Goal: Task Accomplishment & Management: Complete application form

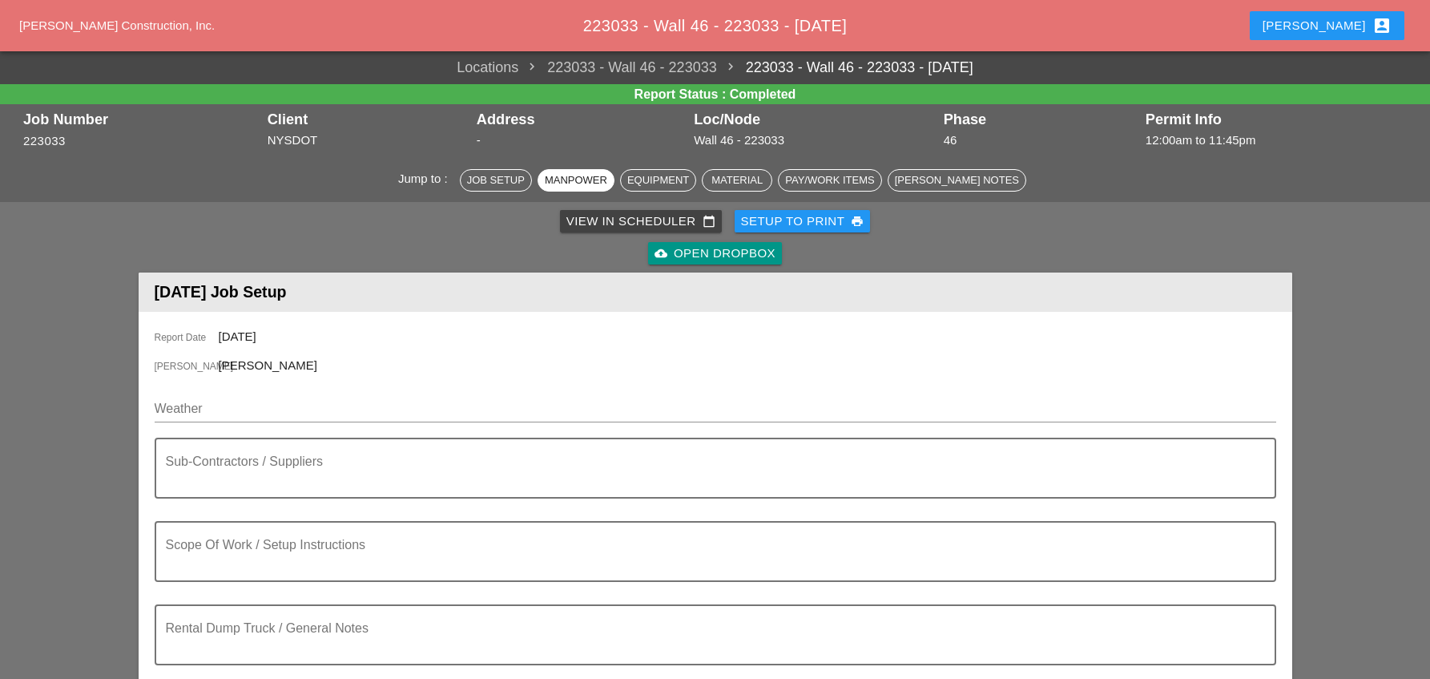
scroll to position [160, 0]
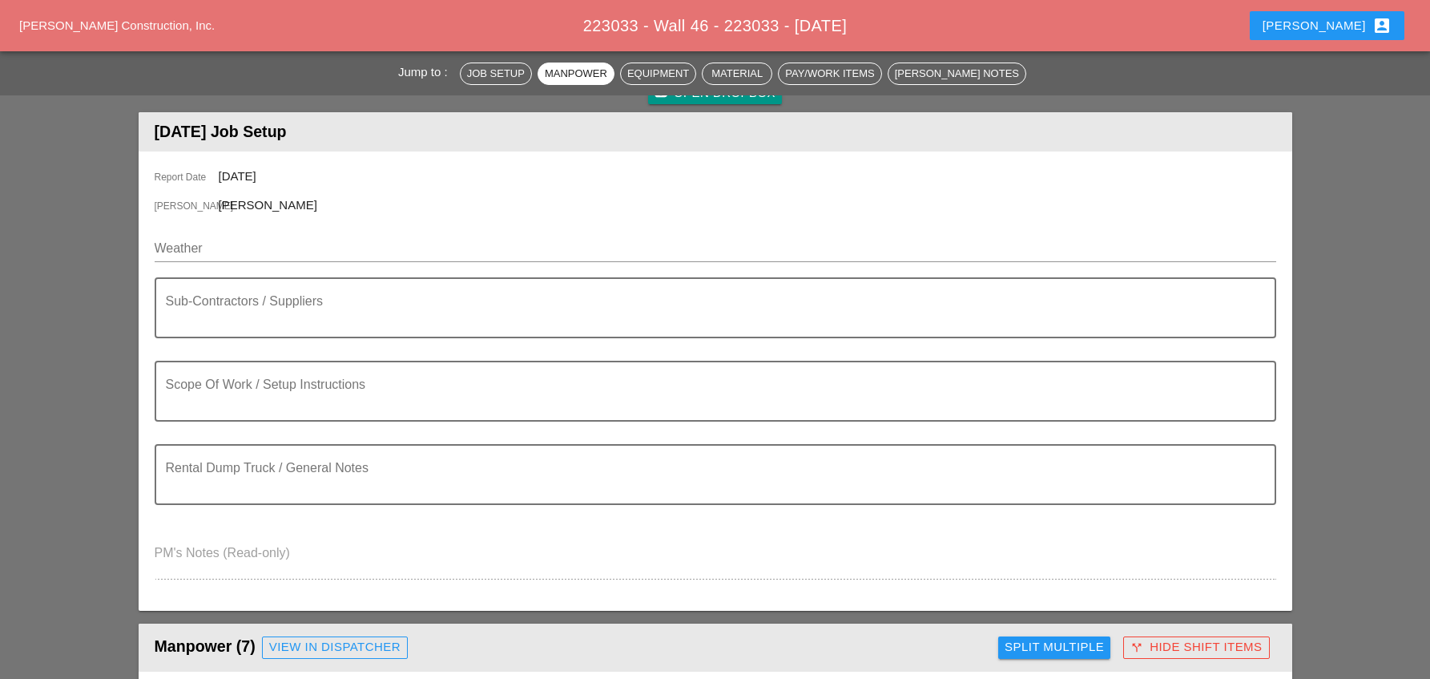
click at [1323, 24] on div "Stephen account_box" at bounding box center [1326, 25] width 129 height 19
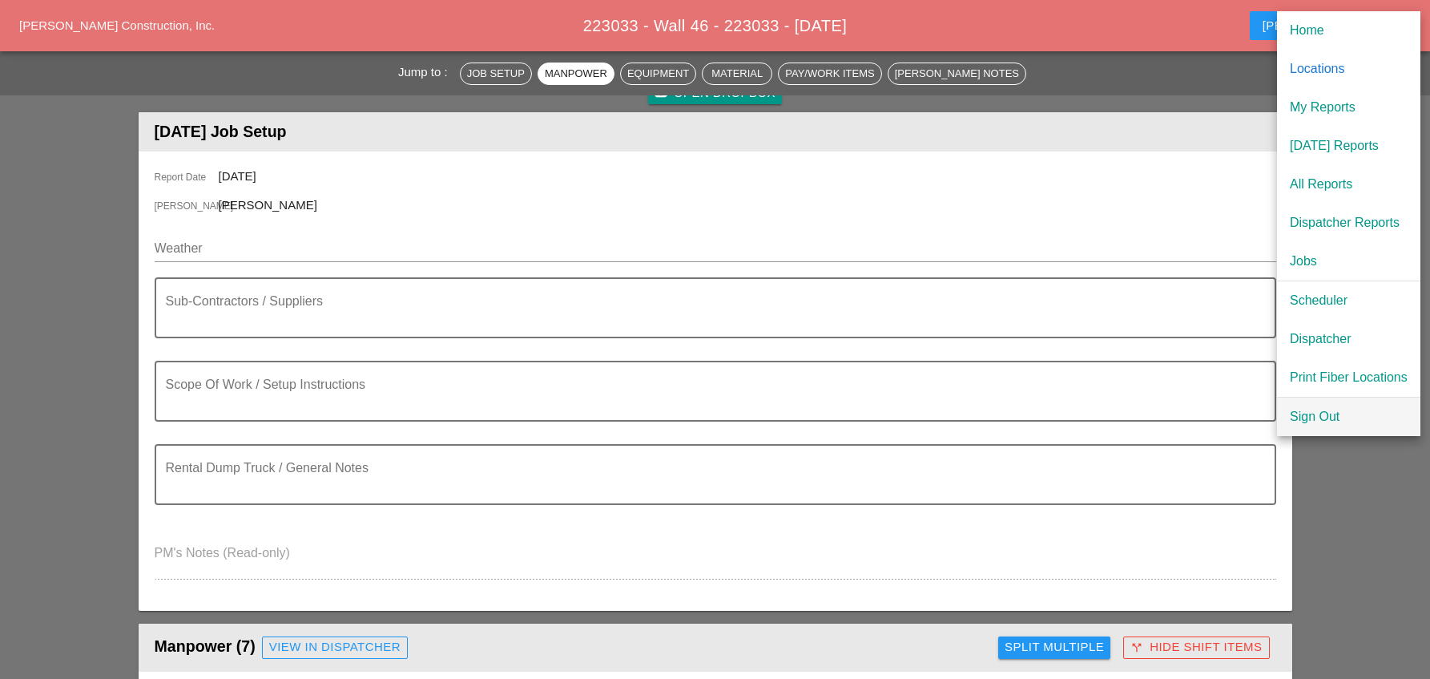
click at [1295, 417] on div "Sign Out" at bounding box center [1349, 416] width 118 height 19
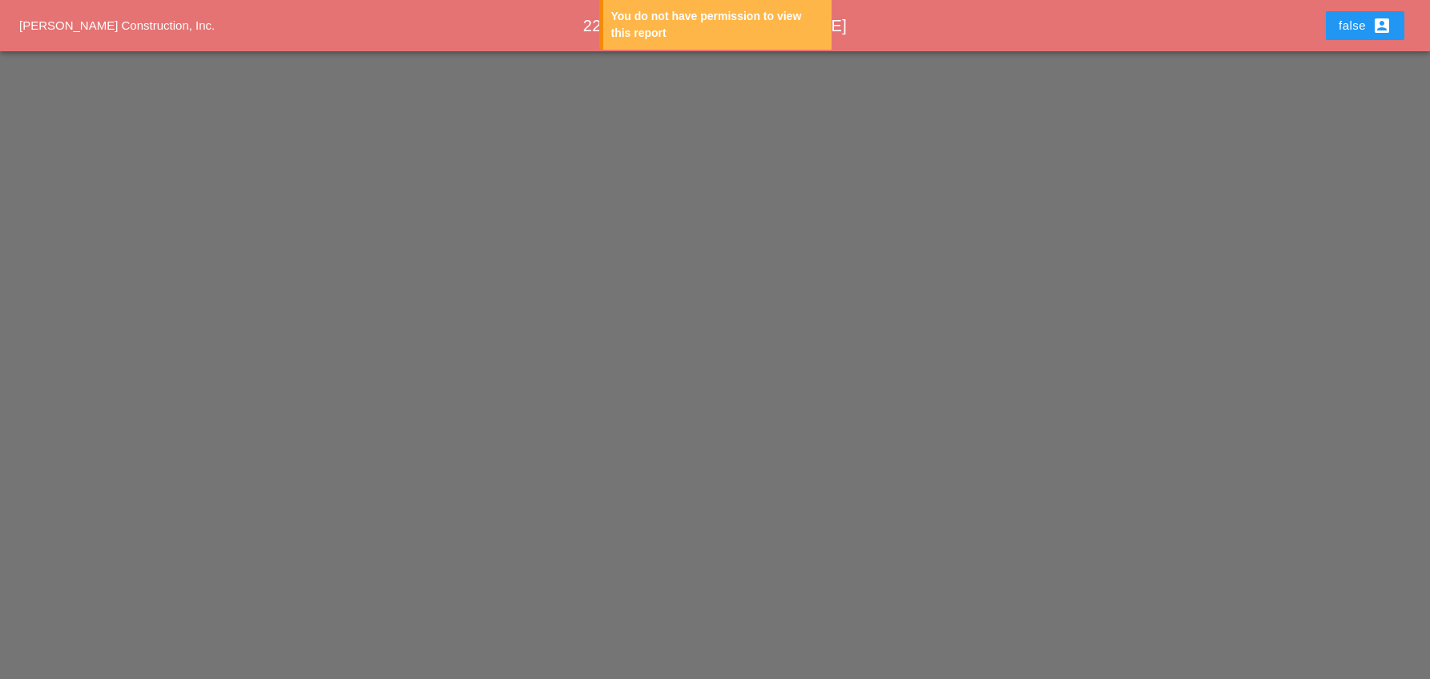
scroll to position [0, 0]
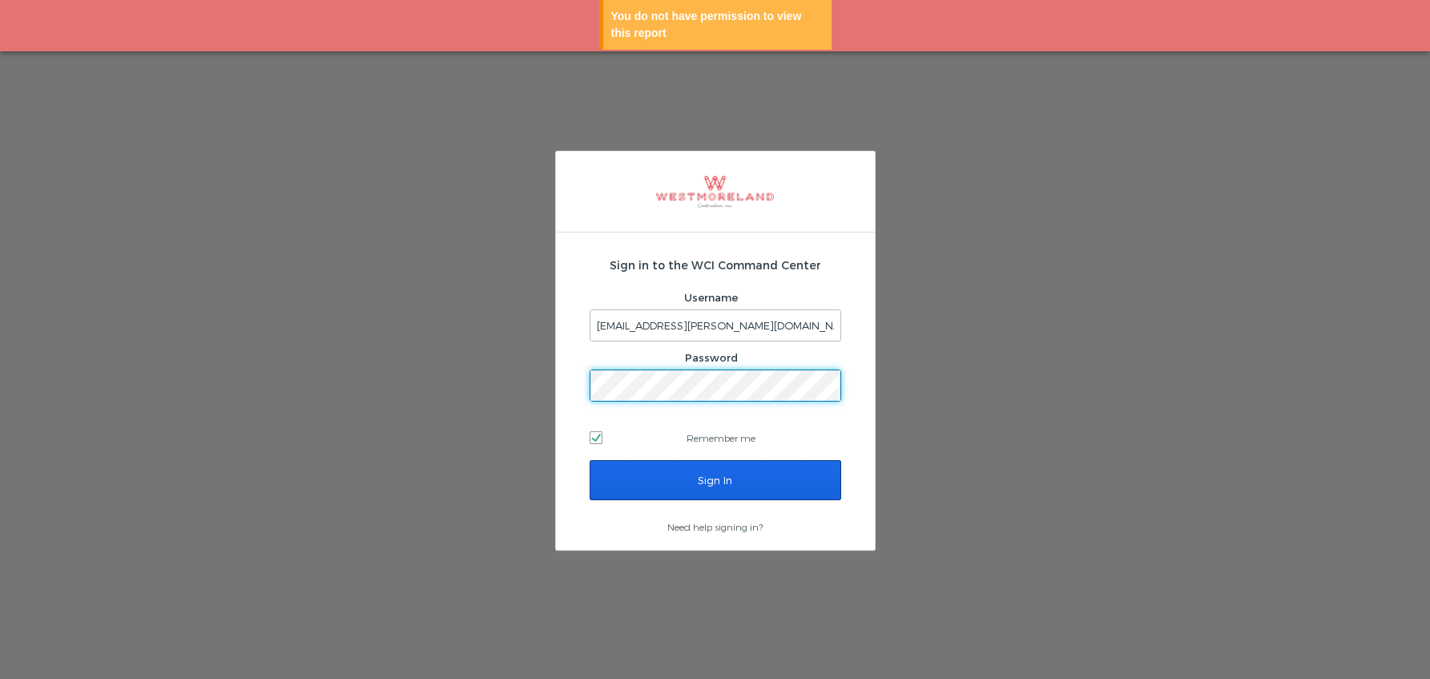
click at [715, 479] on input "Sign In" at bounding box center [716, 480] width 252 height 40
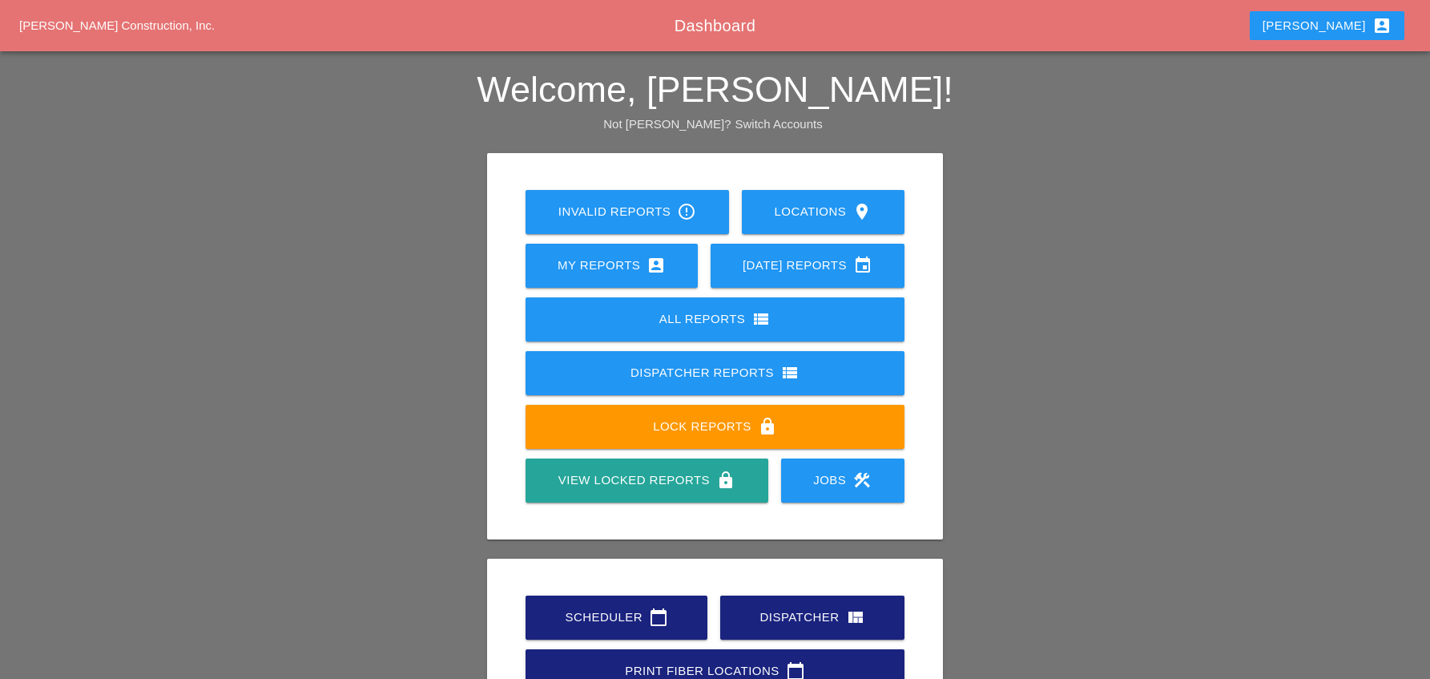
scroll to position [80, 0]
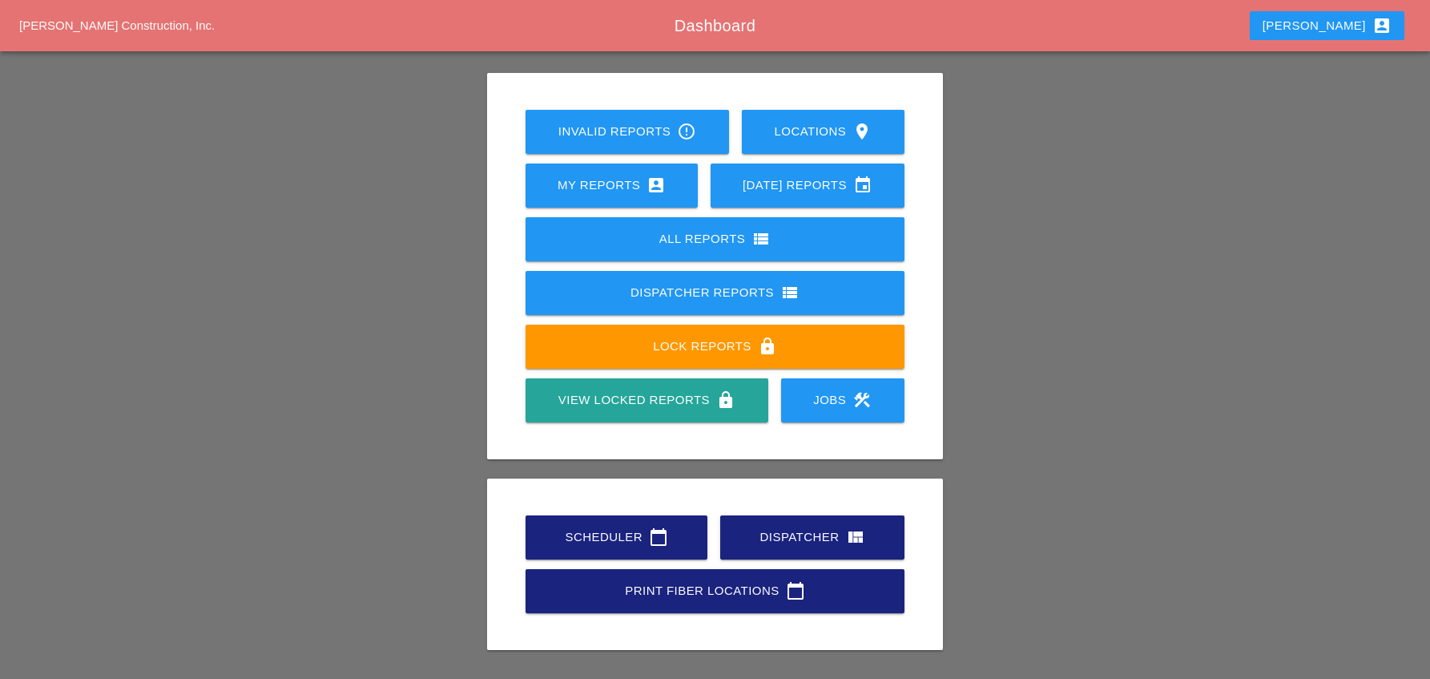
click at [609, 531] on div "Scheduler calendar_today" at bounding box center [616, 536] width 131 height 19
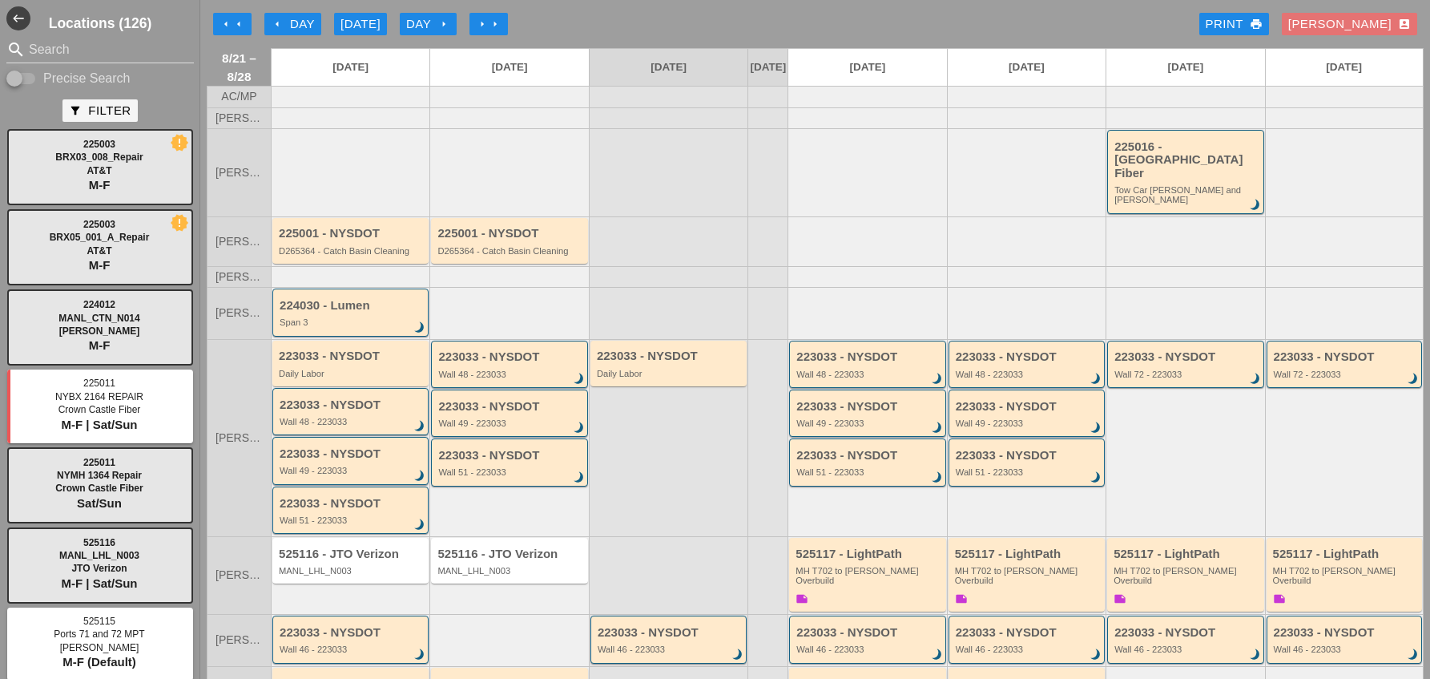
click at [286, 24] on div "arrow_left Day" at bounding box center [293, 24] width 44 height 18
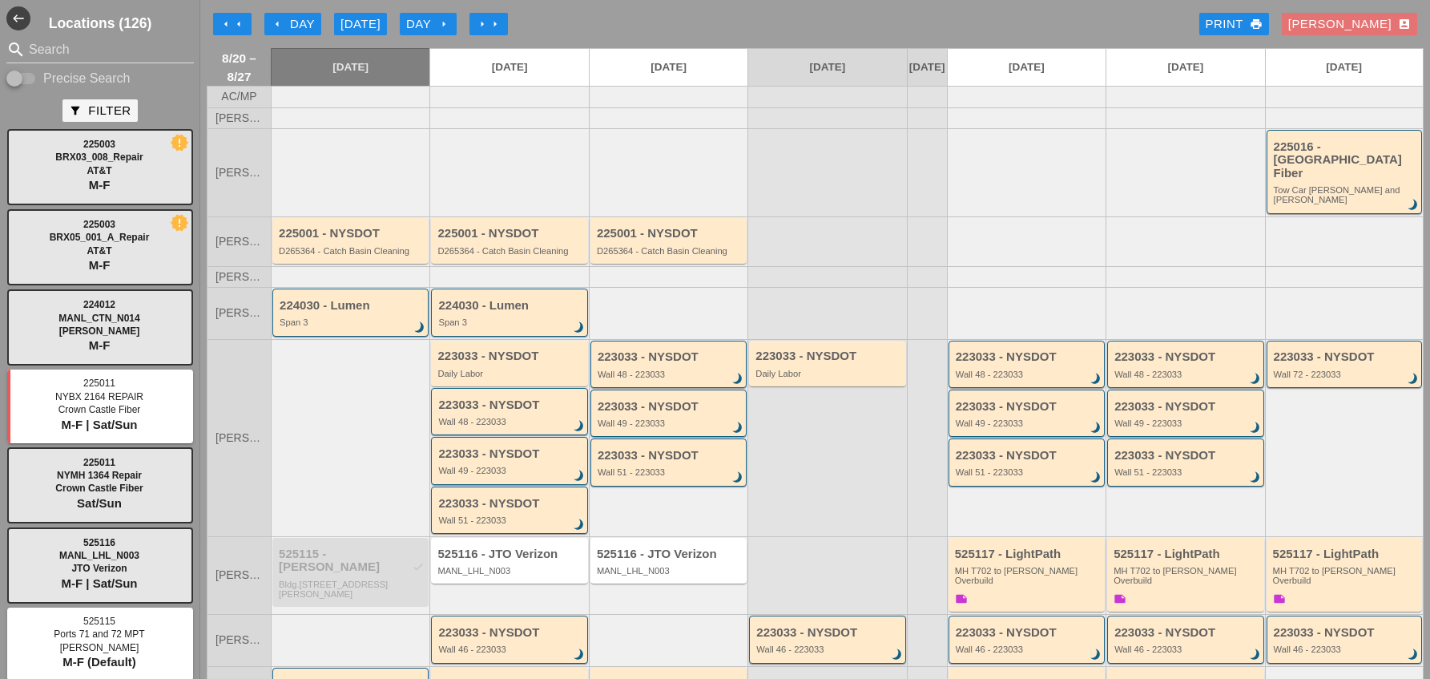
click at [294, 25] on div "arrow_left Day" at bounding box center [293, 24] width 44 height 18
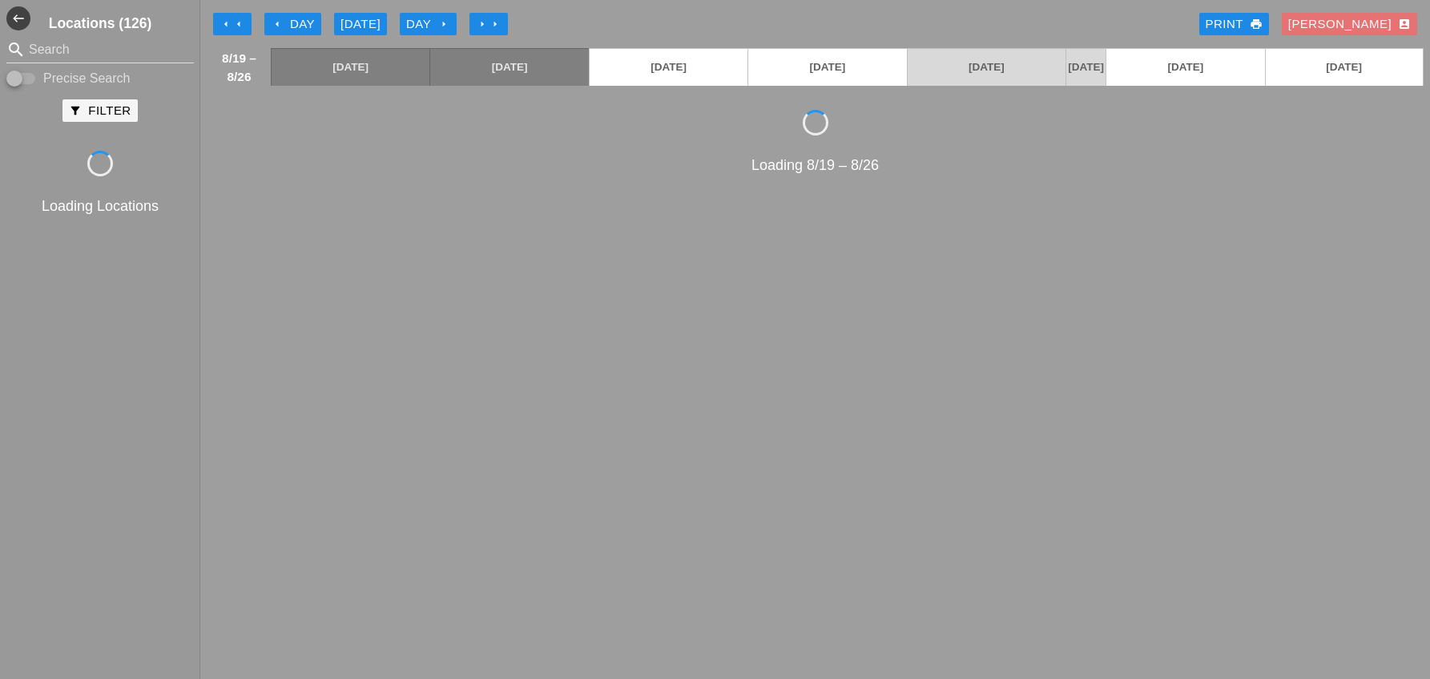
click at [294, 24] on div "arrow_left Day" at bounding box center [293, 24] width 44 height 18
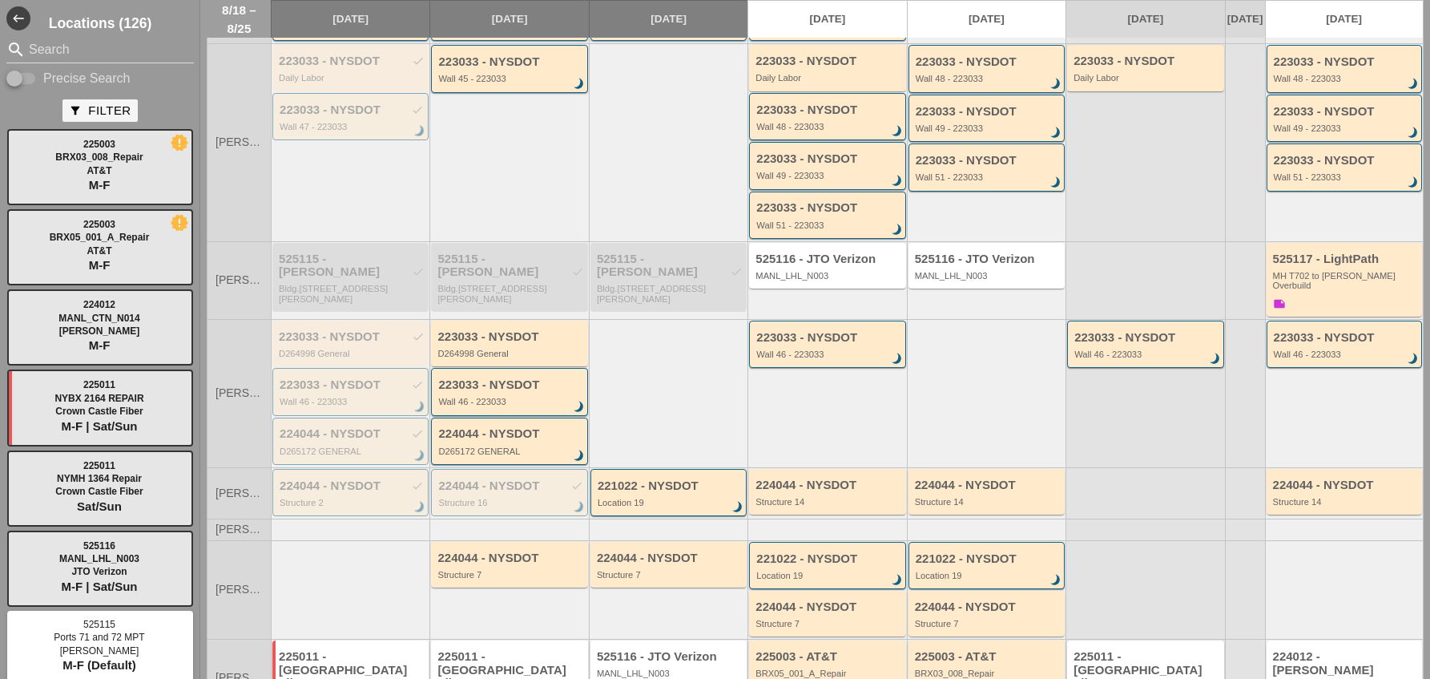
scroll to position [296, 0]
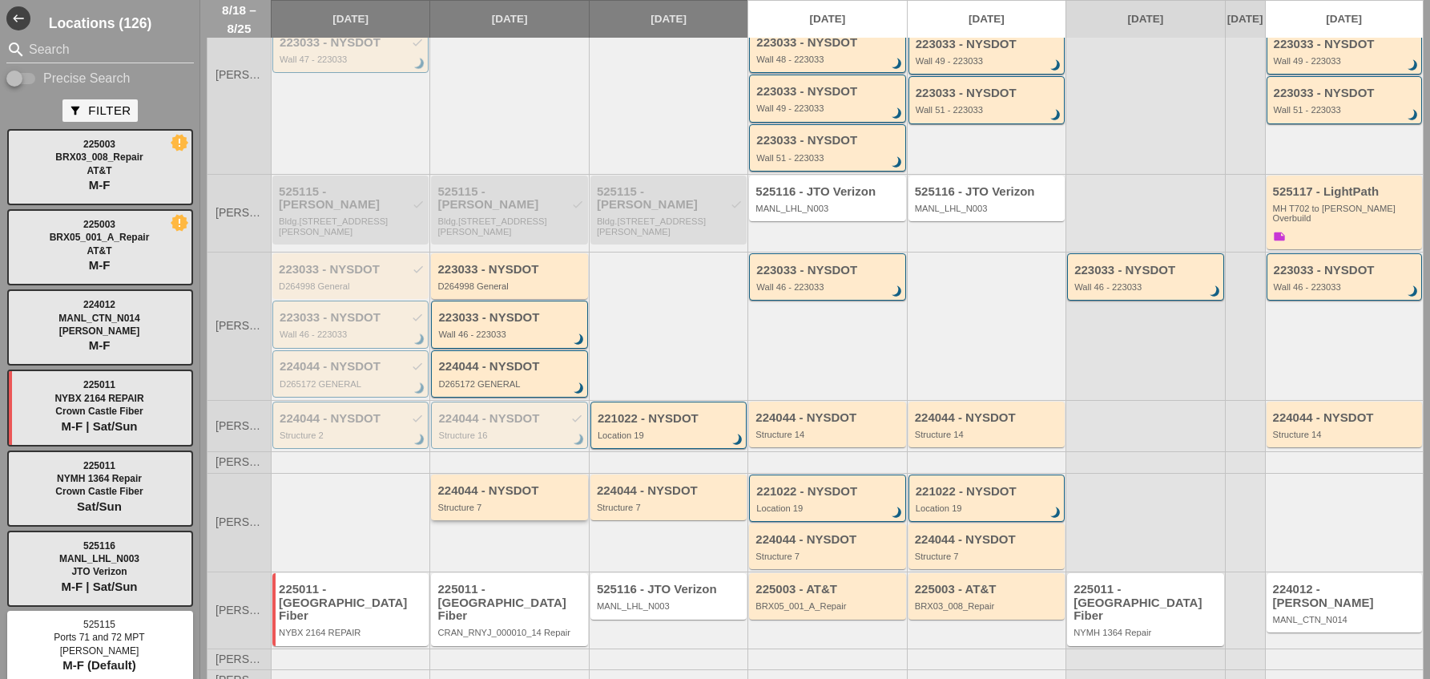
click at [532, 503] on div "Structure 7" at bounding box center [510, 507] width 146 height 10
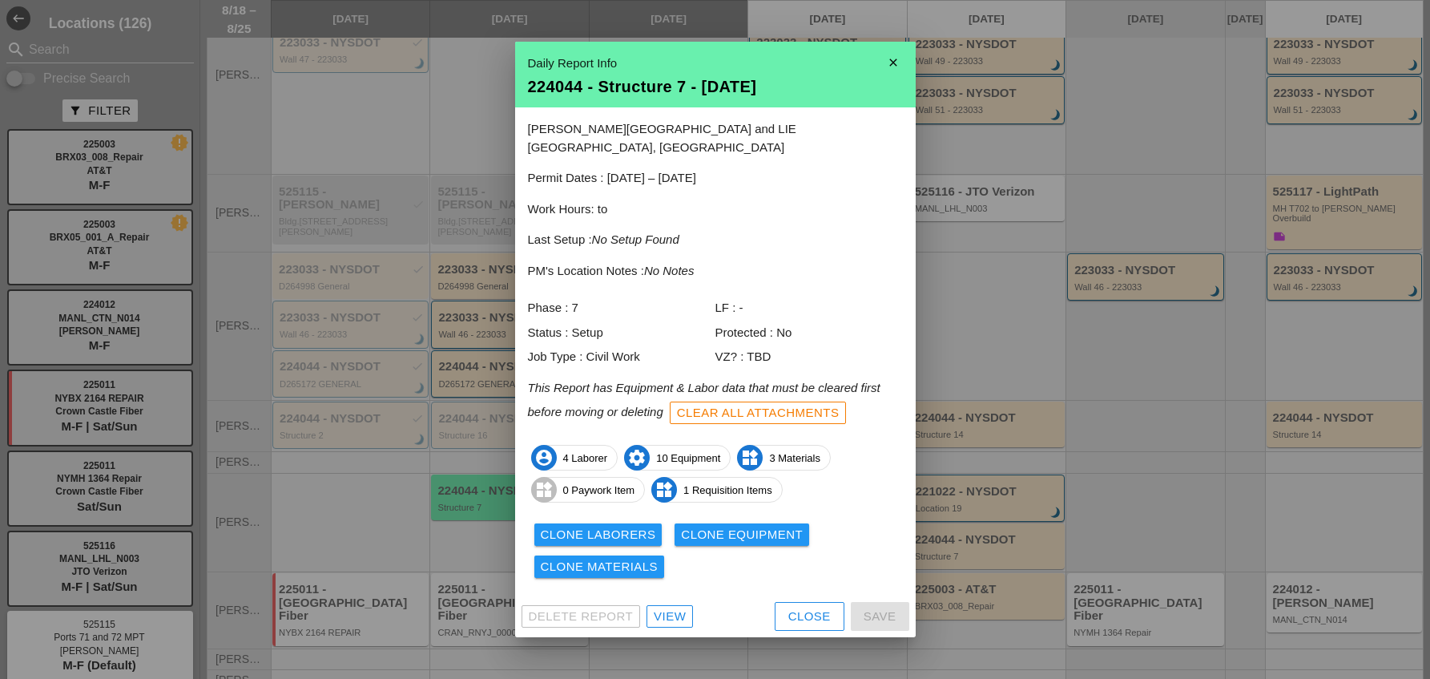
click at [666, 612] on div "View" at bounding box center [670, 616] width 32 height 18
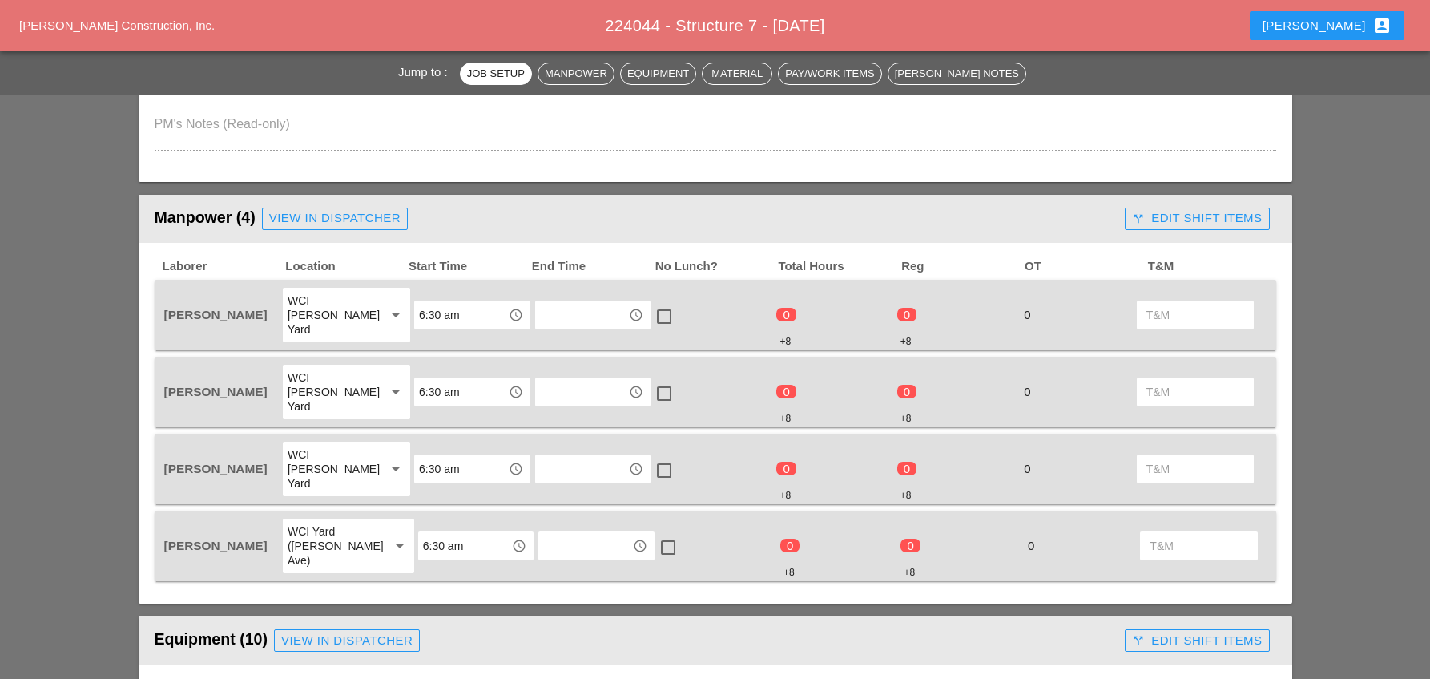
scroll to position [641, 0]
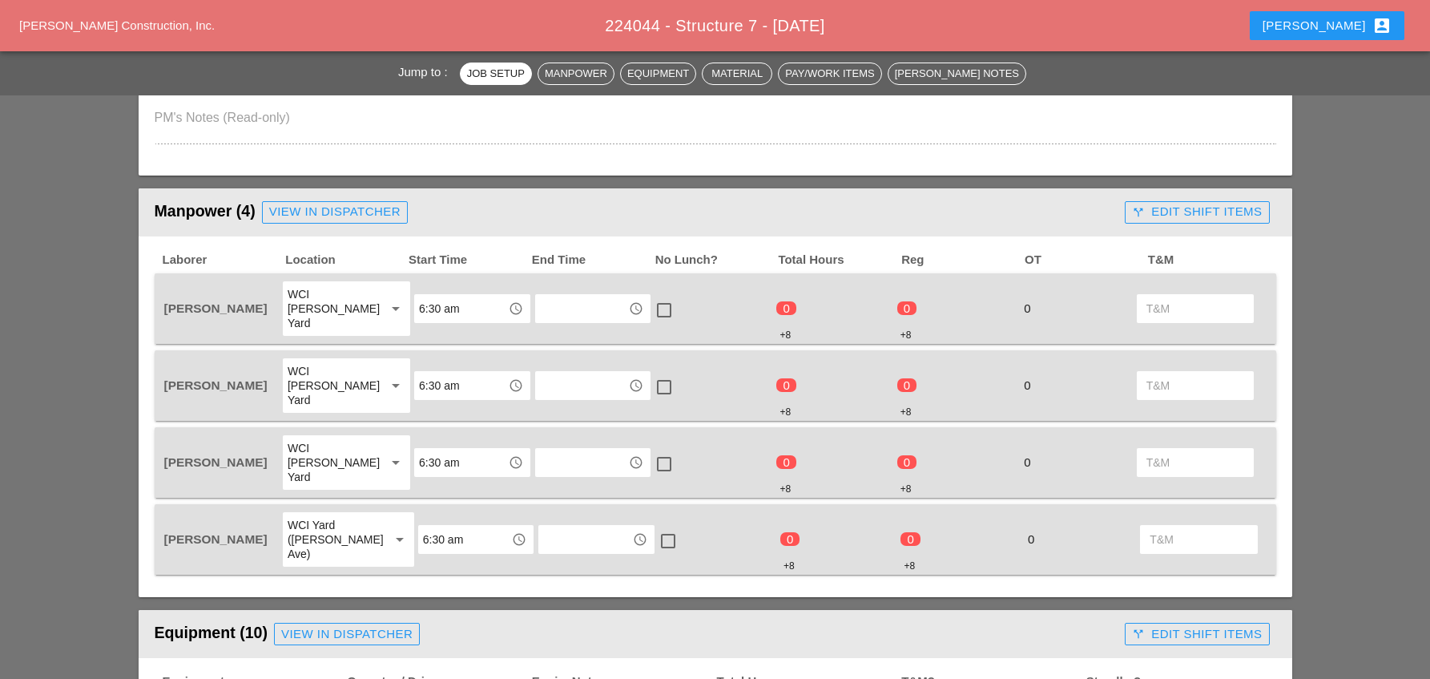
click at [567, 303] on input "text" at bounding box center [581, 309] width 83 height 26
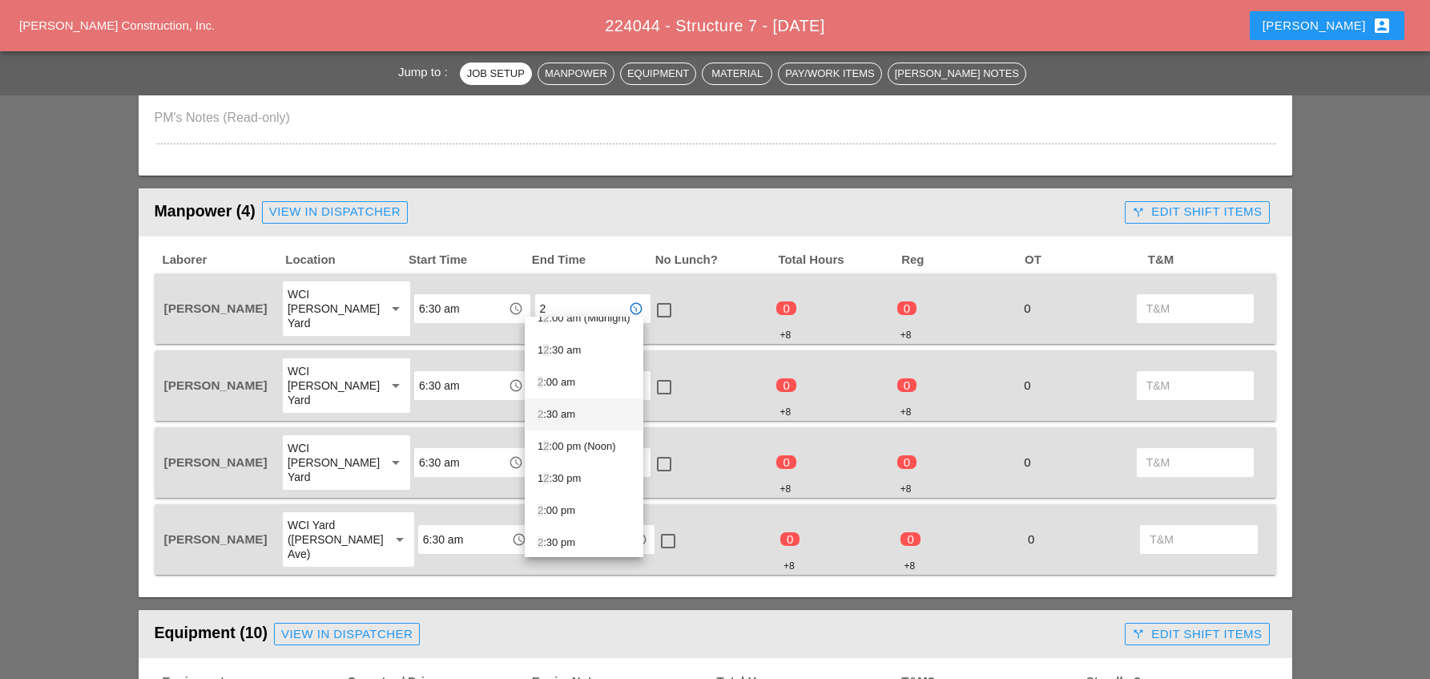
scroll to position [22, 0]
click at [566, 533] on div "2 :30 pm" at bounding box center [584, 537] width 93 height 19
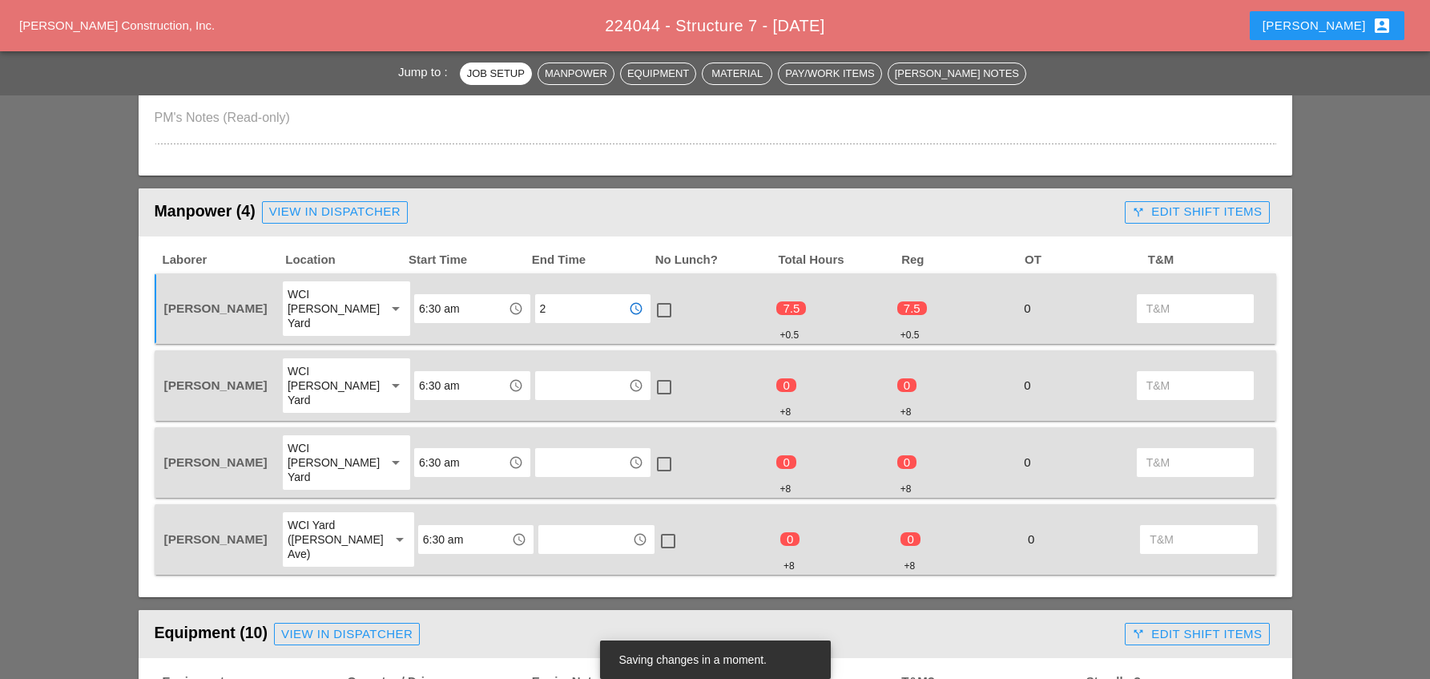
type input "2:30 pm"
click at [654, 301] on div at bounding box center [663, 309] width 27 height 27
click at [563, 372] on input "text" at bounding box center [581, 385] width 83 height 26
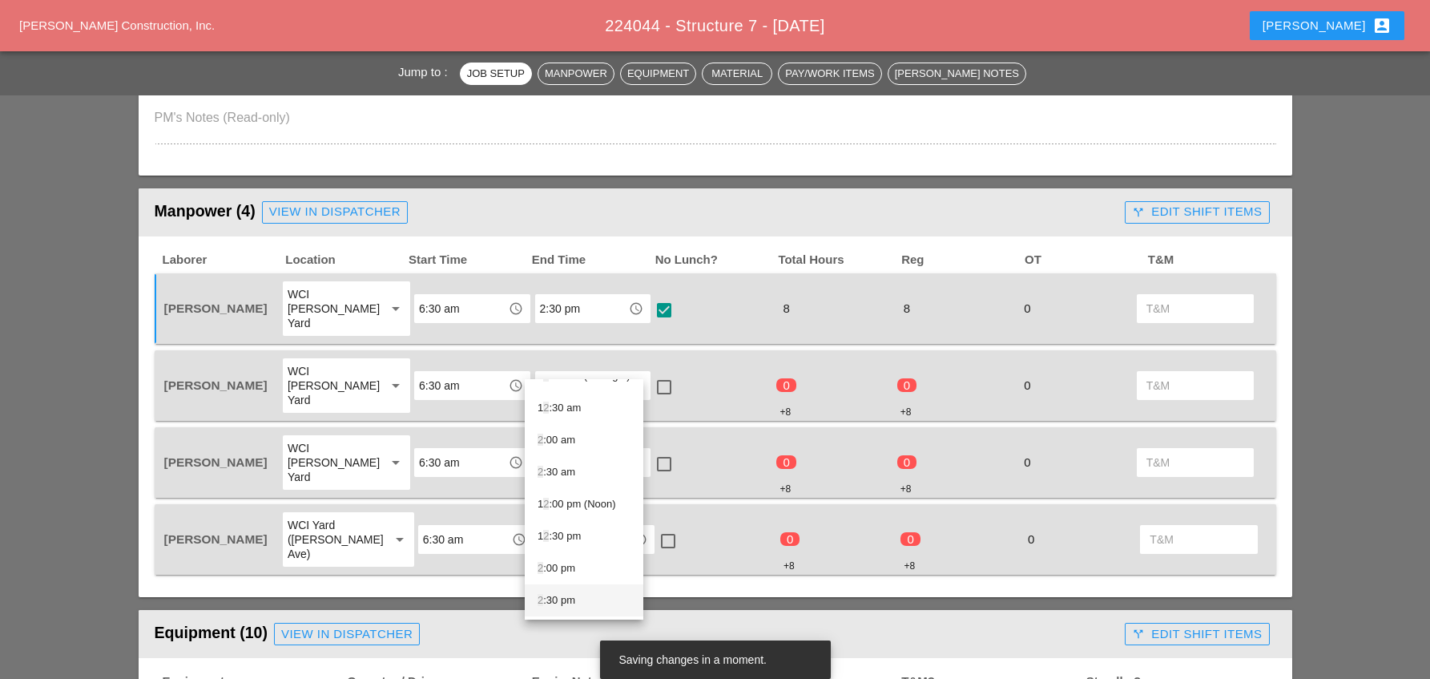
click at [565, 604] on div "2 :30 pm" at bounding box center [584, 599] width 93 height 19
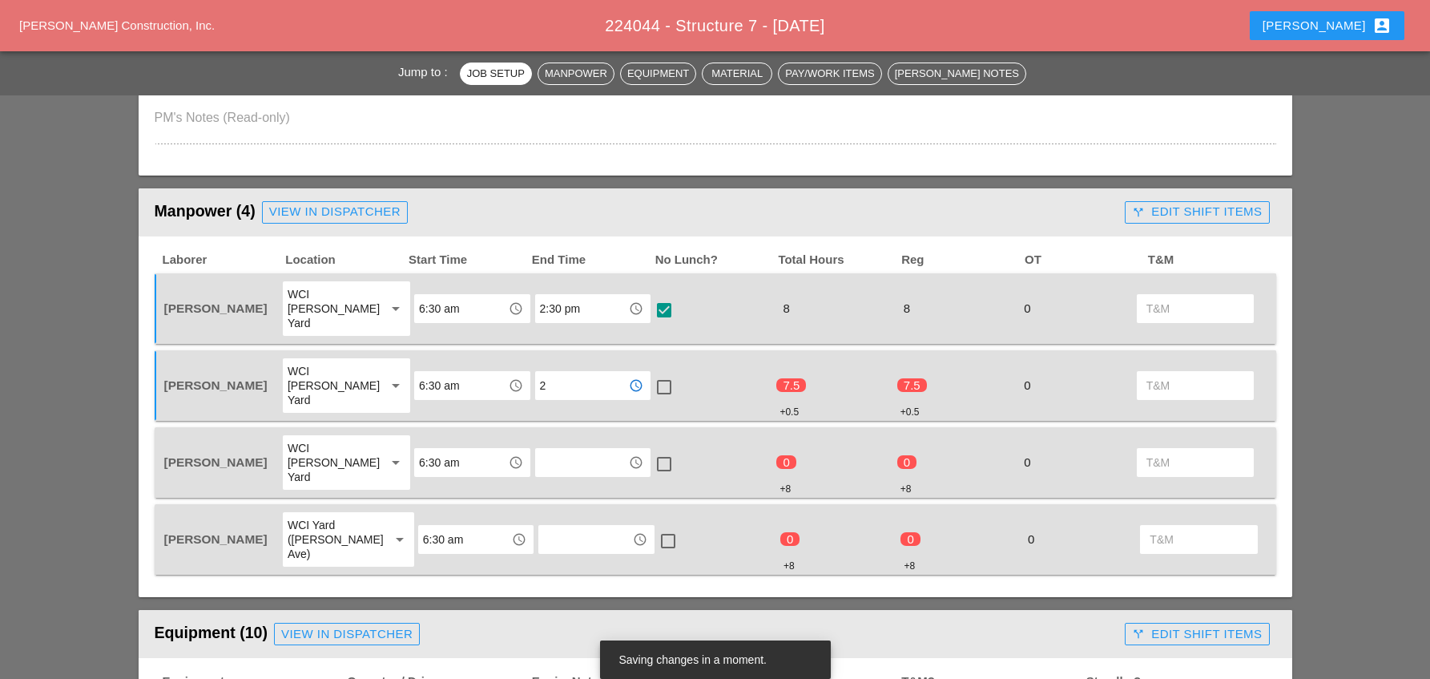
type input "2:30 pm"
click at [657, 373] on div at bounding box center [663, 386] width 27 height 27
click at [549, 449] on input "text" at bounding box center [581, 462] width 83 height 26
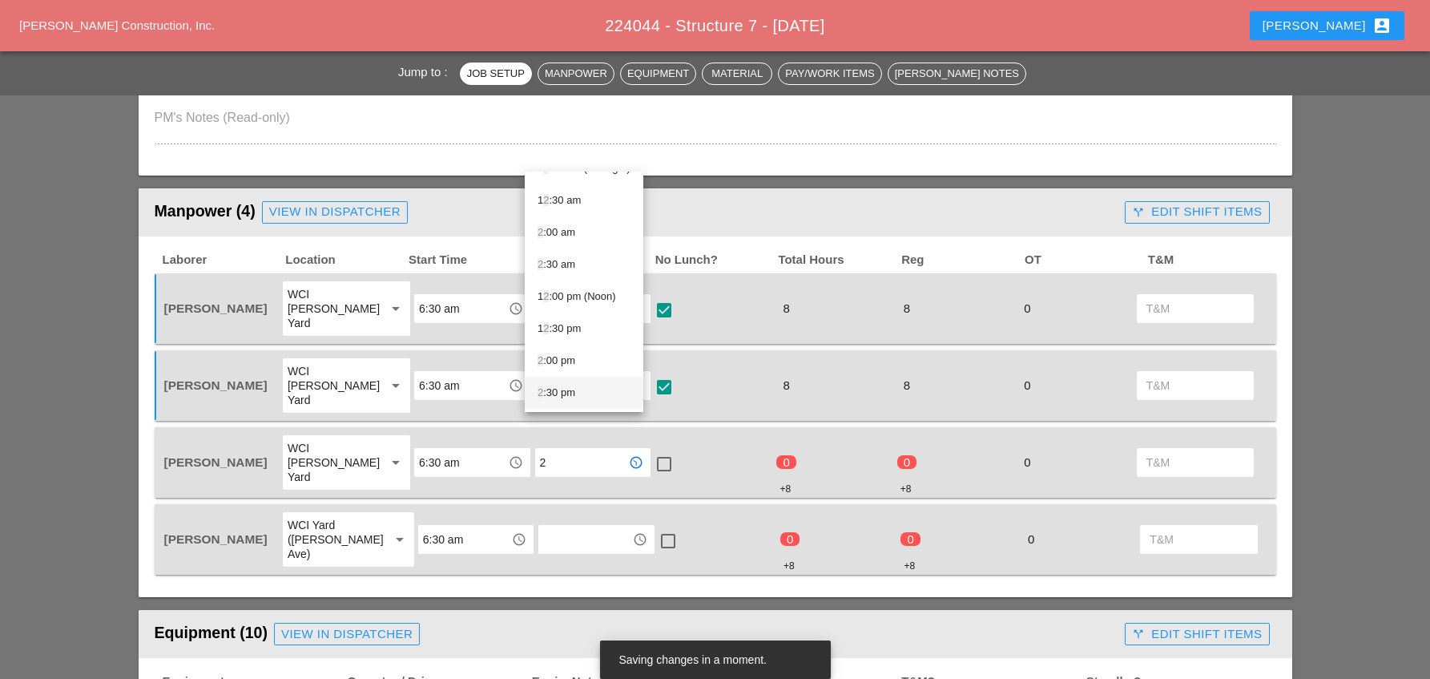
click at [563, 394] on div "2 :30 pm" at bounding box center [584, 392] width 93 height 19
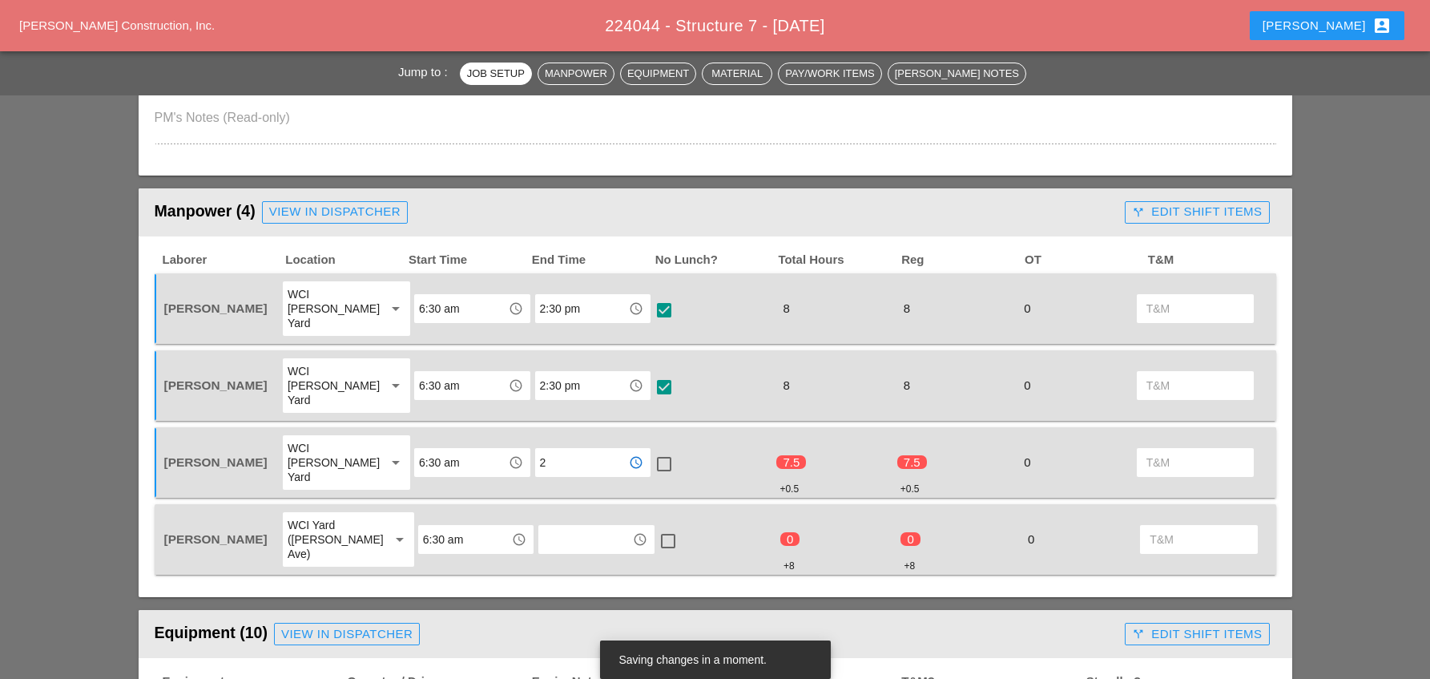
type input "2:30 pm"
click at [658, 450] on div at bounding box center [663, 463] width 27 height 27
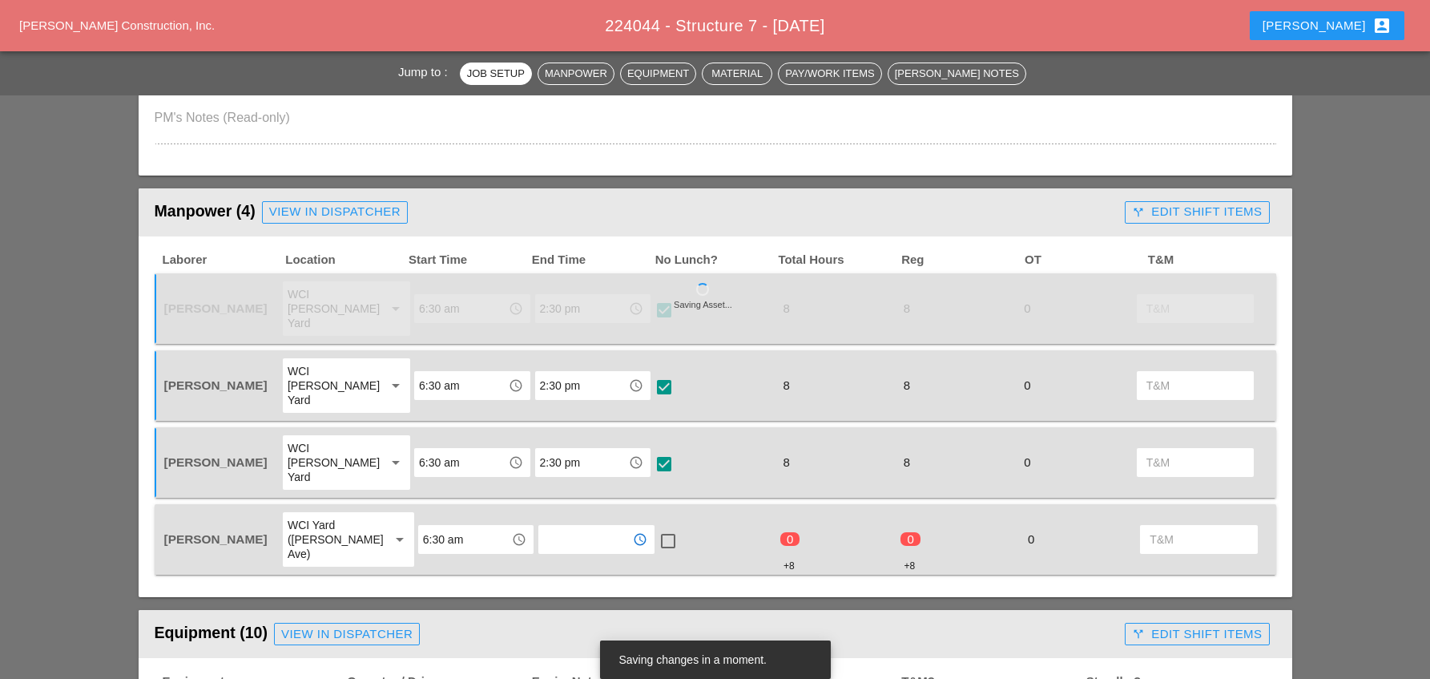
click at [596, 526] on input "text" at bounding box center [584, 539] width 83 height 26
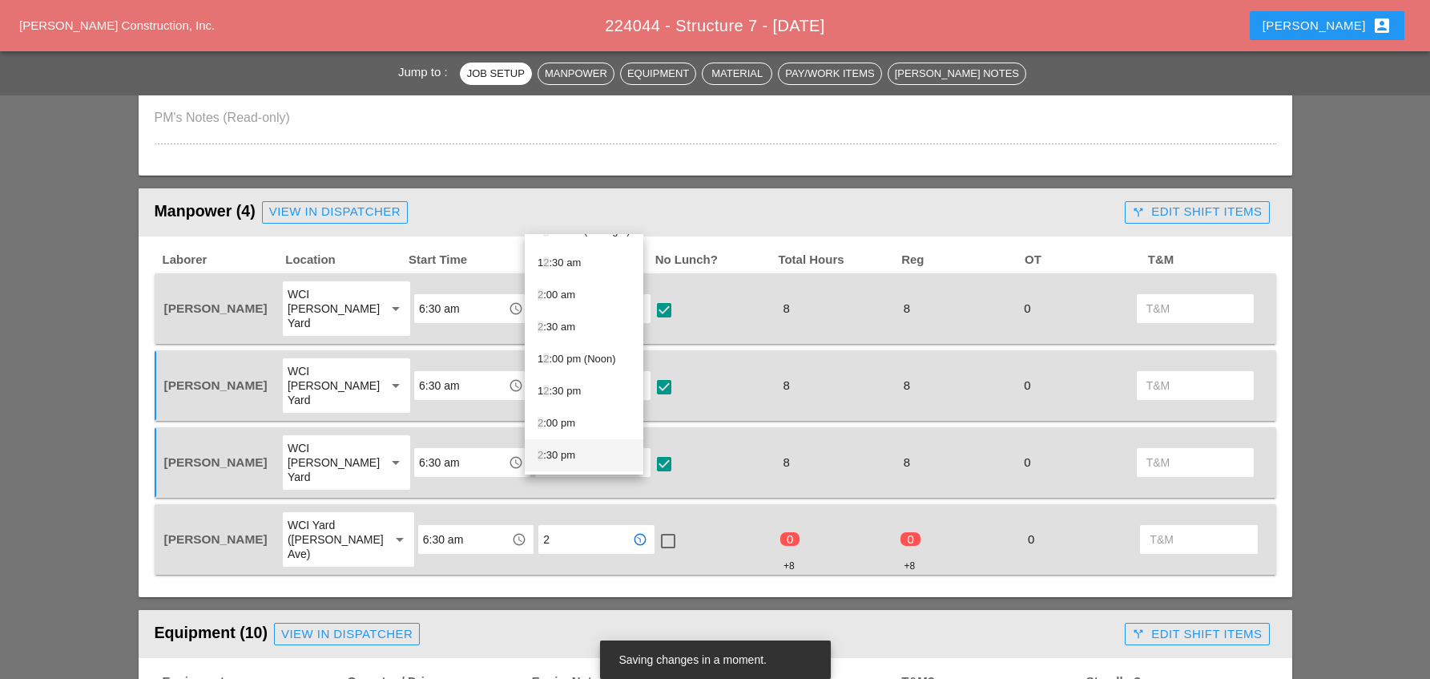
click at [573, 454] on div "2 :30 pm" at bounding box center [584, 454] width 93 height 19
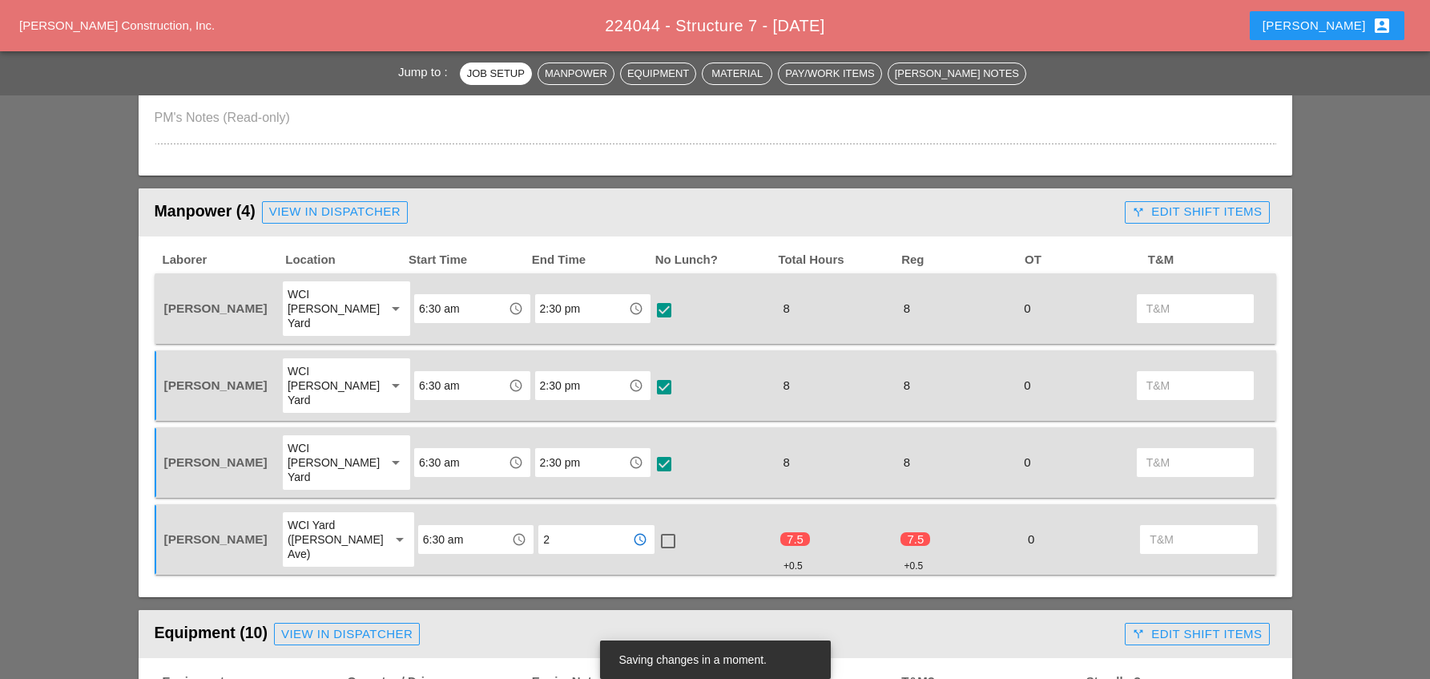
type input "2:30 pm"
click at [654, 527] on div at bounding box center [667, 540] width 27 height 27
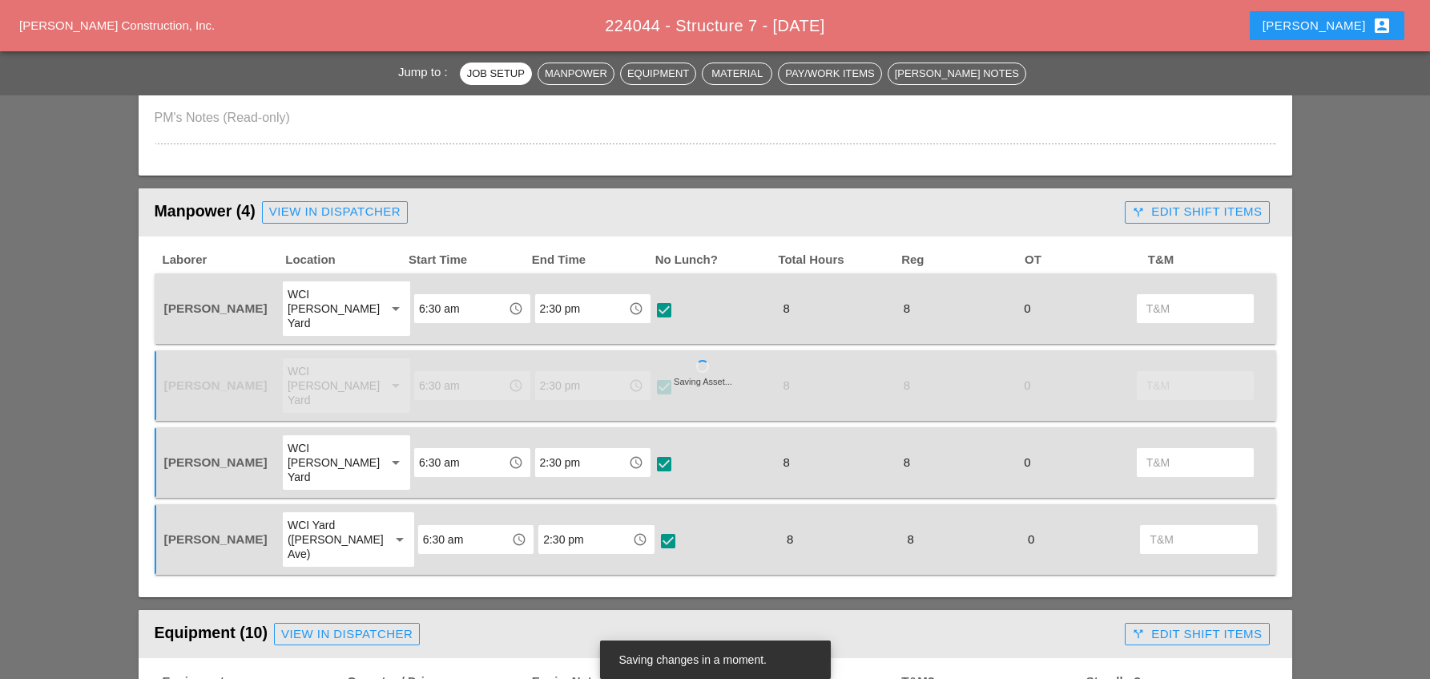
click at [1167, 211] on div "call_split Edit Shift Items" at bounding box center [1197, 212] width 130 height 18
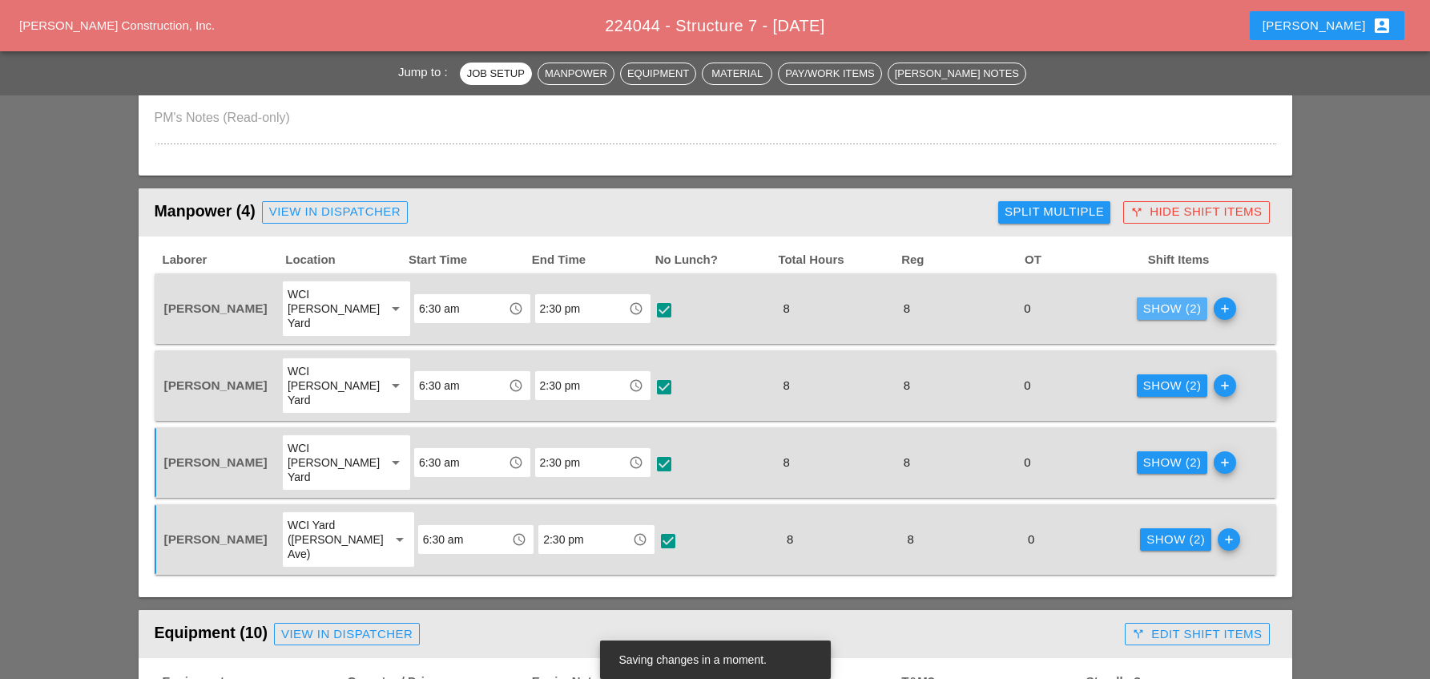
click at [1166, 304] on div "Show (2)" at bounding box center [1172, 309] width 58 height 18
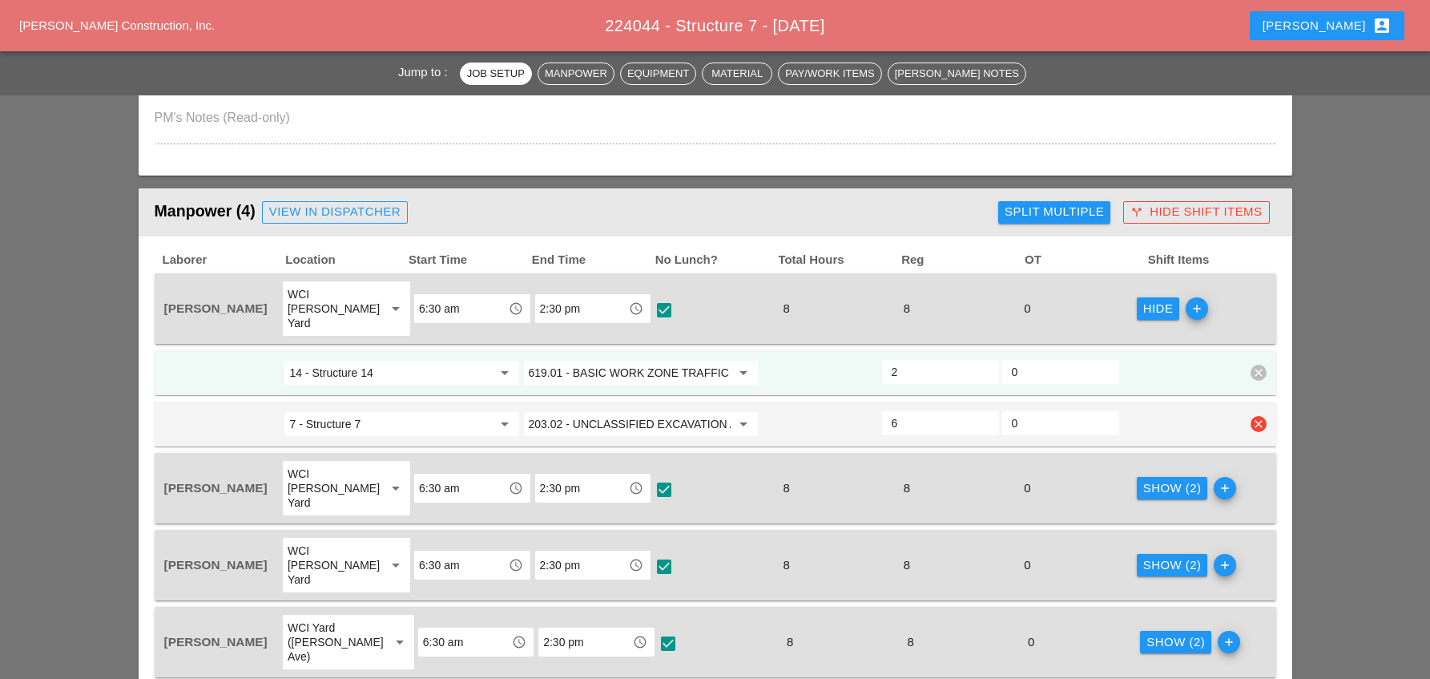
click at [741, 414] on icon "arrow_drop_down" at bounding box center [743, 423] width 19 height 19
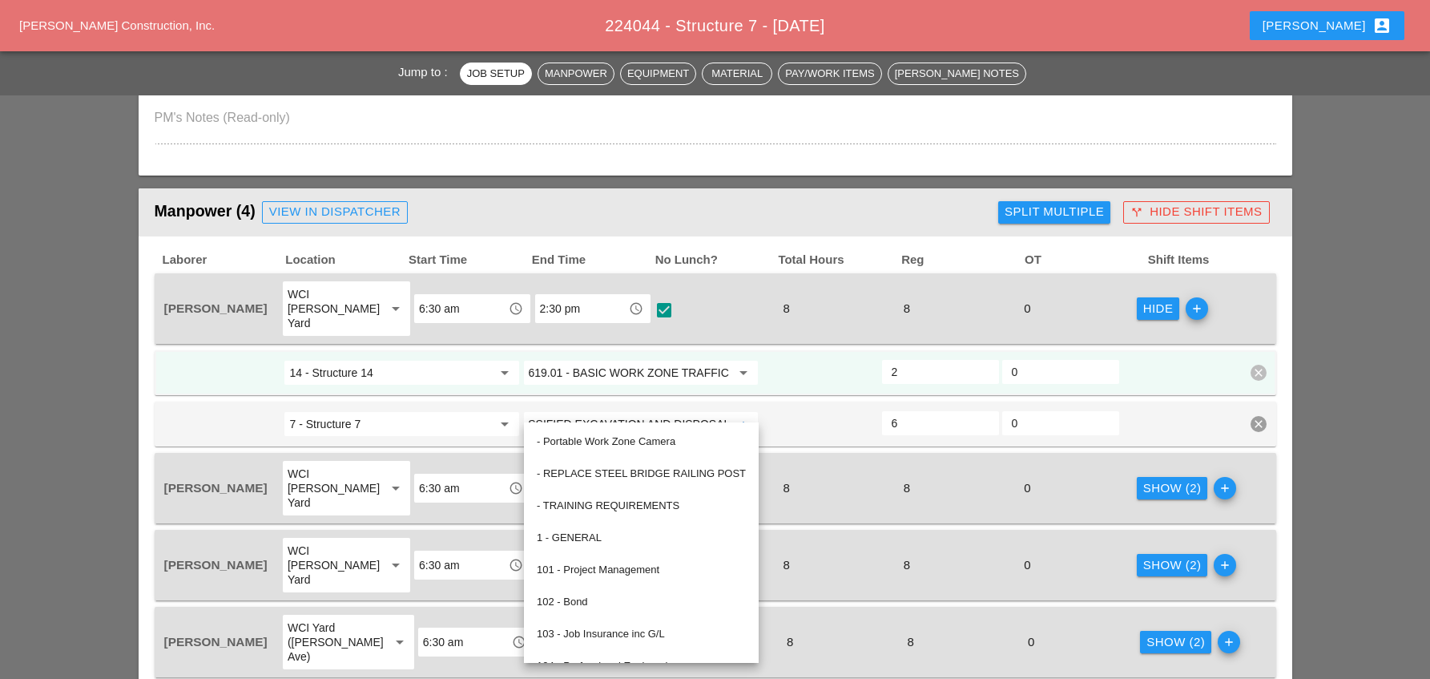
click at [515, 386] on span "14 - Structure 14 arrow_drop_down 619.01 - BASIC WORK ZONE TRAFFIC CONTROL arro…" at bounding box center [715, 398] width 1121 height 96
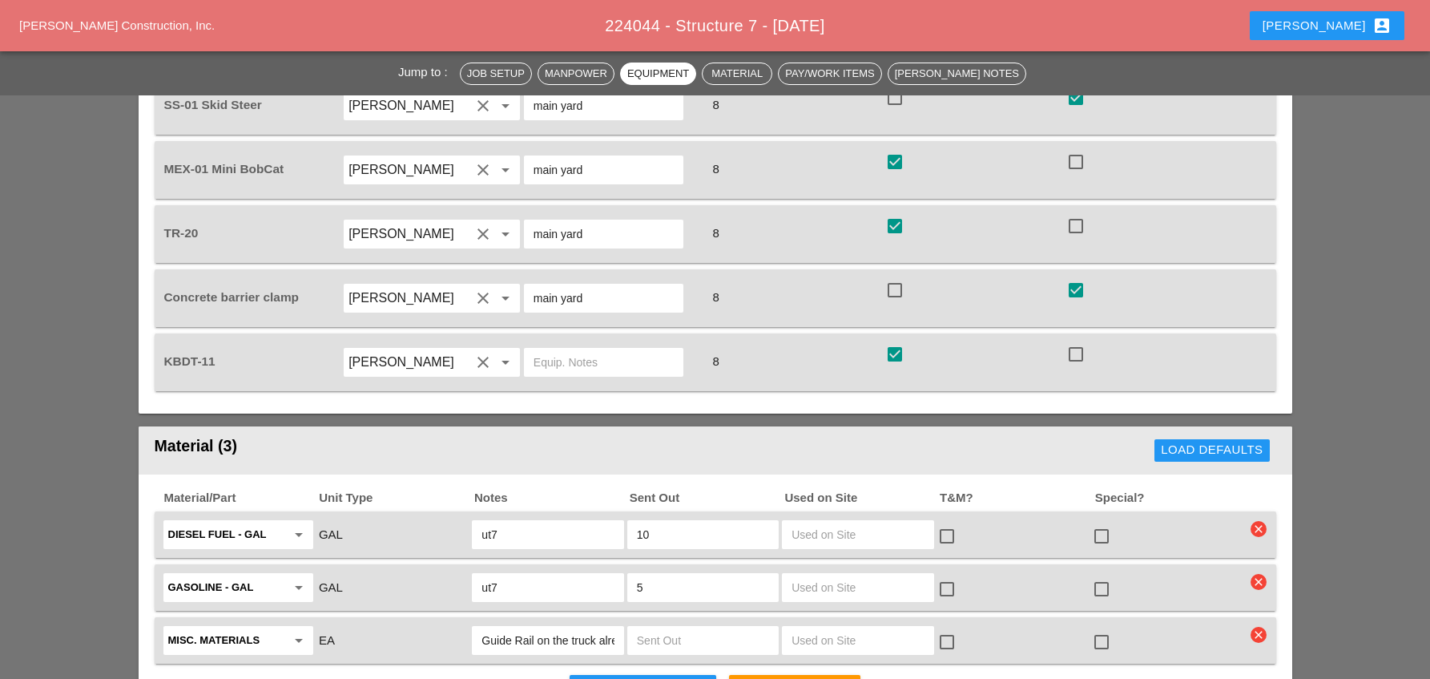
scroll to position [2003, 0]
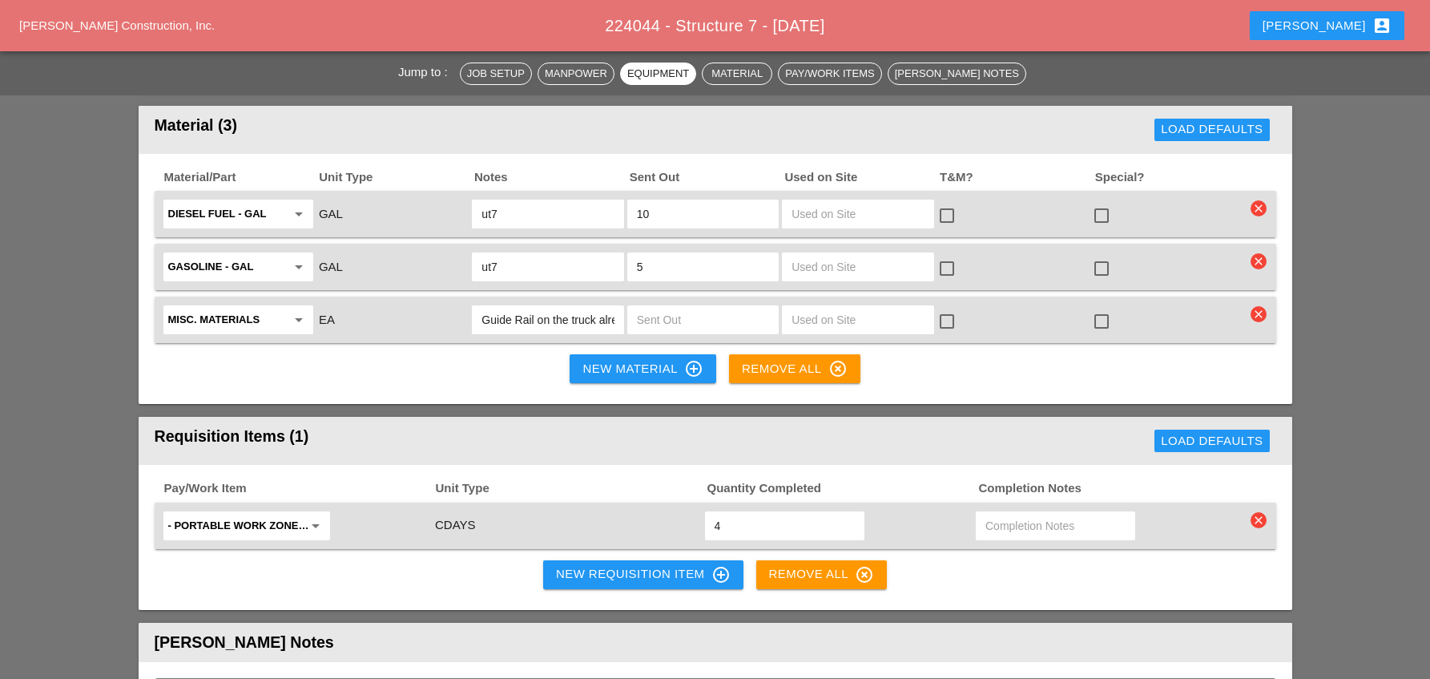
click at [618, 565] on div "New Requisition Item control_point" at bounding box center [643, 574] width 175 height 19
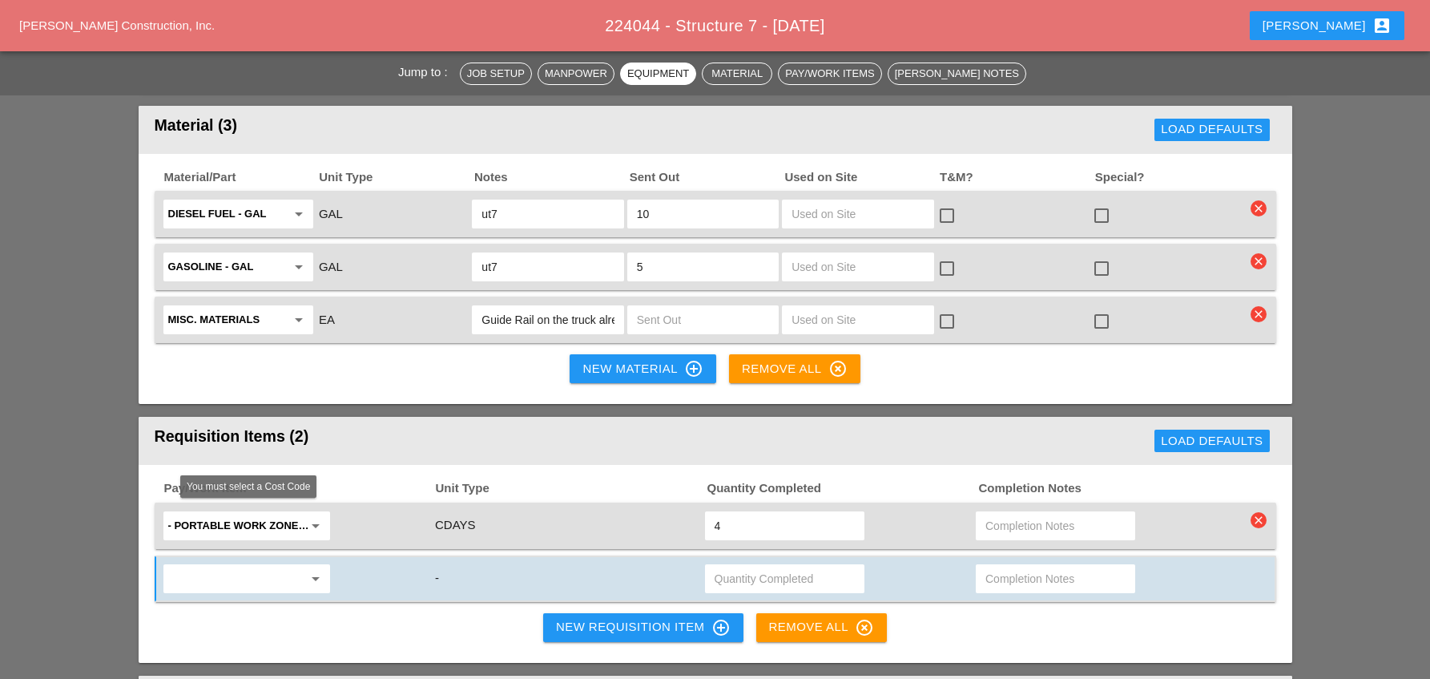
click at [268, 566] on input "text" at bounding box center [235, 579] width 135 height 26
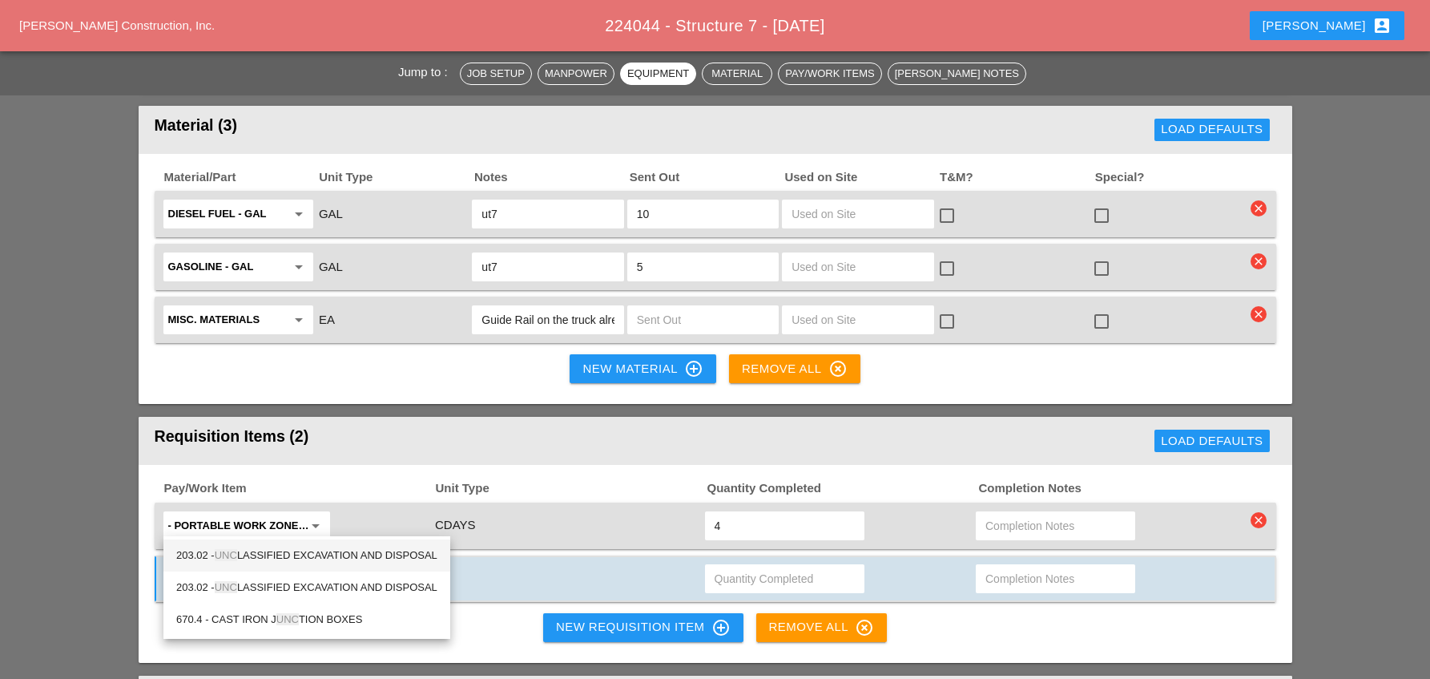
click at [336, 555] on div "203.02 - UNC LASSIFIED EXCAVATION AND DISPOSAL" at bounding box center [306, 555] width 261 height 19
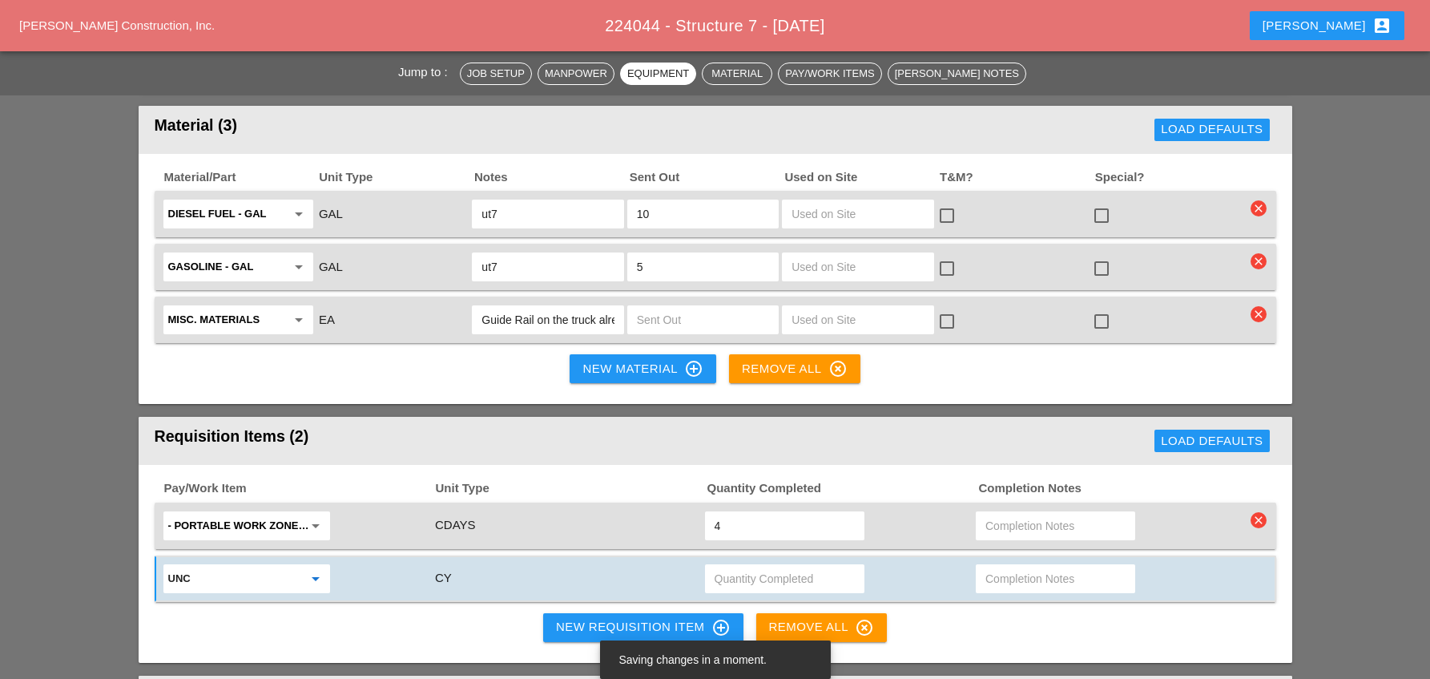
type input "203.02 - UNCLASSIFIED EXCAVATION AND DISPOSAL"
click at [743, 566] on input "text" at bounding box center [785, 579] width 140 height 26
type input "10"
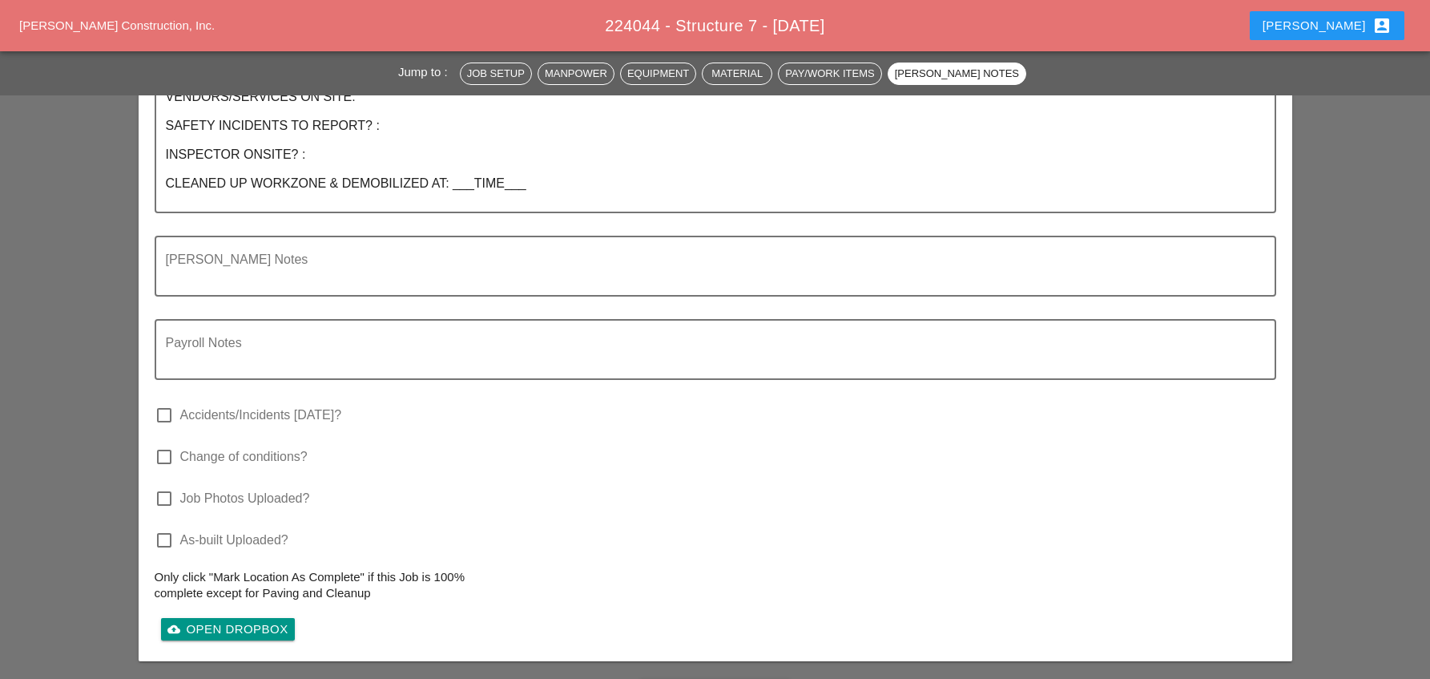
scroll to position [2964, 0]
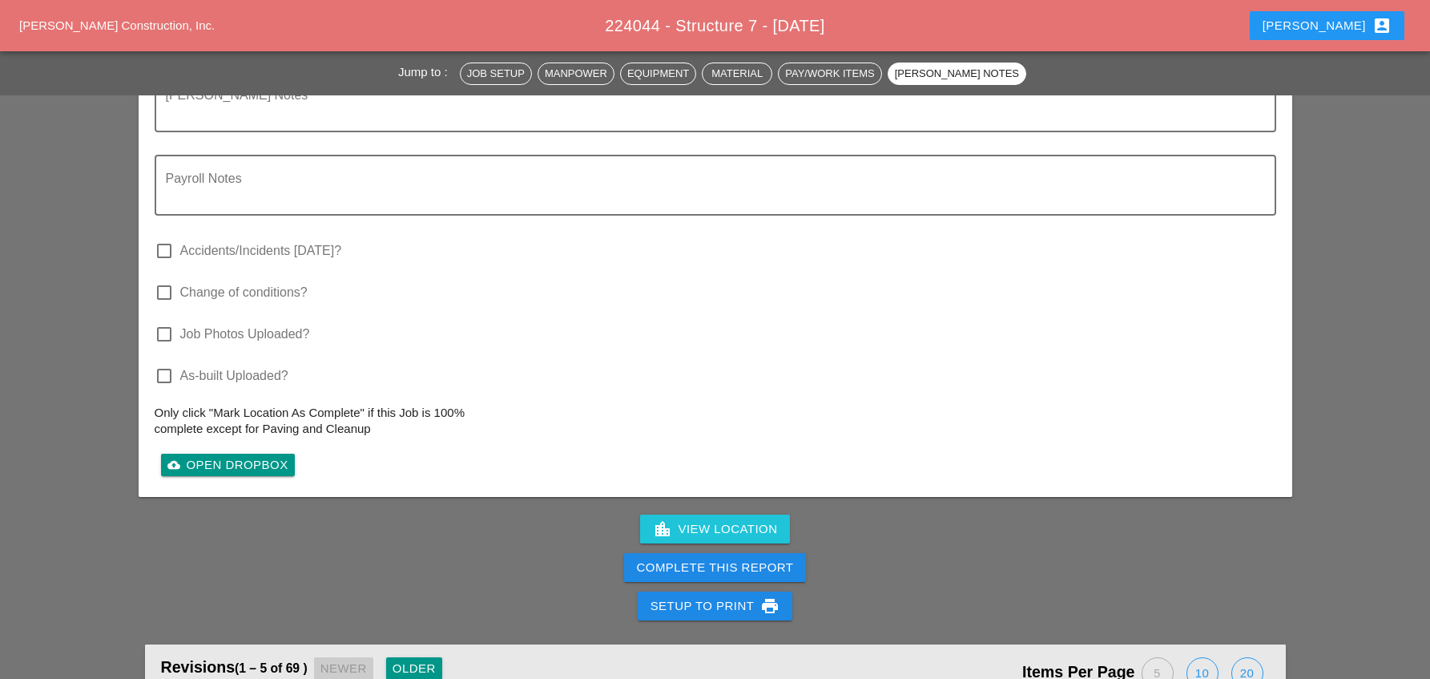
click at [741, 558] on div "Complete This Report" at bounding box center [715, 567] width 157 height 18
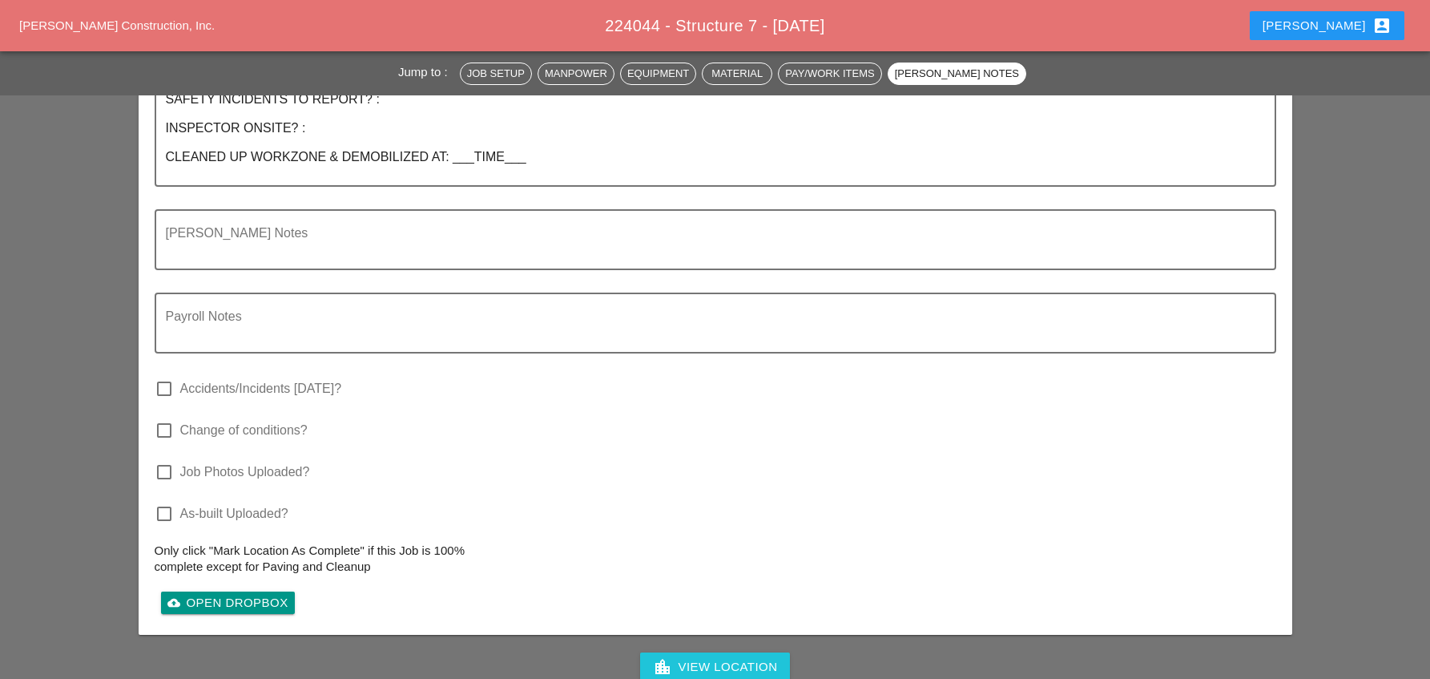
scroll to position [3124, 0]
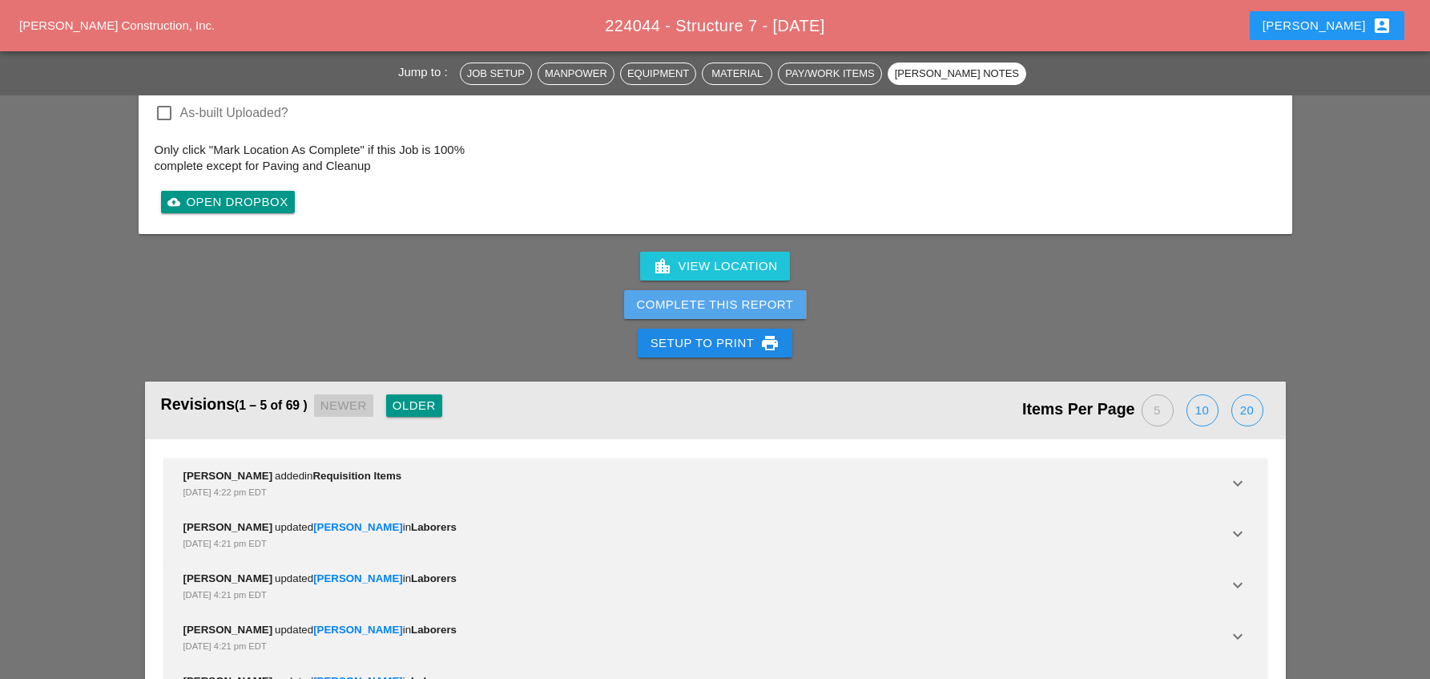
click at [723, 296] on div "Complete This Report" at bounding box center [715, 305] width 157 height 18
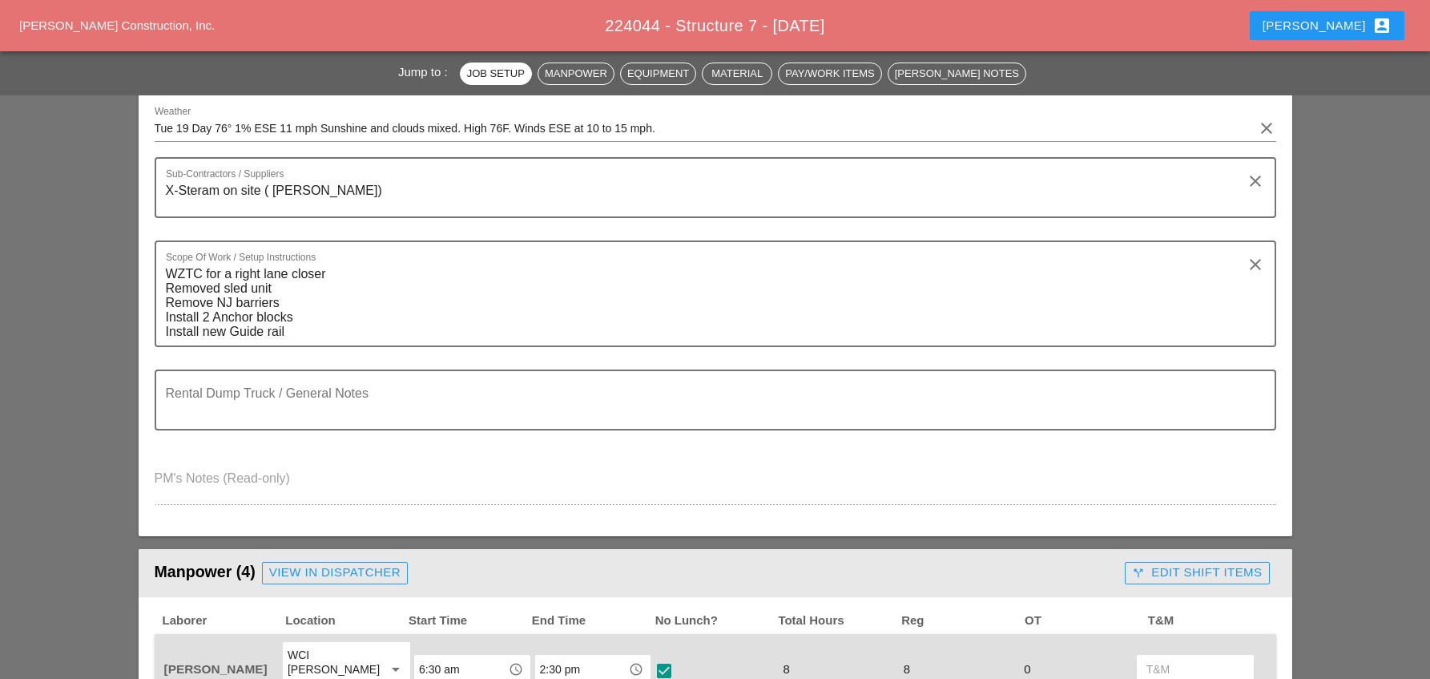
scroll to position [80, 0]
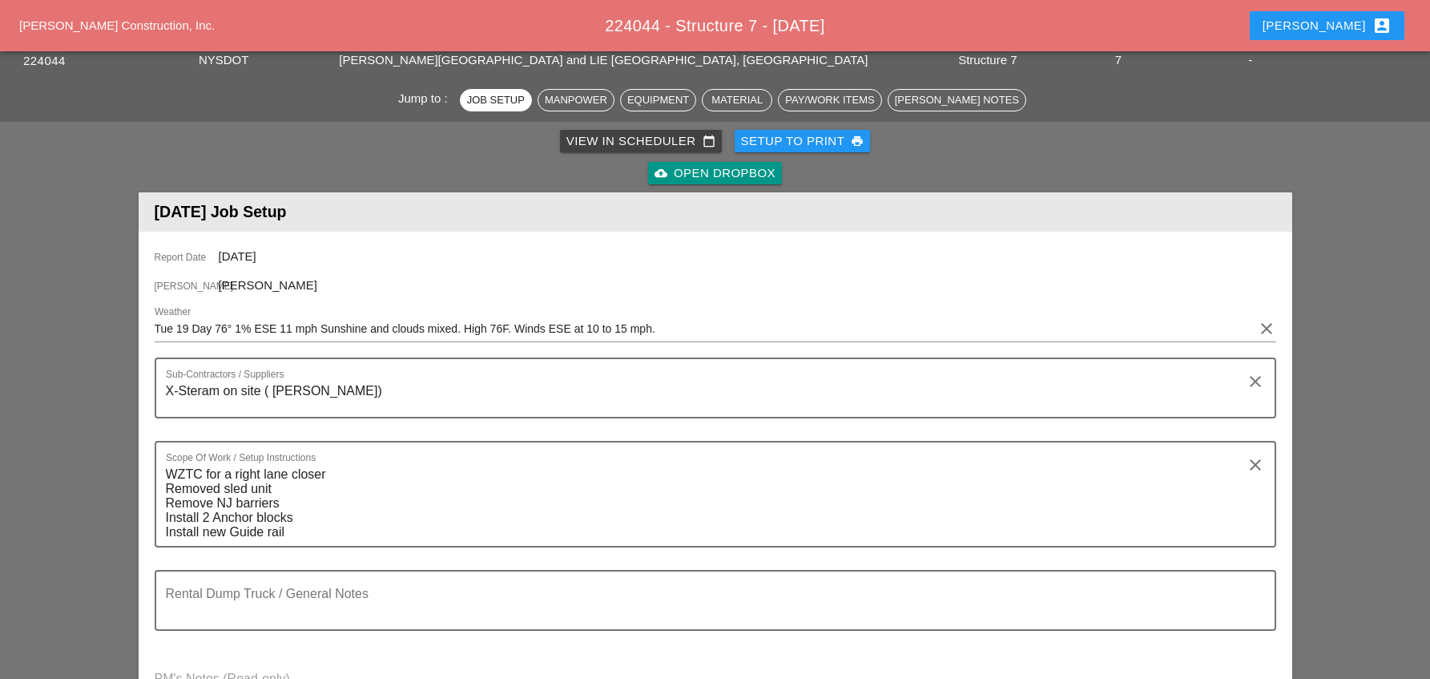
click at [630, 138] on div "View in Scheduler calendar_today" at bounding box center [640, 141] width 149 height 18
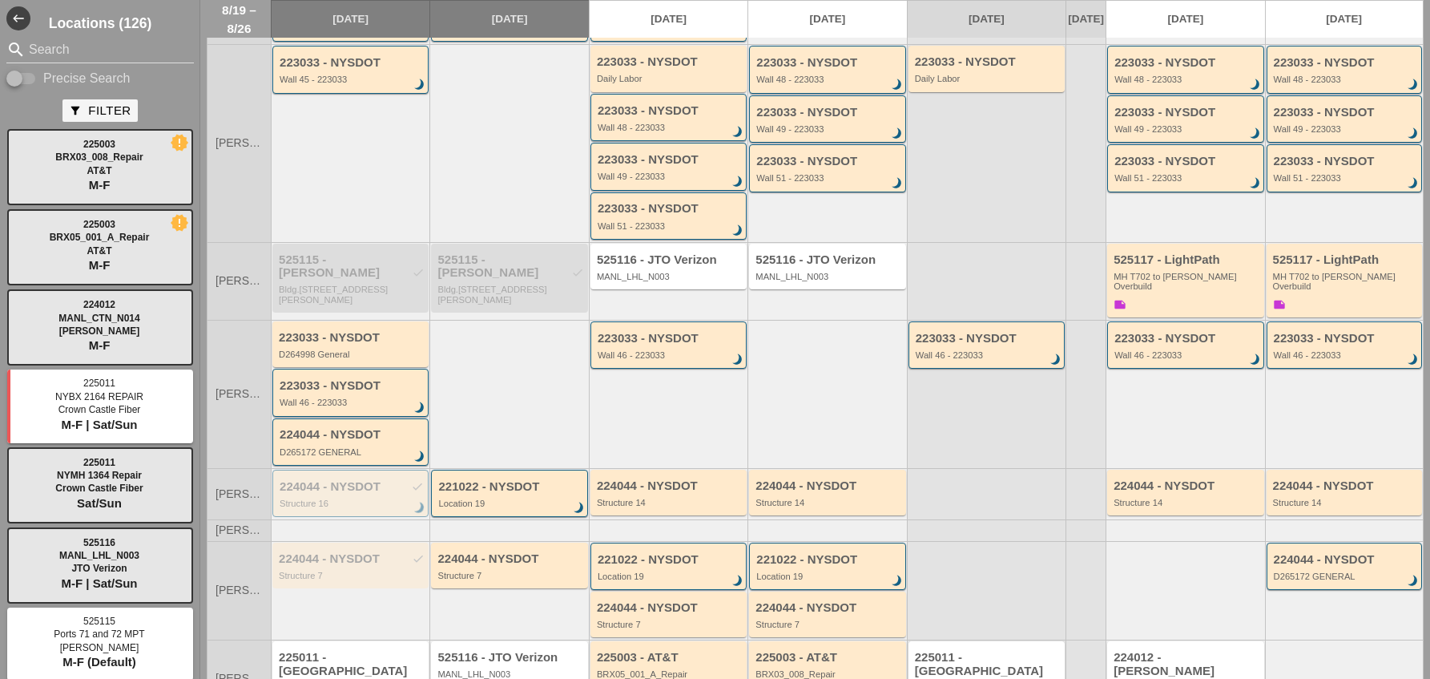
scroll to position [296, 0]
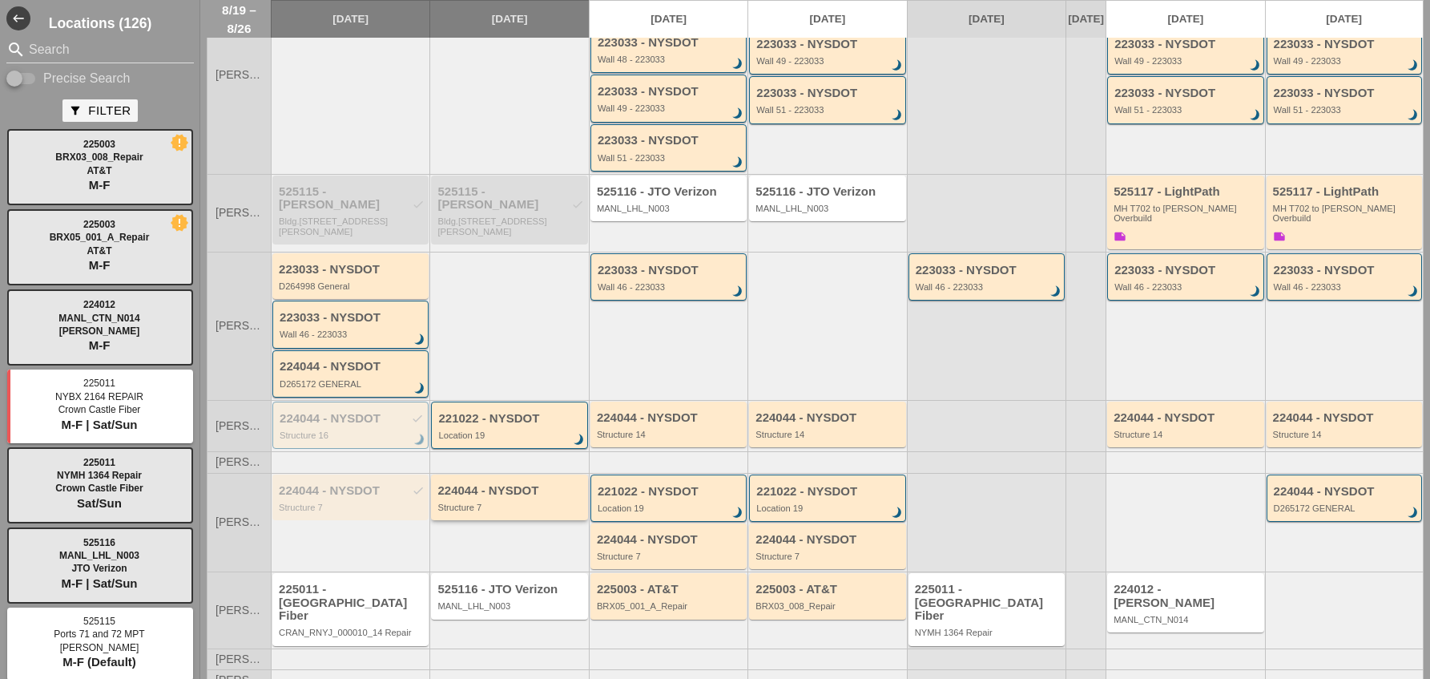
click at [491, 494] on div "224044 - NYSDOT" at bounding box center [510, 491] width 146 height 14
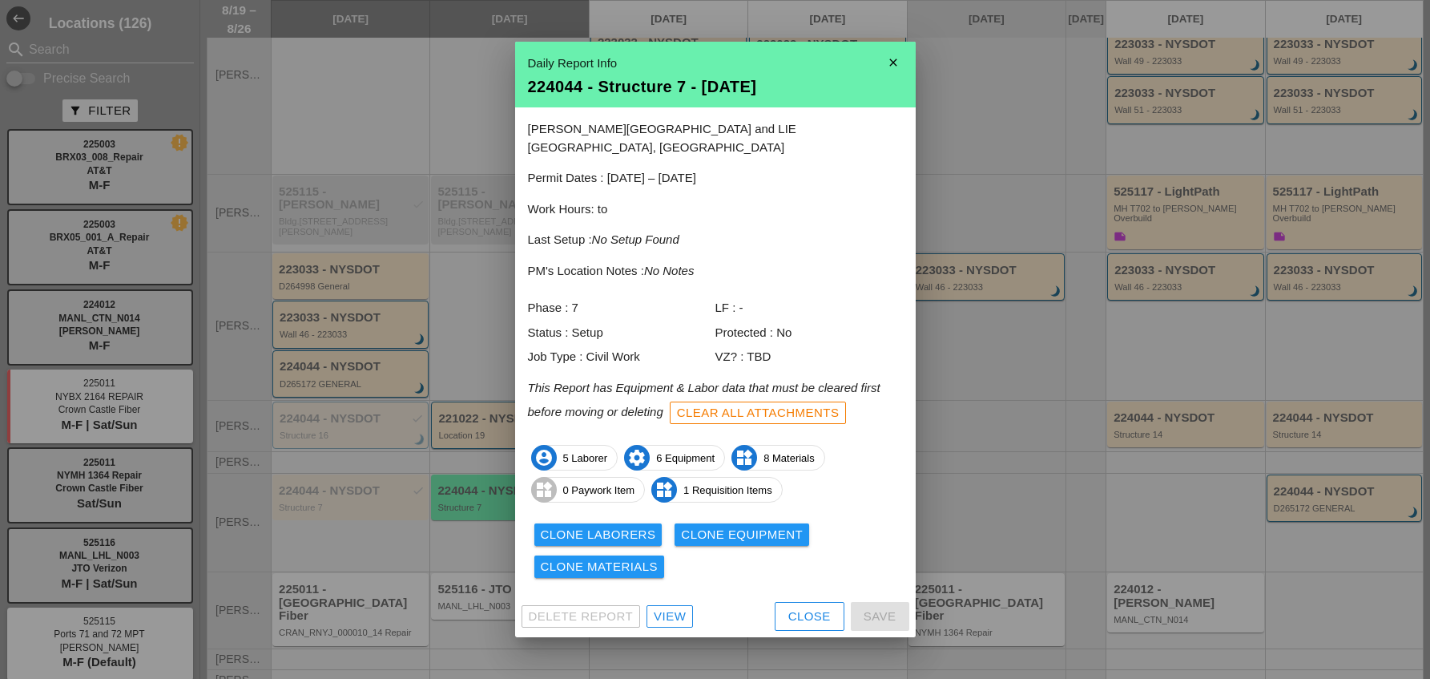
click at [394, 495] on div at bounding box center [715, 339] width 1430 height 679
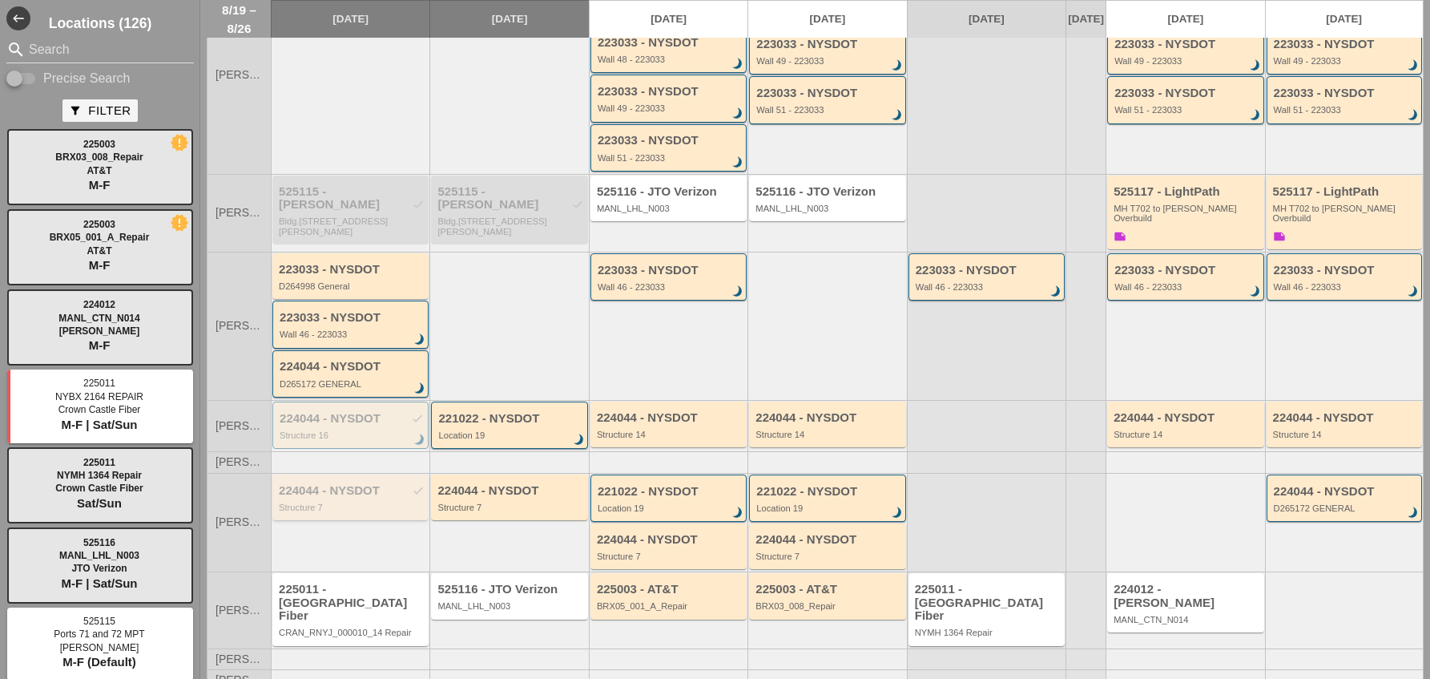
click at [394, 493] on div "224044 - NYSDOT check" at bounding box center [352, 491] width 146 height 14
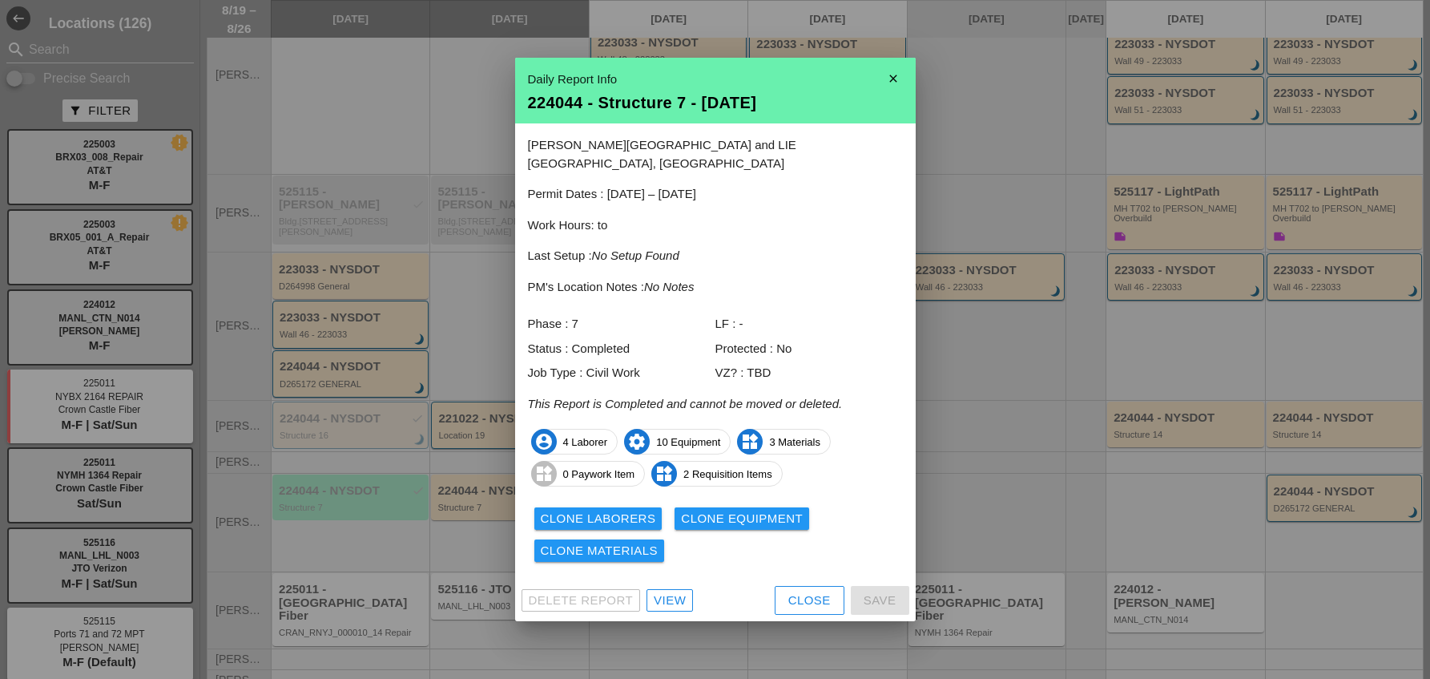
click at [674, 591] on div "View" at bounding box center [670, 600] width 32 height 18
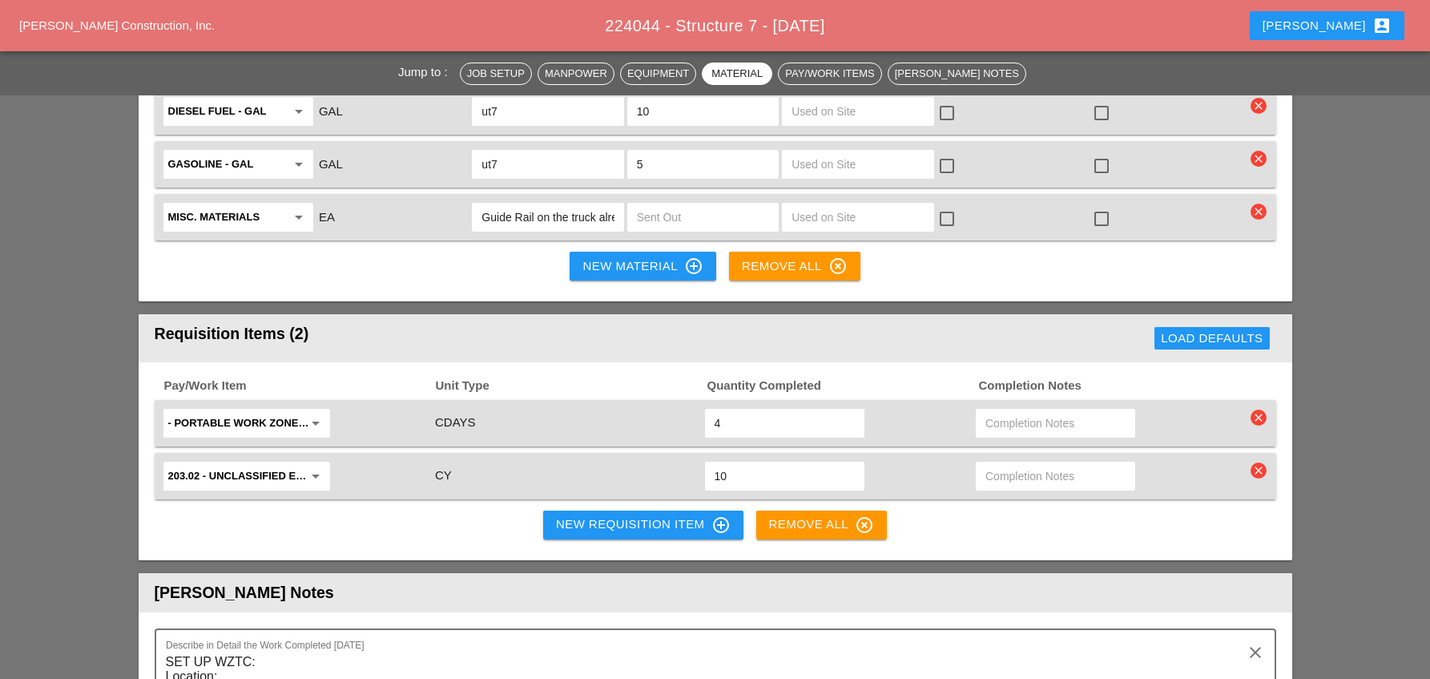
scroll to position [2323, 0]
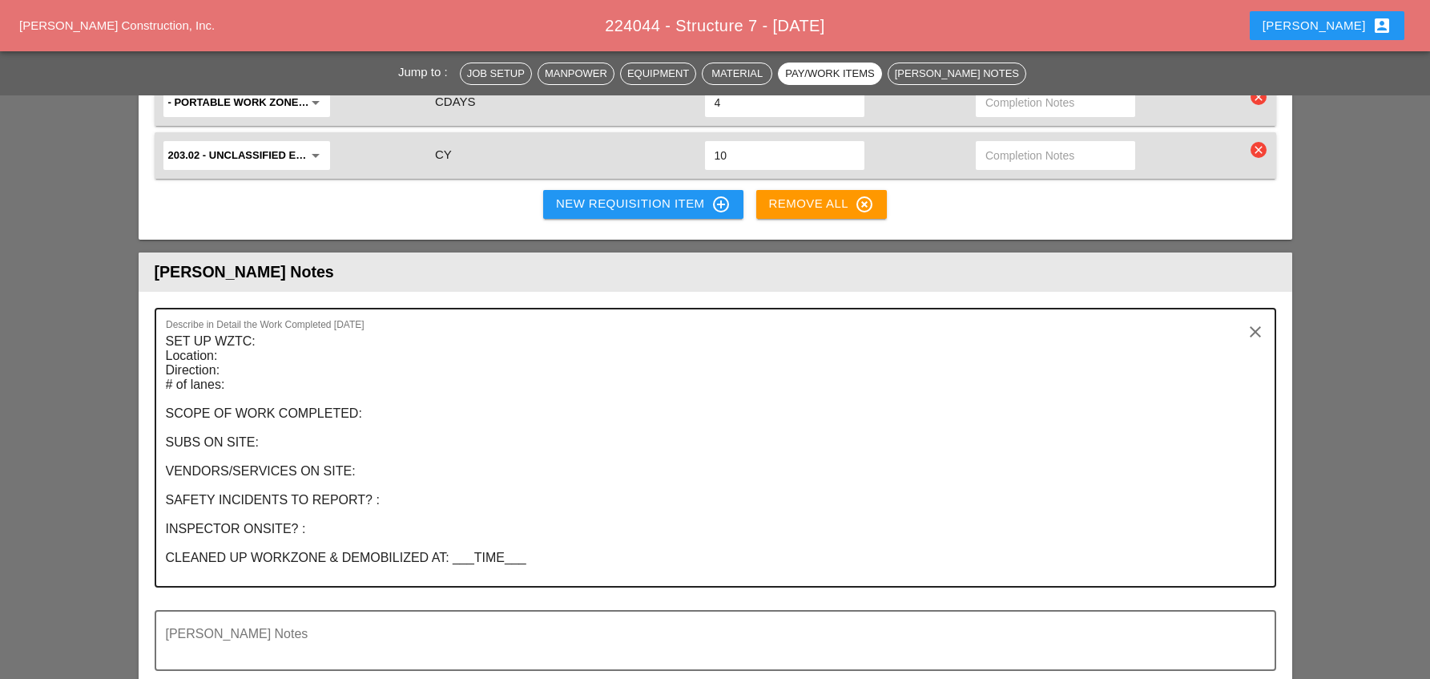
click at [266, 328] on textarea "SET UP WZTC: Location: Direction: # of lanes: SCOPE OF WORK COMPLETED: SUBS ON …" at bounding box center [709, 456] width 1086 height 257
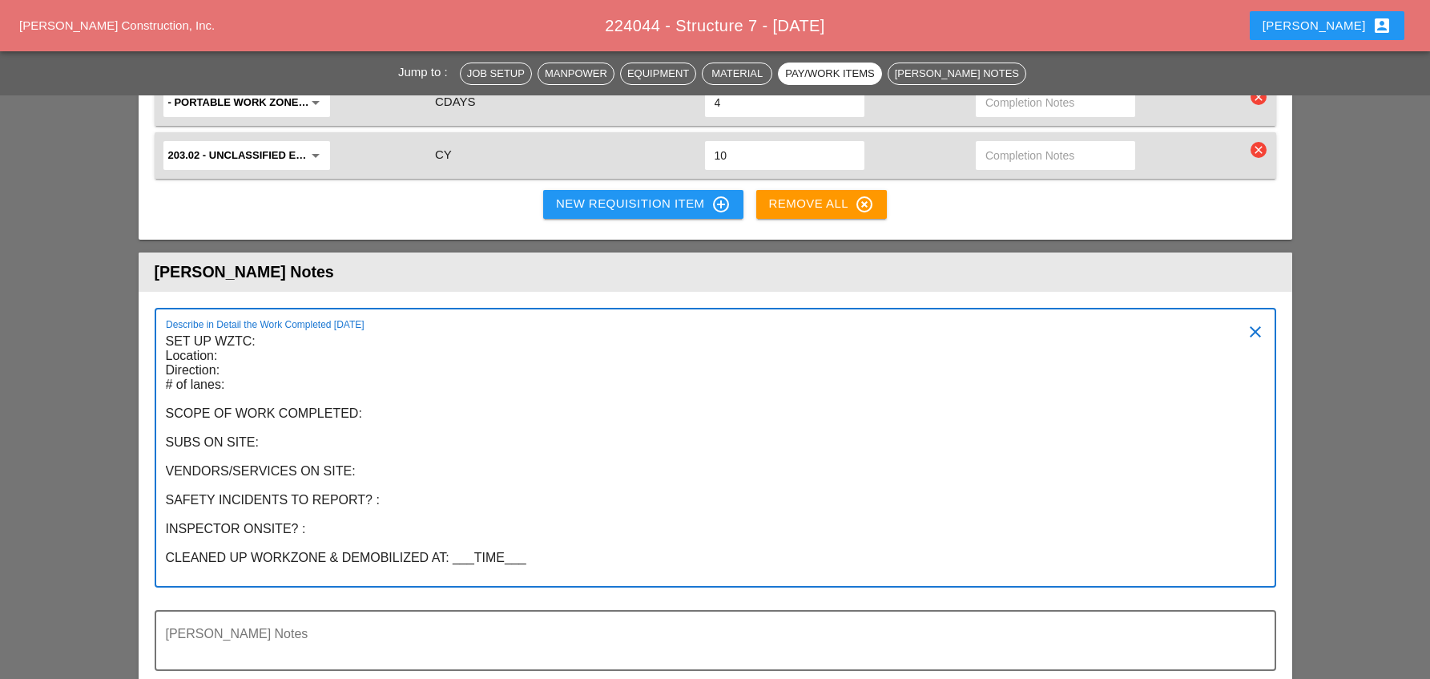
click at [232, 328] on textarea "SET UP WZTC: Location: Direction: # of lanes: SCOPE OF WORK COMPLETED: SUBS ON …" at bounding box center [709, 456] width 1086 height 257
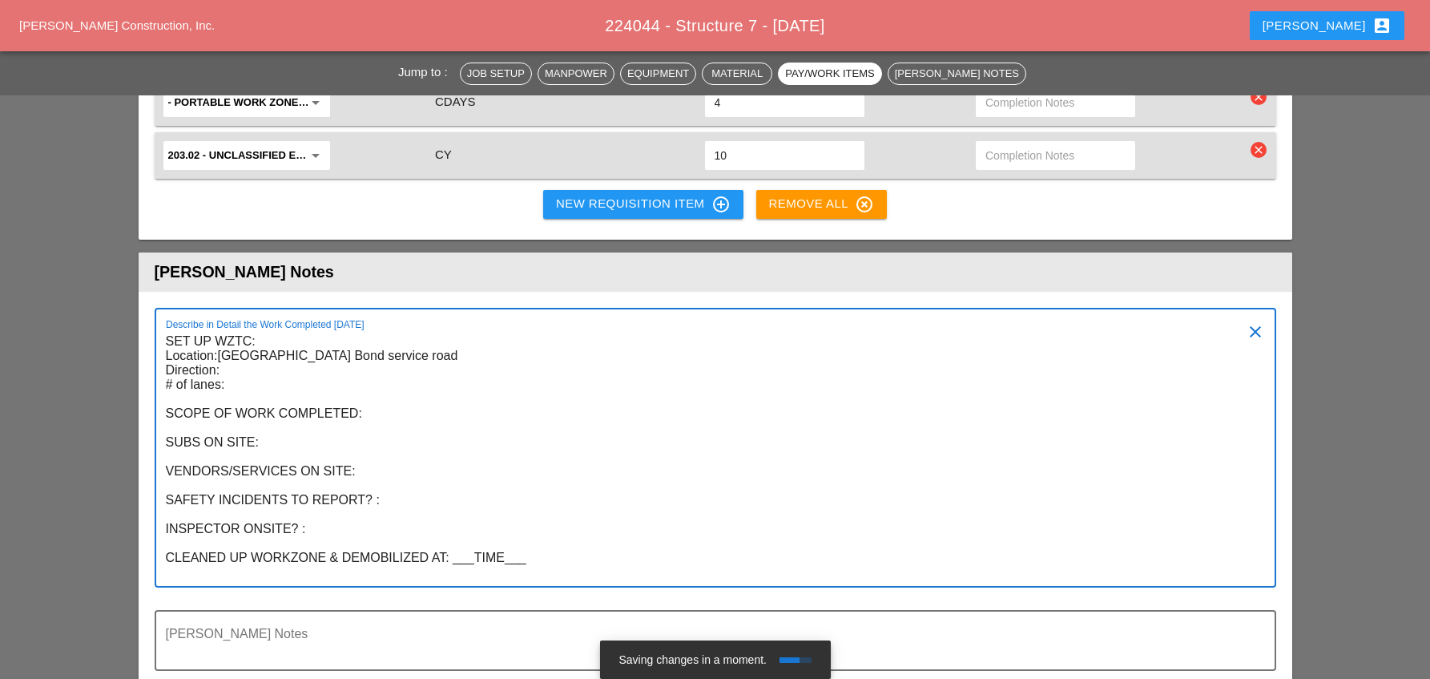
click at [219, 328] on textarea "SET UP WZTC: Location:Grand Central West Bond service road Direction: # of lane…" at bounding box center [709, 456] width 1086 height 257
click at [220, 328] on textarea "SET UP WZTC: Location: Grand Central West Bond service road Direction: # of lan…" at bounding box center [709, 456] width 1086 height 257
click at [232, 329] on textarea "SET UP WZTC: Location: Grand Central West Bond service road Direction: West Bou…" at bounding box center [709, 456] width 1086 height 257
click at [385, 350] on textarea "SET UP WZTC: Location: Grand Central West Bond service road Direction: West Bou…" at bounding box center [709, 456] width 1086 height 257
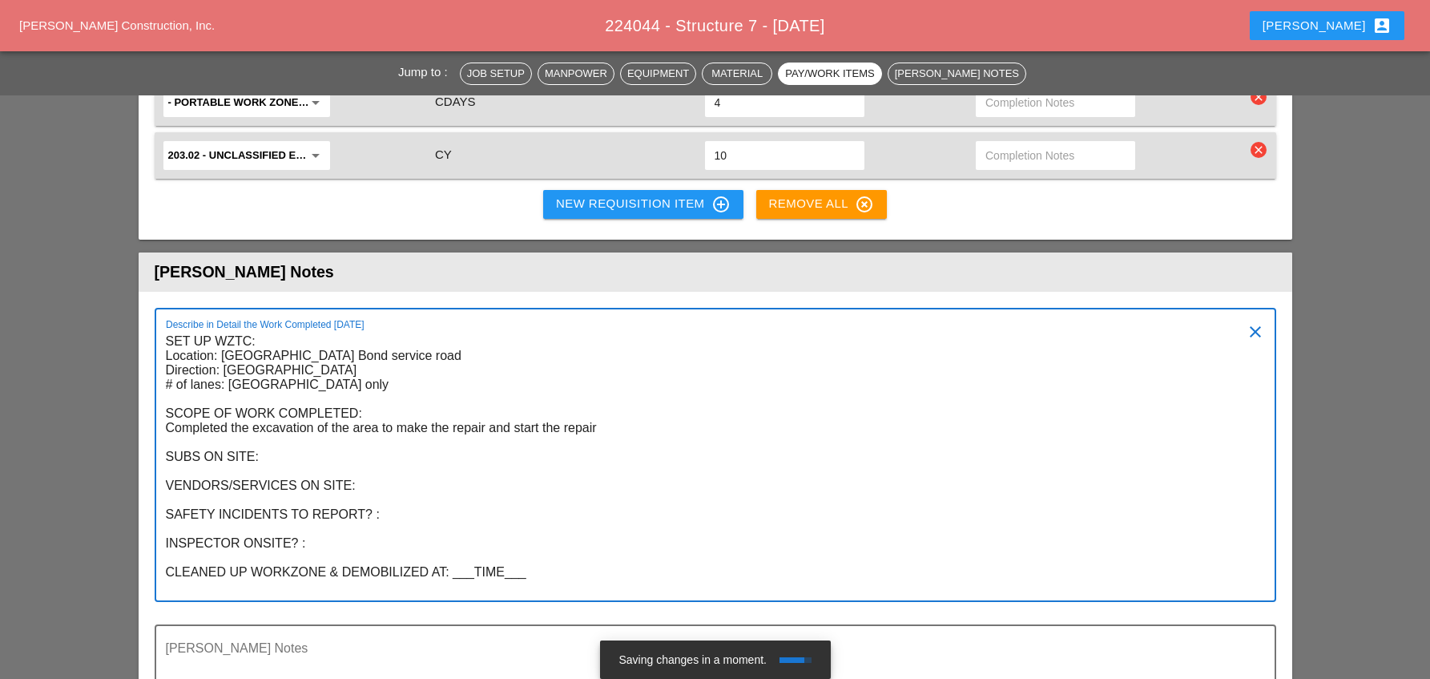
click at [274, 399] on textarea "SET UP WZTC: Location: Grand Central West Bond service road Direction: West Bou…" at bounding box center [709, 464] width 1086 height 272
click at [389, 424] on textarea "SET UP WZTC: Location: Grand Central West Bond service road Direction: West Bou…" at bounding box center [709, 464] width 1086 height 272
click at [402, 454] on textarea "SET UP WZTC: Location: Grand Central West Bond service road Direction: West Bou…" at bounding box center [709, 464] width 1086 height 272
click at [315, 482] on textarea "SET UP WZTC: Location: Grand Central West Bond service road Direction: West Bou…" at bounding box center [709, 464] width 1086 height 272
drag, startPoint x: 530, startPoint y: 517, endPoint x: 449, endPoint y: 514, distance: 81.8
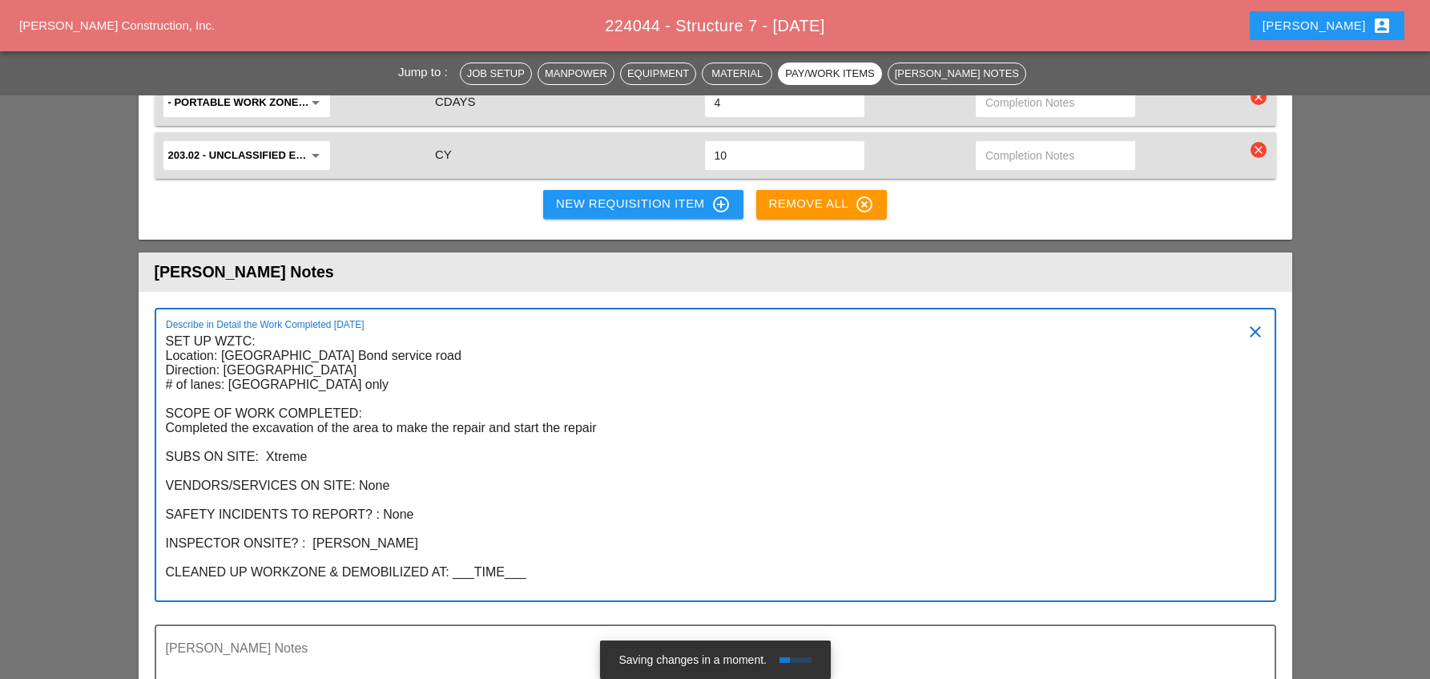
click at [451, 519] on textarea "SET UP WZTC: Location: Grand Central West Bond service road Direction: West Bou…" at bounding box center [709, 464] width 1086 height 272
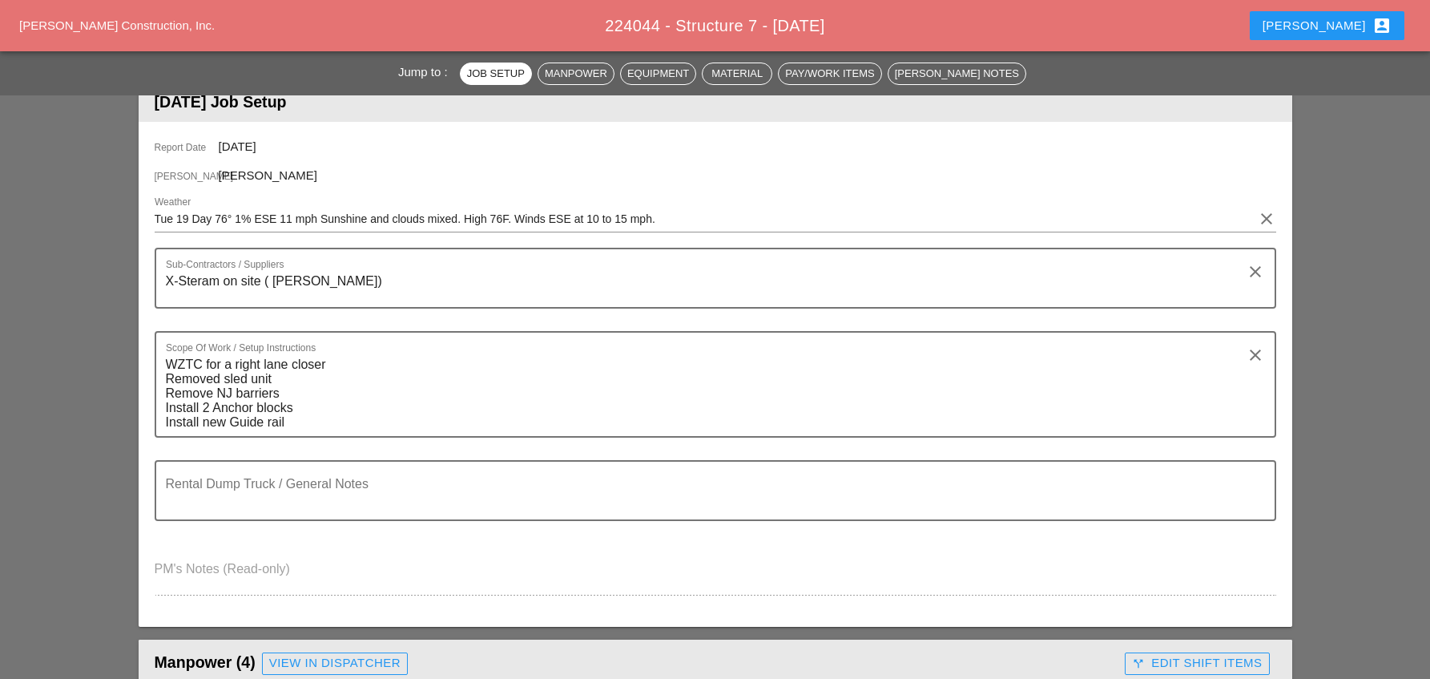
scroll to position [0, 0]
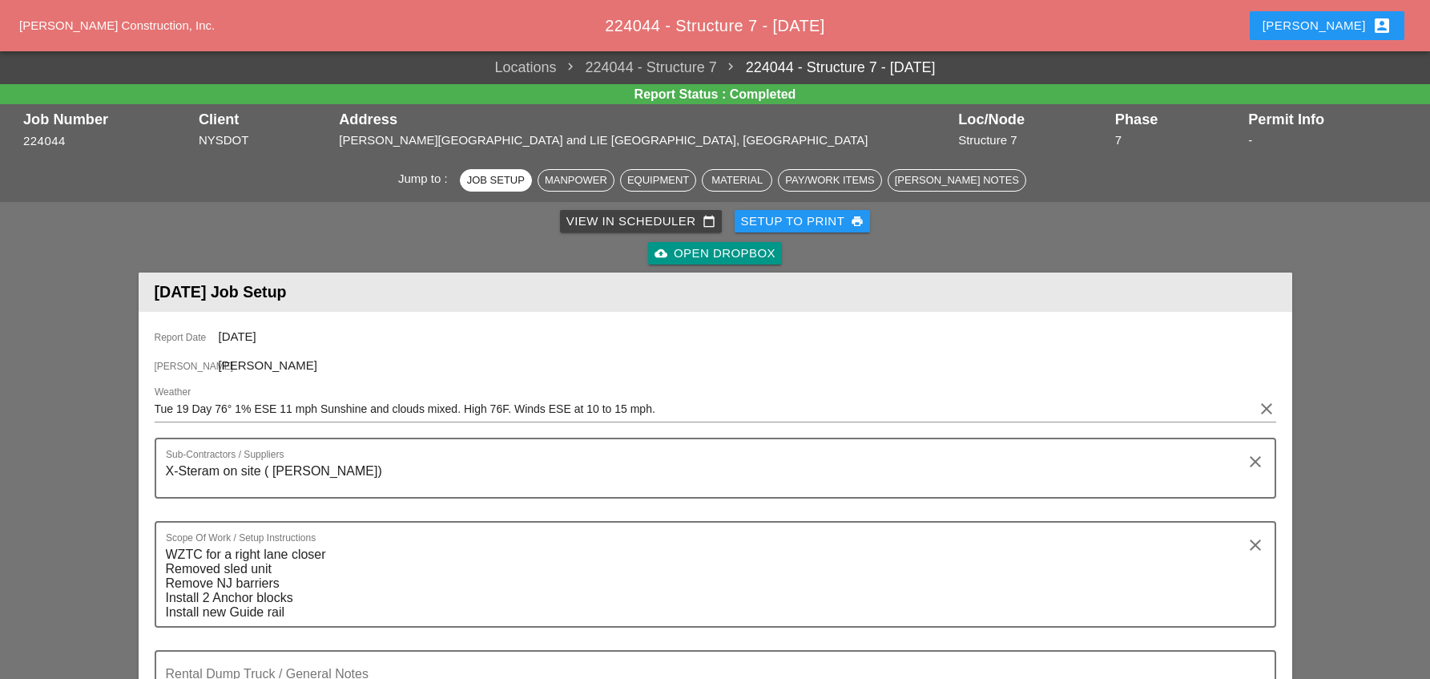
type textarea "SET UP WZTC: Location: Grand Central West Bond service road Direction: West Bou…"
click at [611, 224] on div "View in Scheduler calendar_today" at bounding box center [640, 221] width 149 height 18
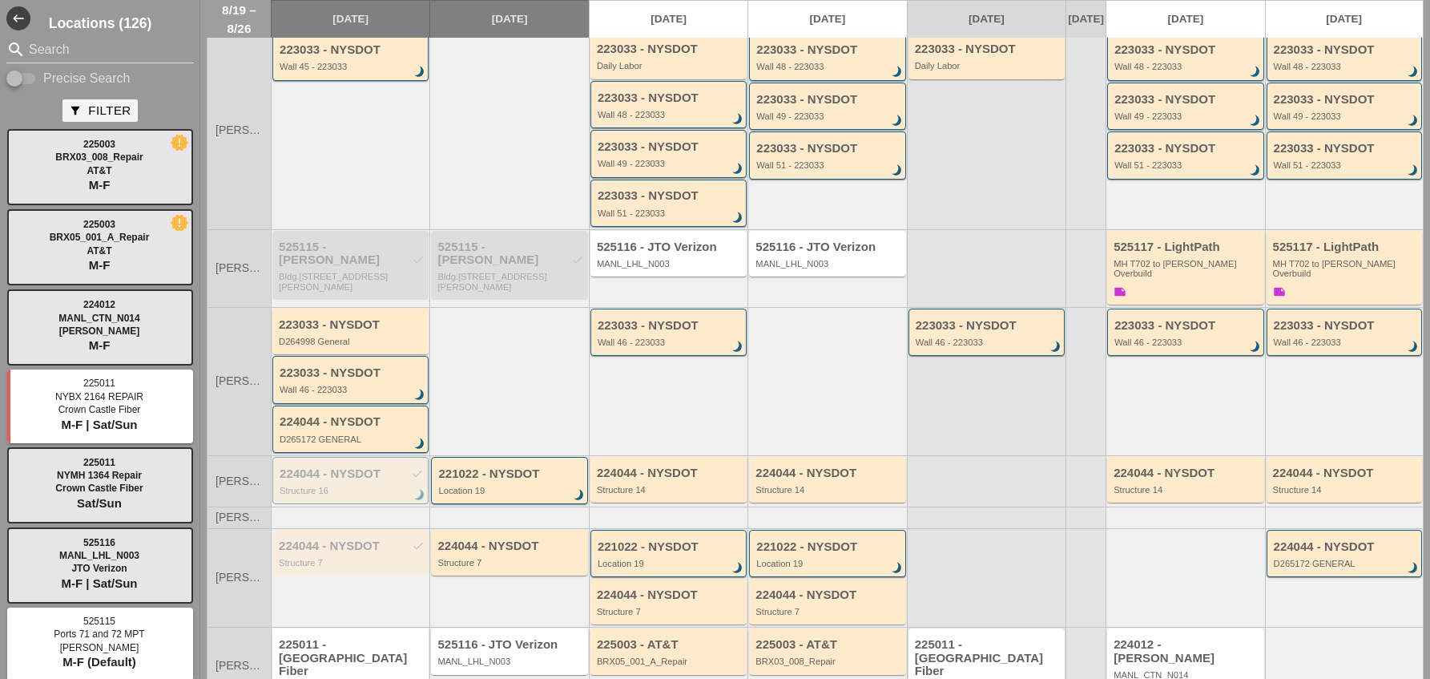
scroll to position [296, 0]
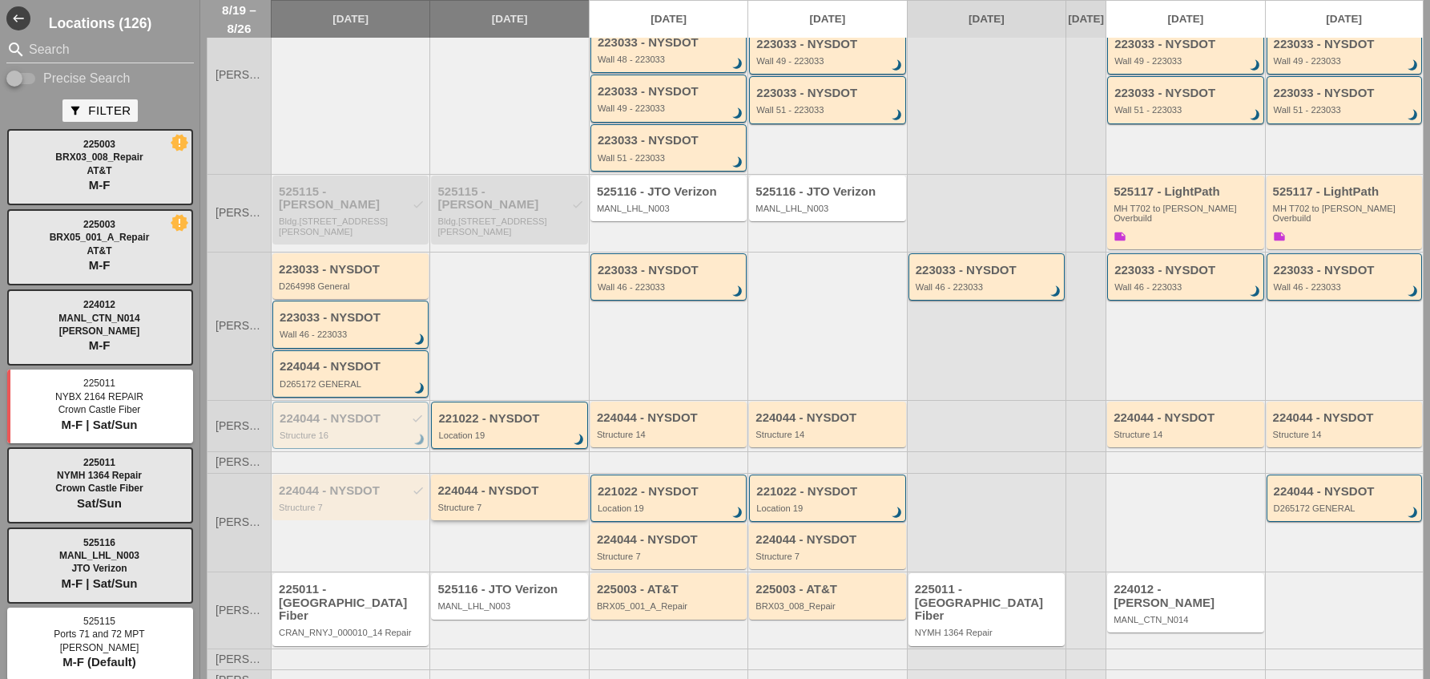
click at [511, 509] on div "Structure 7" at bounding box center [510, 507] width 146 height 10
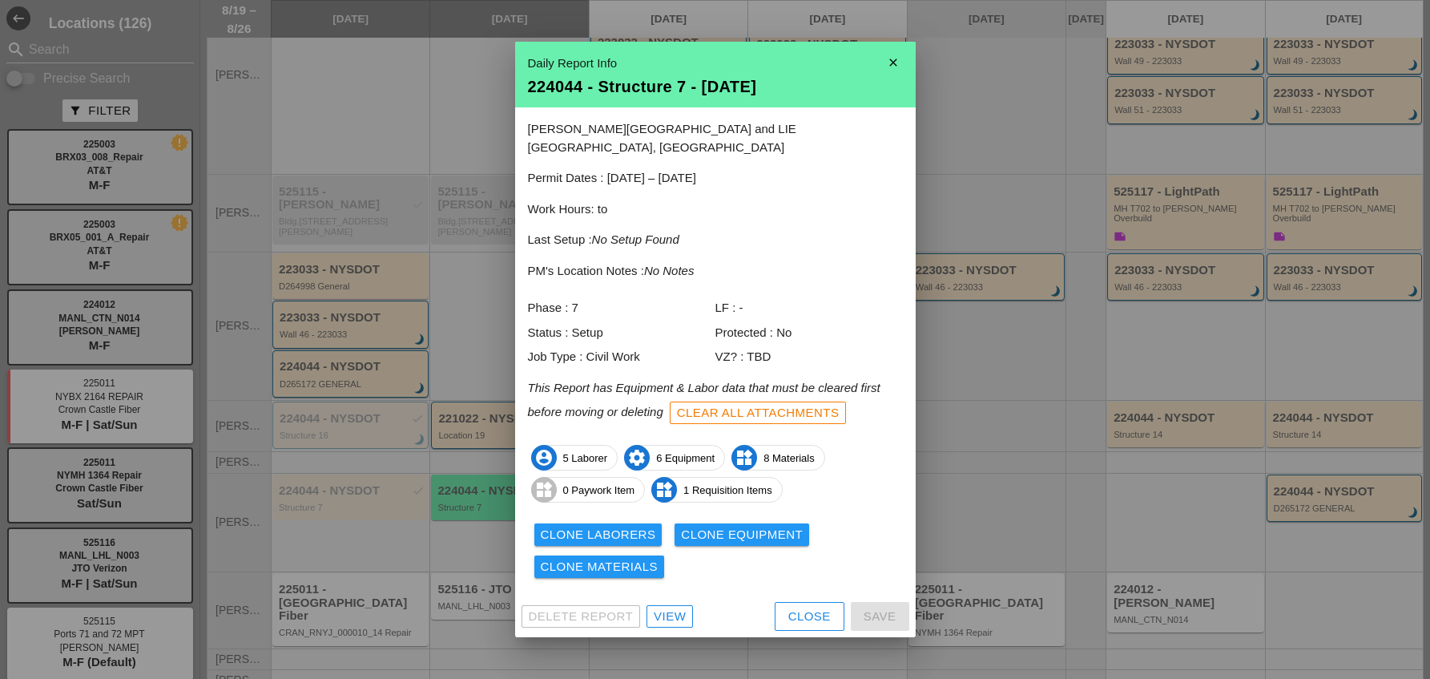
click at [680, 608] on div "View" at bounding box center [670, 616] width 32 height 18
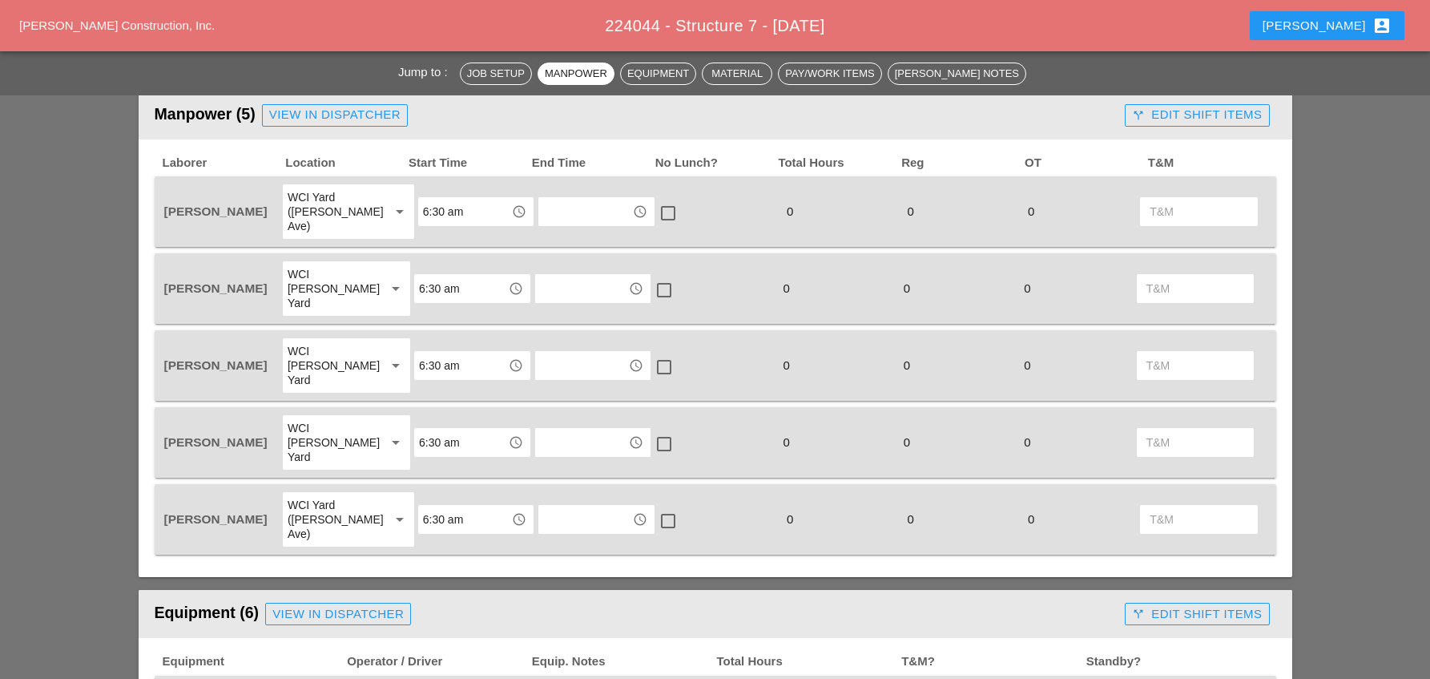
scroll to position [881, 0]
click at [580, 203] on input "text" at bounding box center [584, 212] width 83 height 26
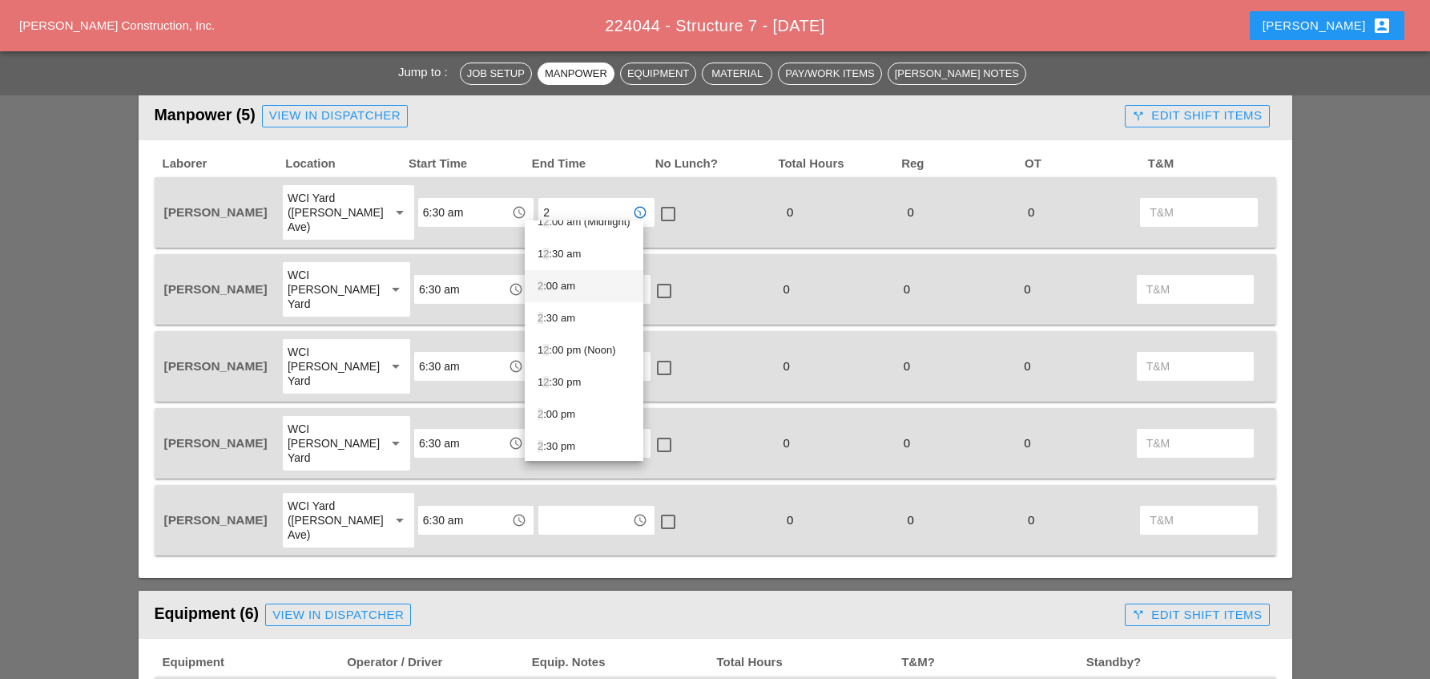
scroll to position [22, 0]
click at [570, 440] on div "2 :30 pm" at bounding box center [584, 441] width 93 height 19
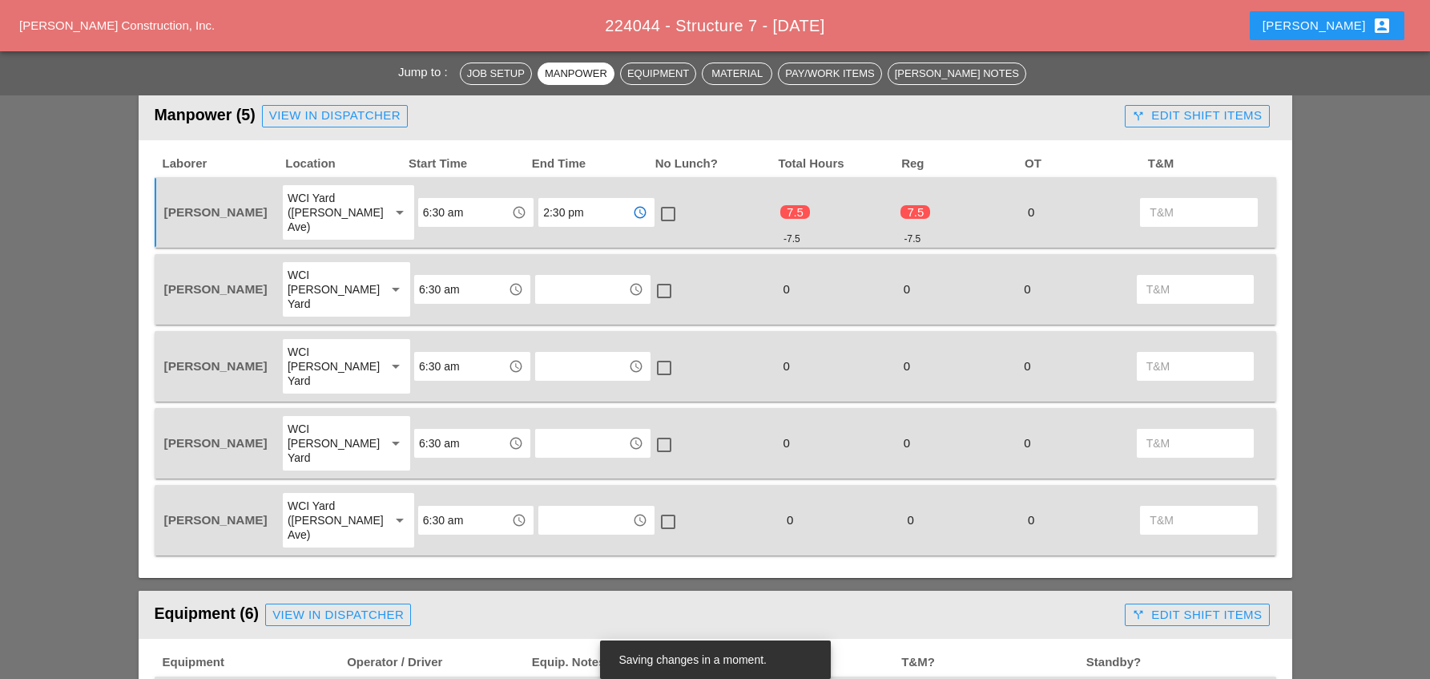
type input "2:30 pm"
click at [582, 276] on input "text" at bounding box center [581, 289] width 83 height 26
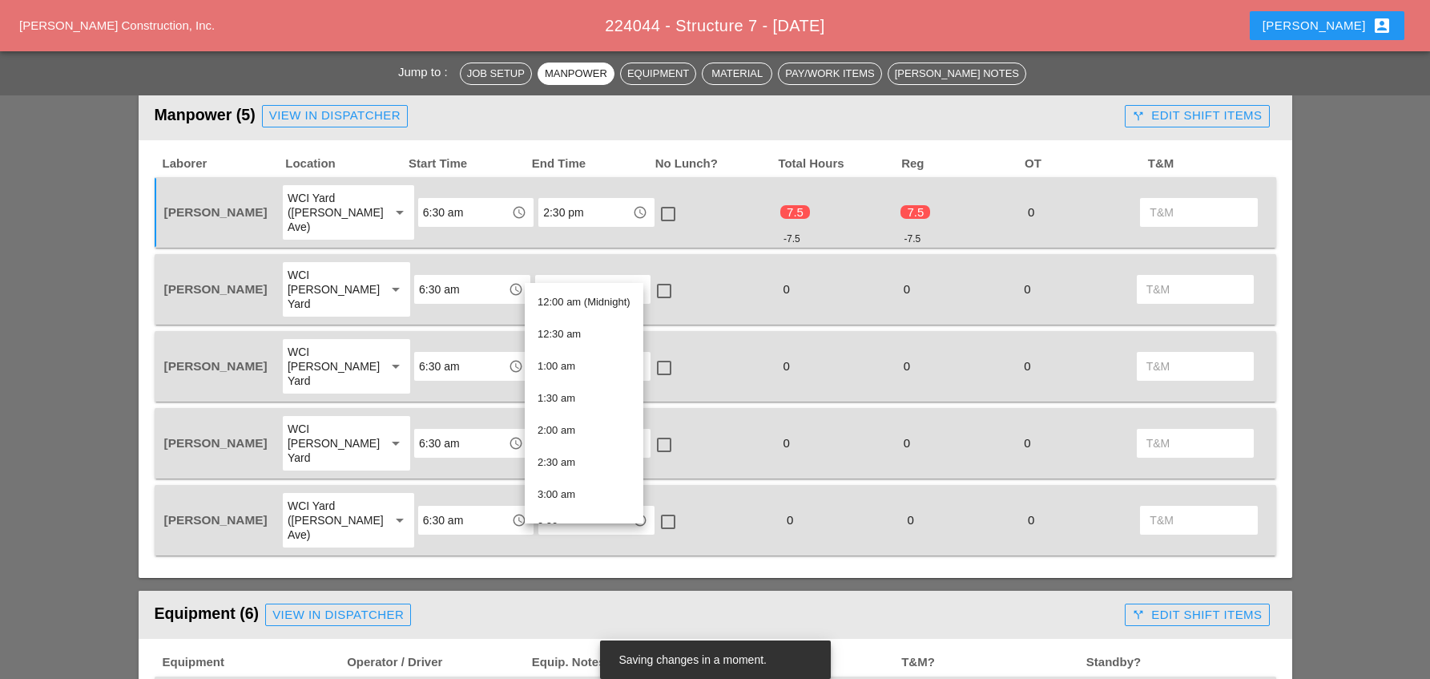
click at [656, 209] on div at bounding box center [667, 213] width 27 height 27
checkbox input "true"
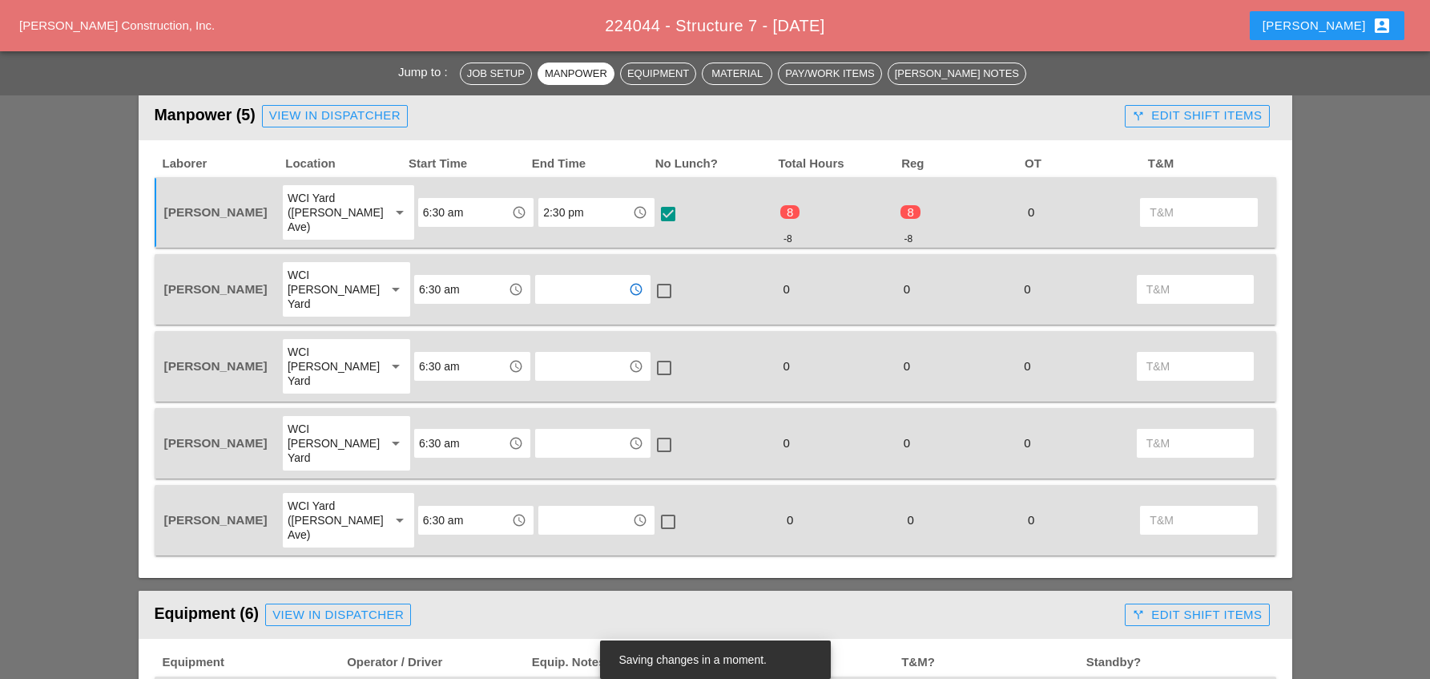
click at [585, 276] on input "text" at bounding box center [581, 289] width 83 height 26
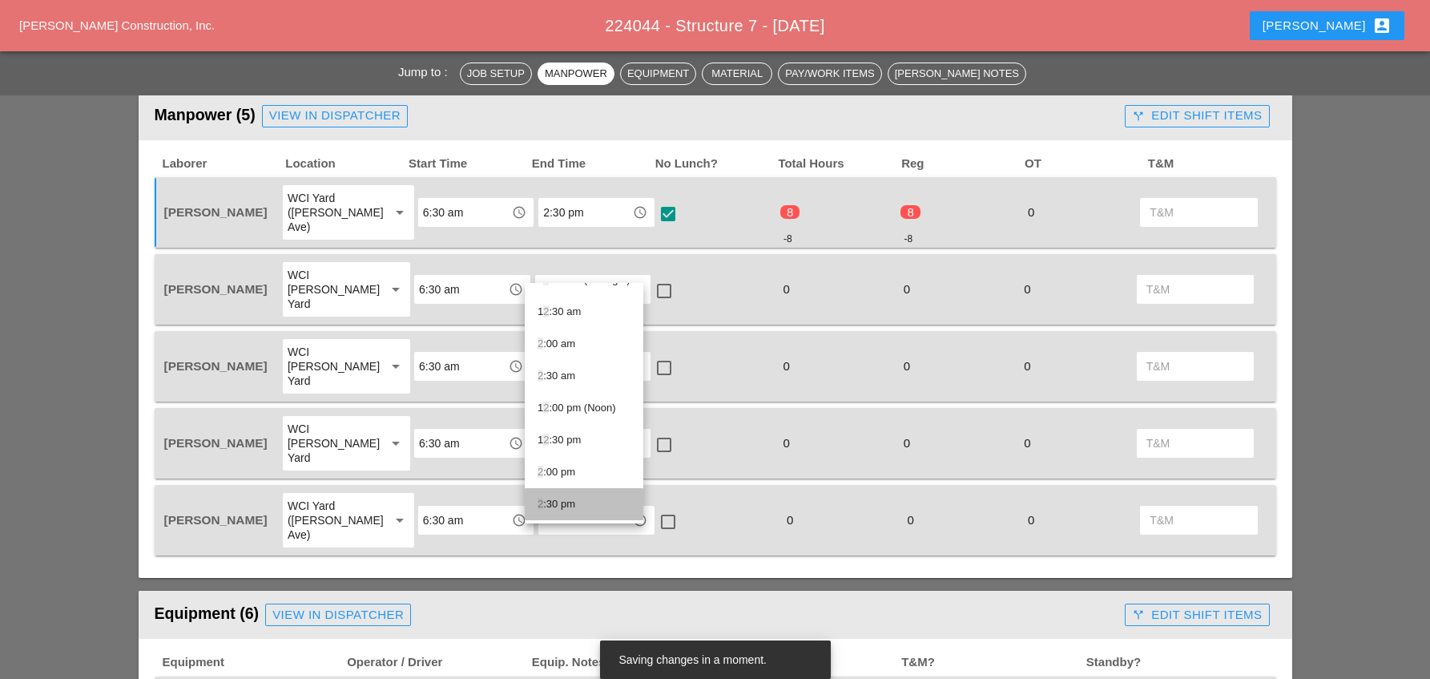
click at [560, 503] on div "2 :30 pm" at bounding box center [584, 503] width 93 height 19
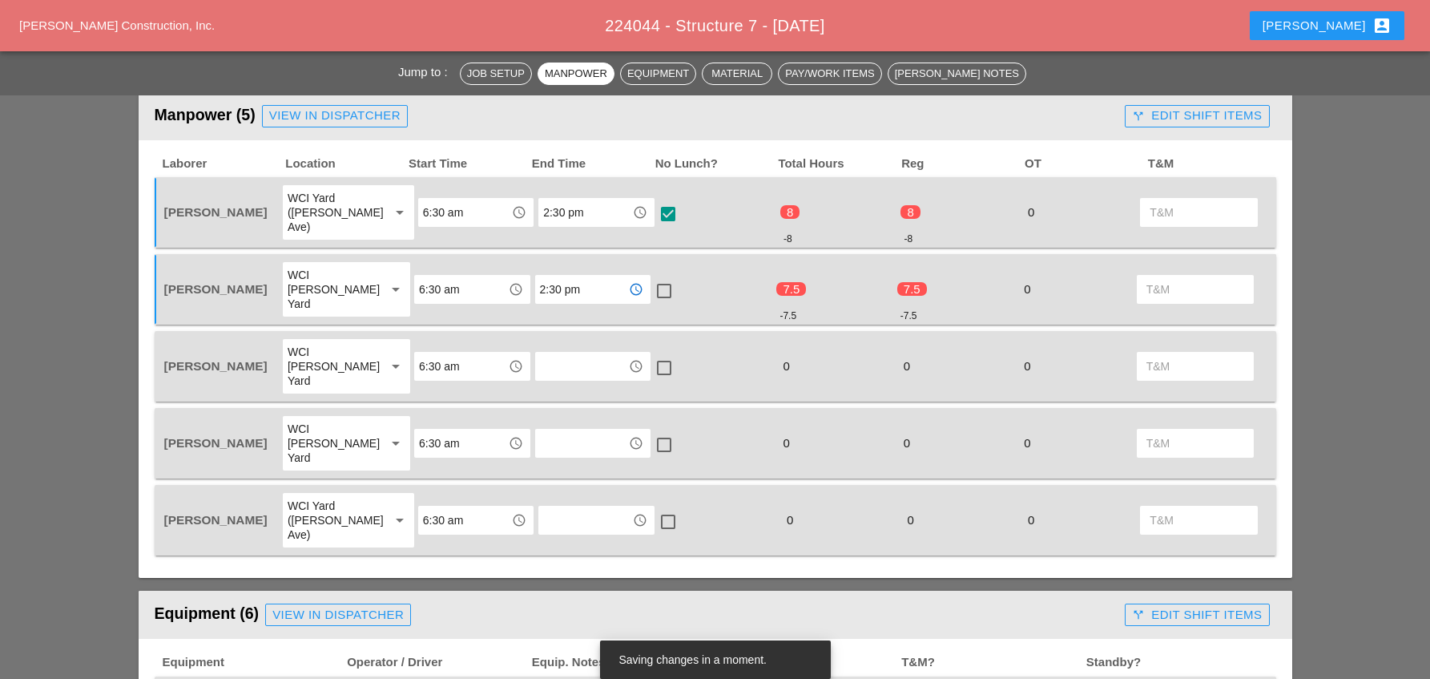
type input "2:30 pm"
click at [555, 353] on input "text" at bounding box center [581, 366] width 83 height 26
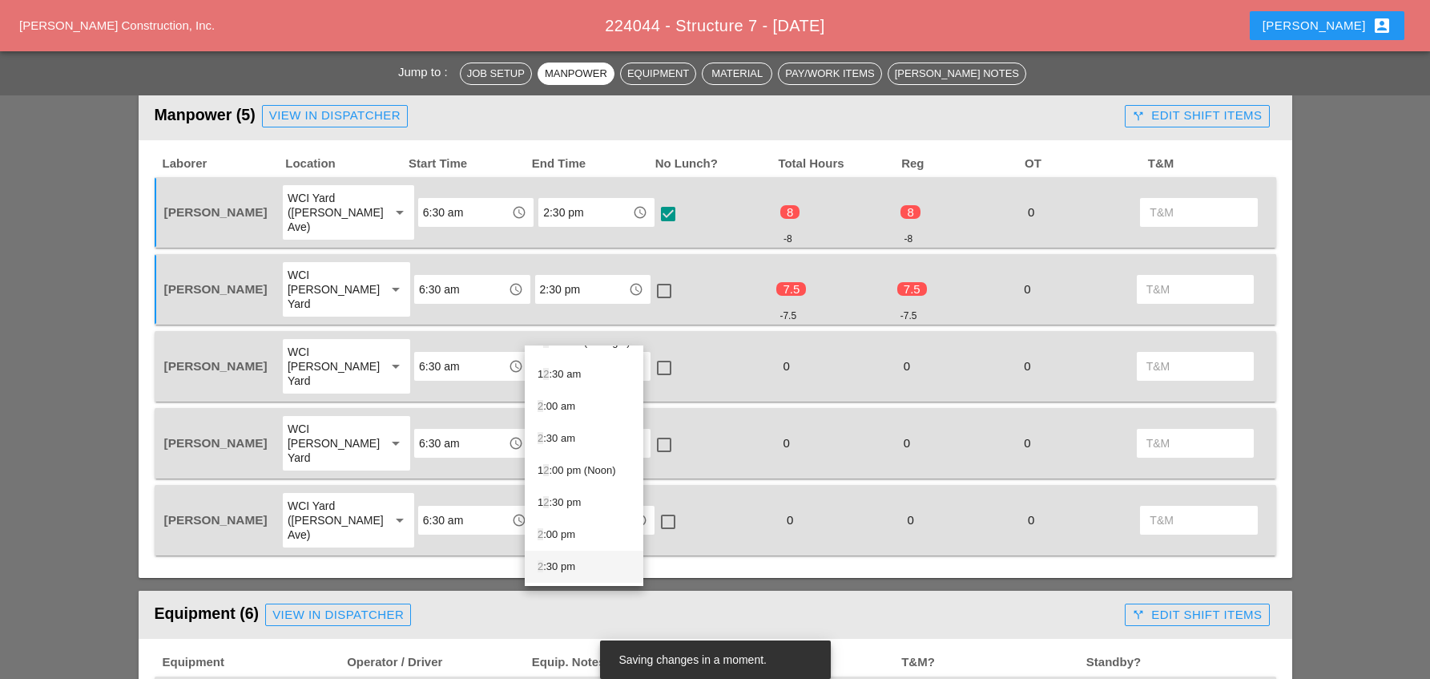
click at [562, 565] on div "2 :30 pm" at bounding box center [584, 566] width 93 height 19
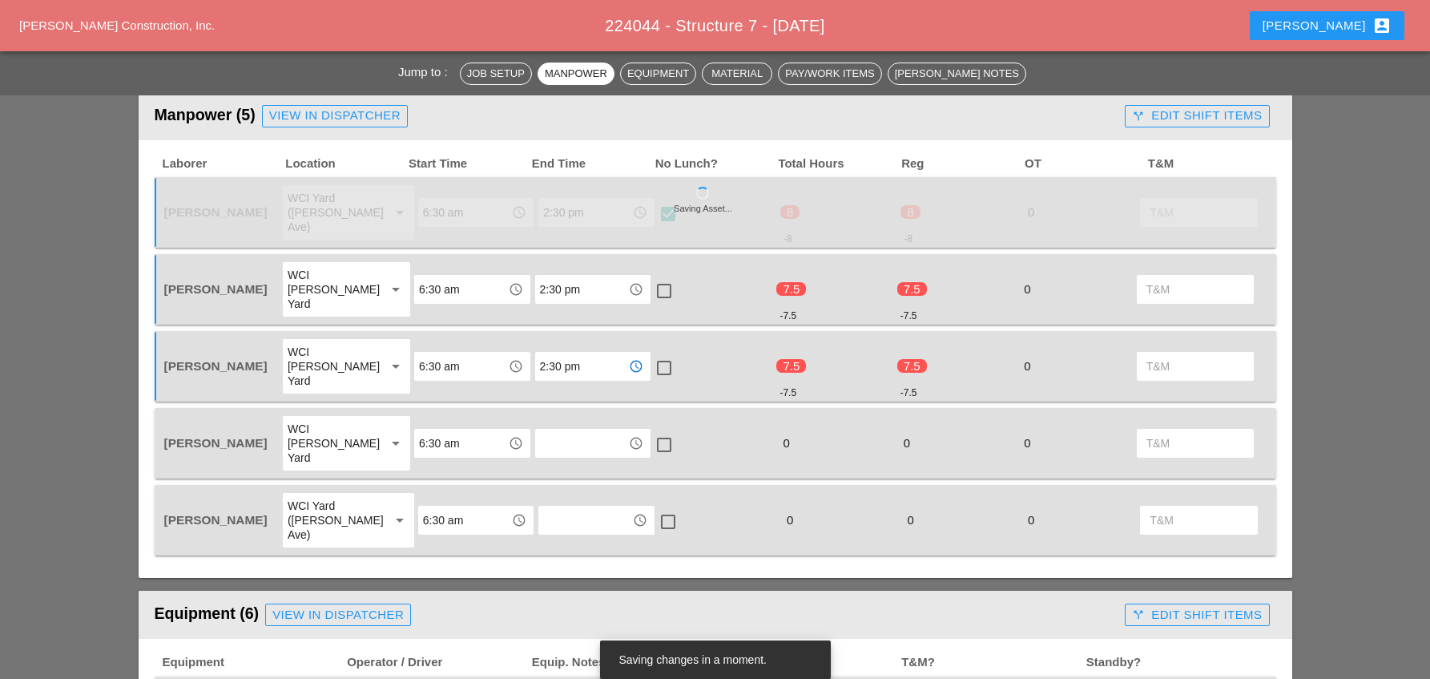
type input "2:30 pm"
click at [650, 354] on div at bounding box center [663, 367] width 27 height 27
checkbox input "true"
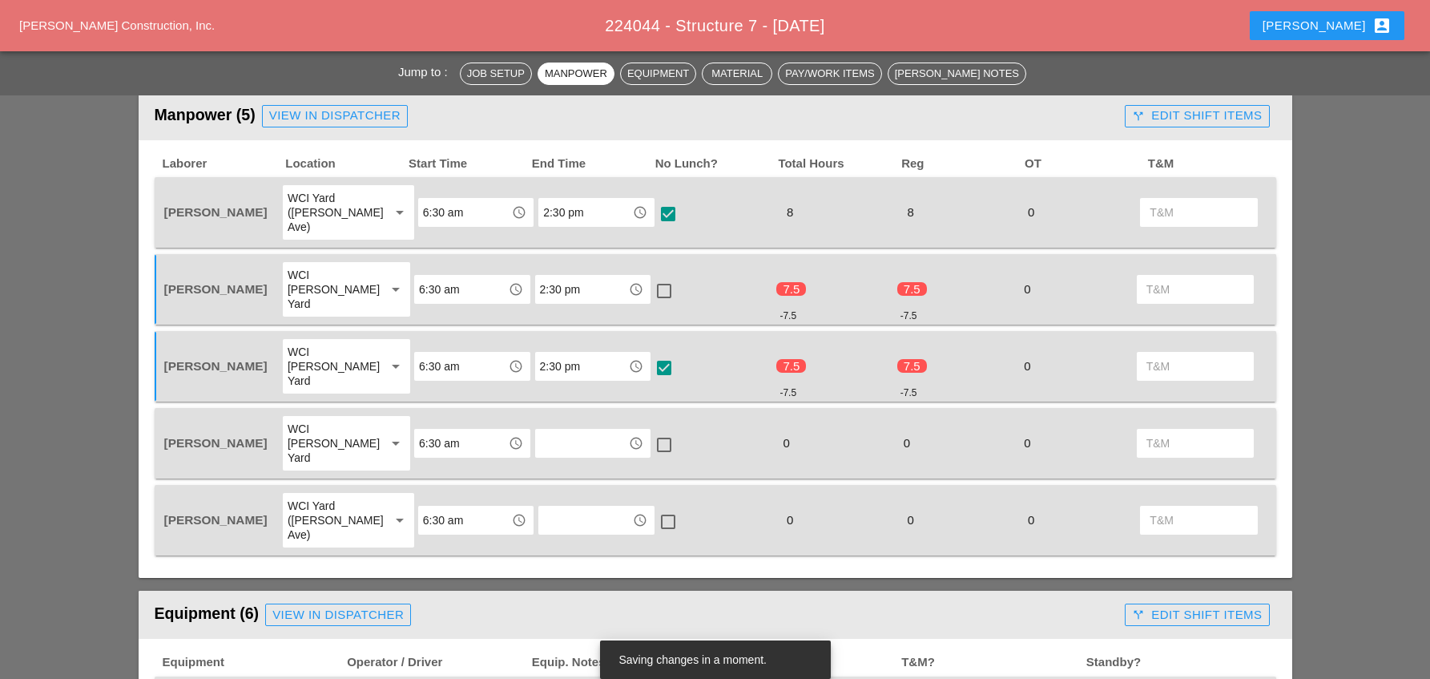
click at [656, 277] on div at bounding box center [663, 290] width 27 height 27
checkbox input "true"
click at [574, 430] on input "text" at bounding box center [581, 443] width 83 height 26
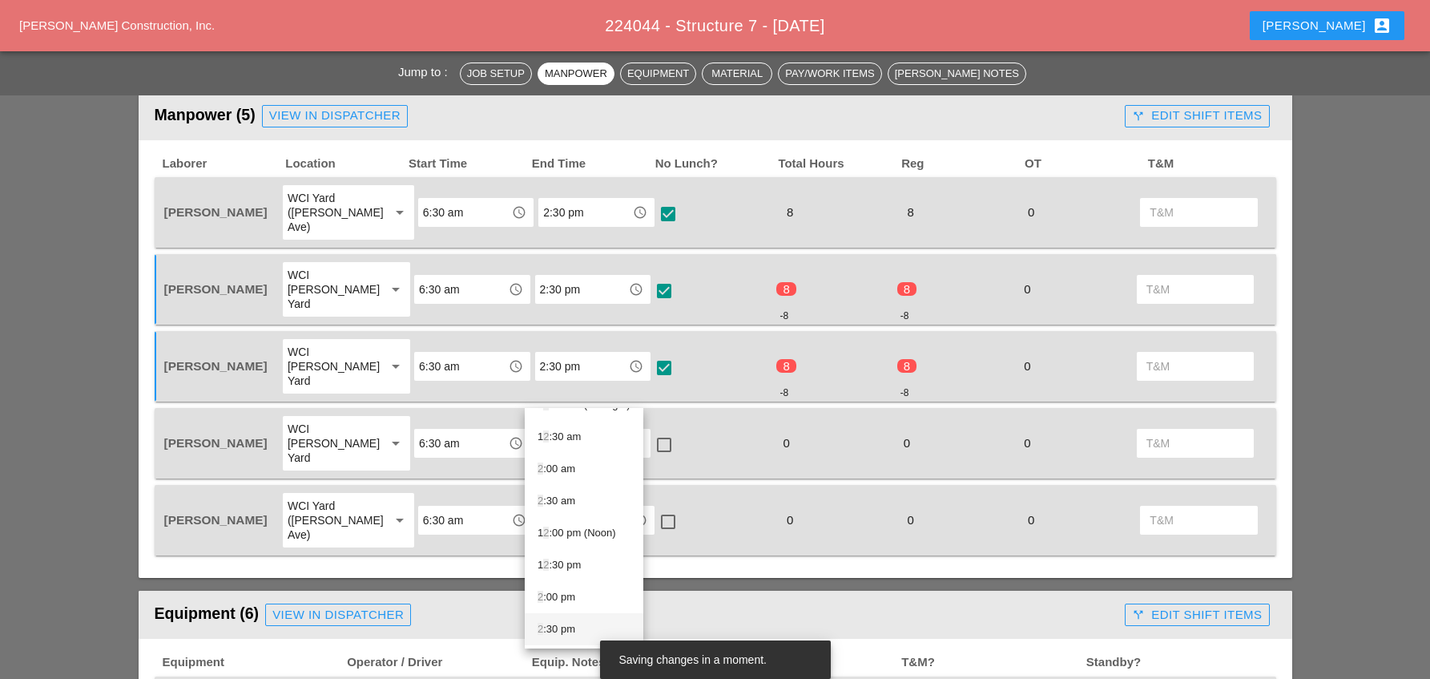
click at [554, 624] on div "2 :30 pm" at bounding box center [584, 628] width 93 height 19
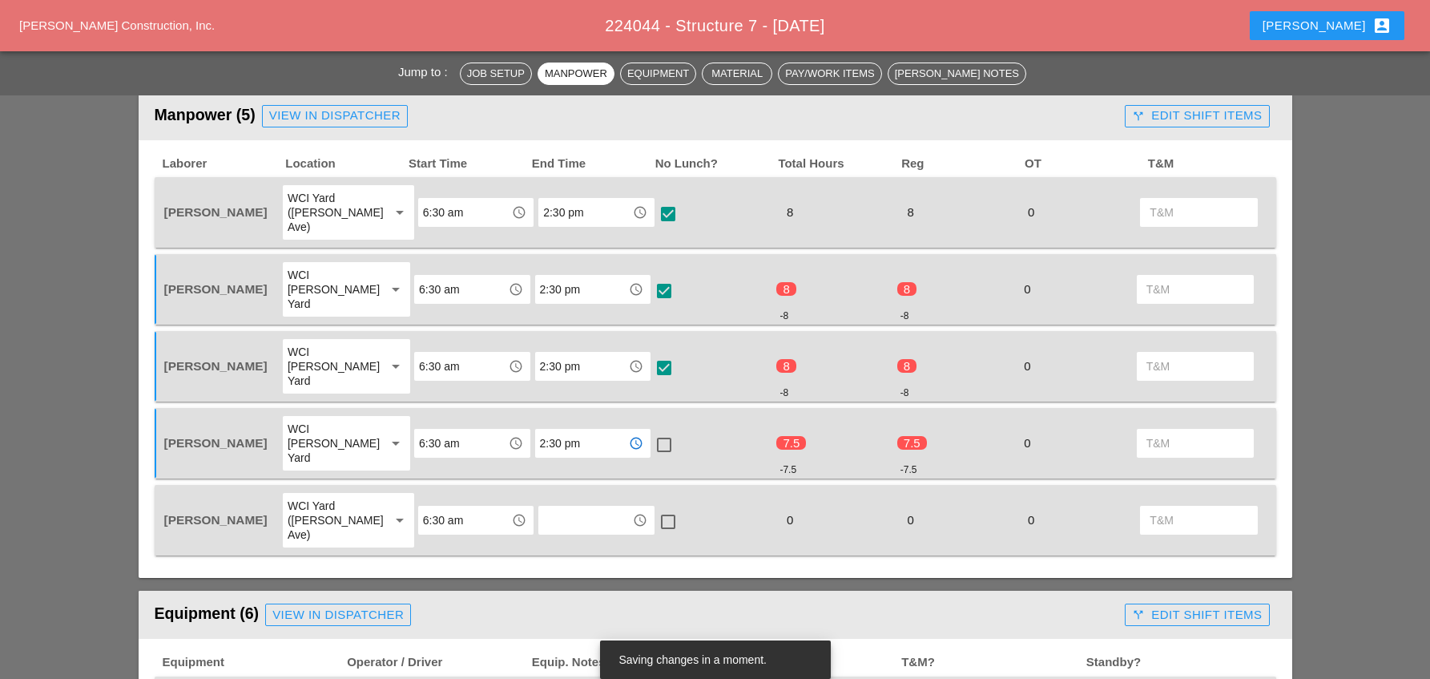
type input "2:30 pm"
click at [655, 431] on div at bounding box center [663, 444] width 27 height 27
checkbox input "true"
click at [591, 507] on input "text" at bounding box center [584, 520] width 83 height 26
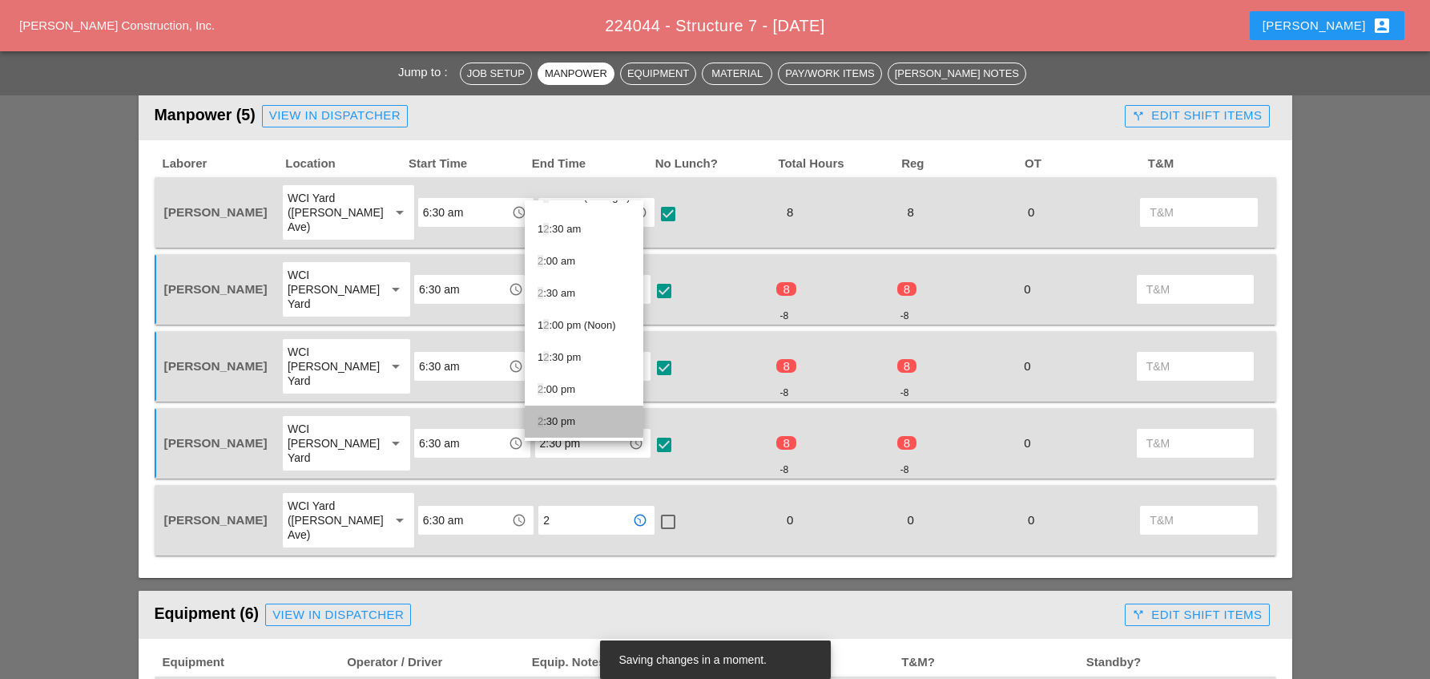
click at [571, 417] on div "2 :30 pm" at bounding box center [584, 421] width 93 height 19
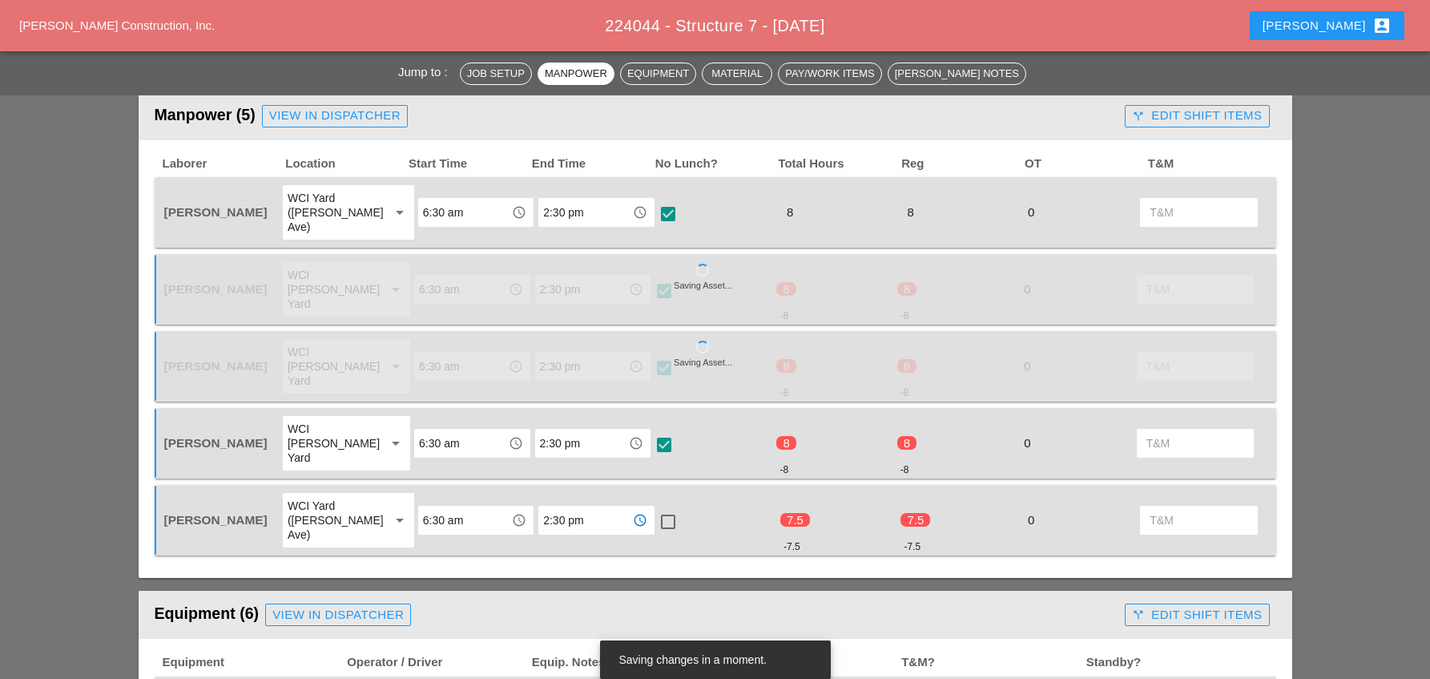
type input "2:30 pm"
click at [655, 508] on div at bounding box center [667, 521] width 27 height 27
checkbox input "true"
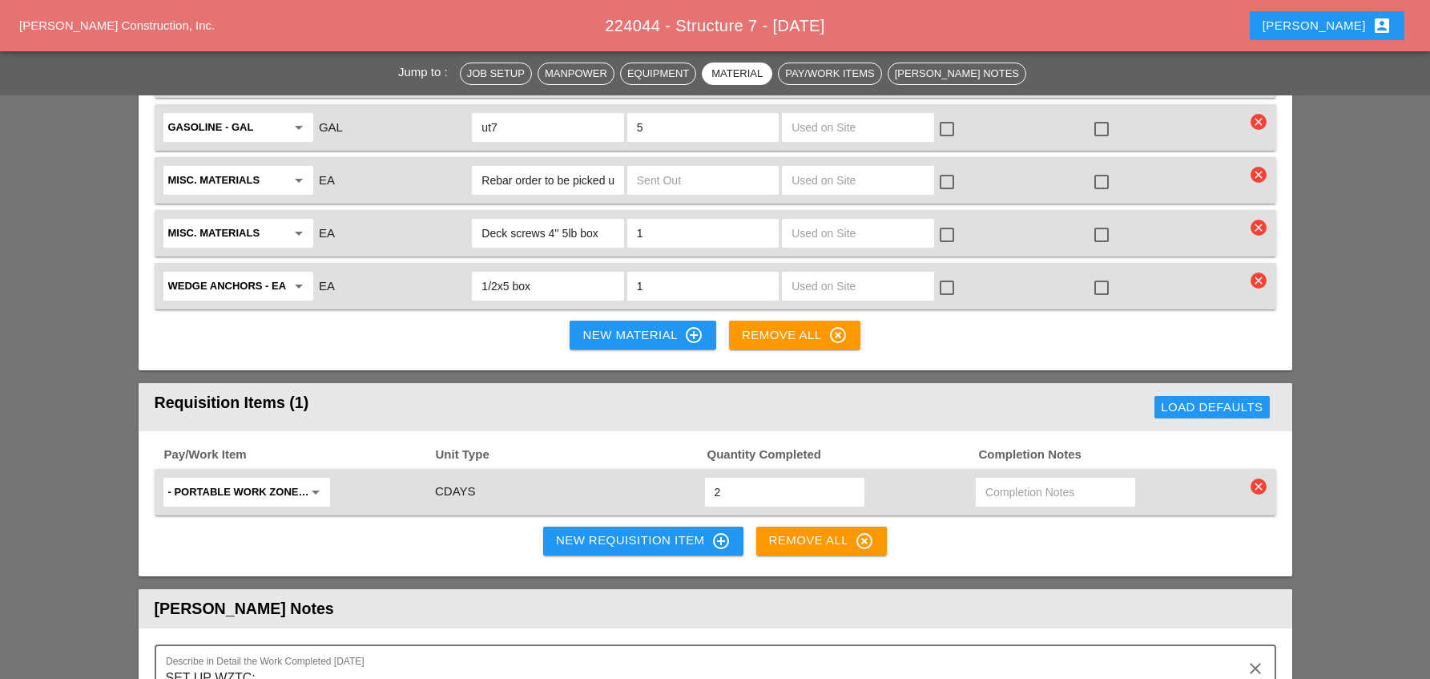
scroll to position [2483, 0]
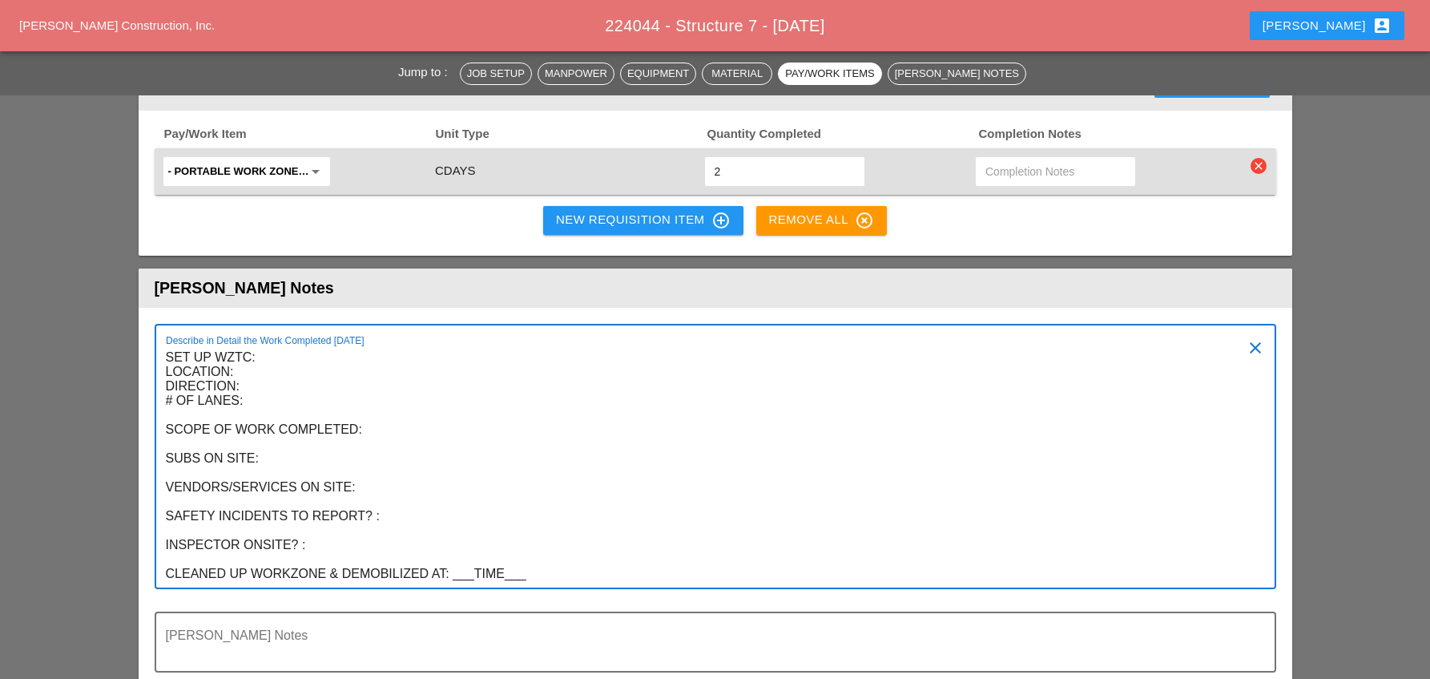
click at [260, 344] on textarea "SET UP WZTC: LOCATION: DIRECTION: # OF LANES: SCOPE OF WORK COMPLETED: SUBS ON …" at bounding box center [709, 465] width 1086 height 243
click at [248, 344] on textarea "SET UP WZTC: LOCATION: DIRECTION: # OF LANES: SCOPE OF WORK COMPLETED: SUBS ON …" at bounding box center [709, 465] width 1086 height 243
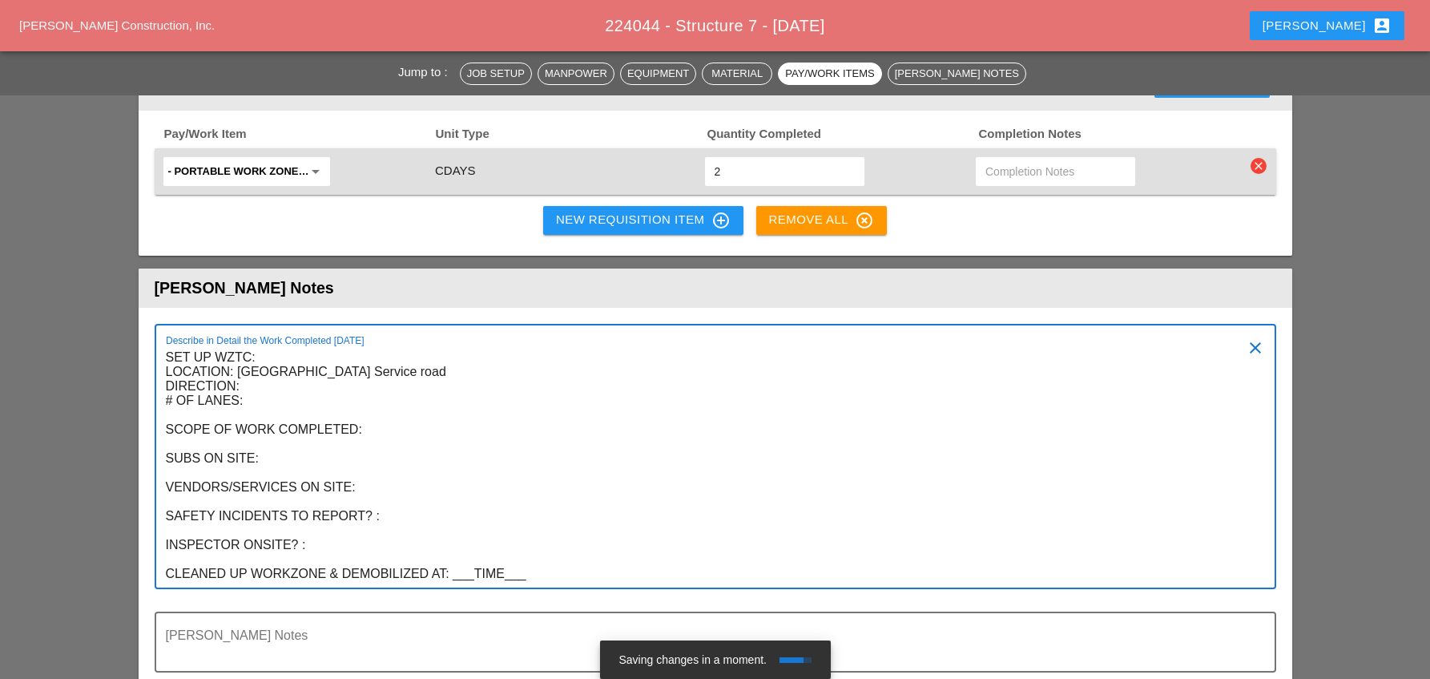
click at [244, 344] on textarea "SET UP WZTC: LOCATION: Grand Cntral Parkway Service road DIRECTION: # OF LANES:…" at bounding box center [709, 465] width 1086 height 243
click at [255, 344] on textarea "SET UP WZTC: LOCATION: Grand Cntral Parkway Service road DIRECTION: westbound #…" at bounding box center [709, 465] width 1086 height 243
click at [367, 356] on textarea "SET UP WZTC: LOCATION: Grand Cntral Parkway Service road DIRECTION: westbound #…" at bounding box center [709, 465] width 1086 height 243
click at [296, 381] on textarea "SET UP WZTC: LOCATION: Grand Cntral Parkway Service road DIRECTION: westbound #…" at bounding box center [709, 465] width 1086 height 243
click at [371, 414] on textarea "SET UP WZTC: LOCATION: Grand Cntral Parkway Service road DIRECTION: westbound #…" at bounding box center [709, 465] width 1086 height 243
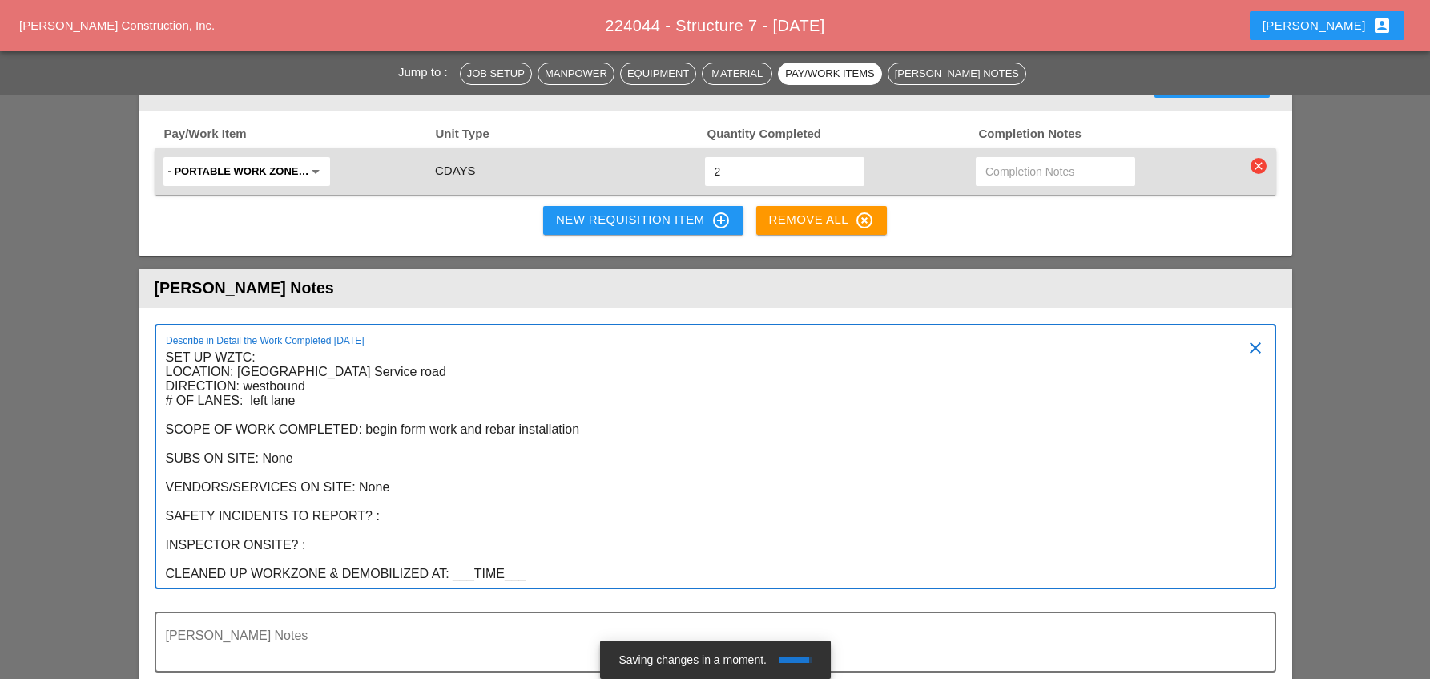
click at [422, 448] on textarea "SET UP WZTC: LOCATION: Grand Cntral Parkway Service road DIRECTION: westbound #…" at bounding box center [709, 465] width 1086 height 243
click at [376, 476] on textarea "SET UP WZTC: LOCATION: Grand Cntral Parkway Service road DIRECTION: westbound #…" at bounding box center [709, 465] width 1086 height 243
drag, startPoint x: 526, startPoint y: 501, endPoint x: 454, endPoint y: 501, distance: 71.3
click at [454, 501] on textarea "SET UP WZTC: LOCATION: Grand Cntral Parkway Service road DIRECTION: westbound #…" at bounding box center [709, 465] width 1086 height 243
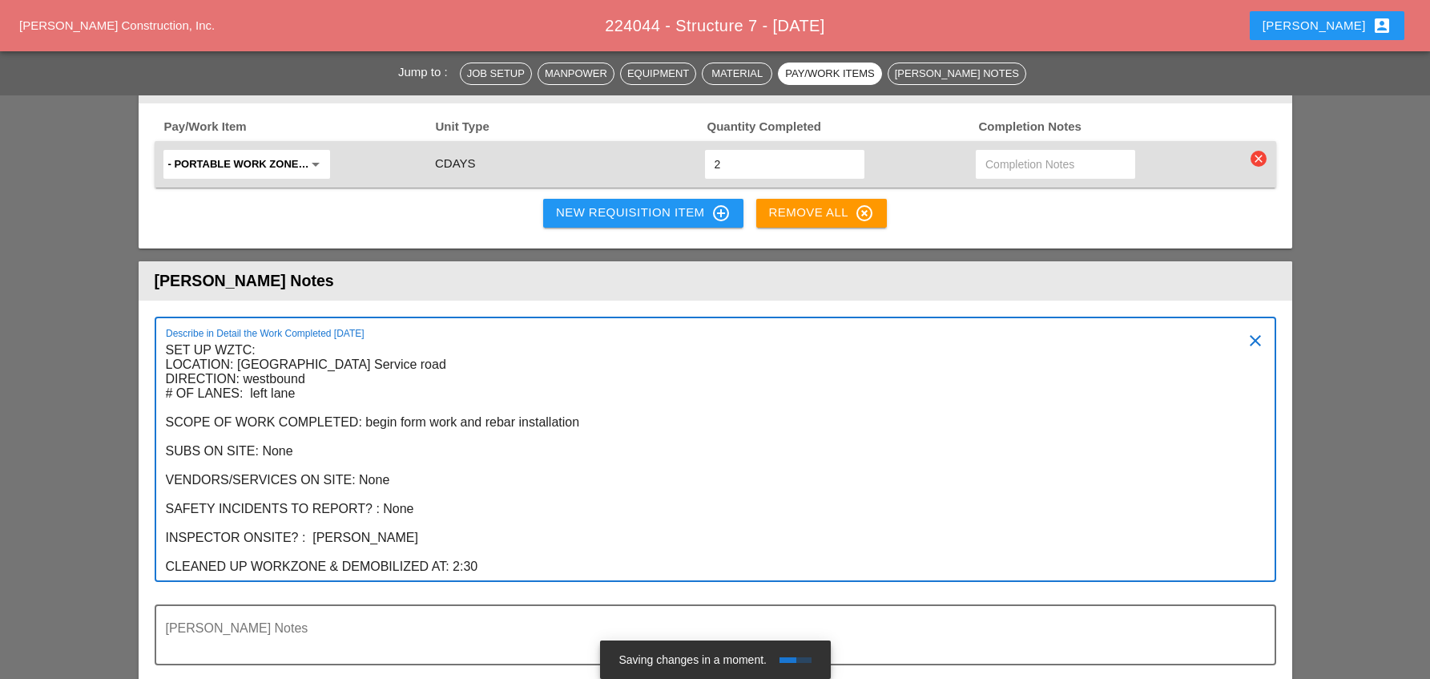
scroll to position [2323, 0]
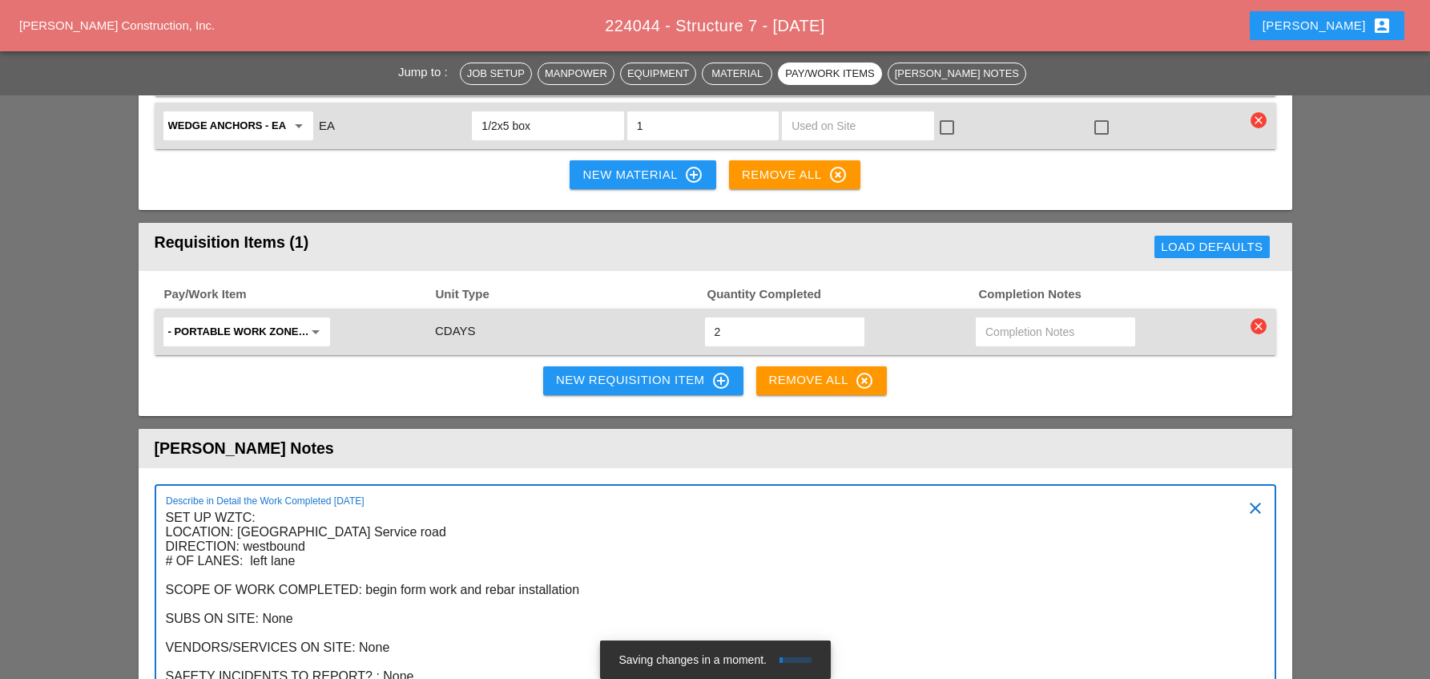
type textarea "SET UP WZTC: LOCATION: Grand Cntral Parkway Service road DIRECTION: westbound #…"
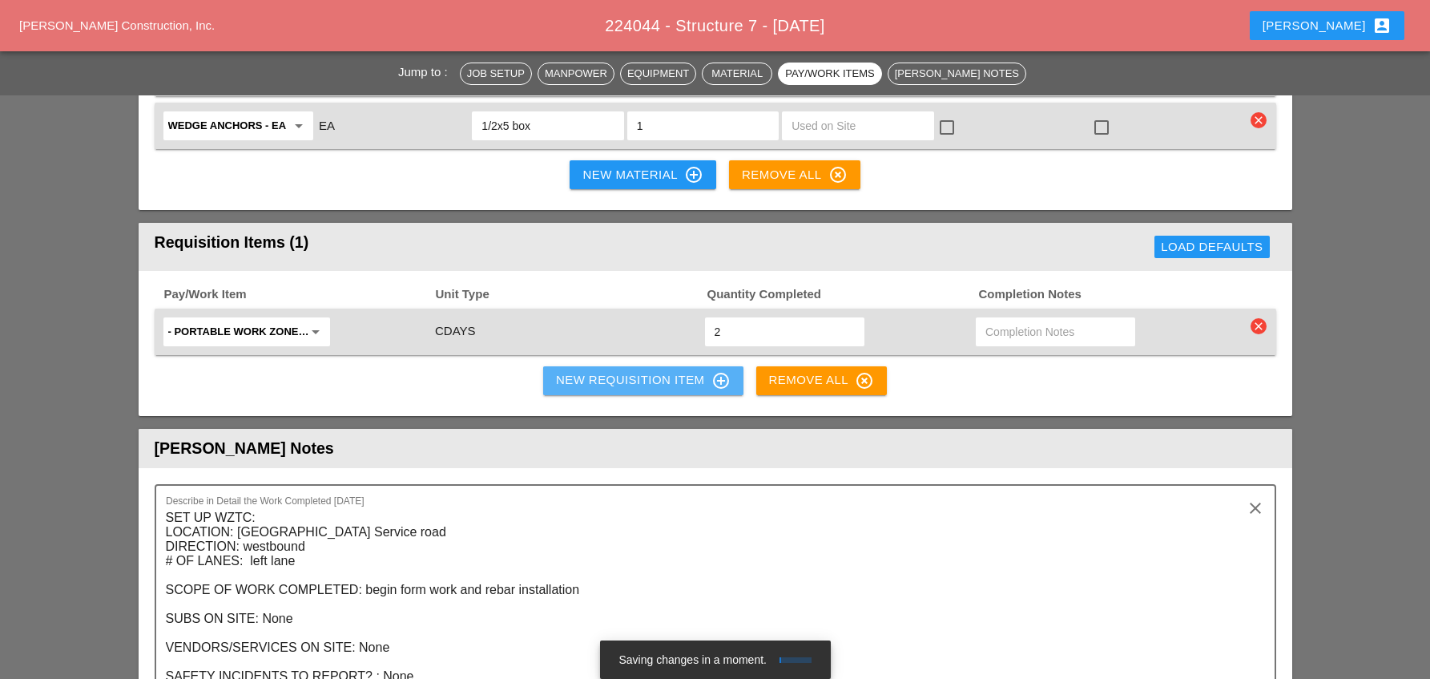
click at [609, 371] on div "New Requisition Item control_point" at bounding box center [643, 380] width 175 height 19
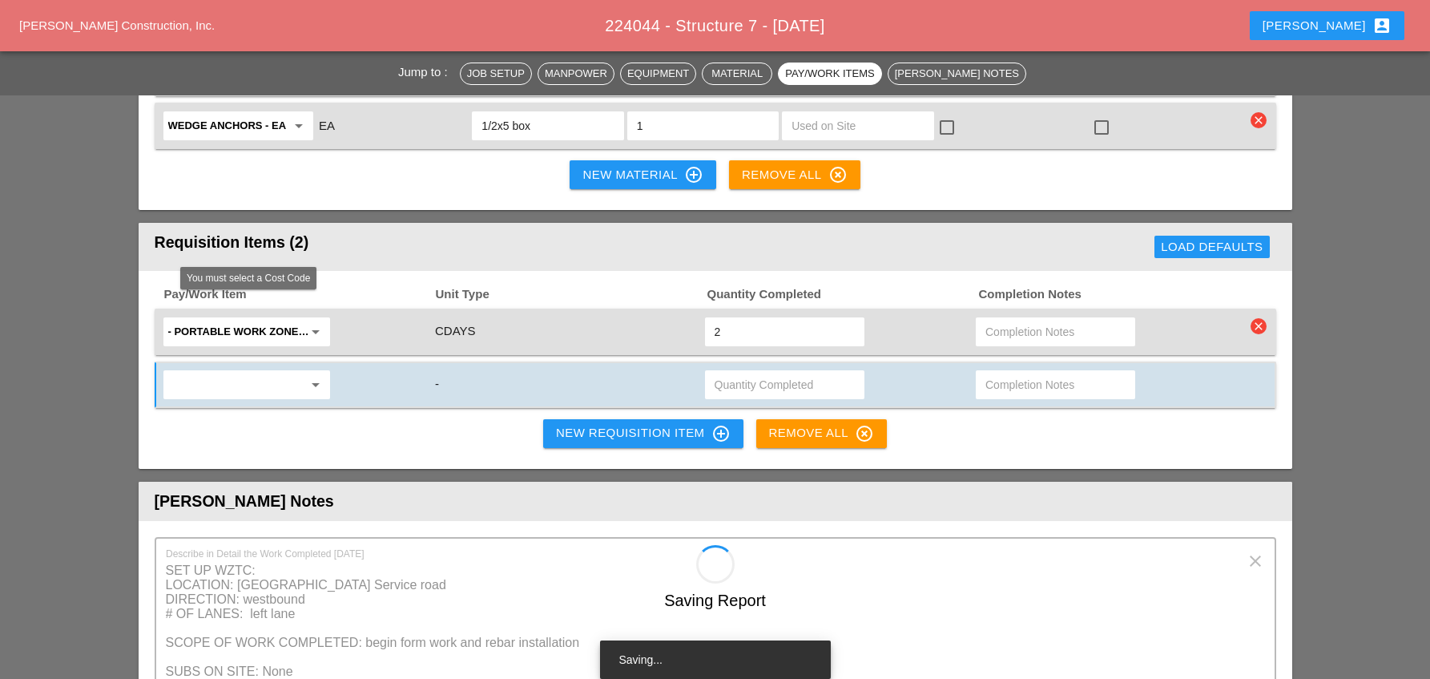
click at [282, 372] on input "text" at bounding box center [235, 385] width 135 height 26
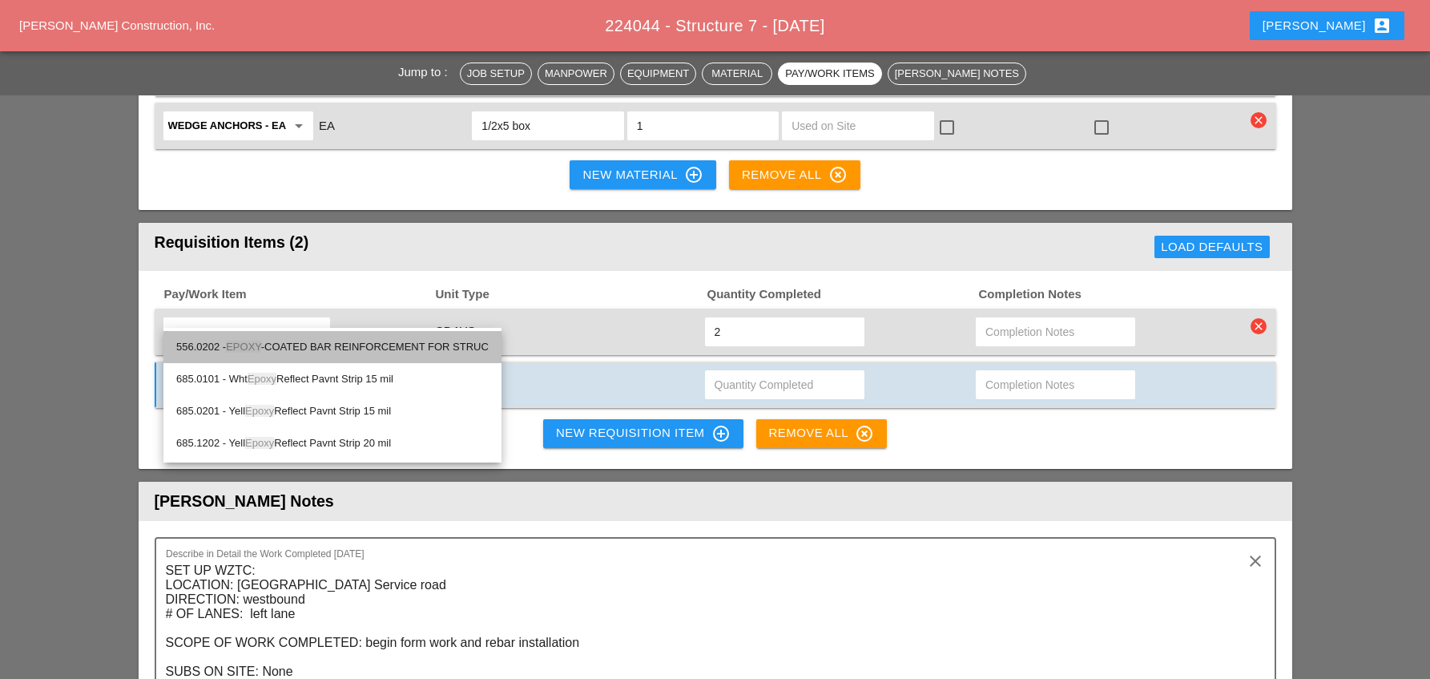
click at [315, 345] on div "556.0202 - EPOXY -COATED BAR REINFORCEMENT FOR STRUC" at bounding box center [332, 346] width 312 height 19
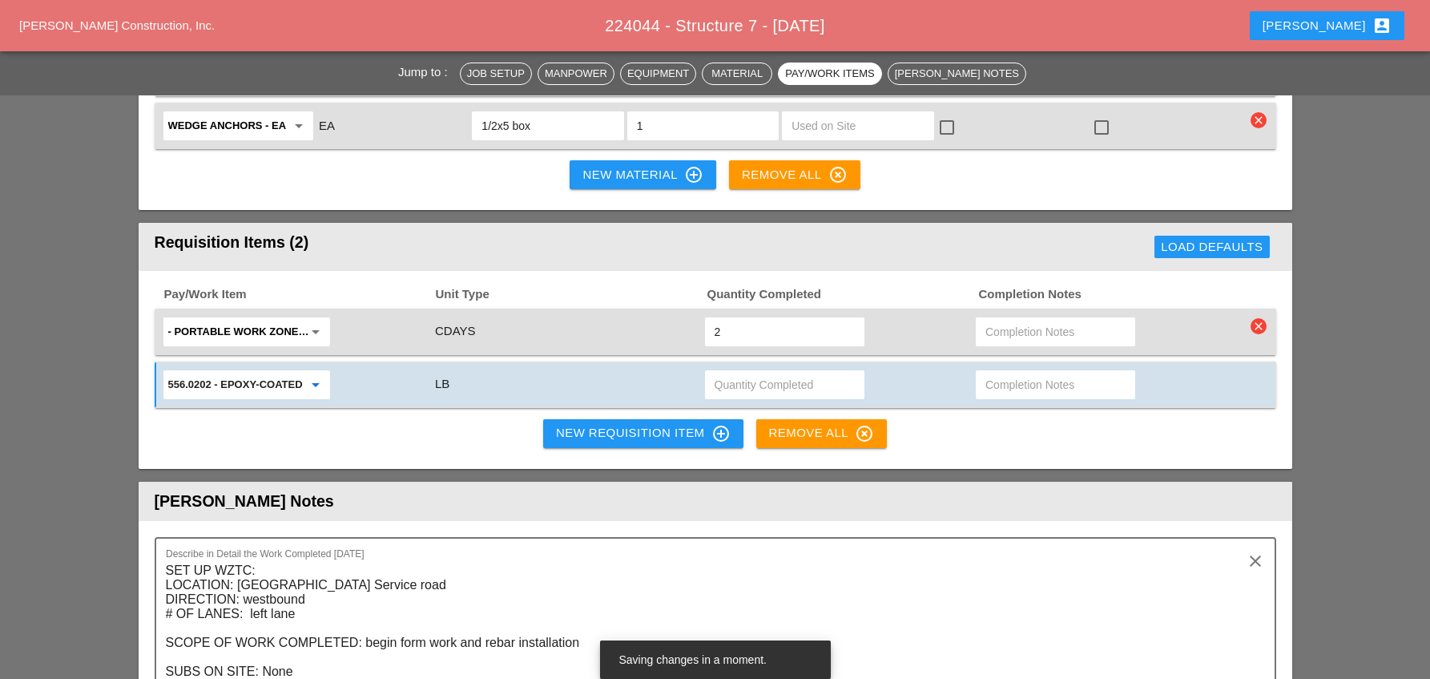
type input "556.0202 - EPOXY-COATED BAR REINFORCEMENT FOR STRUC"
click at [737, 372] on input "text" at bounding box center [785, 385] width 140 height 26
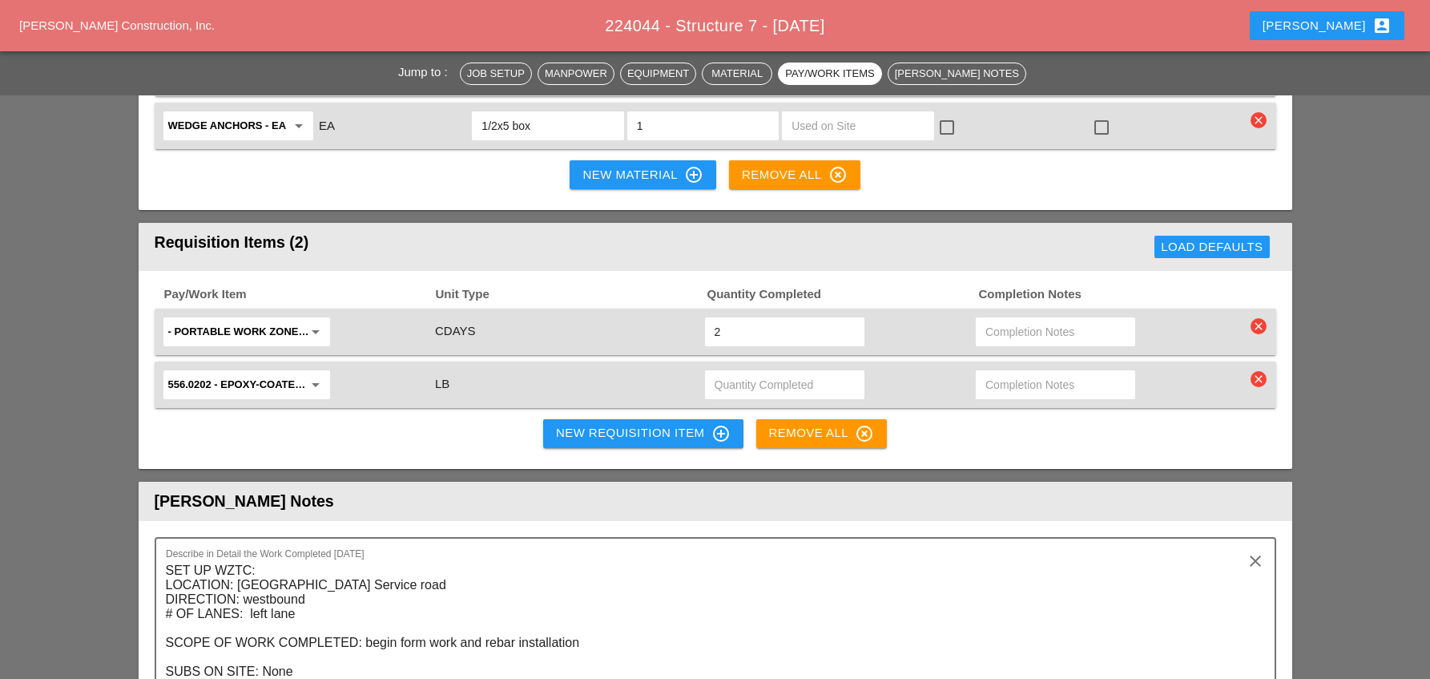
click at [737, 372] on input "text" at bounding box center [785, 385] width 140 height 26
type input "1120"
click at [1029, 372] on input "text" at bounding box center [1055, 385] width 140 height 26
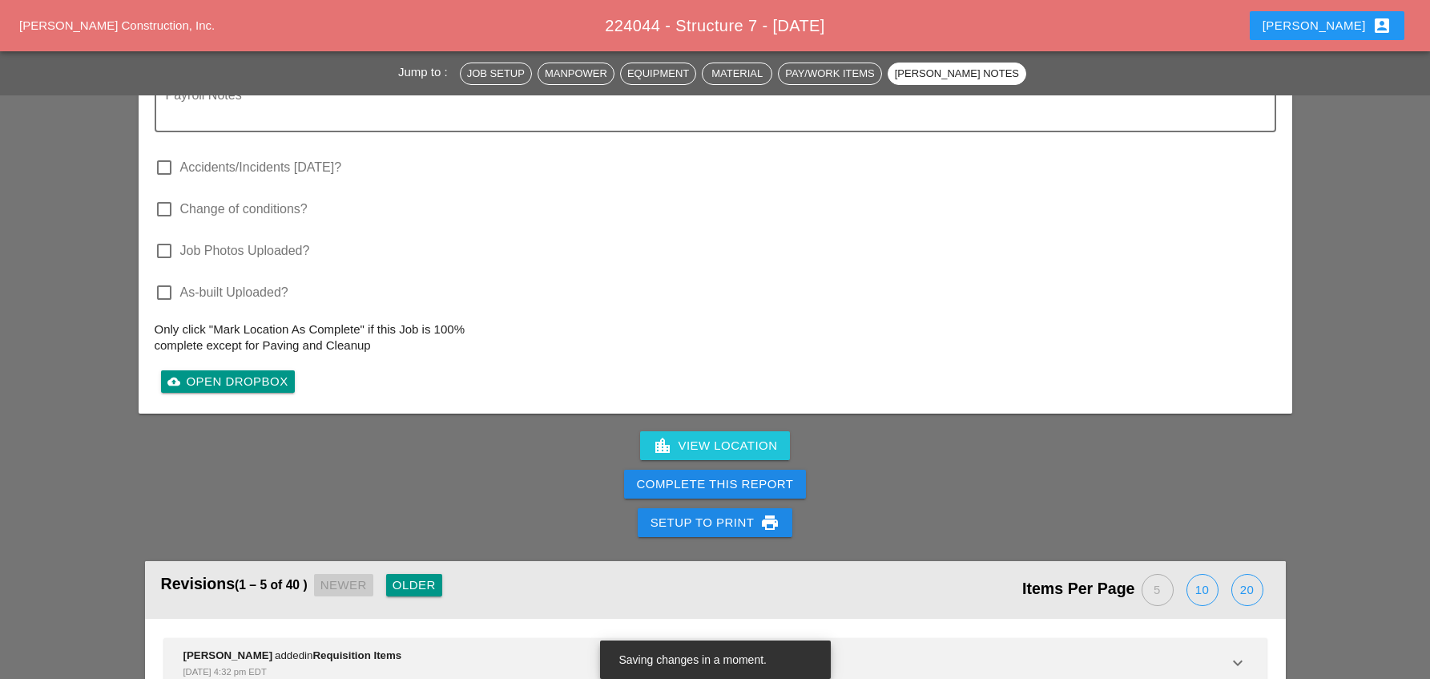
scroll to position [3204, 0]
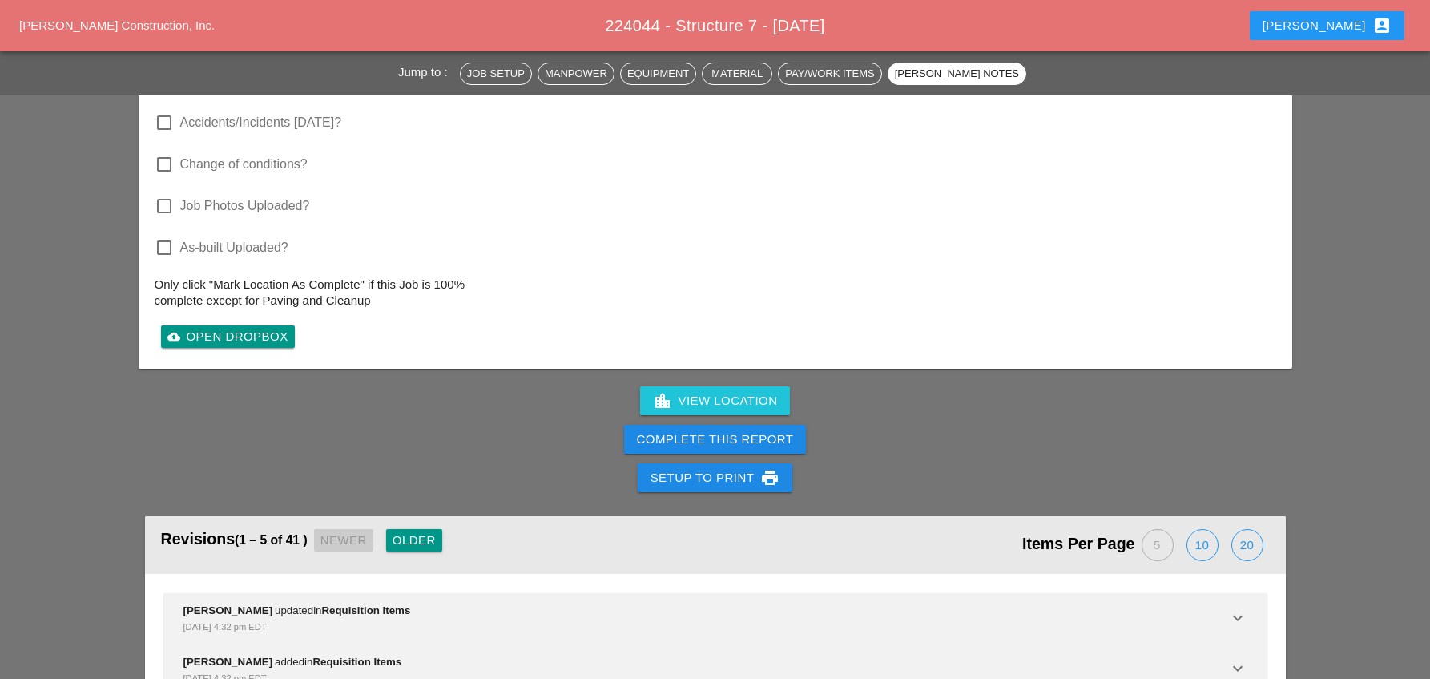
type input "see rebar delivery ticket"
click at [735, 430] on div "Complete This Report" at bounding box center [715, 439] width 157 height 18
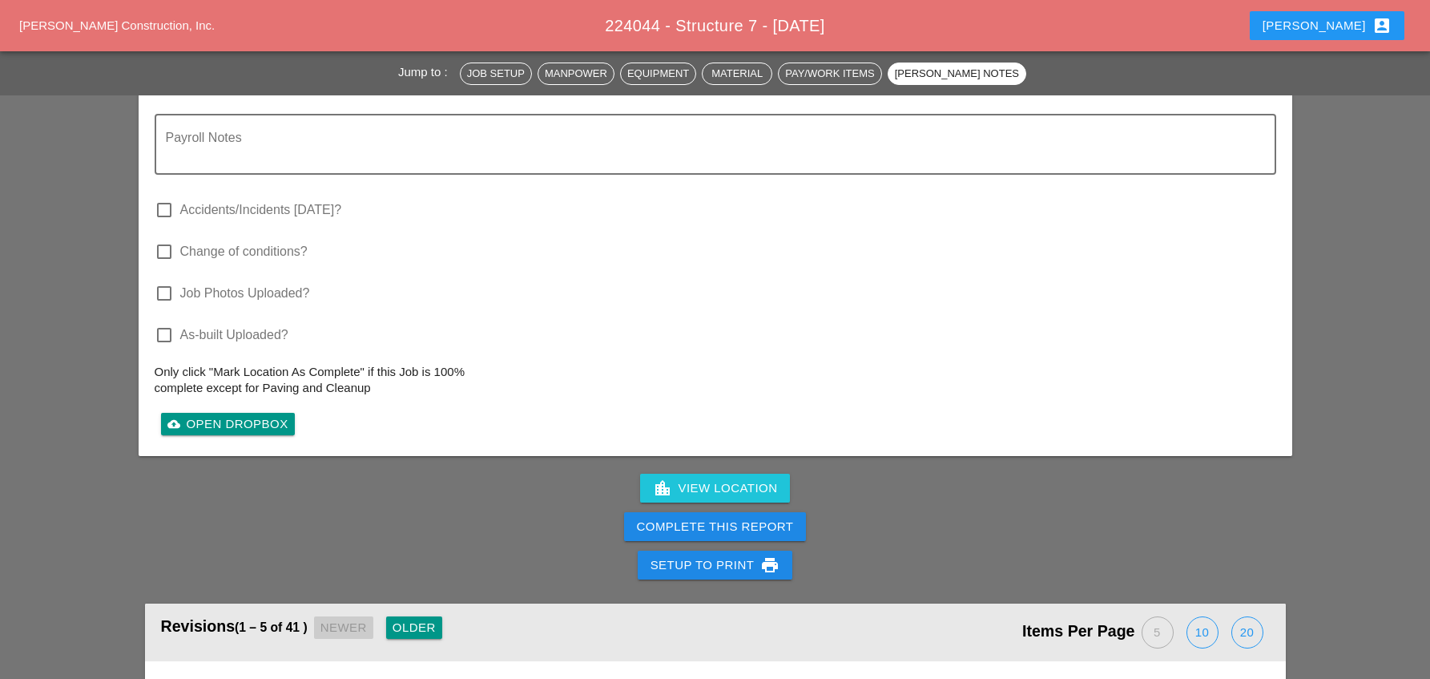
scroll to position [3204, 0]
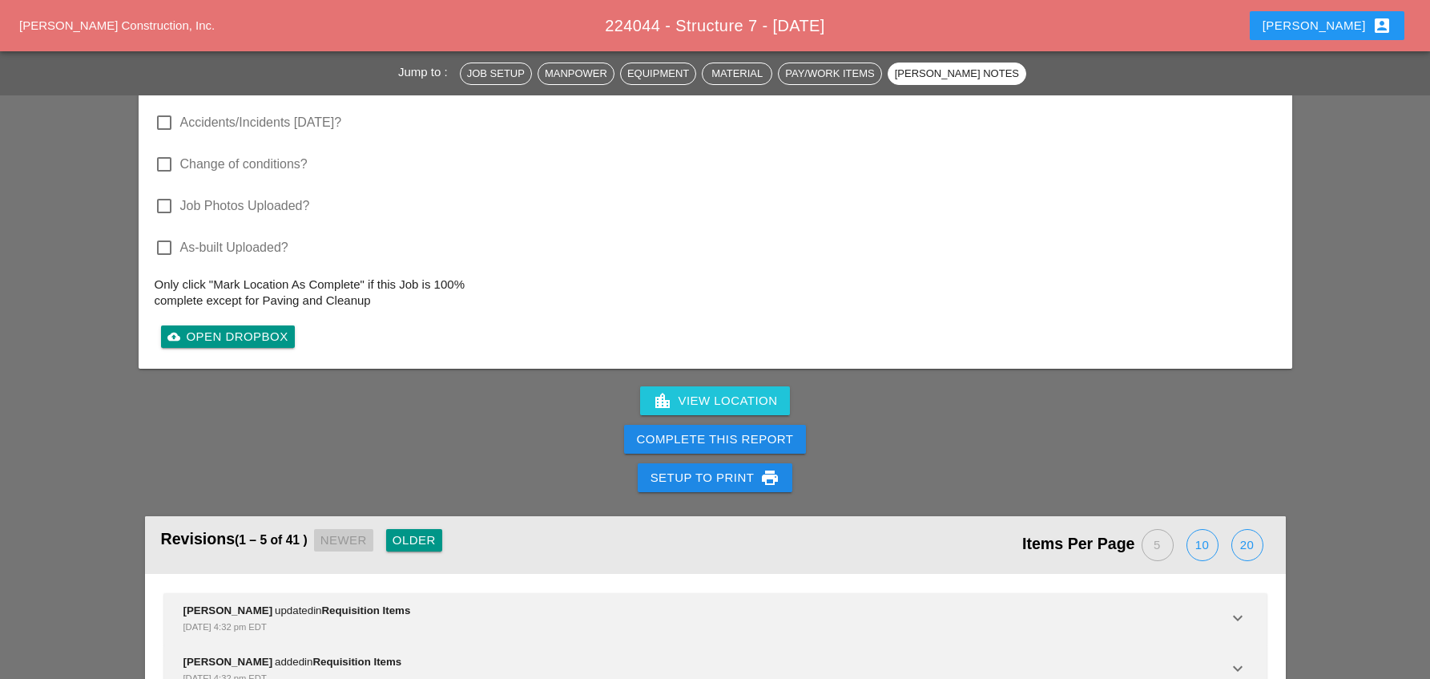
click at [726, 430] on div "Complete This Report" at bounding box center [715, 439] width 157 height 18
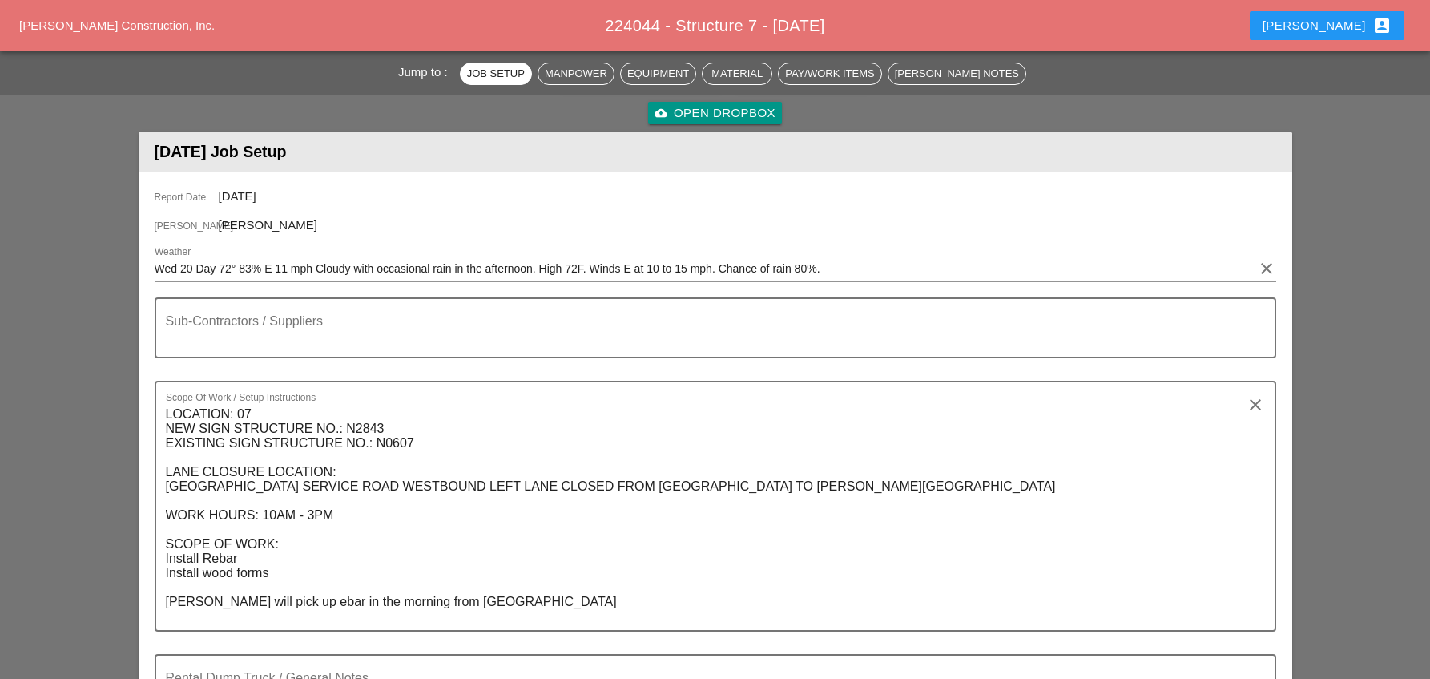
scroll to position [0, 0]
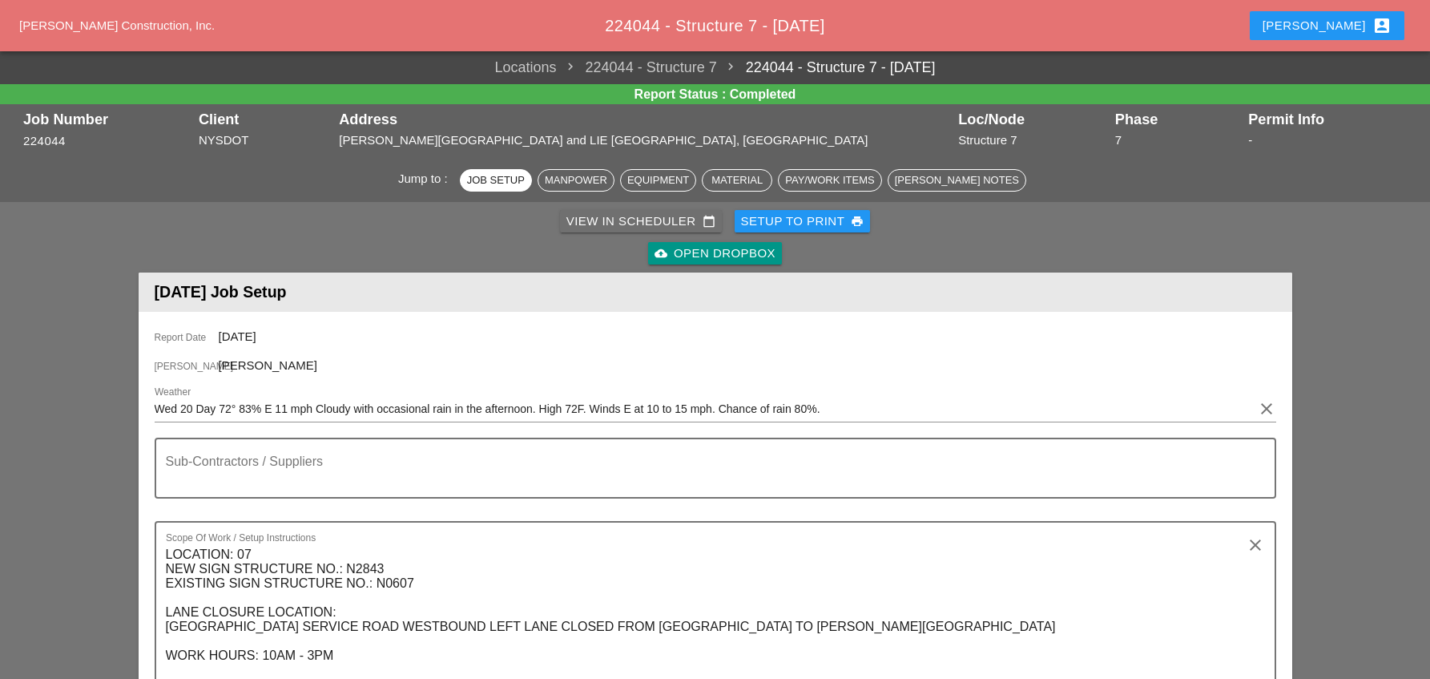
click at [607, 219] on div "View in Scheduler calendar_today" at bounding box center [640, 221] width 149 height 18
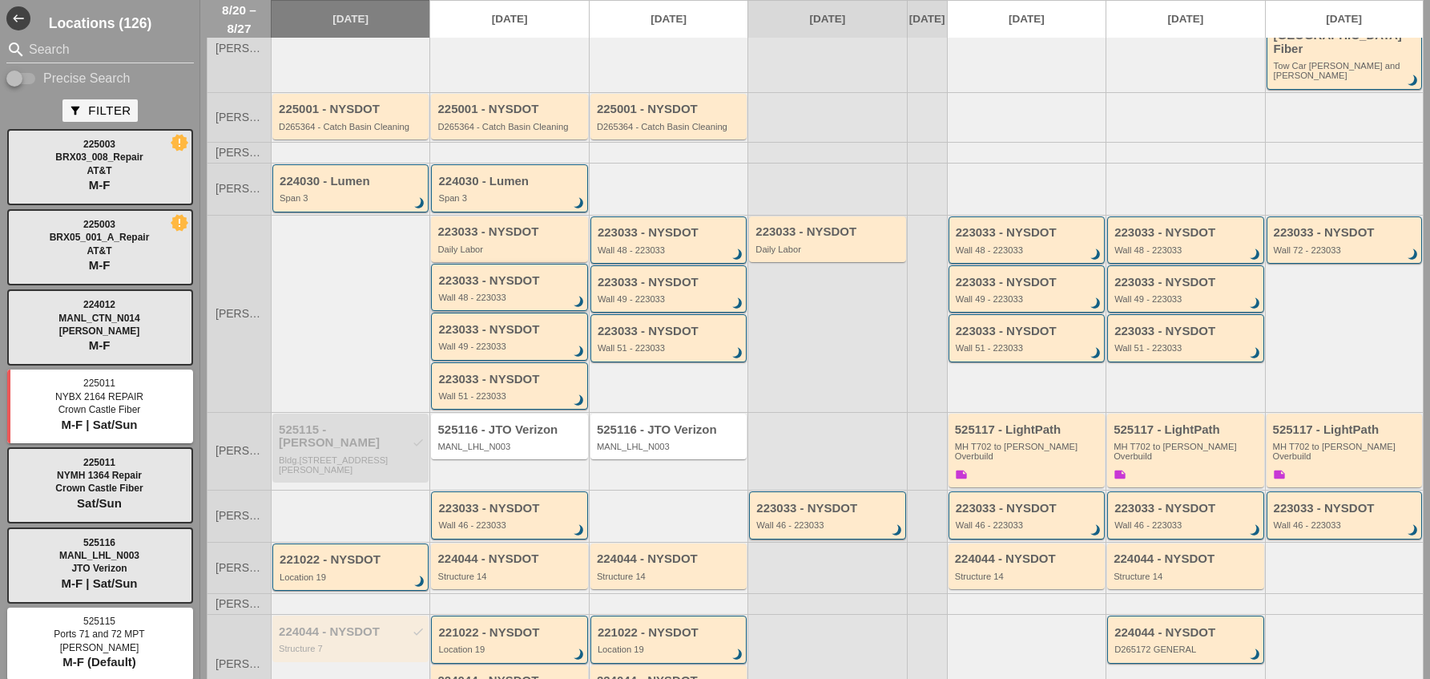
scroll to position [243, 0]
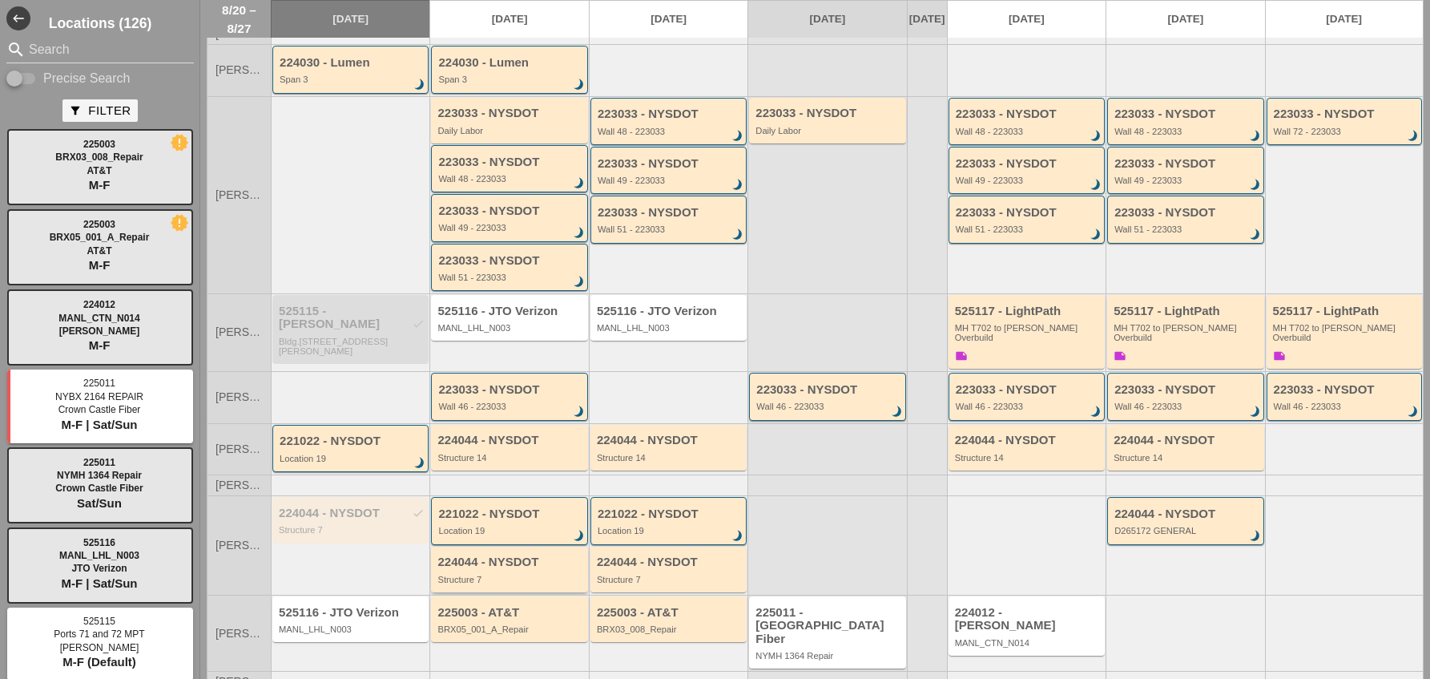
click at [492, 555] on div "224044 - NYSDOT Structure 7" at bounding box center [510, 569] width 146 height 29
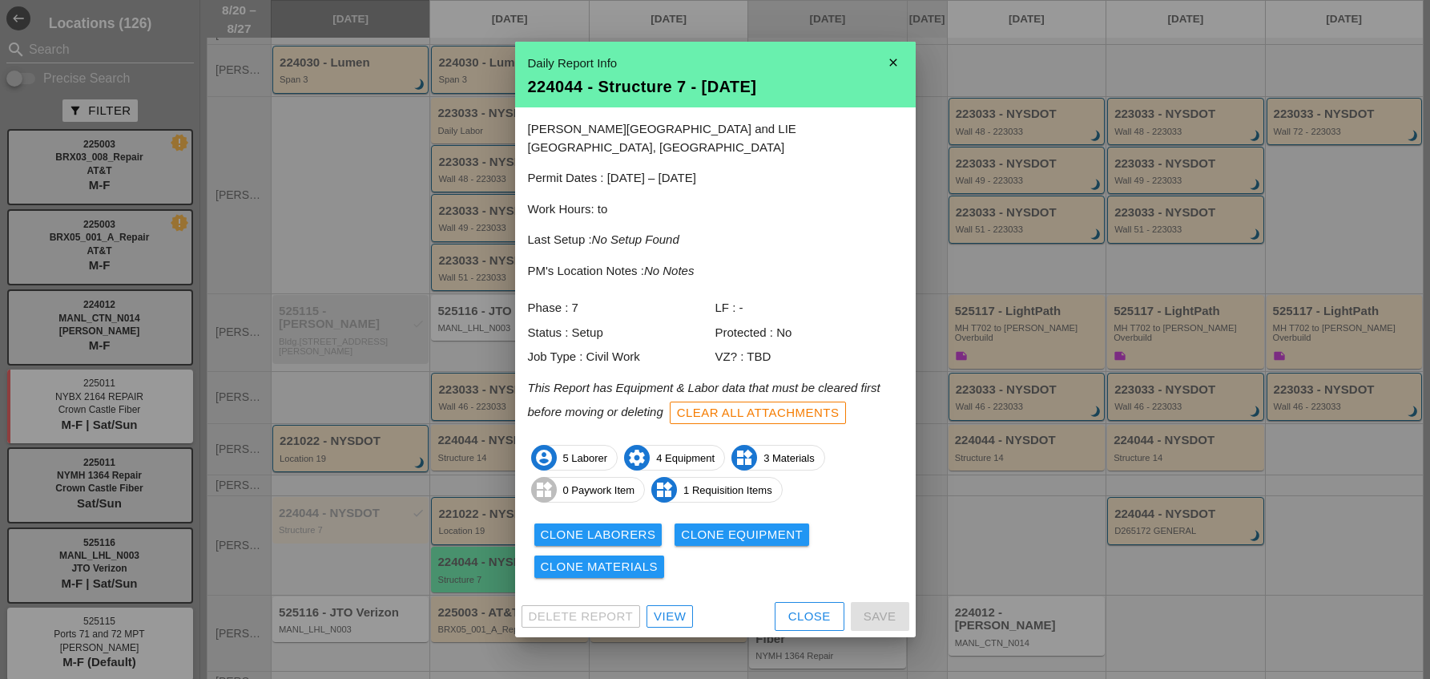
click at [670, 607] on div "View" at bounding box center [670, 616] width 32 height 18
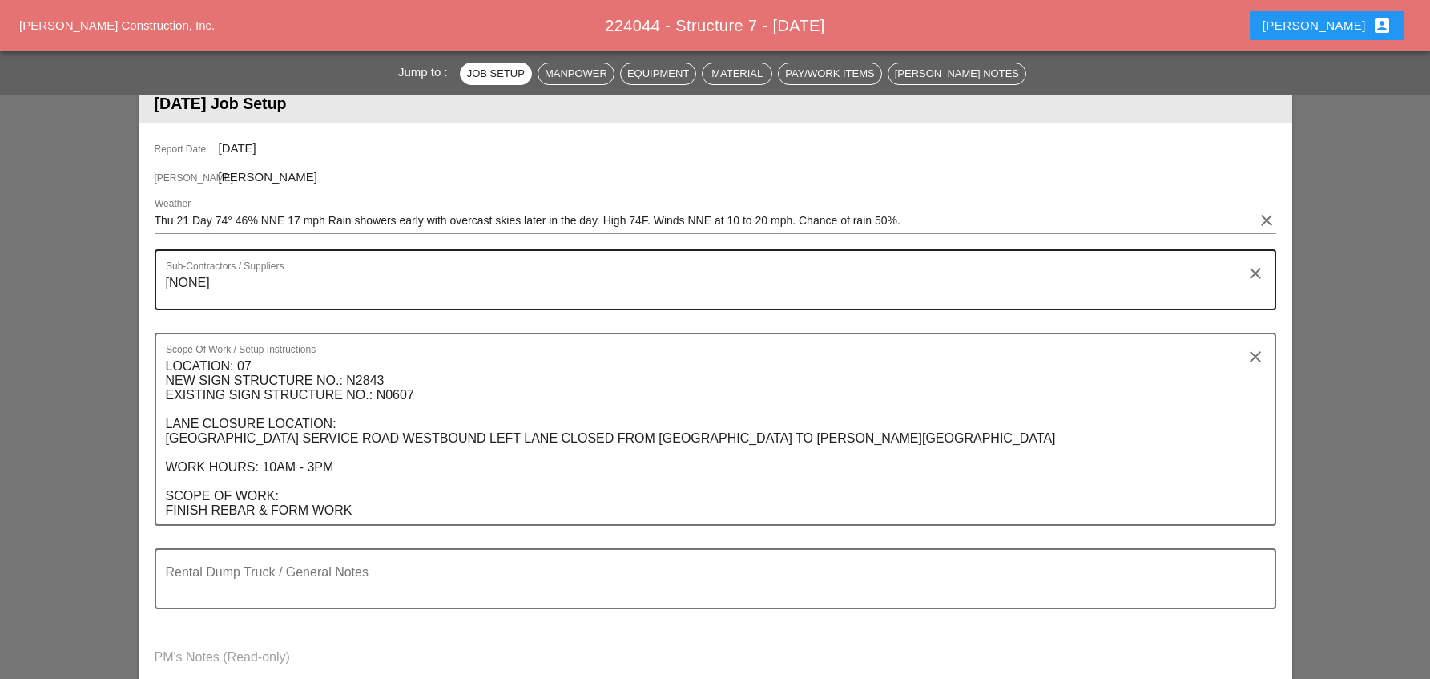
scroll to position [160, 0]
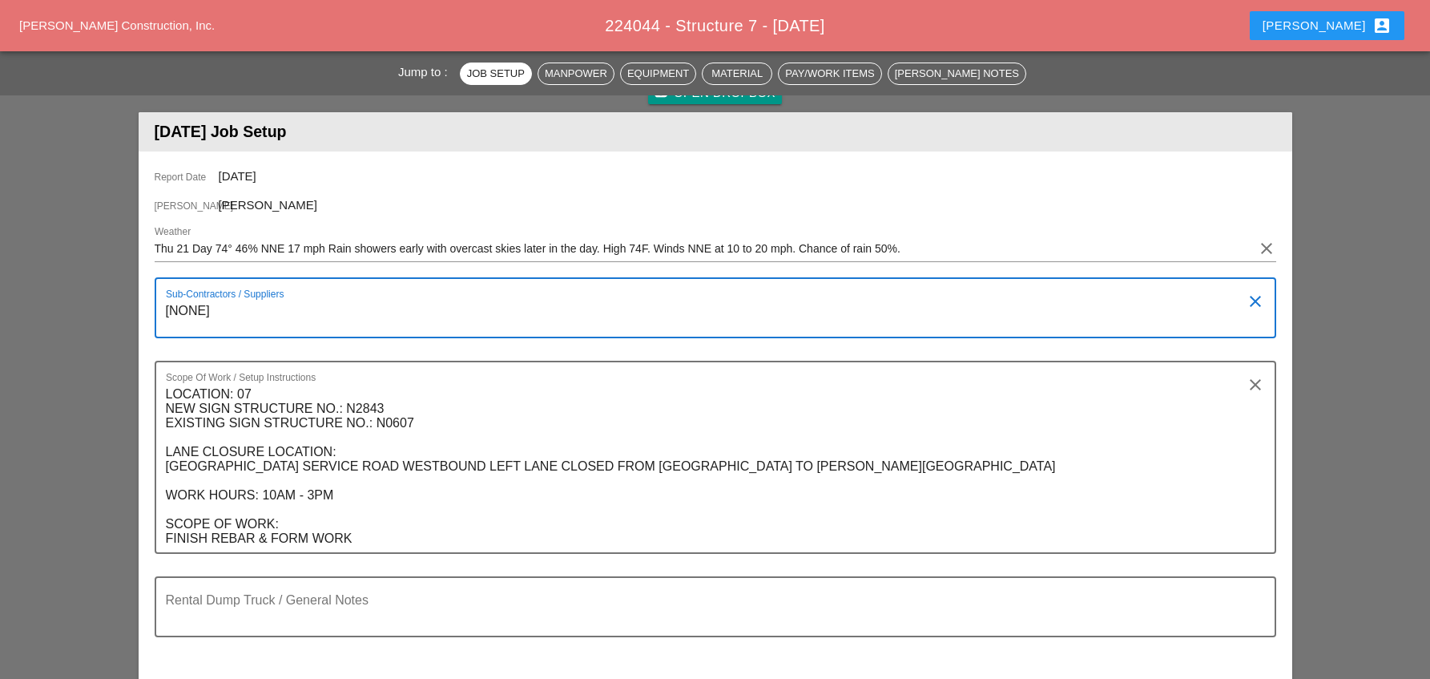
drag, startPoint x: 218, startPoint y: 308, endPoint x: 158, endPoint y: 306, distance: 60.1
click at [158, 306] on div "Sub-Contractors / Suppliers [NONE] clear" at bounding box center [715, 307] width 1121 height 61
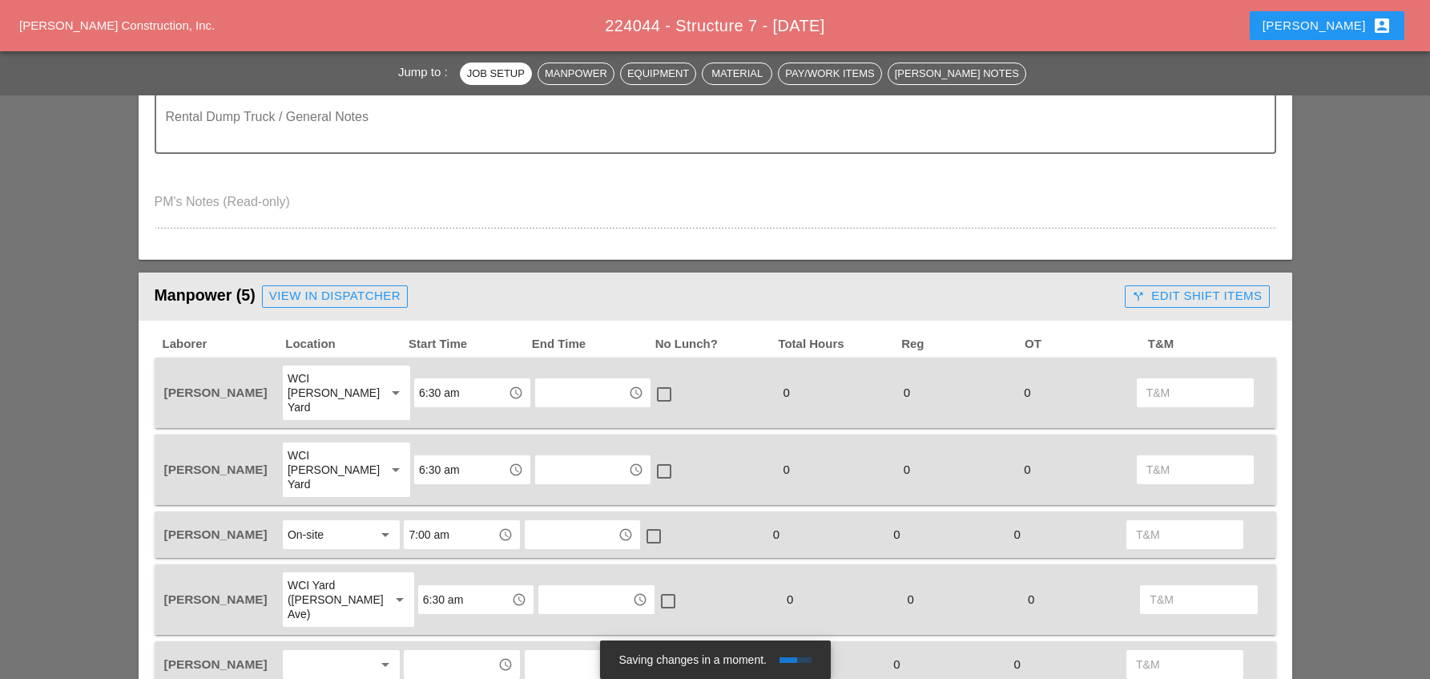
scroll to position [721, 0]
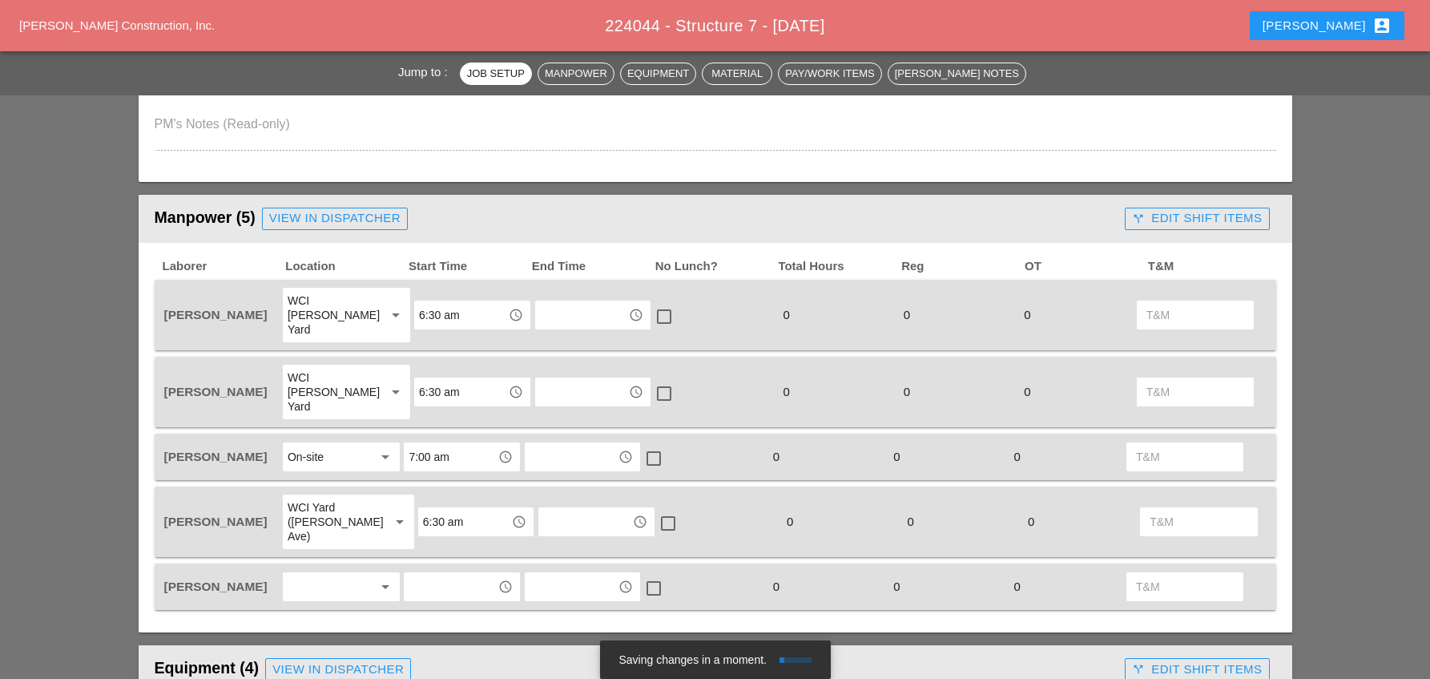
type textarea "Xtreme - Tommy Igoe"
click at [560, 308] on input "text" at bounding box center [581, 315] width 83 height 26
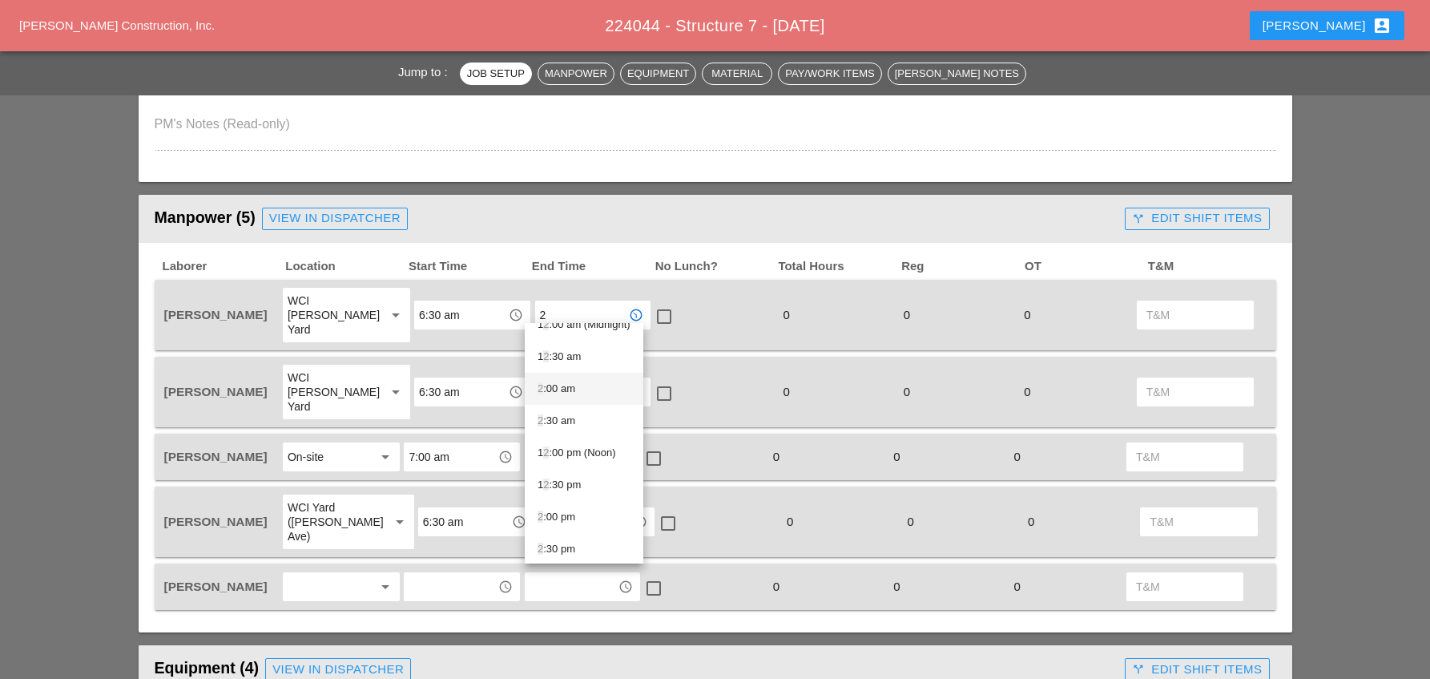
scroll to position [22, 0]
click at [557, 542] on div "2 :30 pm" at bounding box center [584, 543] width 93 height 19
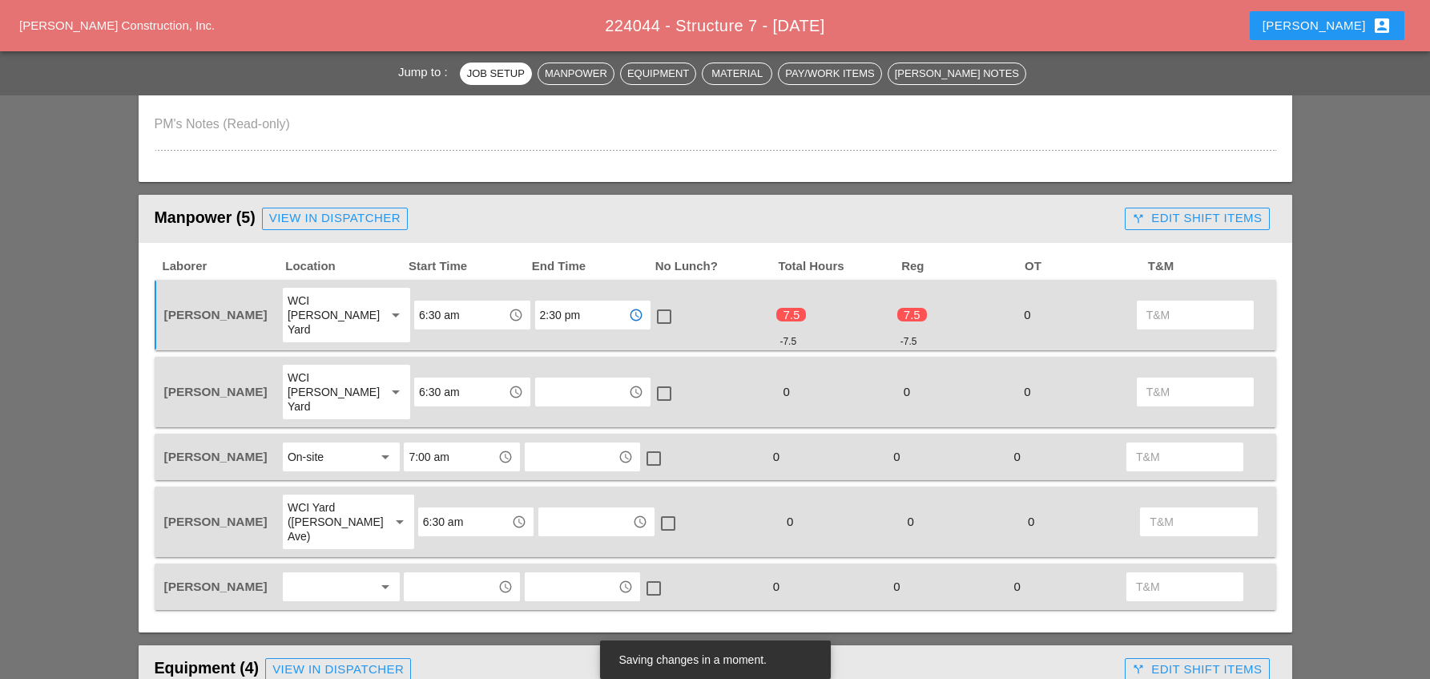
type input "2:30 pm"
click at [546, 379] on input "text" at bounding box center [581, 392] width 83 height 26
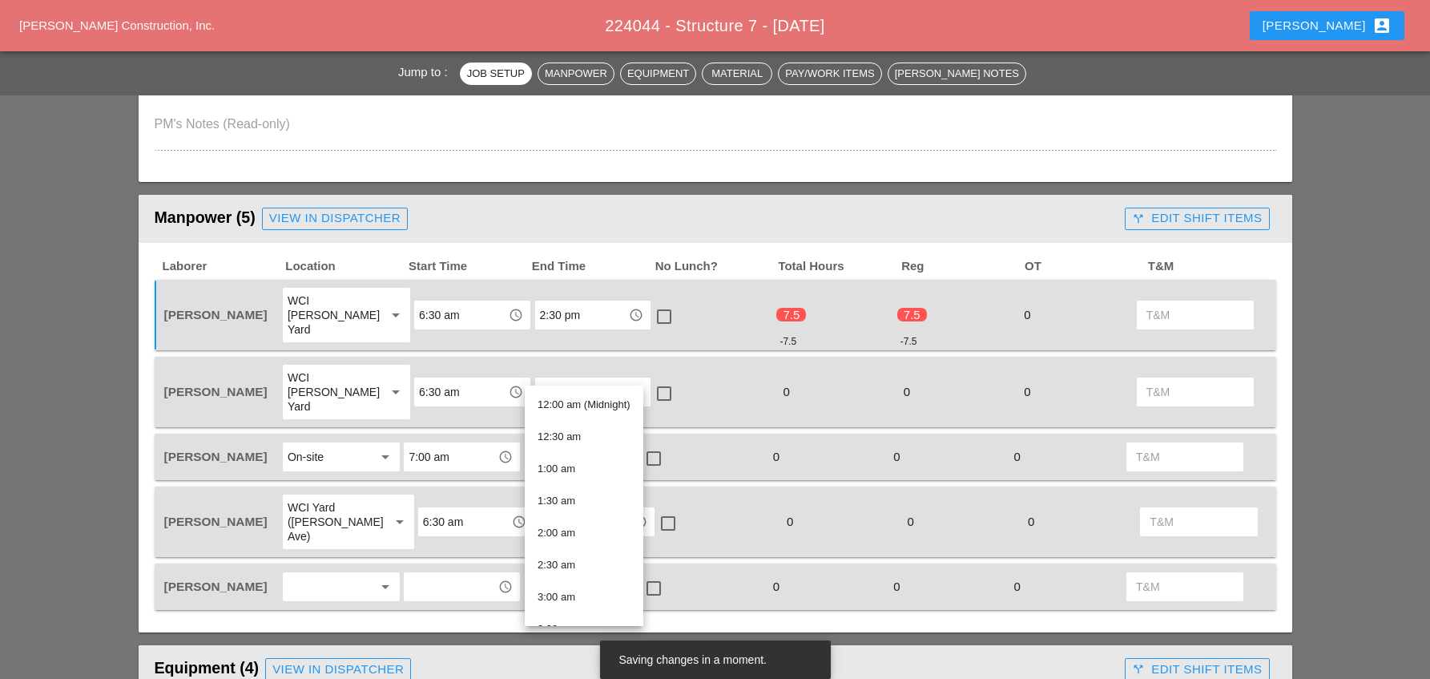
click at [651, 307] on div at bounding box center [663, 316] width 27 height 27
checkbox input "true"
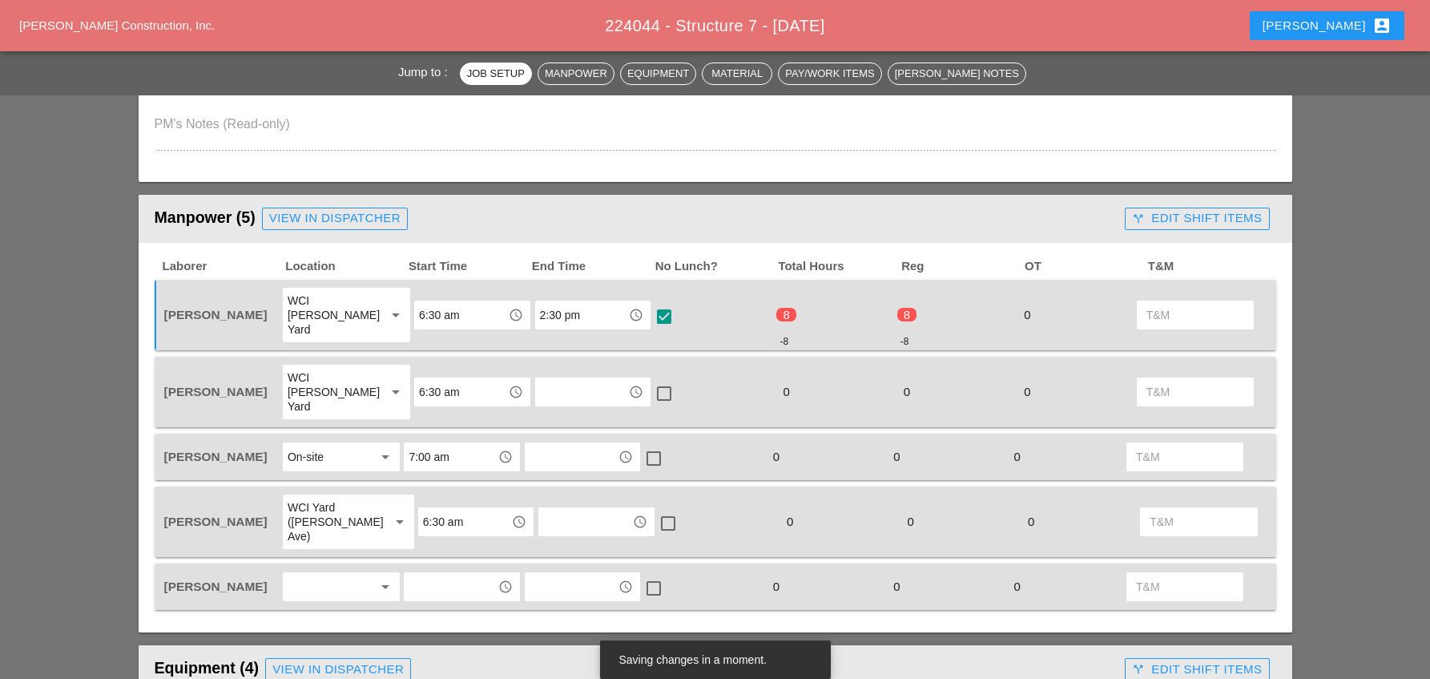
click at [559, 379] on input "text" at bounding box center [581, 392] width 83 height 26
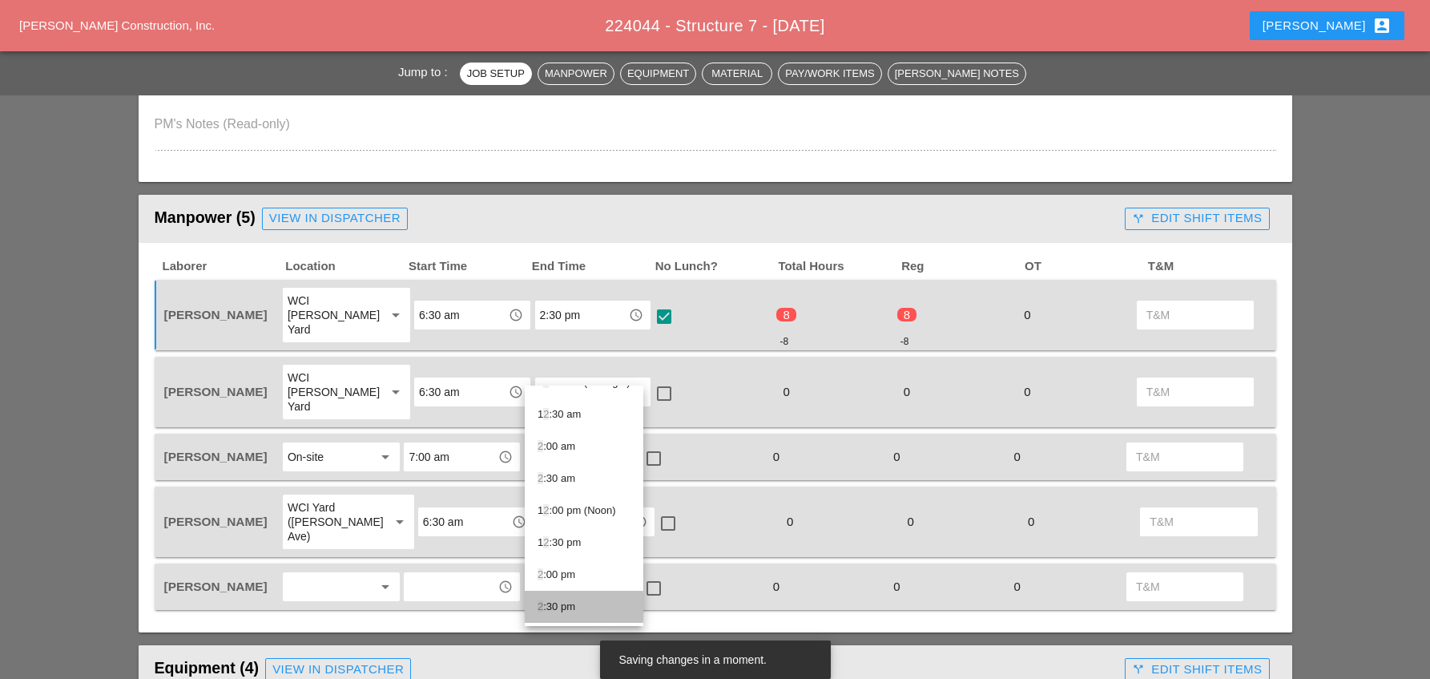
click at [554, 607] on div "2 :30 pm" at bounding box center [584, 606] width 93 height 19
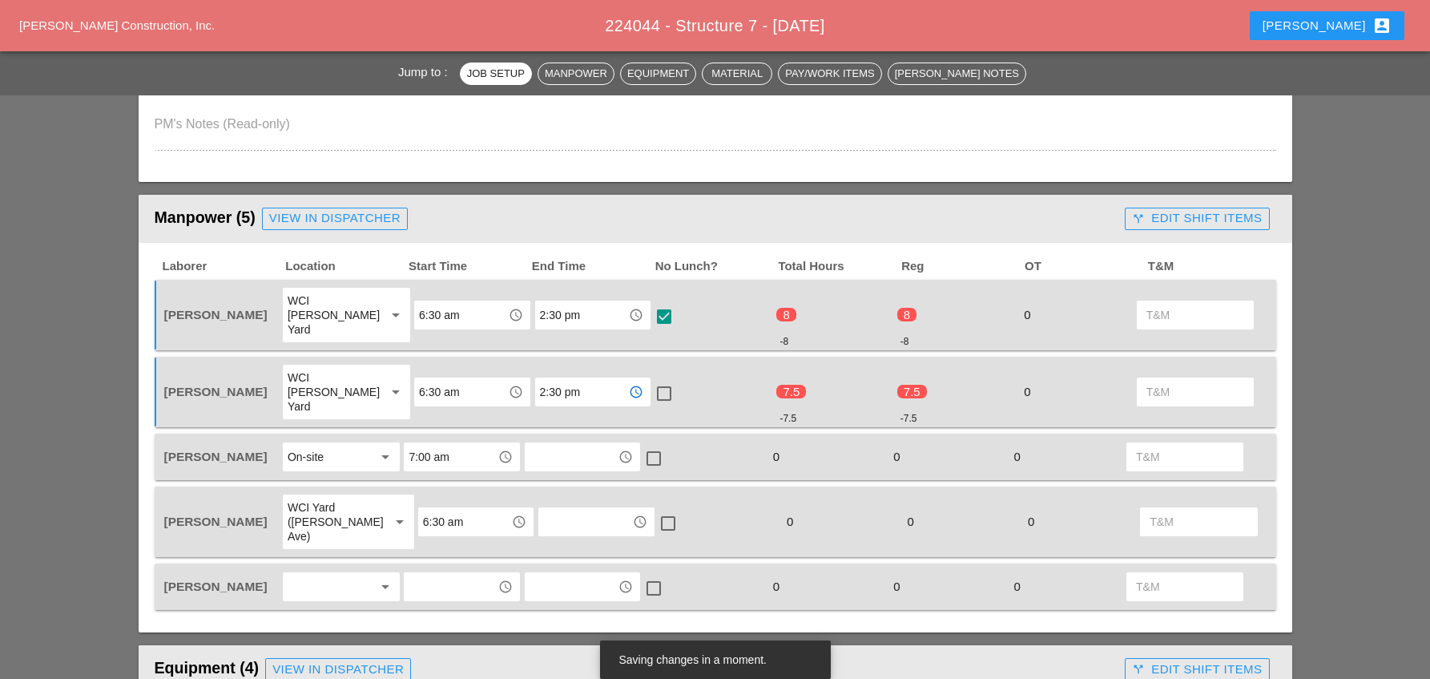
type input "2:30 pm"
click at [657, 380] on div at bounding box center [663, 393] width 27 height 27
checkbox input "true"
click at [555, 444] on input "text" at bounding box center [571, 457] width 83 height 26
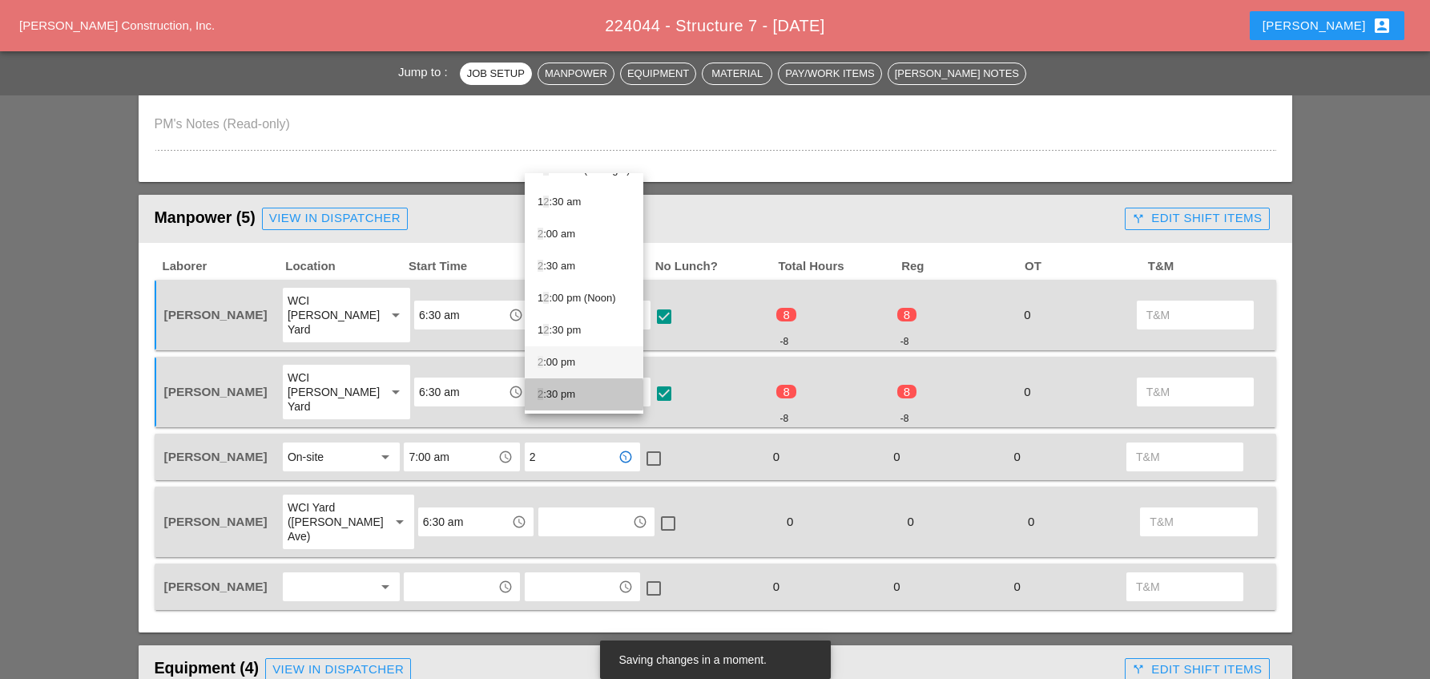
click at [570, 390] on div "2 :30 pm" at bounding box center [584, 394] width 93 height 19
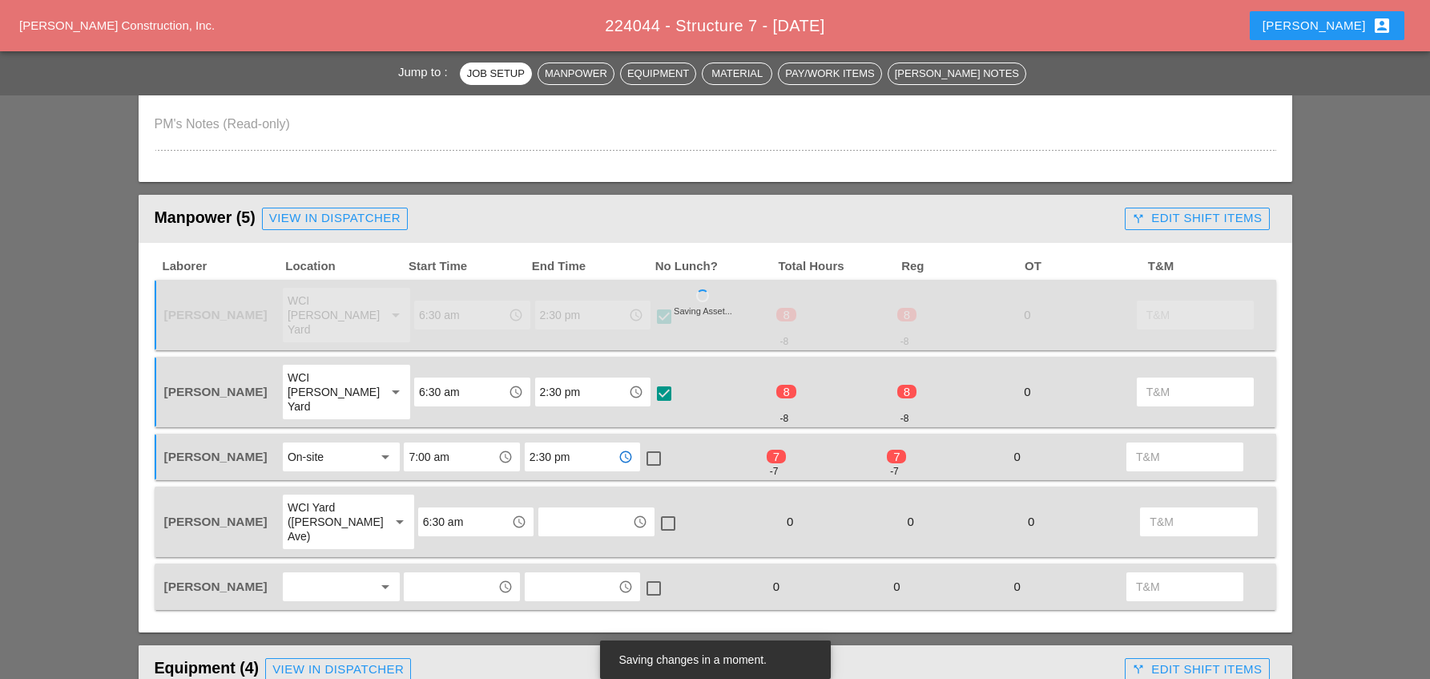
type input "2:30 pm"
click at [658, 445] on div at bounding box center [653, 458] width 27 height 27
checkbox input "true"
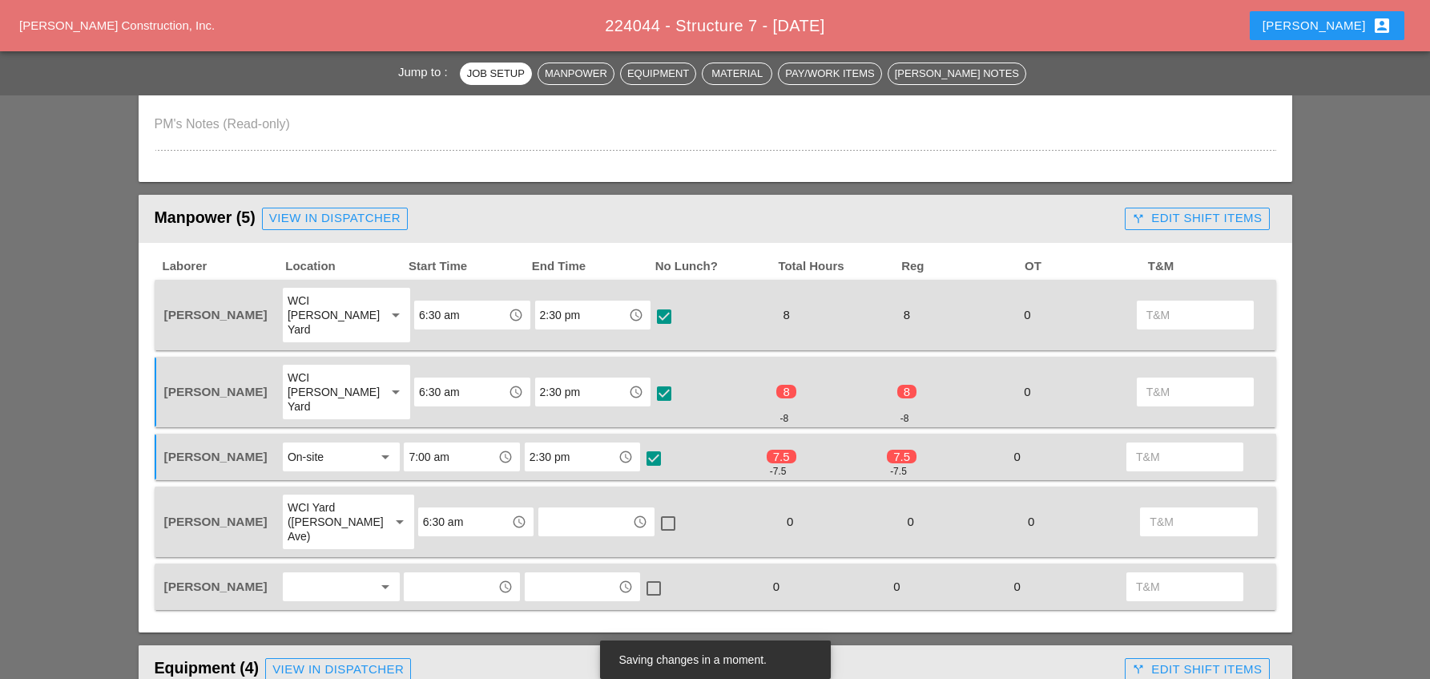
click at [570, 509] on input "text" at bounding box center [584, 522] width 83 height 26
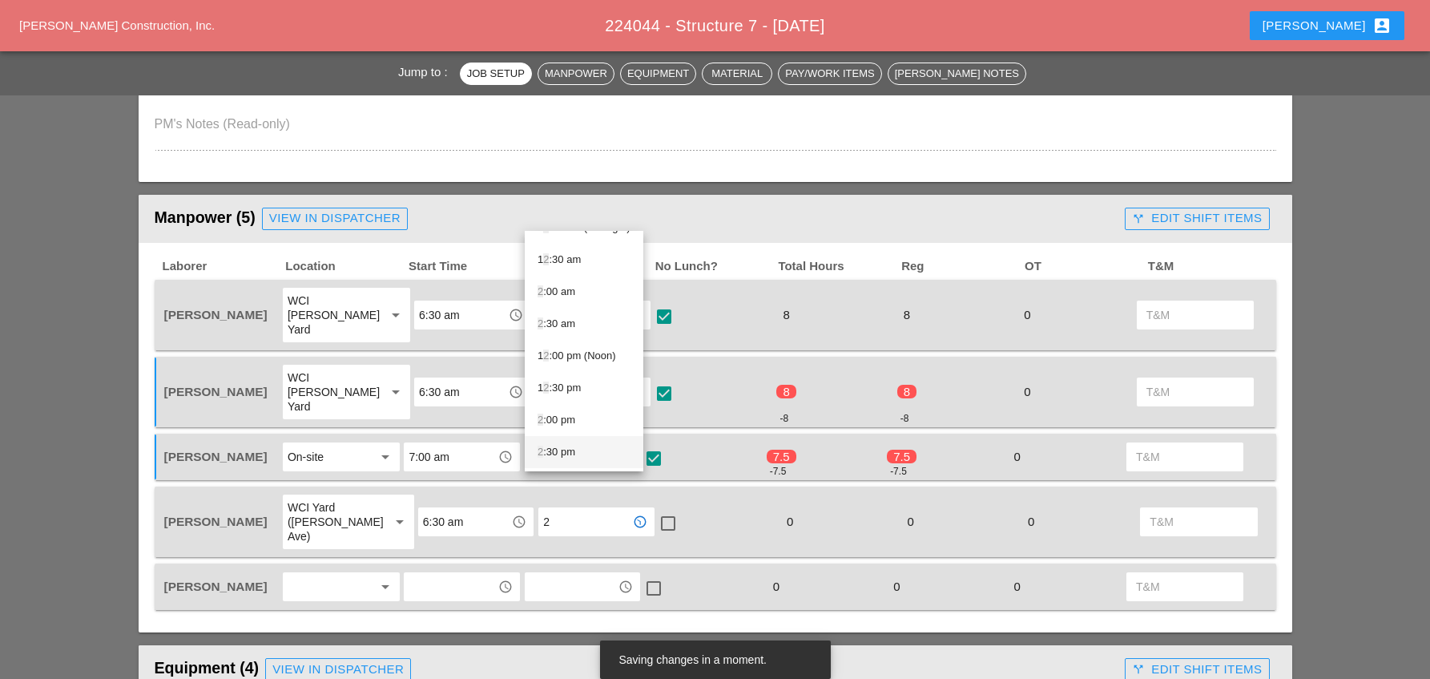
click at [566, 451] on div "2 :30 pm" at bounding box center [584, 451] width 93 height 19
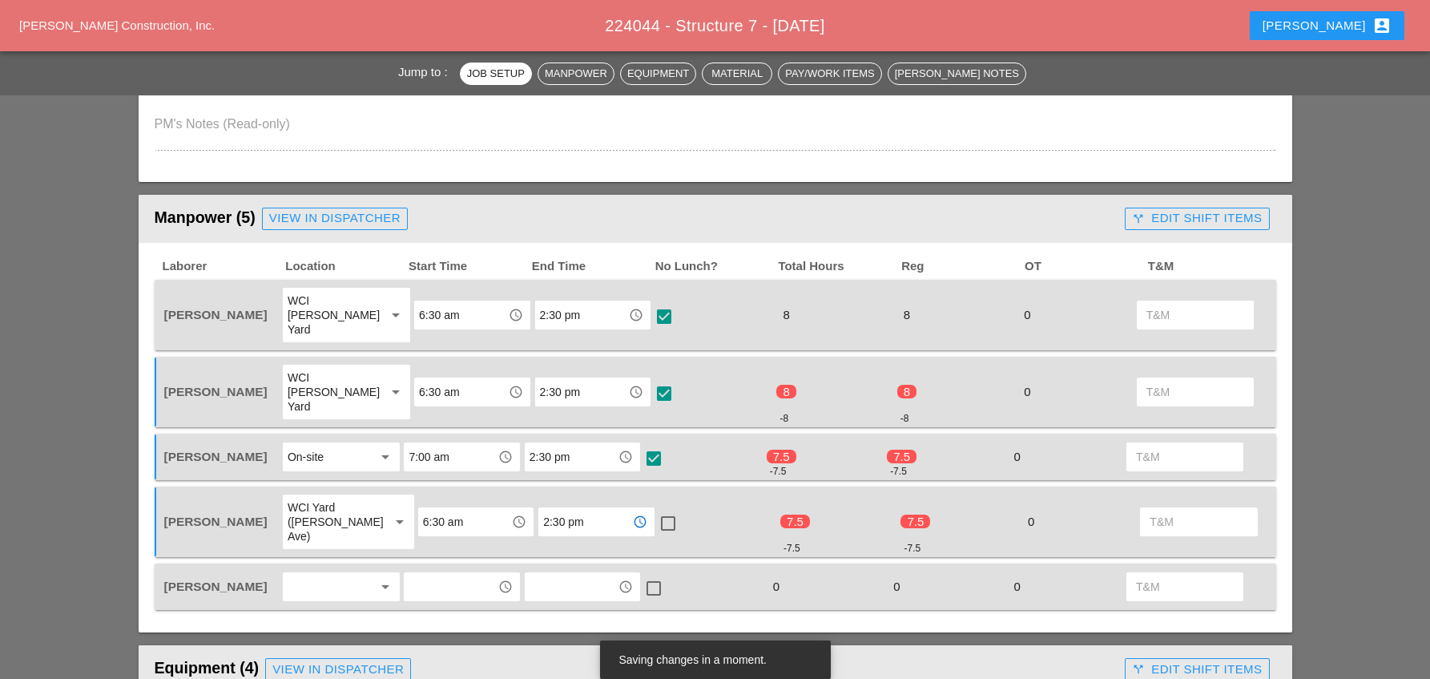
type input "2:30 pm"
click at [654, 509] on div at bounding box center [667, 522] width 27 height 27
checkbox input "true"
click at [542, 574] on input "text" at bounding box center [571, 587] width 83 height 26
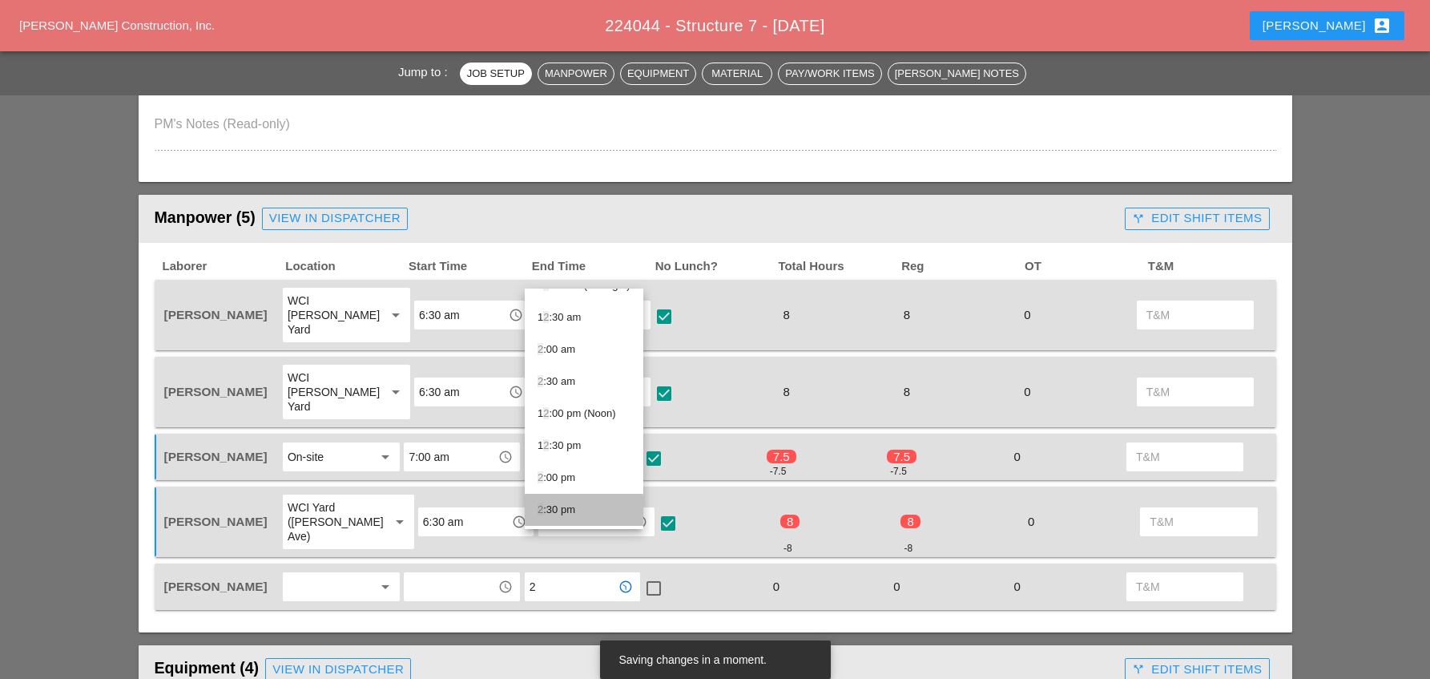
click at [558, 509] on div "2 :30 pm" at bounding box center [584, 509] width 93 height 19
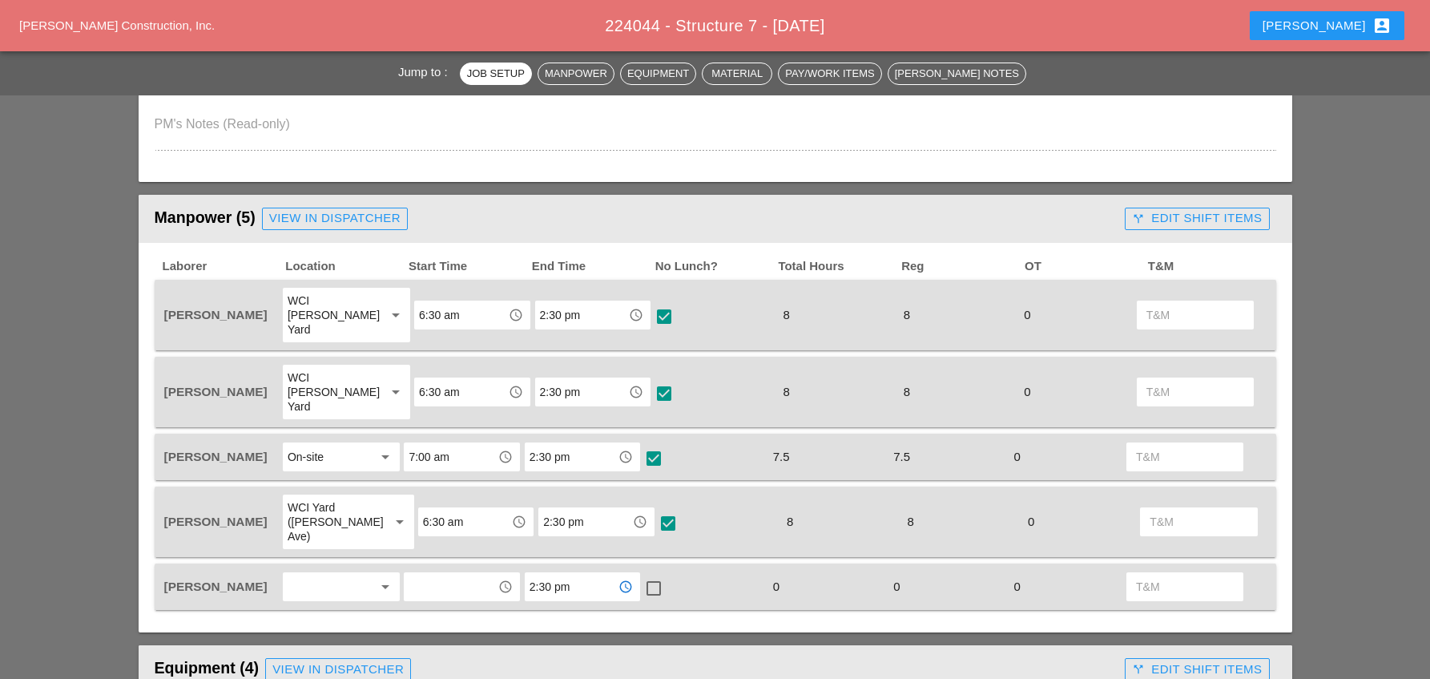
type input "2:30 pm"
click at [469, 574] on input "text" at bounding box center [450, 587] width 83 height 26
click at [450, 447] on div "6 :30 am" at bounding box center [462, 445] width 90 height 19
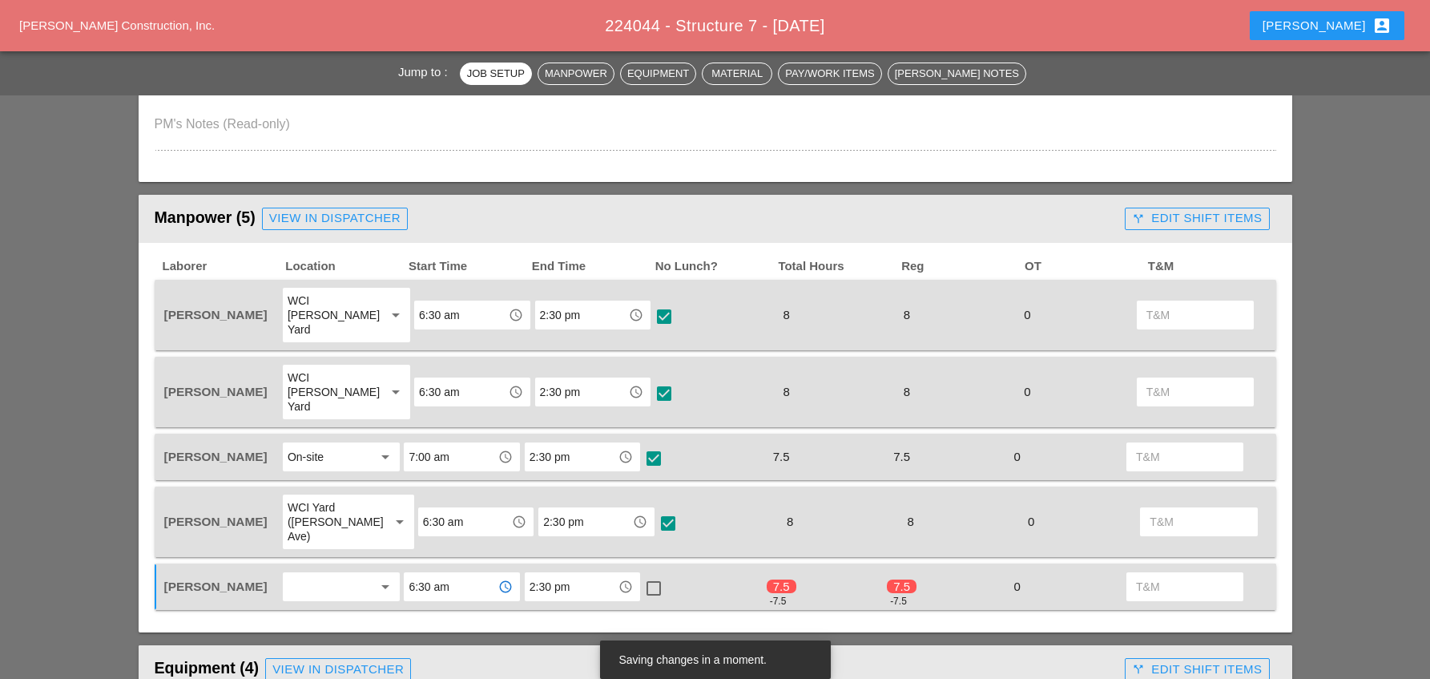
type input "6:30 am"
click at [363, 574] on div at bounding box center [330, 587] width 85 height 26
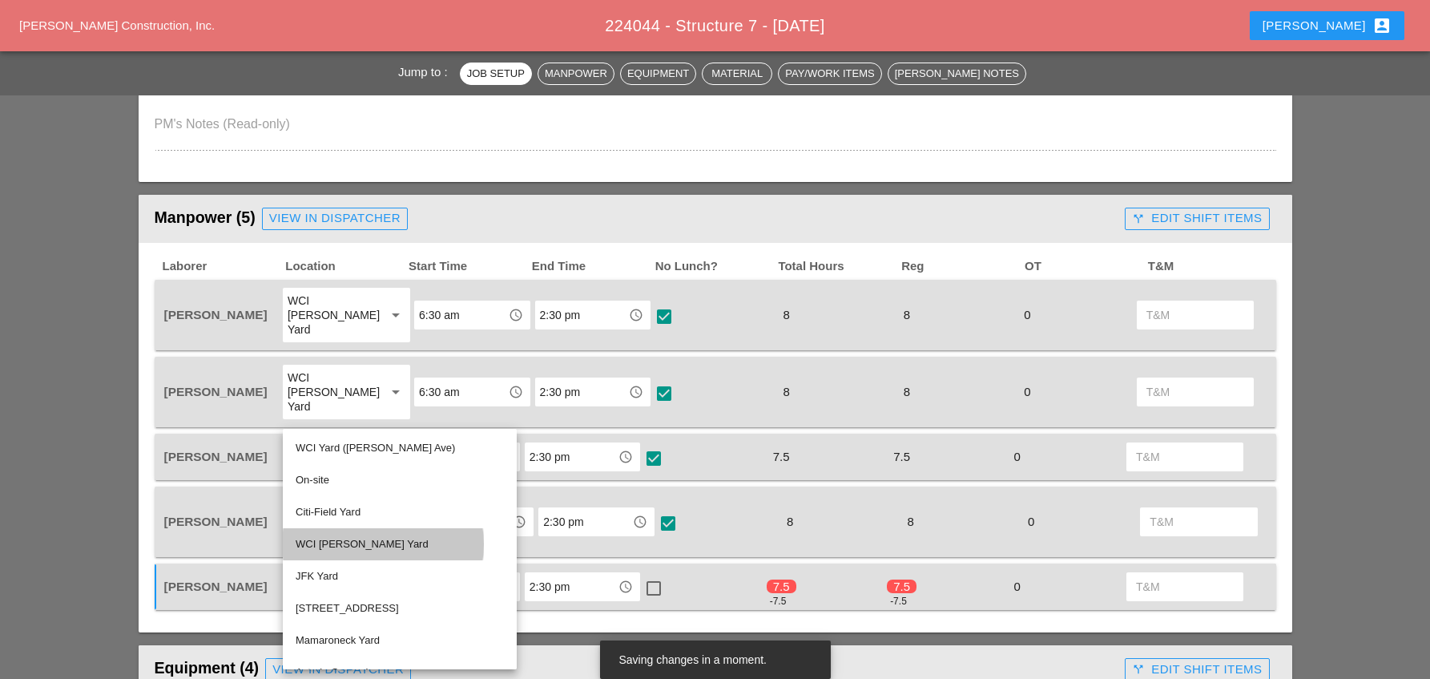
click at [363, 547] on div "WCI [PERSON_NAME] Yard" at bounding box center [400, 543] width 208 height 19
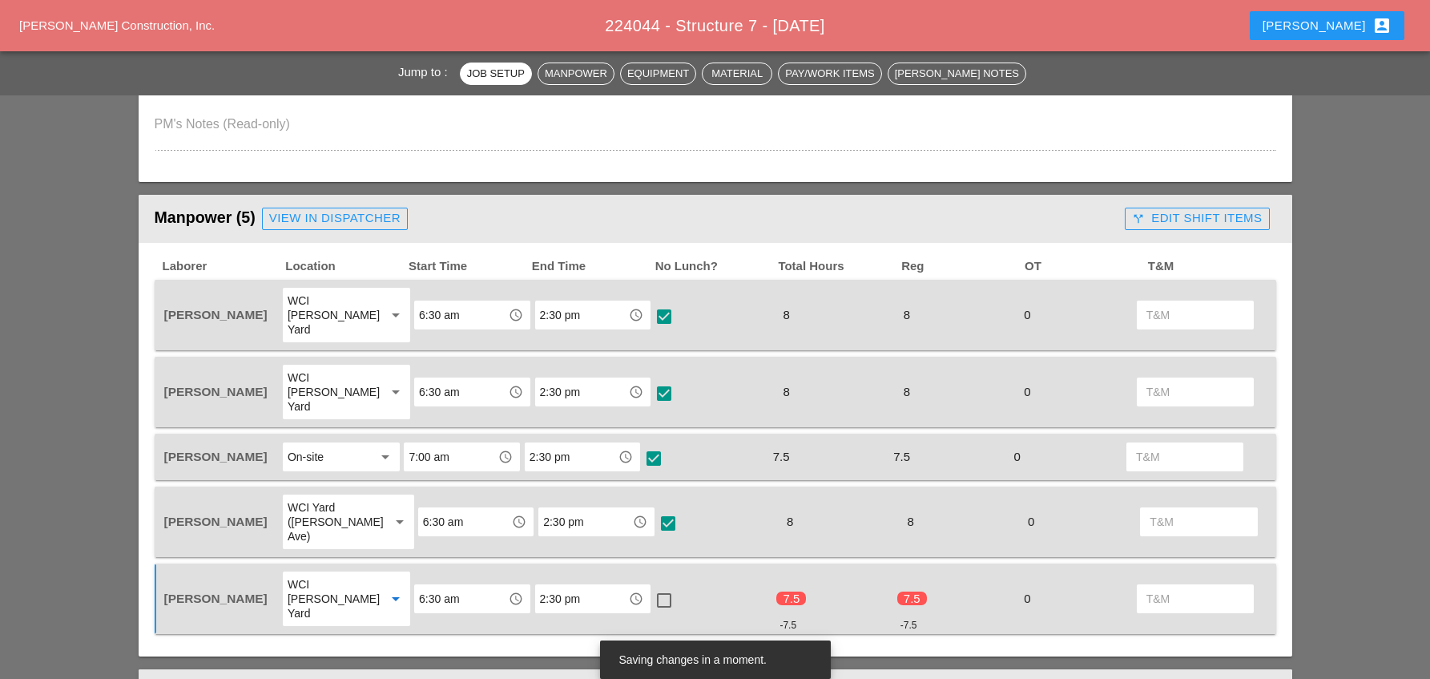
click at [652, 586] on div at bounding box center [663, 599] width 27 height 27
checkbox input "true"
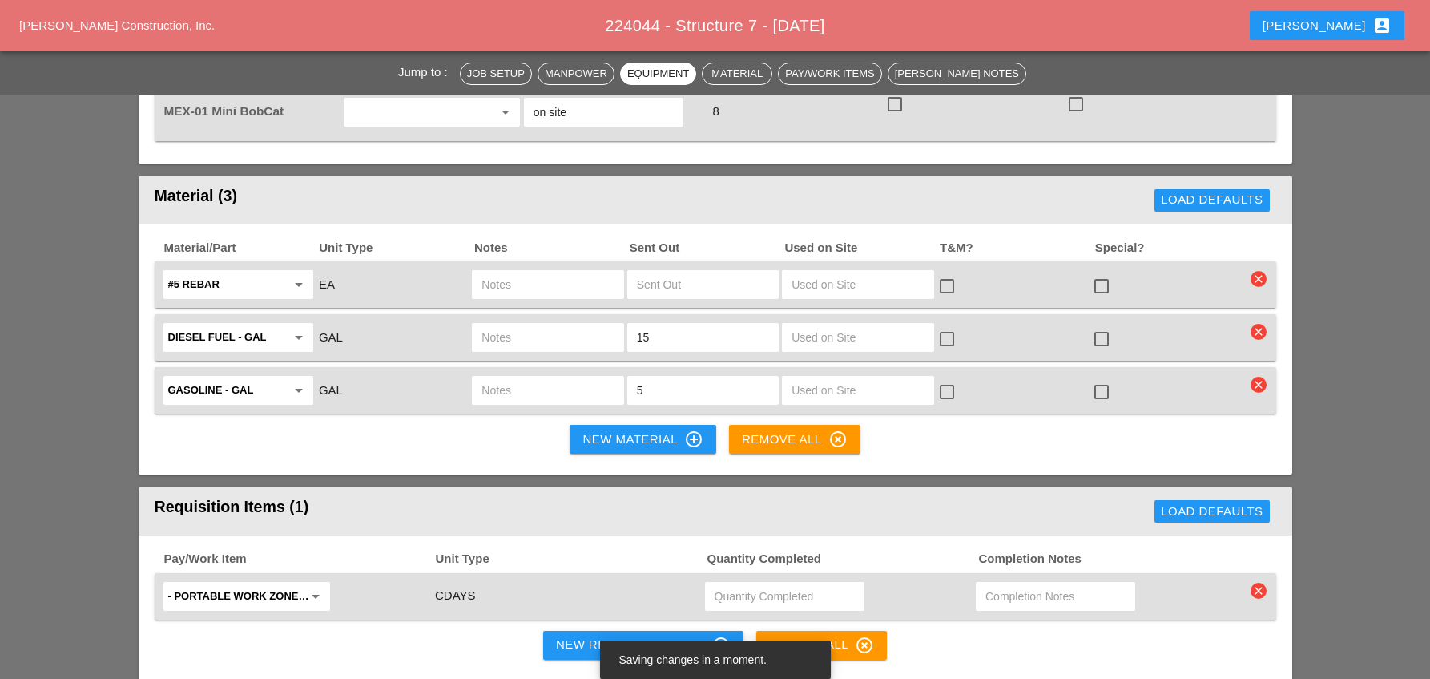
scroll to position [1682, 0]
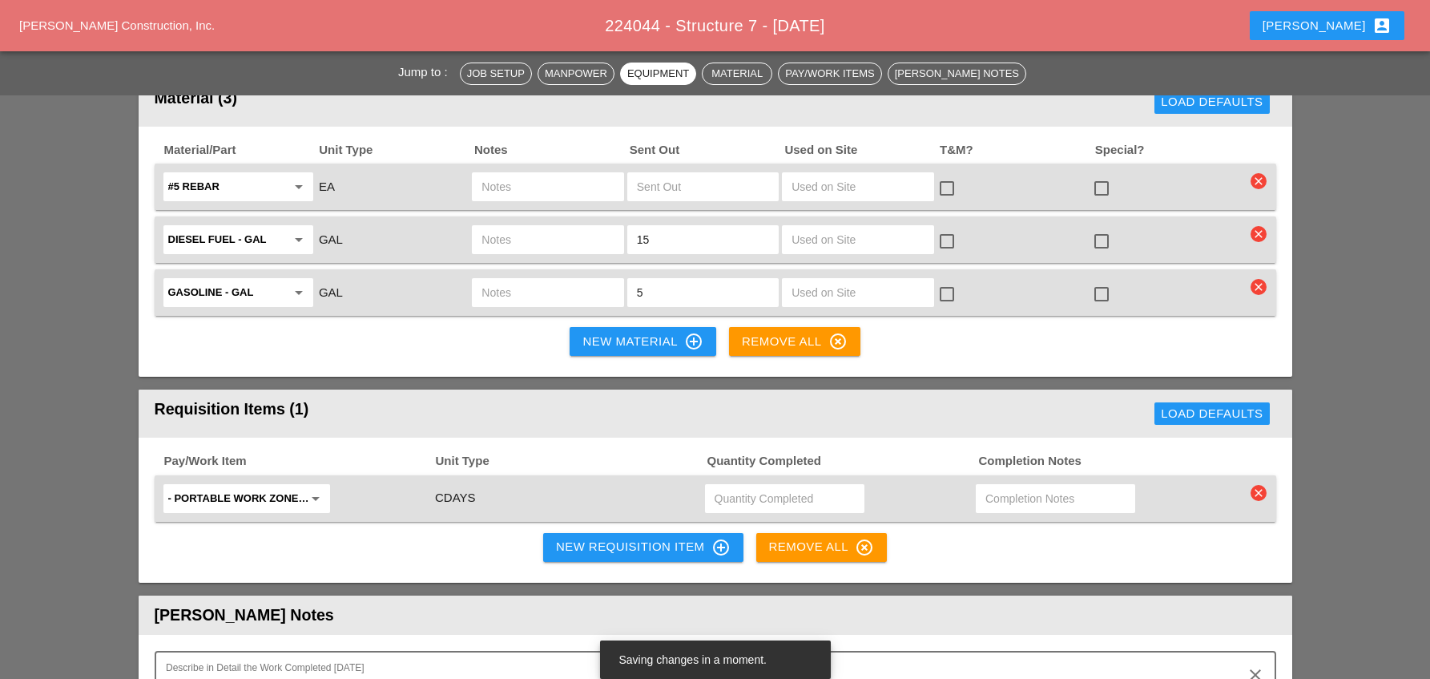
click at [620, 538] on div "New Requisition Item control_point" at bounding box center [643, 547] width 175 height 19
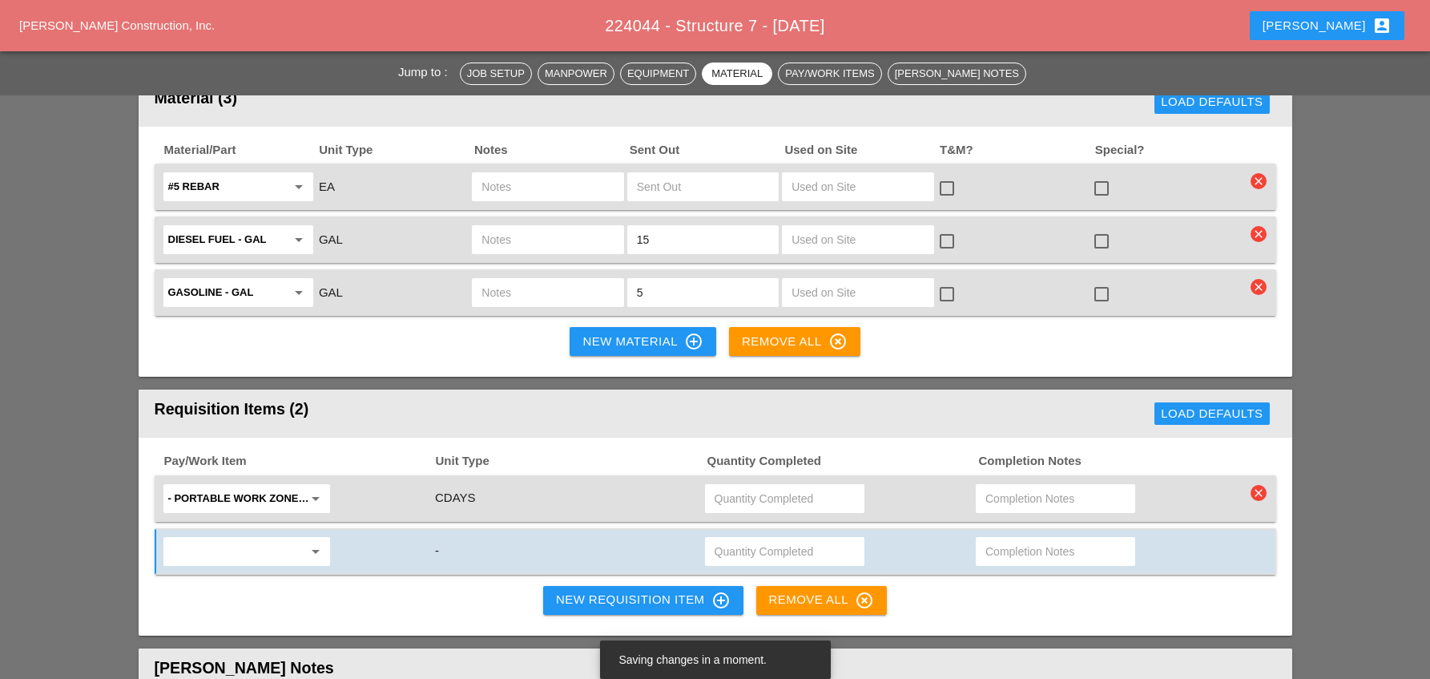
scroll to position [1842, 0]
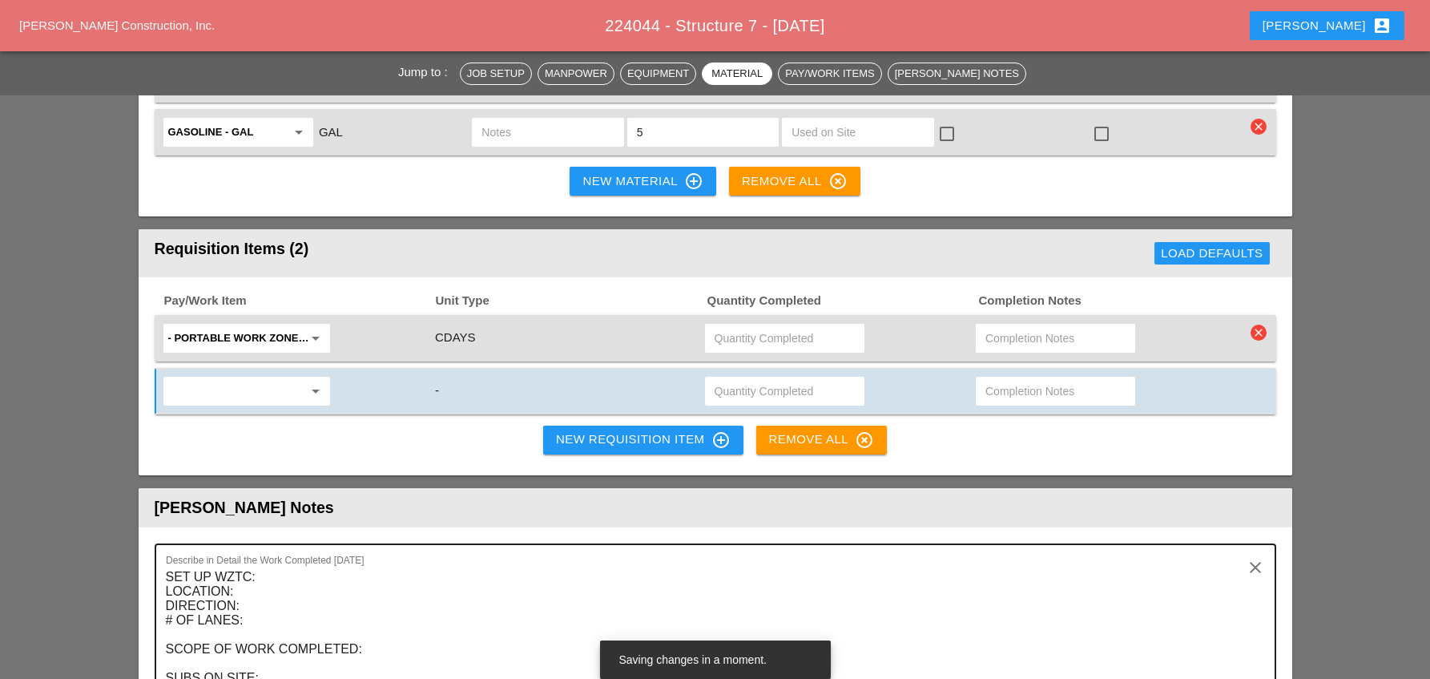
click at [296, 564] on textarea "SET UP WZTC: LOCATION: DIRECTION: # OF LANES: SCOPE OF WORK COMPLETED: SUBS ON …" at bounding box center [709, 685] width 1086 height 243
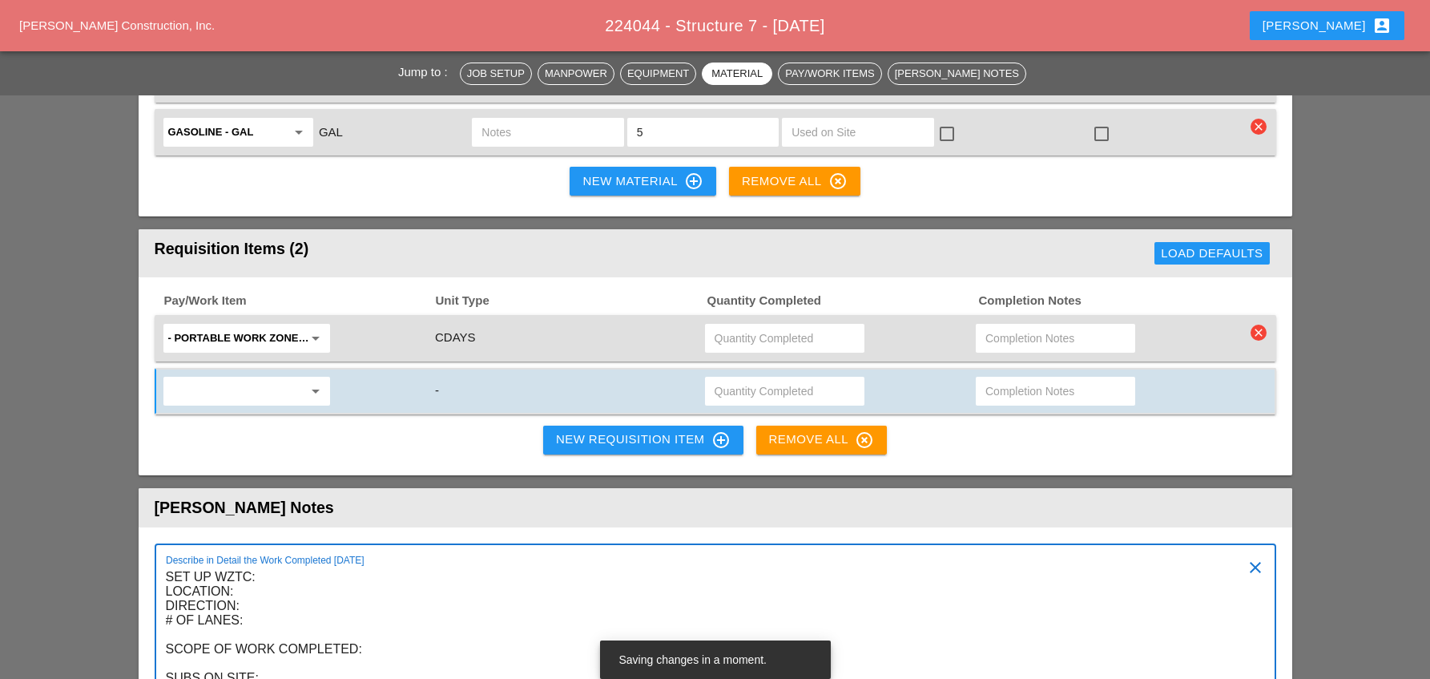
click at [254, 564] on textarea "SET UP WZTC: LOCATION: DIRECTION: # OF LANES: SCOPE OF WORK COMPLETED: SUBS ON …" at bounding box center [709, 685] width 1086 height 243
click at [260, 564] on textarea "SET UP WZTC: LOCATION: Grand Central Parkway DIRECTION: # OF LANES: SCOPE OF WO…" at bounding box center [709, 685] width 1086 height 243
click at [269, 565] on textarea "SET UP WZTC: LOCATION: Grand Central Parkway DIRECTION: Westbound # OF LANES: S…" at bounding box center [709, 685] width 1086 height 243
click at [385, 594] on textarea "SET UP WZTC: LOCATION: Grand Central Parkway DIRECTION: Westbound # OF LANES: L…" at bounding box center [709, 685] width 1086 height 243
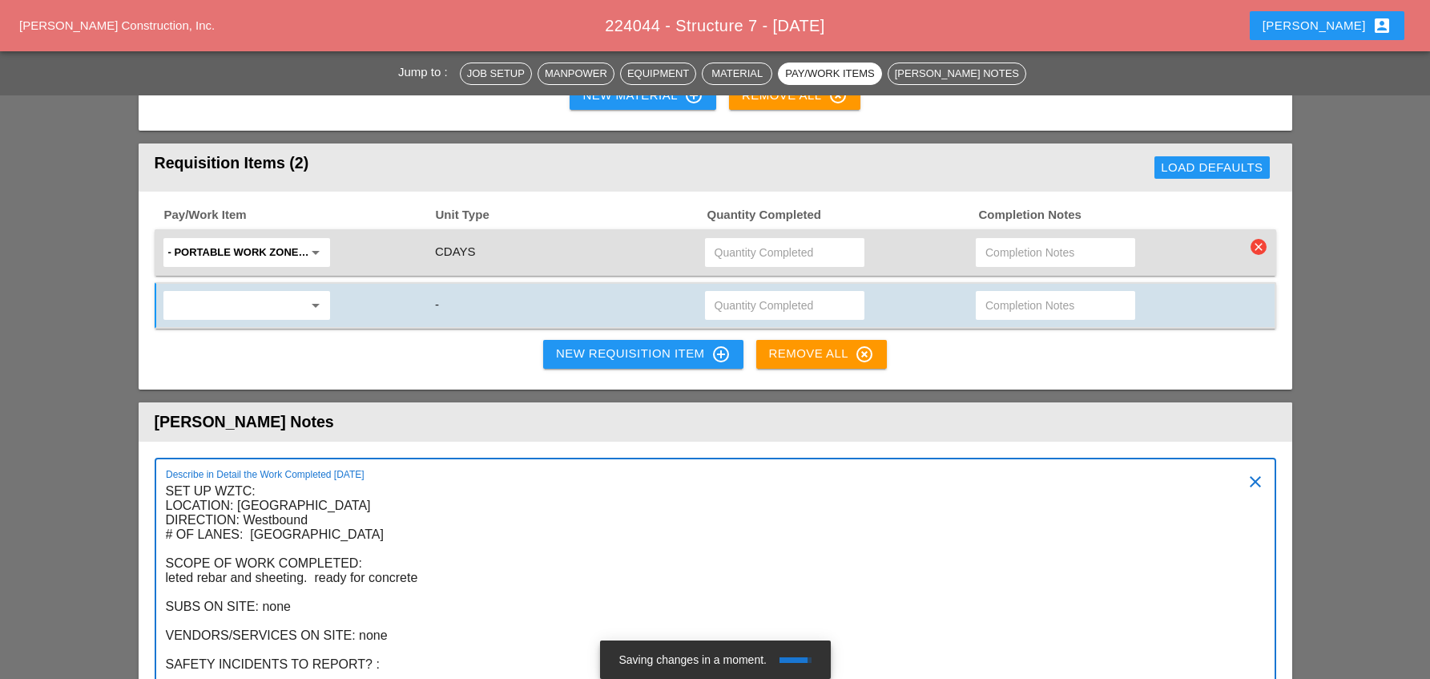
scroll to position [2003, 0]
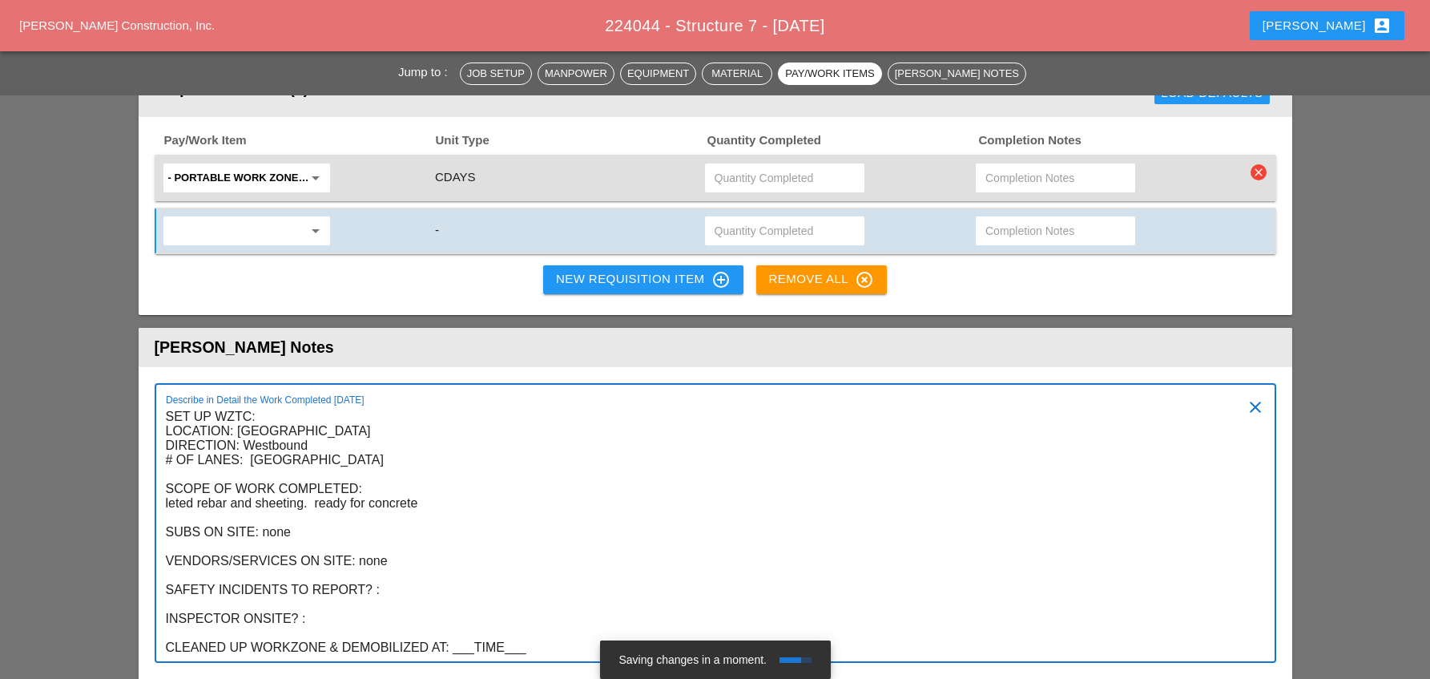
click at [397, 525] on textarea "SET UP WZTC: LOCATION: Grand Central Parkway DIRECTION: Westbound # OF LANES: L…" at bounding box center [709, 532] width 1086 height 257
click at [424, 530] on textarea "SET UP WZTC: LOCATION: Grand Central Parkway DIRECTION: Westbound # OF LANES: L…" at bounding box center [709, 532] width 1086 height 257
click at [340, 563] on textarea "SET UP WZTC: LOCATION: Grand Central Parkway DIRECTION: Westbound # OF LANES: L…" at bounding box center [709, 532] width 1086 height 257
drag, startPoint x: 530, startPoint y: 589, endPoint x: 453, endPoint y: 592, distance: 77.0
click at [453, 592] on textarea "SET UP WZTC: LOCATION: Grand Central Parkway DIRECTION: Westbound # OF LANES: L…" at bounding box center [709, 532] width 1086 height 257
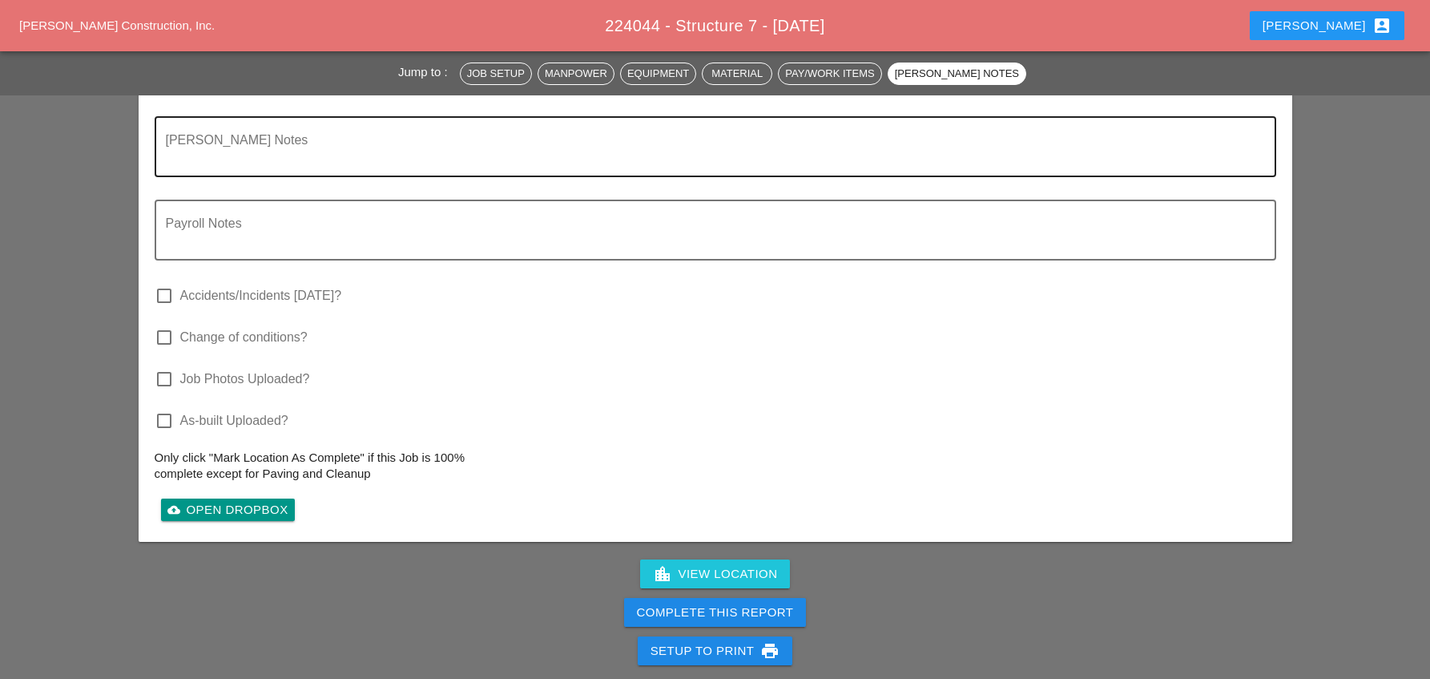
scroll to position [2644, 0]
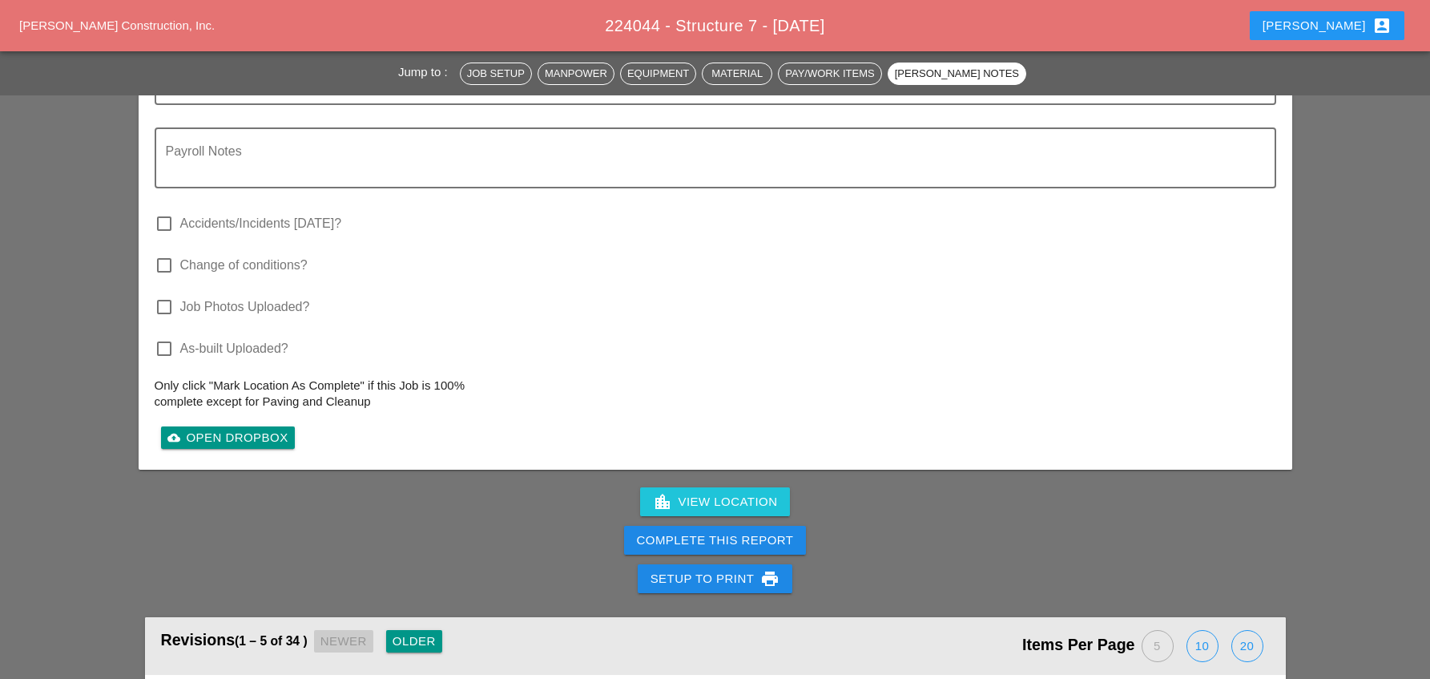
type textarea "SET UP WZTC: LOCATION: Grand Central Parkway DIRECTION: Westbound # OF LANES: L…"
click at [683, 531] on div "Complete This Report" at bounding box center [715, 540] width 157 height 18
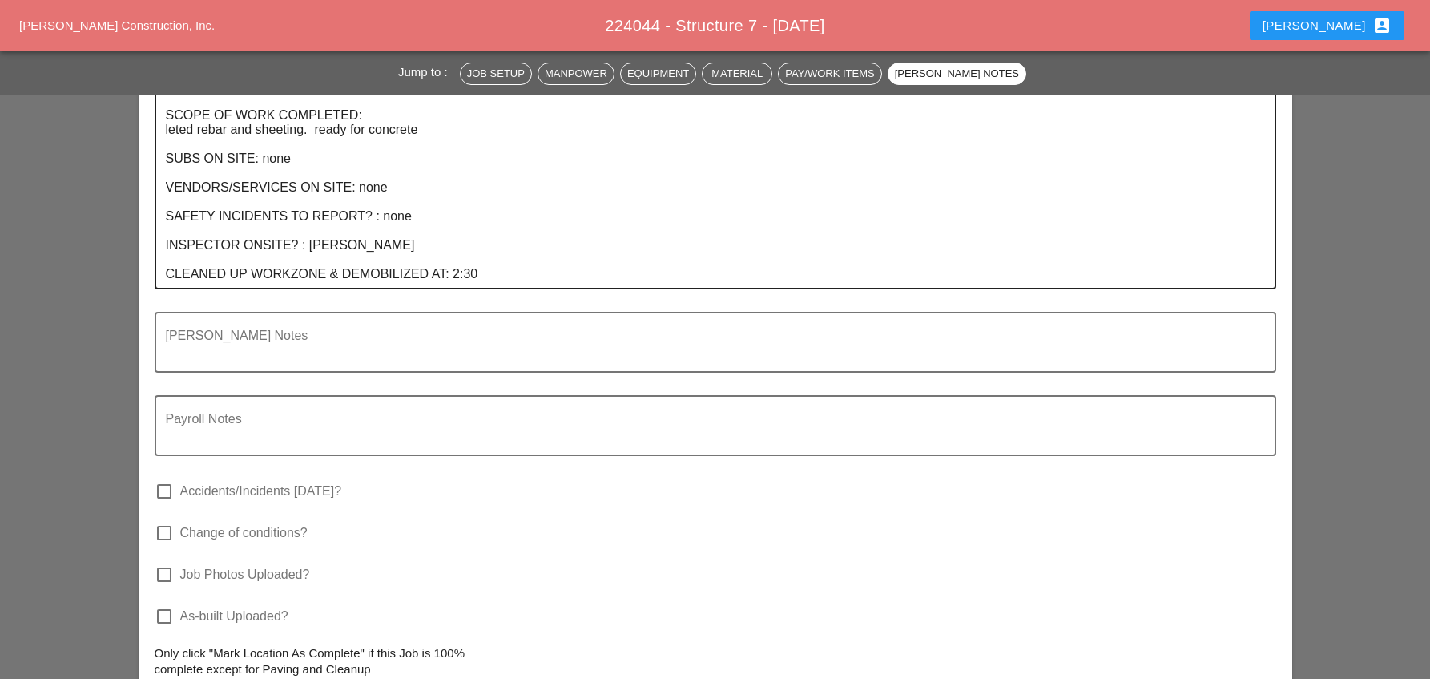
scroll to position [2644, 0]
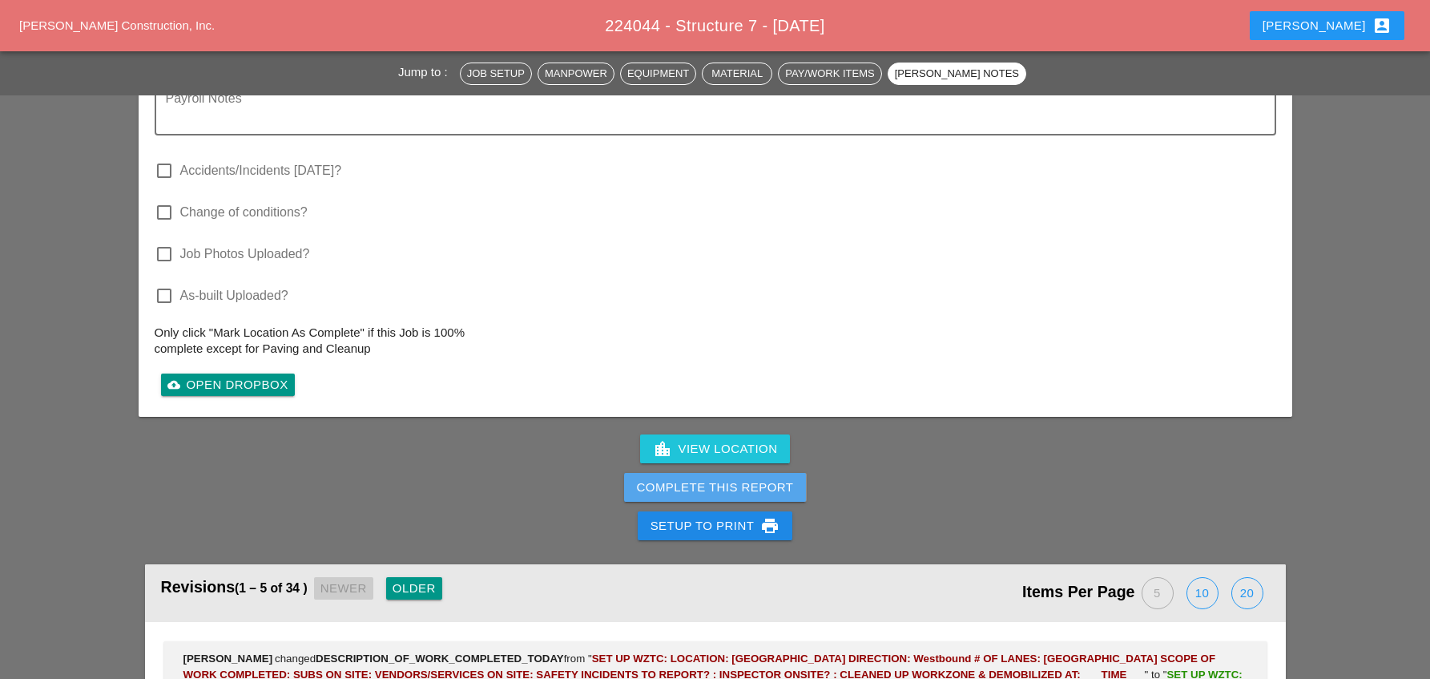
click at [715, 478] on div "Complete This Report" at bounding box center [715, 487] width 157 height 18
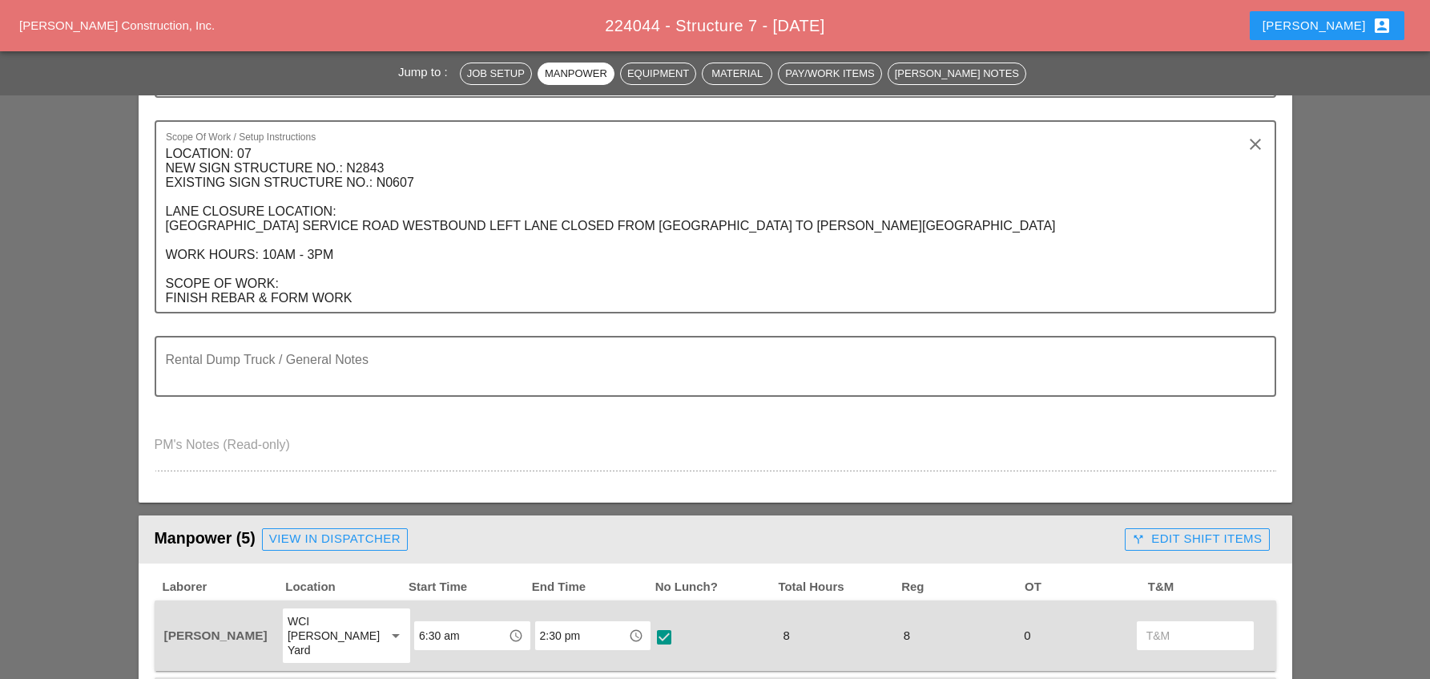
scroll to position [0, 0]
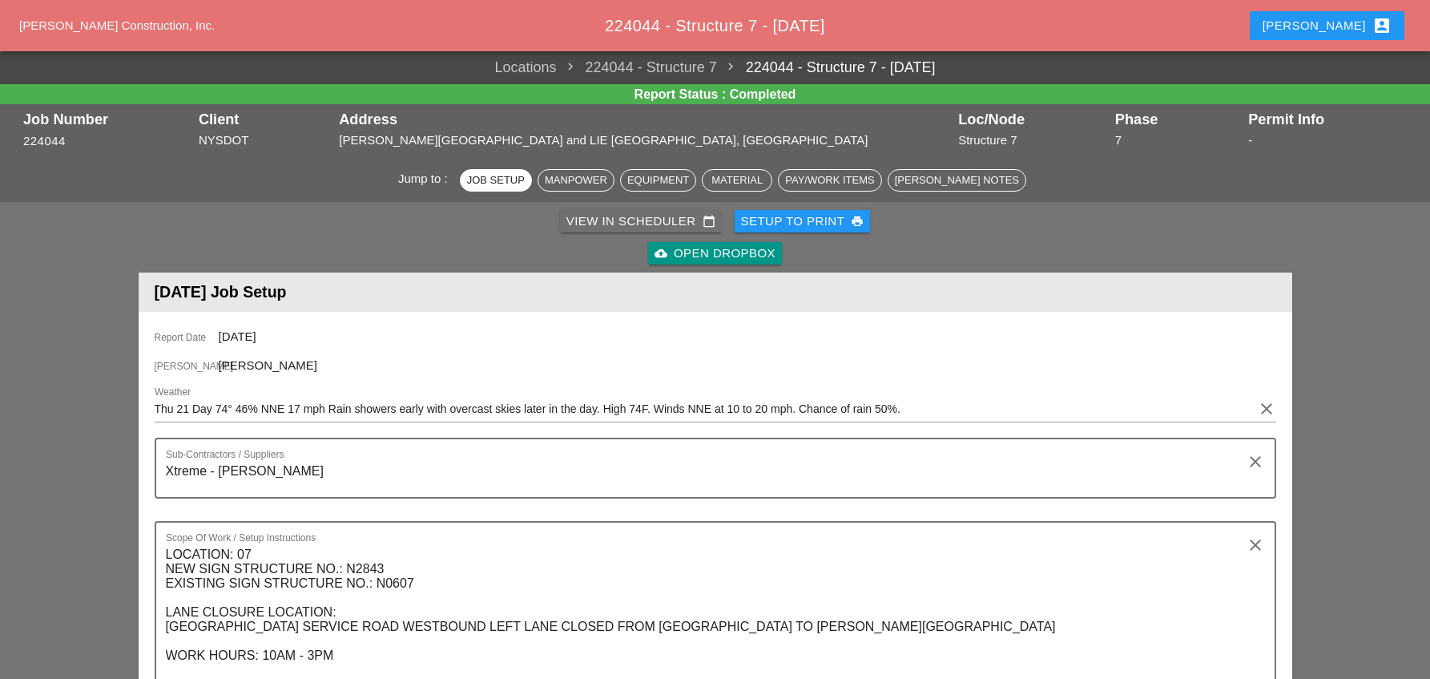
click at [627, 220] on div "View in Scheduler calendar_today" at bounding box center [640, 221] width 149 height 18
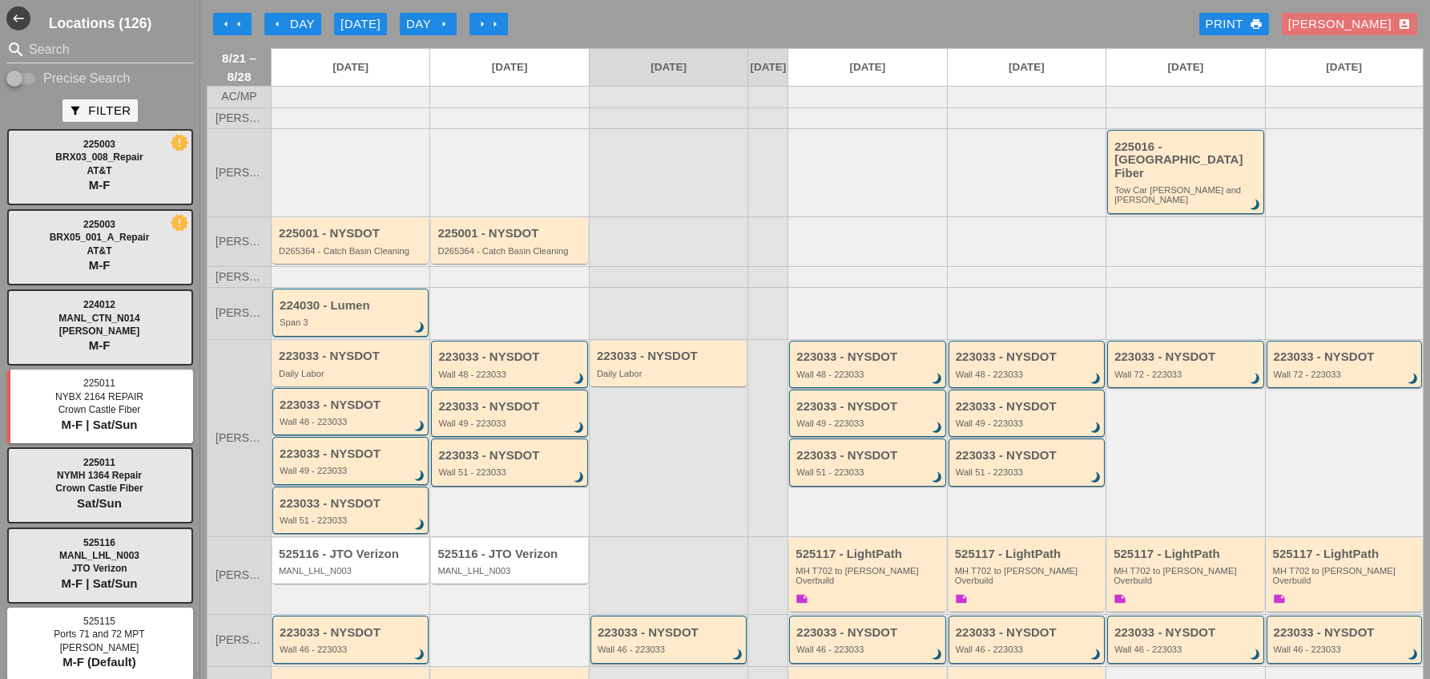
scroll to position [241, 0]
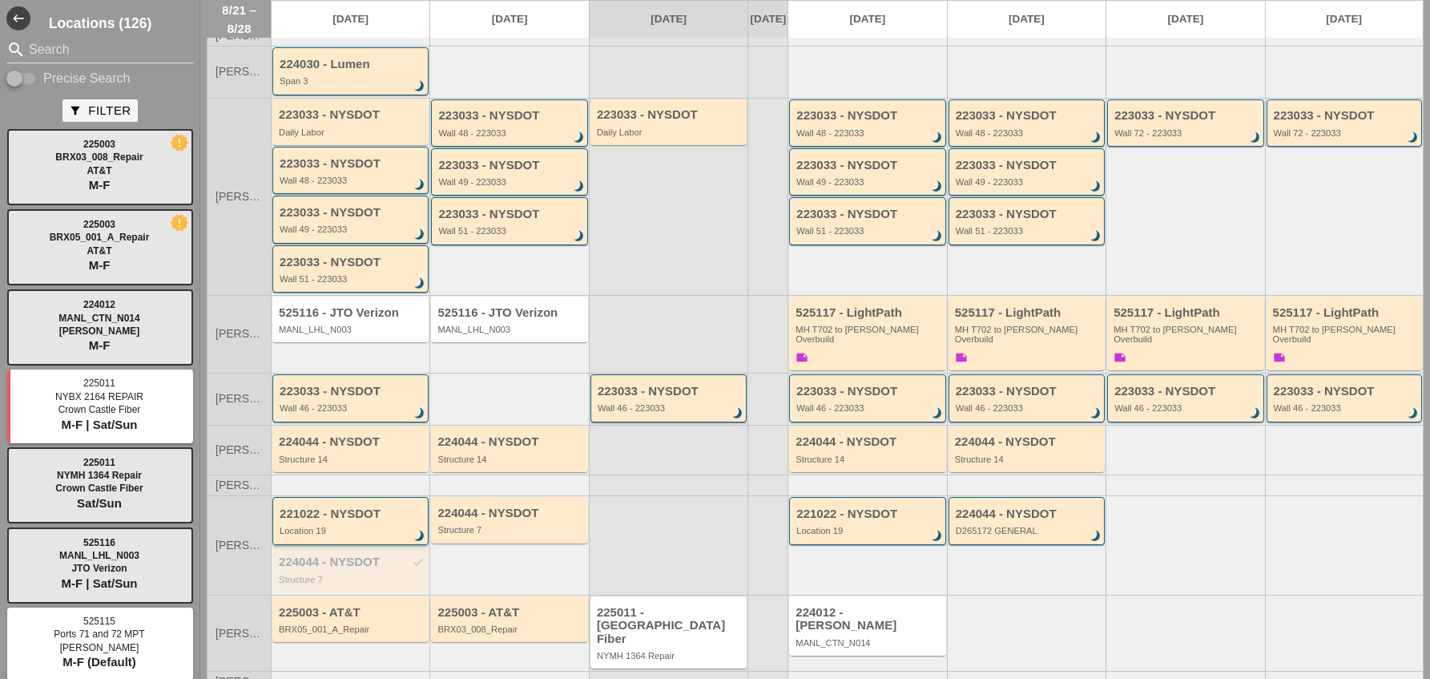
click at [366, 507] on div "221022 - NYSDOT Location 19 brightness_3" at bounding box center [352, 521] width 144 height 29
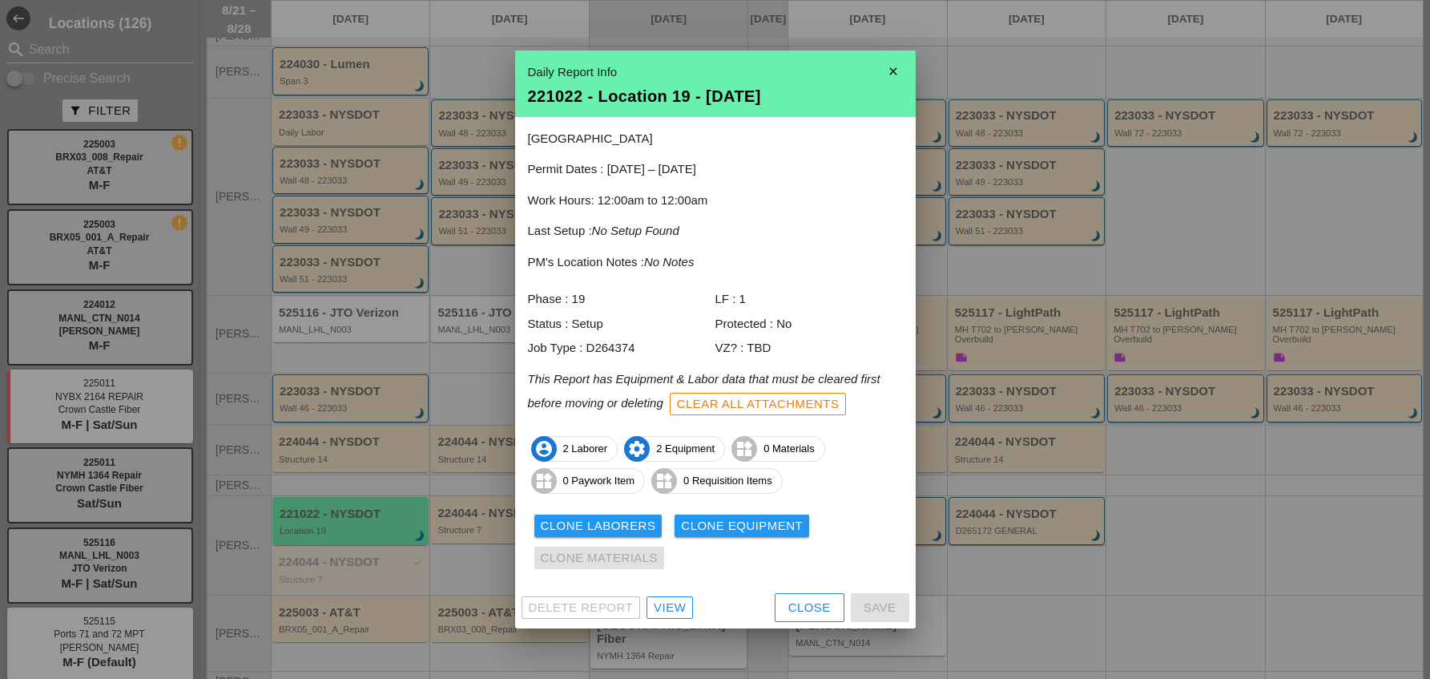
click at [674, 608] on div "View" at bounding box center [670, 607] width 32 height 18
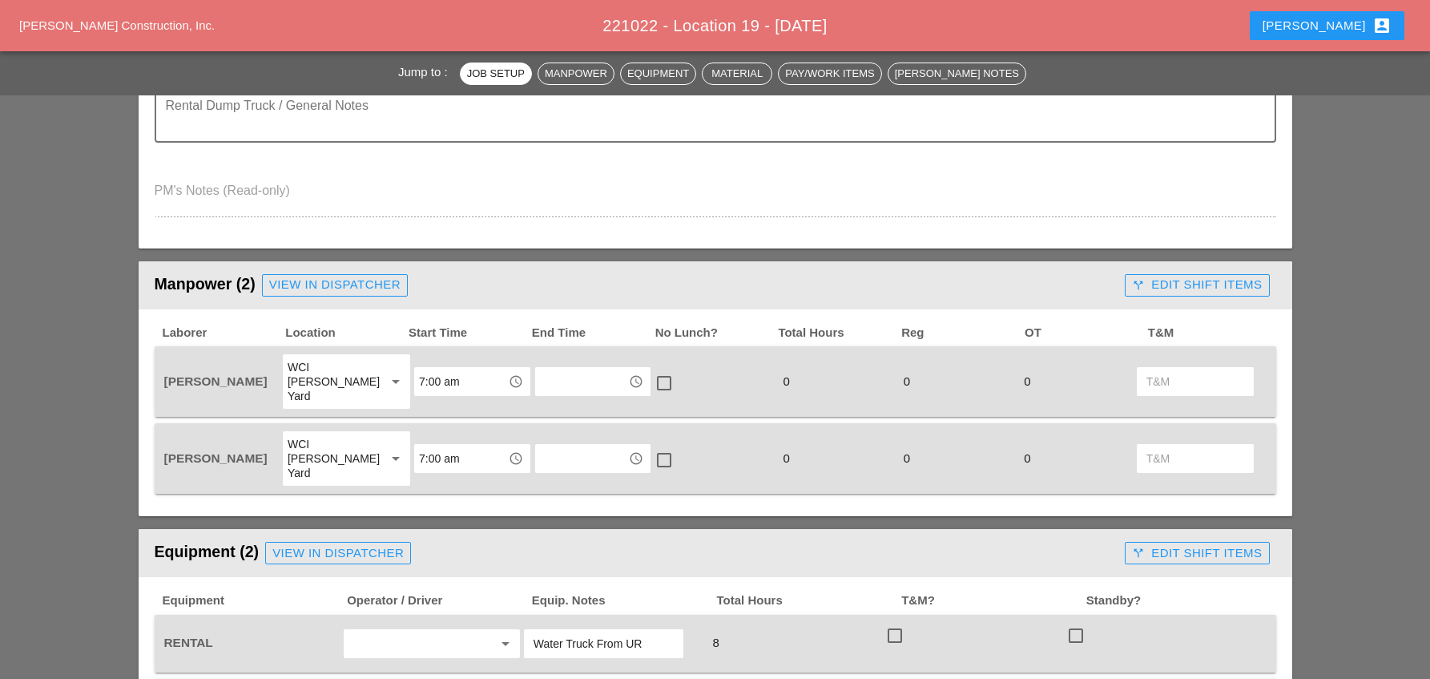
scroll to position [641, 0]
click at [569, 372] on input "text" at bounding box center [581, 381] width 83 height 26
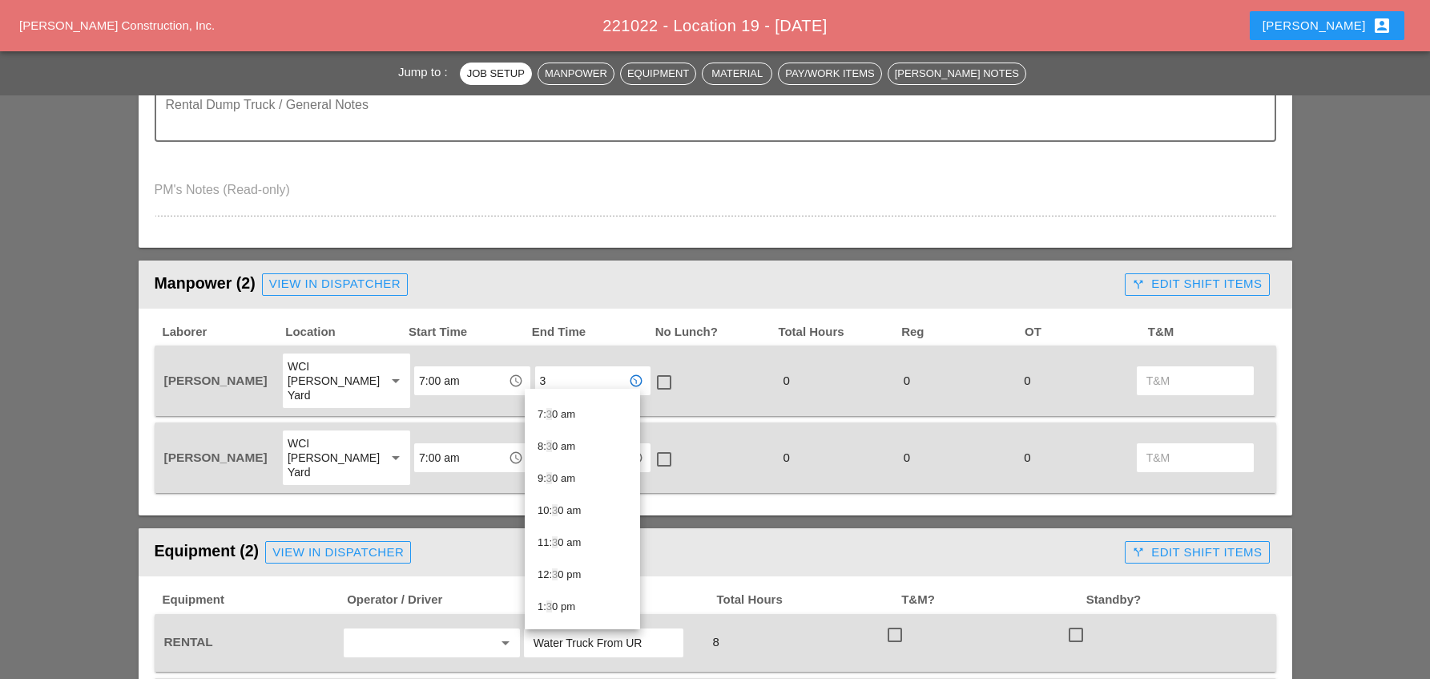
scroll to position [320, 0]
drag, startPoint x: 557, startPoint y: 600, endPoint x: 589, endPoint y: 544, distance: 64.6
click at [557, 599] on div "3 :00 pm" at bounding box center [583, 599] width 90 height 19
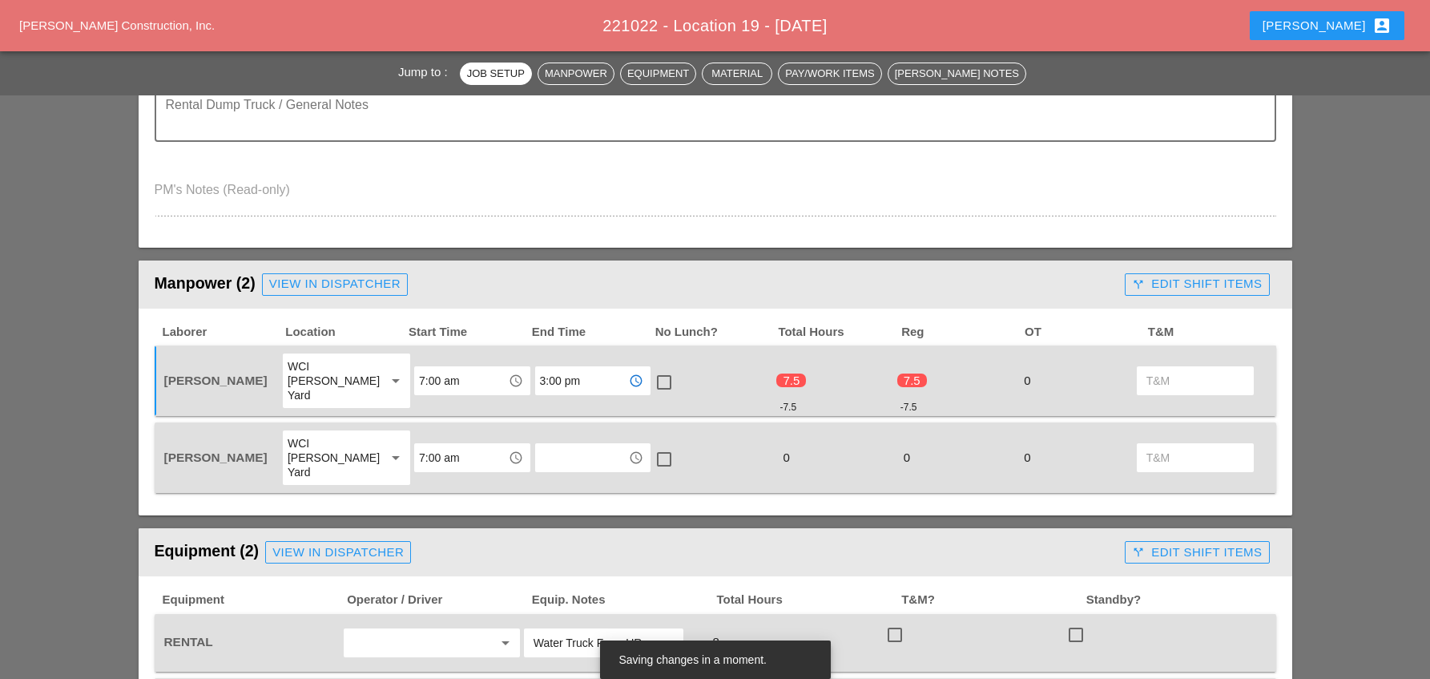
type input "3:00 pm"
click at [658, 374] on div at bounding box center [663, 381] width 27 height 27
checkbox input "true"
click at [555, 445] on input "text" at bounding box center [581, 458] width 83 height 26
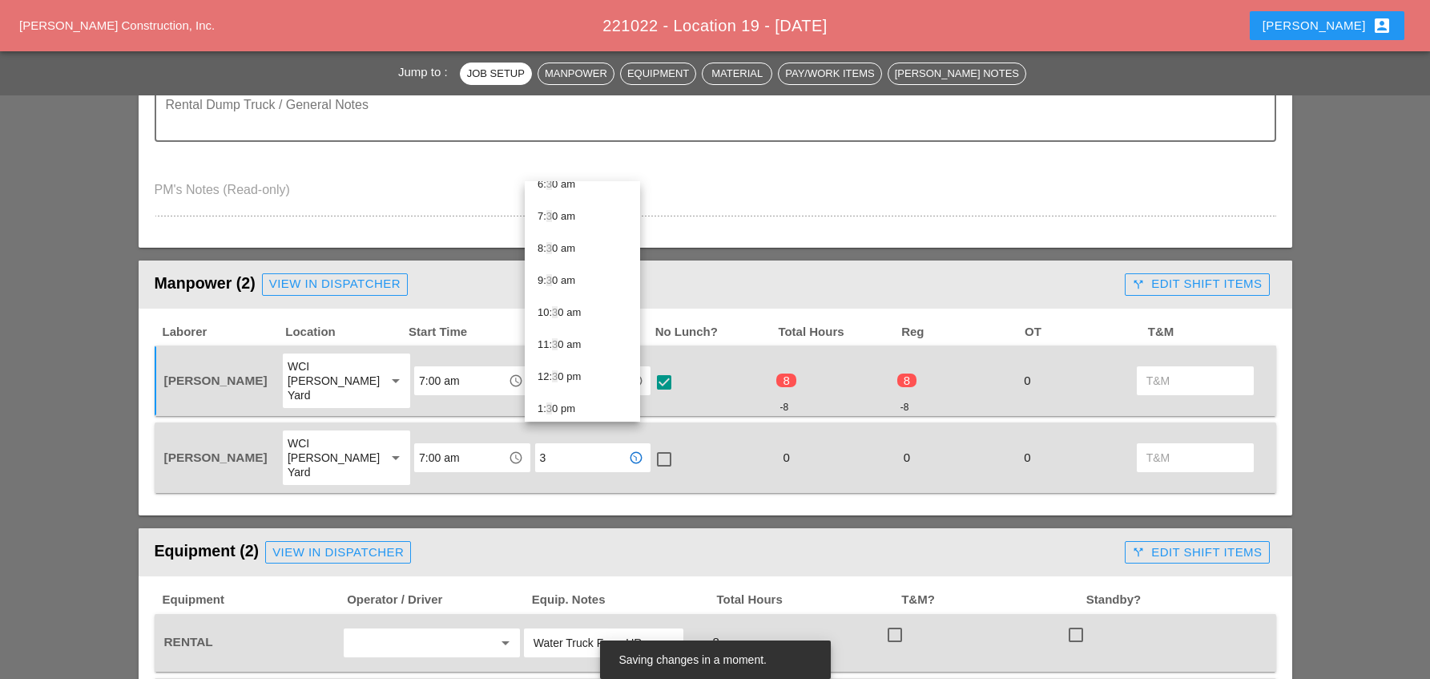
scroll to position [487, 0]
click at [565, 229] on div "3 :00 pm" at bounding box center [583, 225] width 90 height 19
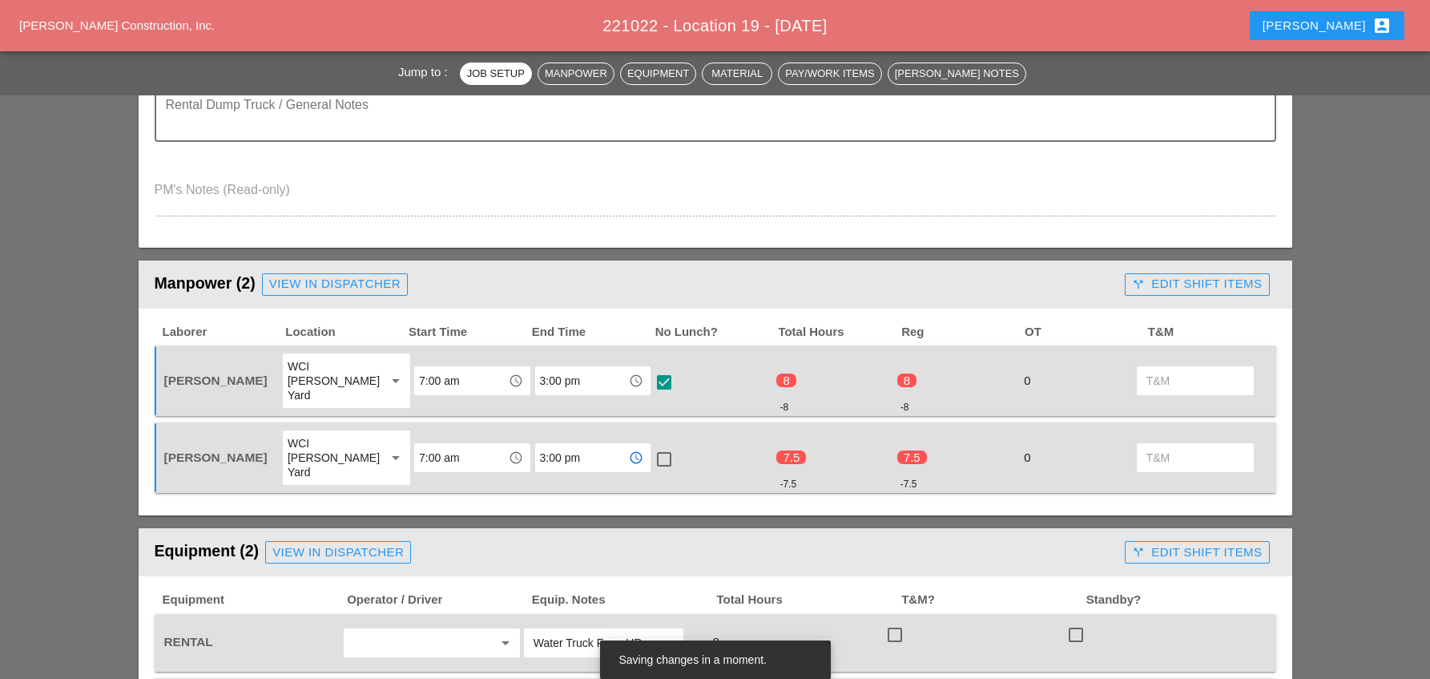
type input "3:00 pm"
click at [651, 445] on div at bounding box center [663, 458] width 27 height 27
checkbox input "true"
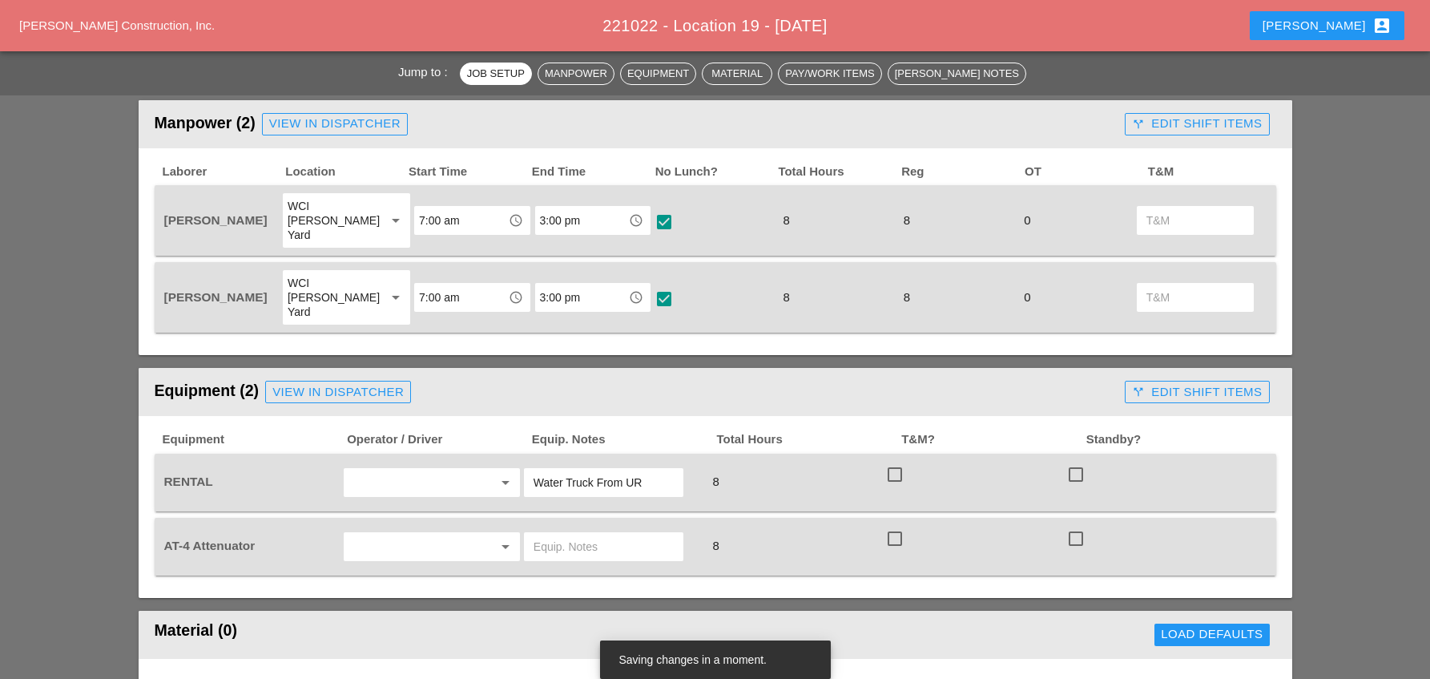
click at [1168, 123] on div "call_split Edit Shift Items" at bounding box center [1197, 124] width 130 height 18
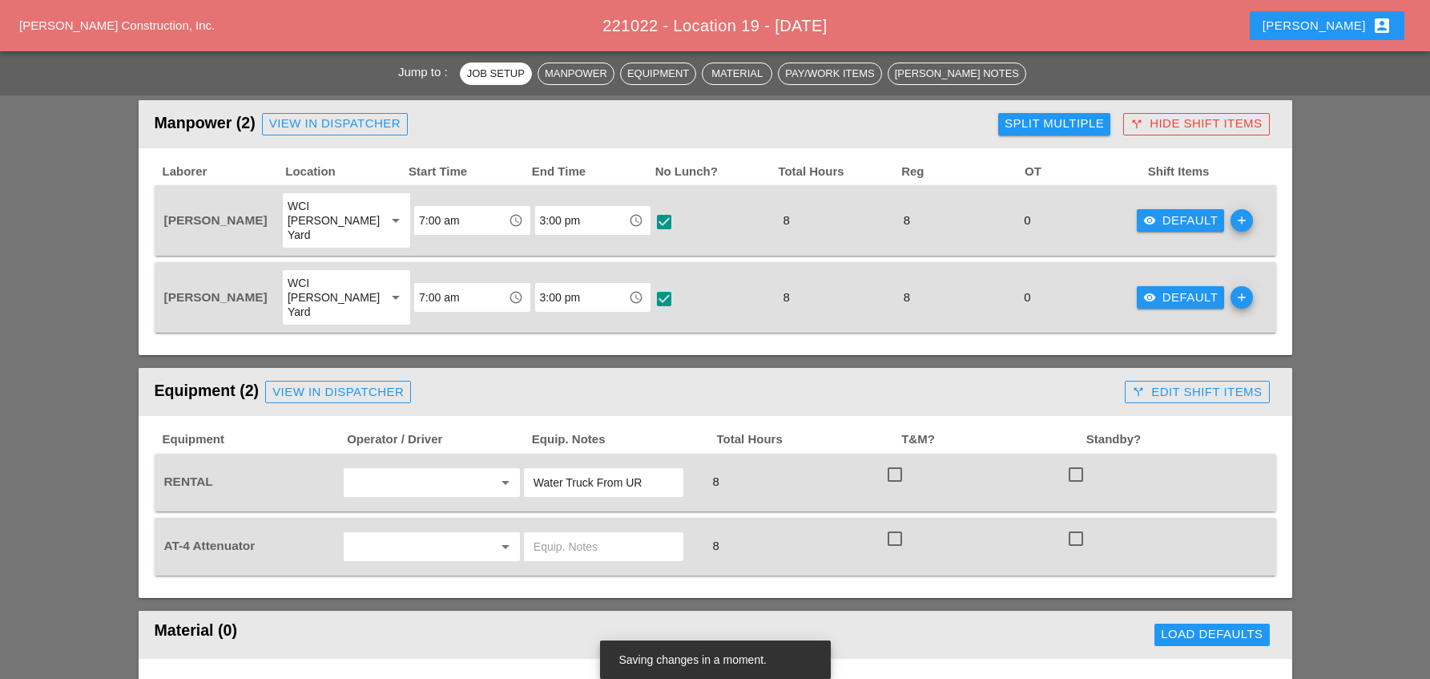
click at [1174, 211] on div "visibility Default" at bounding box center [1180, 220] width 75 height 18
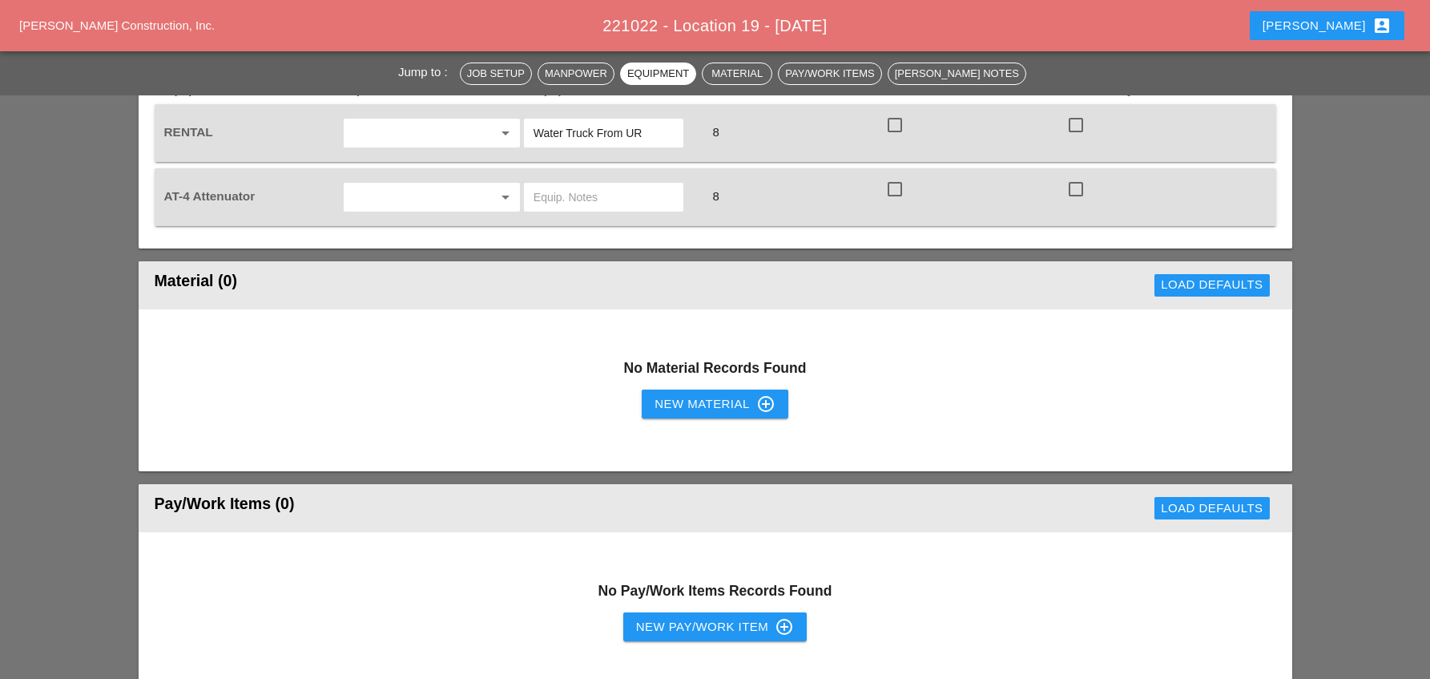
scroll to position [1602, 0]
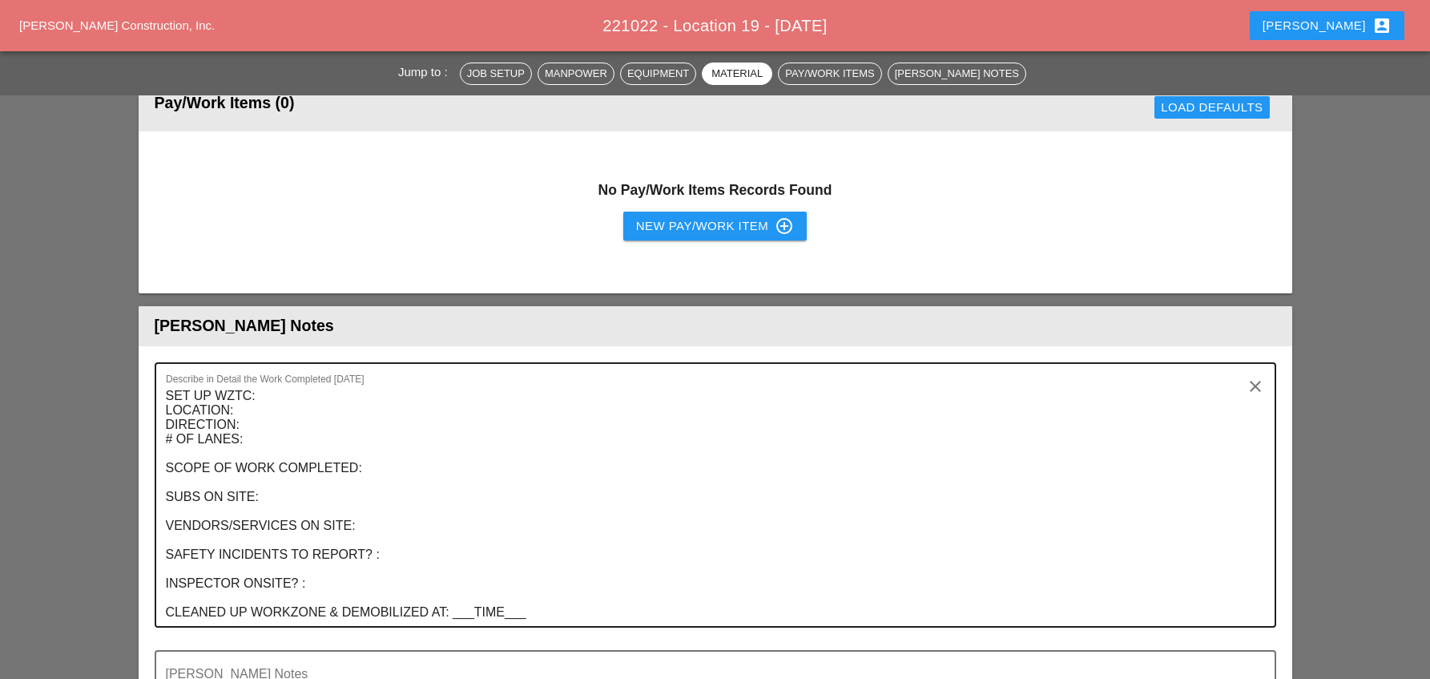
click at [243, 383] on textarea "SET UP WZTC: LOCATION: DIRECTION: # OF LANES: SCOPE OF WORK COMPLETED: SUBS ON …" at bounding box center [709, 504] width 1086 height 243
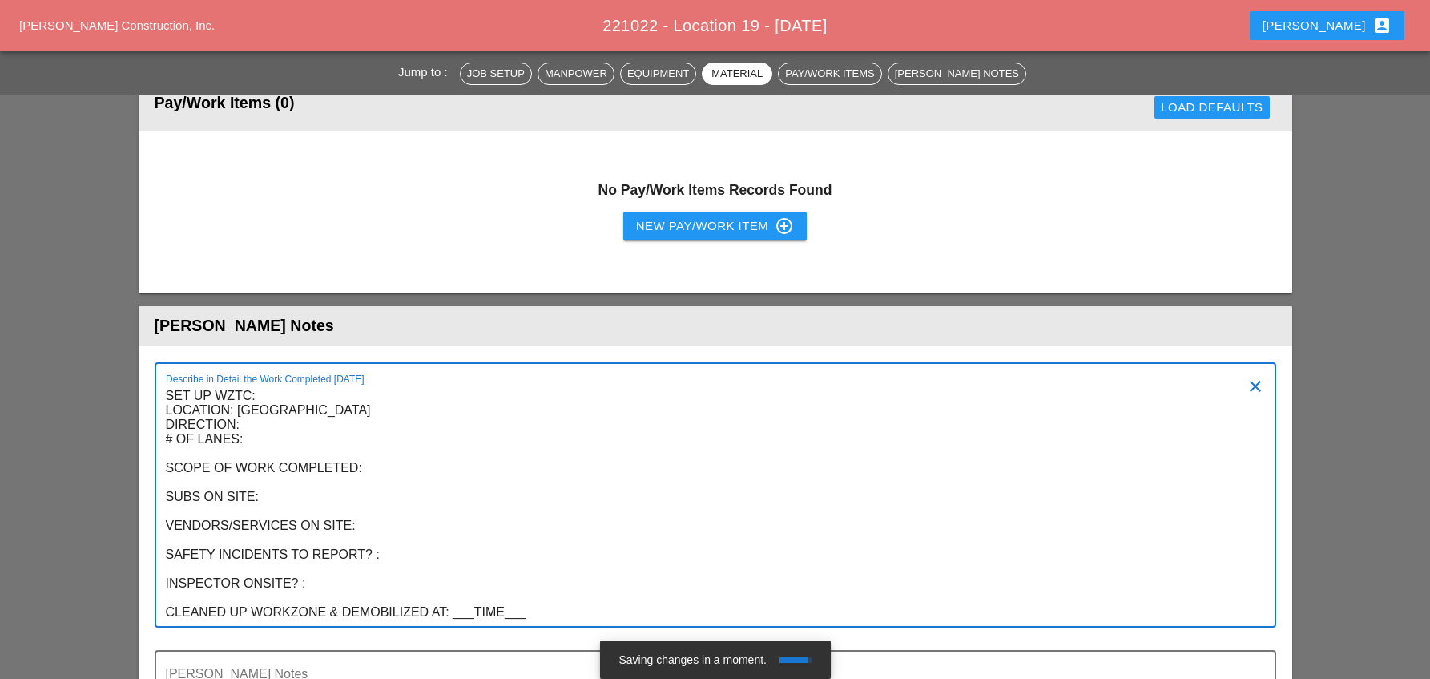
click at [252, 393] on textarea "SET UP WZTC: LOCATION: Grand Central Parkway DIRECTION: # OF LANES: SCOPE OF WO…" at bounding box center [709, 504] width 1086 height 243
click at [257, 407] on textarea "SET UP WZTC: LOCATION: Grand Central Parkway DIRECTION: East Bound # OF LANES: …" at bounding box center [709, 504] width 1086 height 243
click at [388, 442] on textarea "SET UP WZTC: LOCATION: Grand Central Parkway DIRECTION: East Bound # OF LANES: …" at bounding box center [709, 504] width 1086 height 243
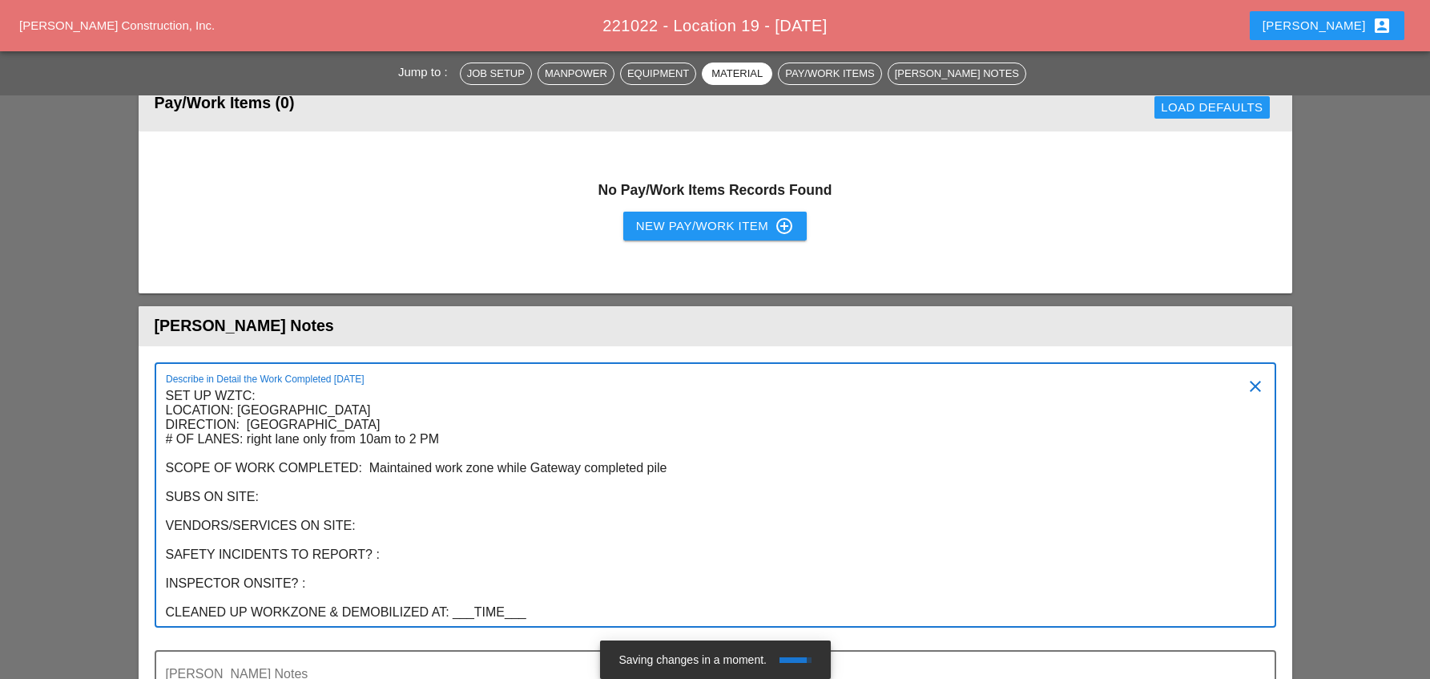
click at [288, 465] on textarea "SET UP WZTC: LOCATION: Grand Central Parkway DIRECTION: East Bound # OF LANES: …" at bounding box center [709, 504] width 1086 height 243
click at [385, 494] on textarea "SET UP WZTC: LOCATION: Grand Central Parkway DIRECTION: East Bound # OF LANES: …" at bounding box center [709, 504] width 1086 height 243
drag, startPoint x: 387, startPoint y: 497, endPoint x: 360, endPoint y: 497, distance: 27.2
click at [360, 497] on textarea "SET UP WZTC: LOCATION: Grand Central Parkway DIRECTION: East Bound # OF LANES: …" at bounding box center [709, 504] width 1086 height 243
click at [418, 521] on textarea "SET UP WZTC: LOCATION: Grand Central Parkway DIRECTION: East Bound # OF LANES: …" at bounding box center [709, 504] width 1086 height 243
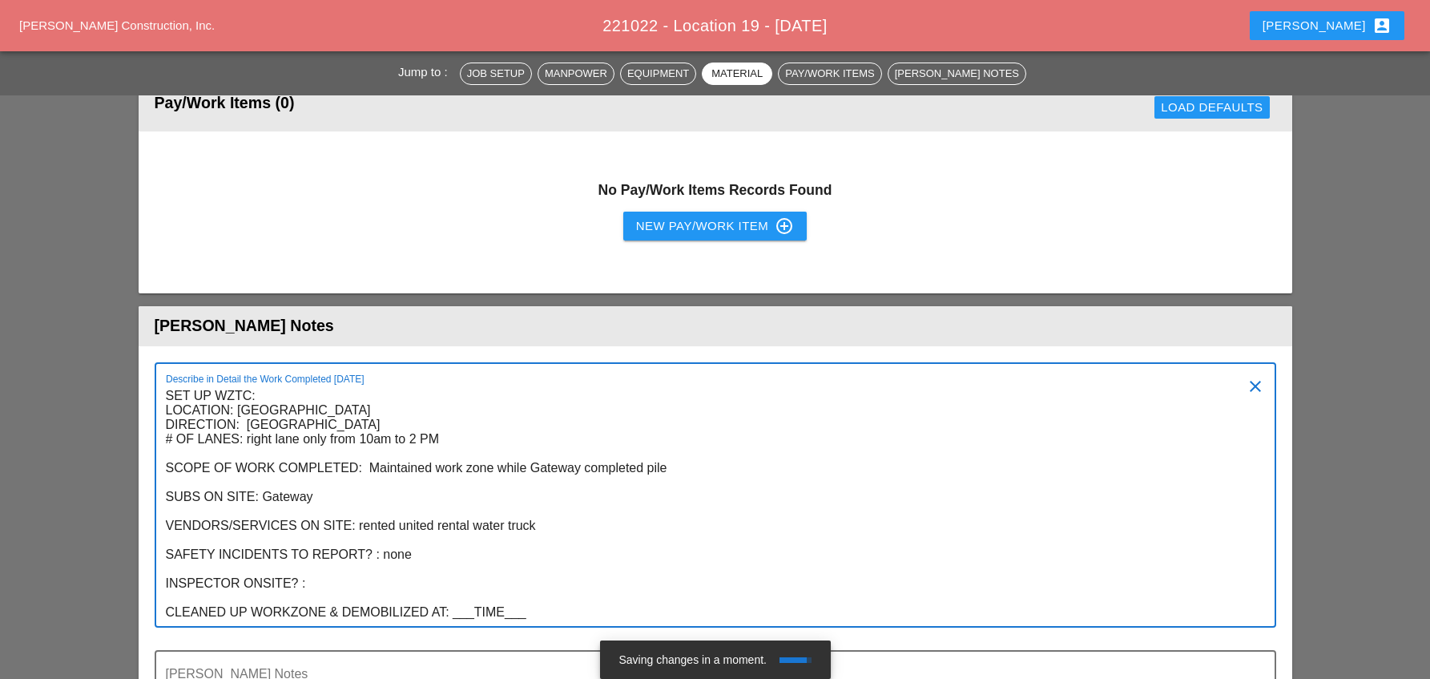
click at [340, 552] on textarea "SET UP WZTC: LOCATION: [GEOGRAPHIC_DATA] DIRECTION: [GEOGRAPHIC_DATA] # OF LANE…" at bounding box center [709, 504] width 1086 height 243
drag, startPoint x: 525, startPoint y: 583, endPoint x: 452, endPoint y: 585, distance: 72.9
click at [452, 585] on textarea "SET UP WZTC: LOCATION: Grand Central Parkway DIRECTION: East Bound # OF LANES: …" at bounding box center [709, 504] width 1086 height 243
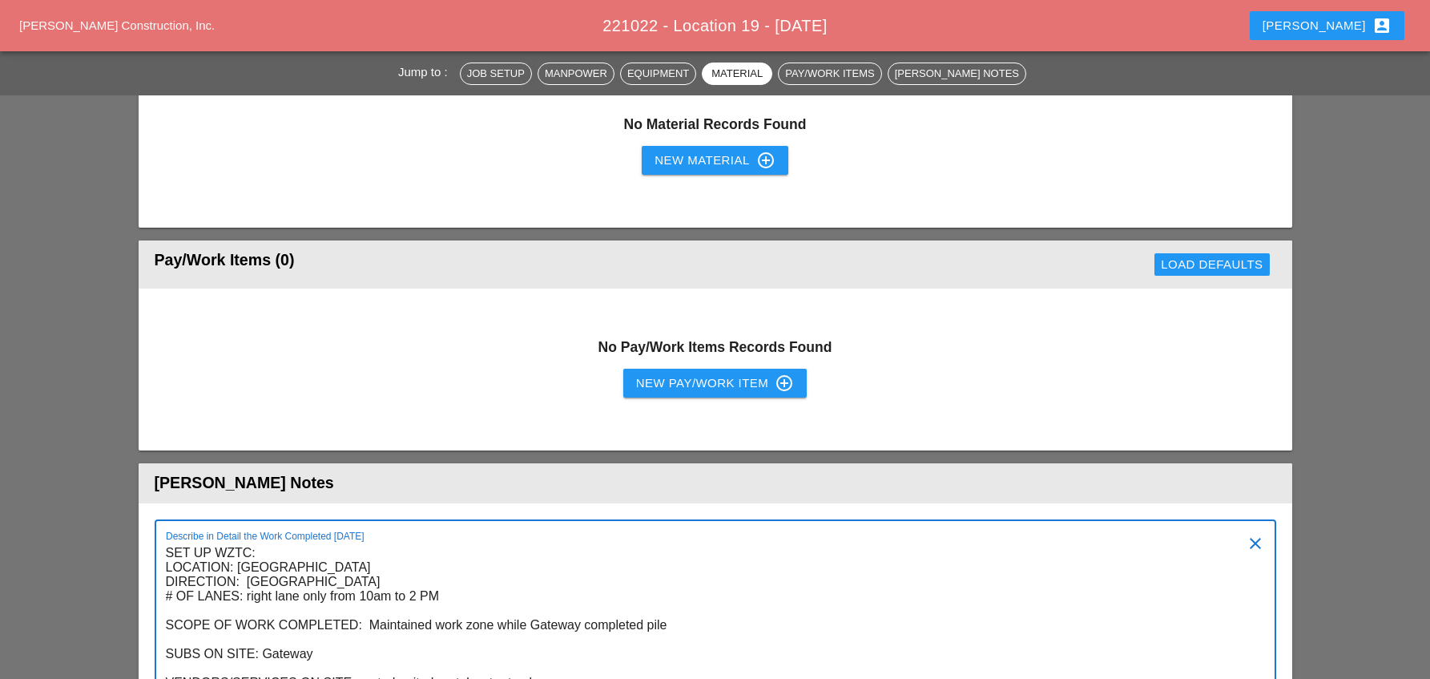
scroll to position [1362, 0]
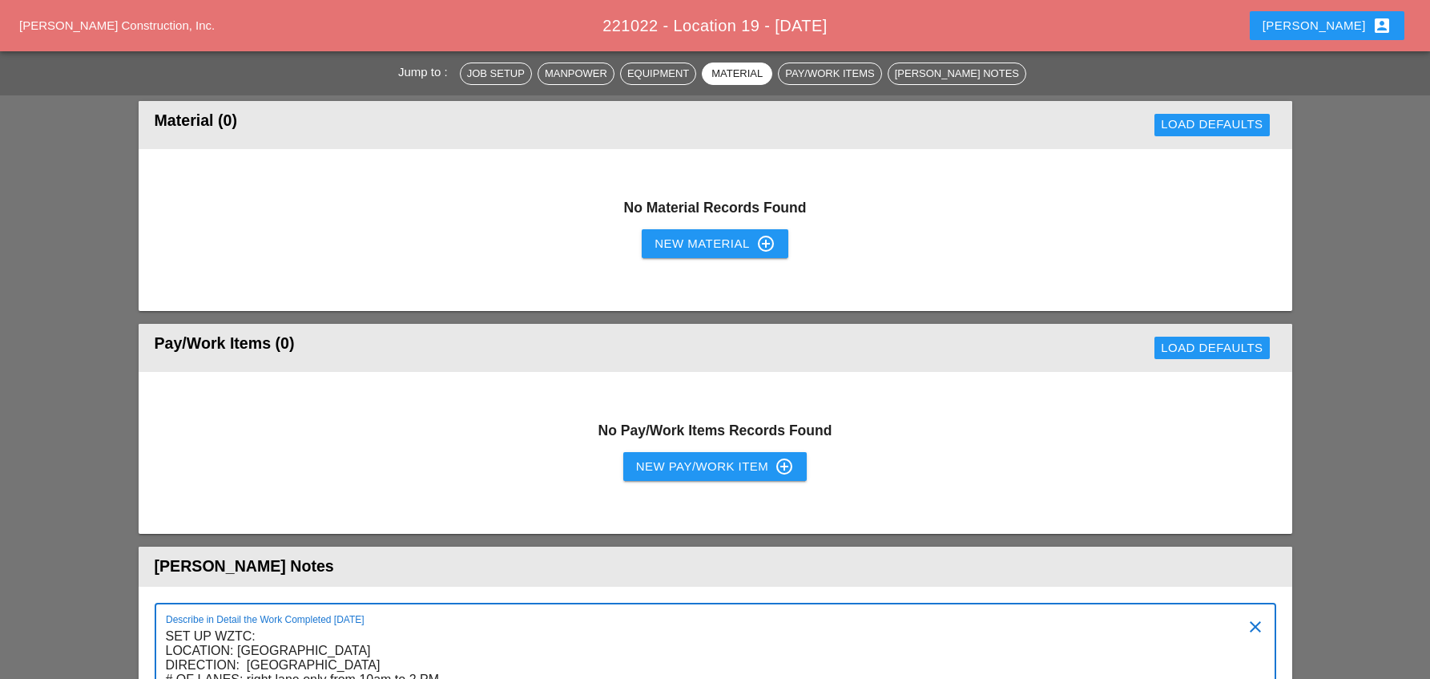
type textarea "SET UP WZTC: LOCATION: [GEOGRAPHIC_DATA] DIRECTION: [GEOGRAPHIC_DATA] # OF LANE…"
click at [697, 457] on div "New Pay/Work Item control_point" at bounding box center [715, 466] width 158 height 19
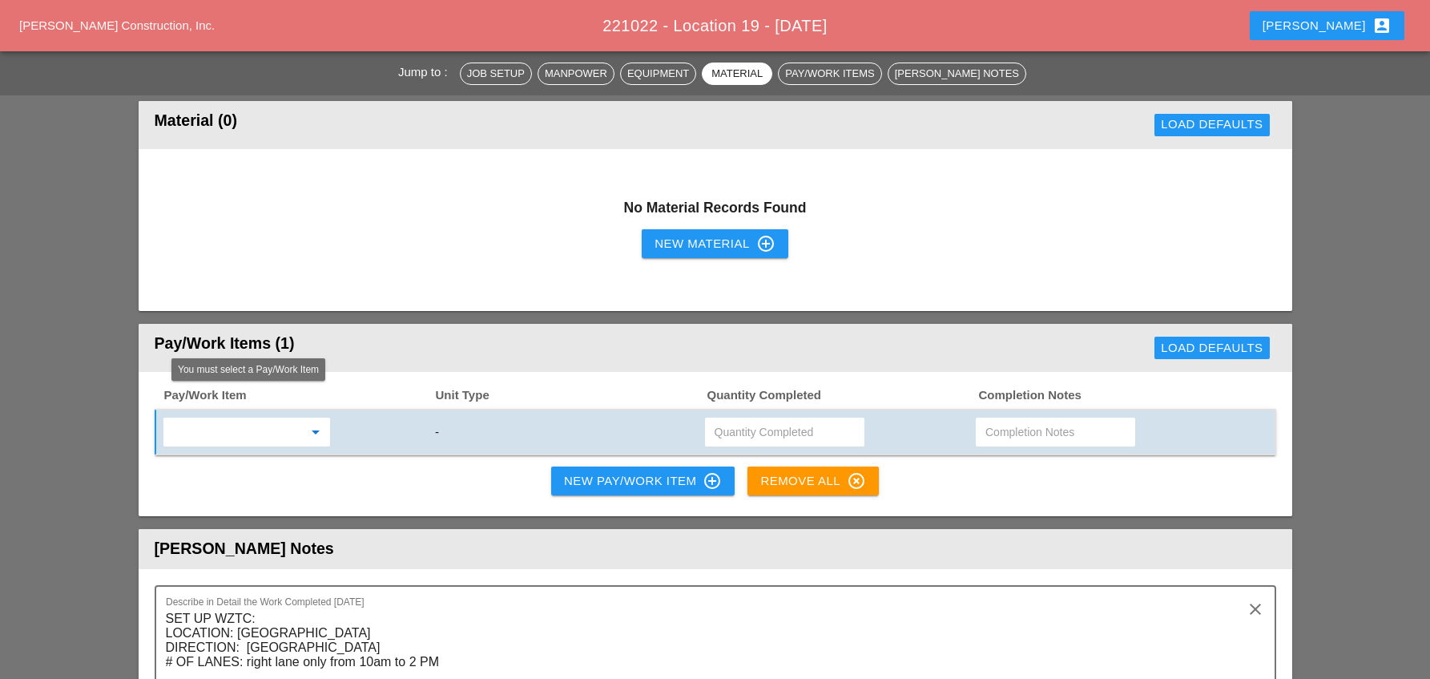
click at [233, 419] on input "text" at bounding box center [235, 432] width 135 height 26
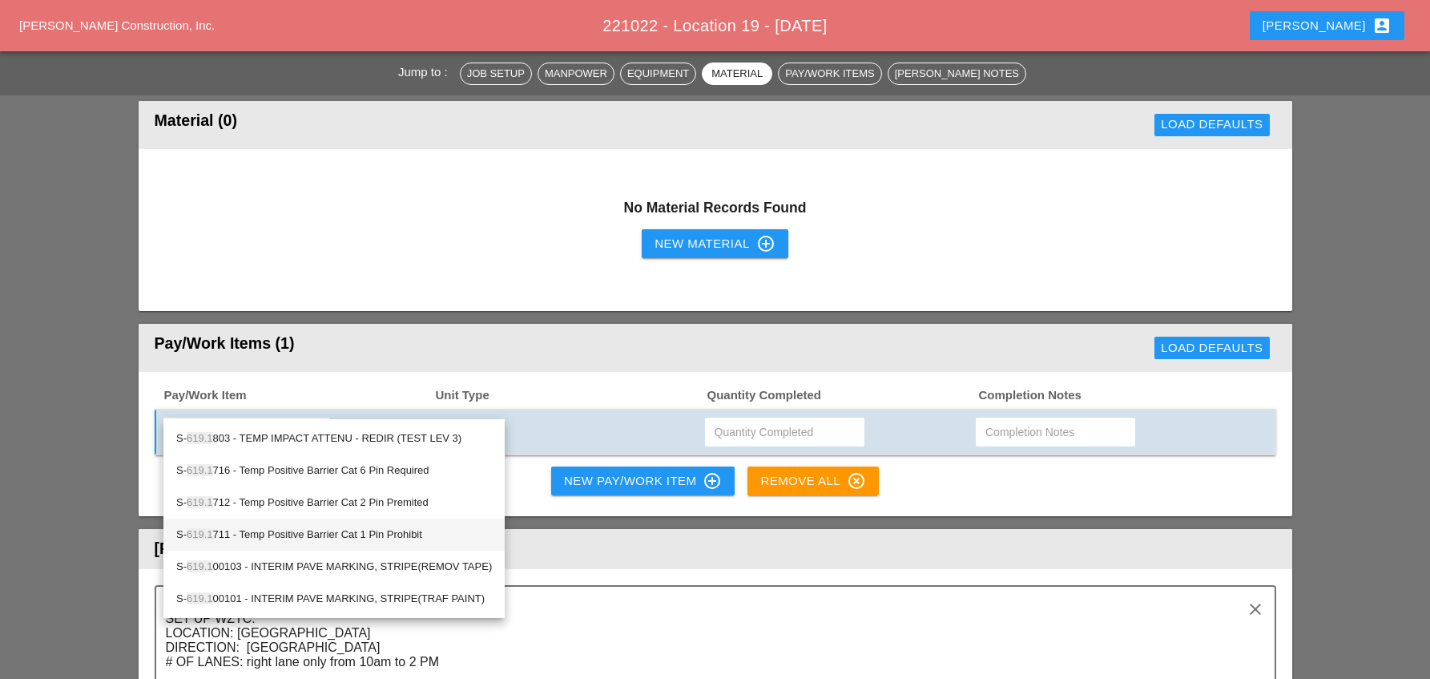
click at [272, 530] on div "S- 619.1 711 - Temp Positive Barrier Cat 1 Pin Prohibit" at bounding box center [334, 534] width 316 height 19
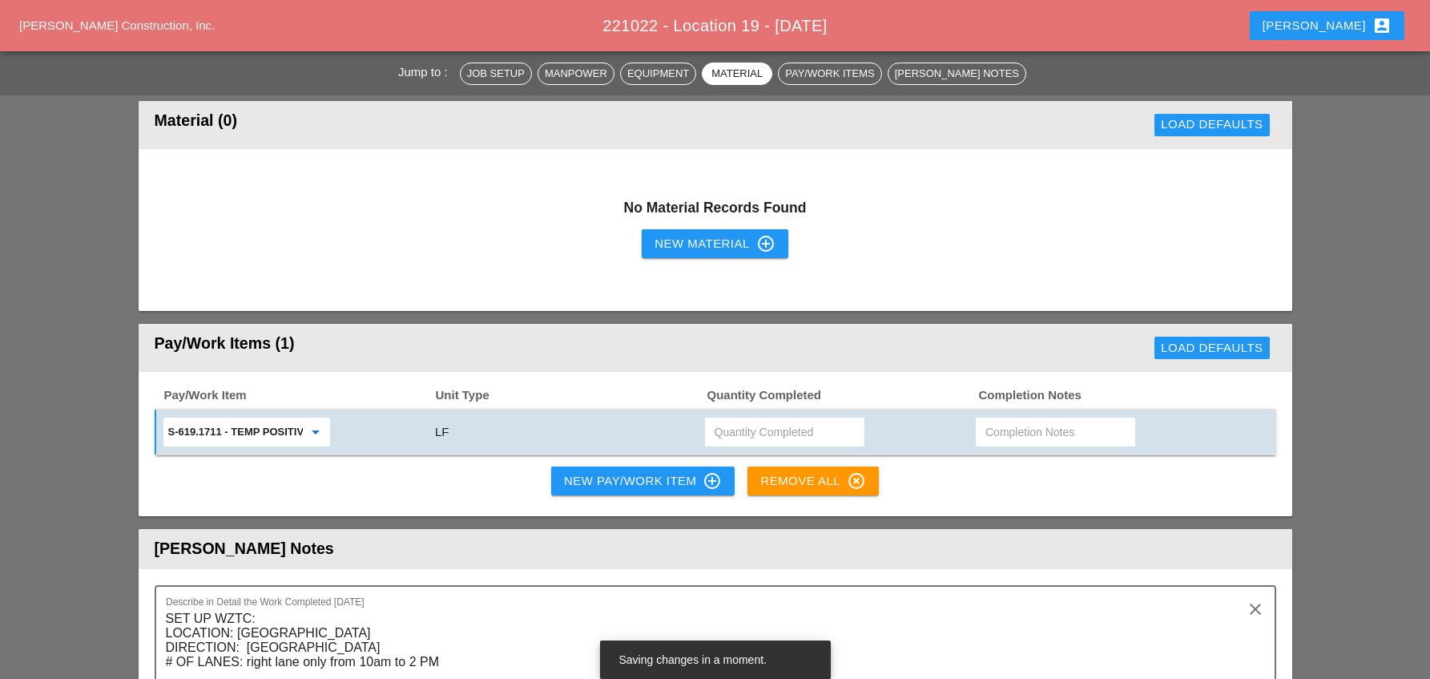
type input "S-619.1711 - Temp Positive Barrier Cat 1 Pin Prohibit"
click at [737, 419] on input "text" at bounding box center [785, 432] width 140 height 26
type input "140"
click at [681, 471] on div "New Pay/Work Item control_point" at bounding box center [643, 480] width 158 height 19
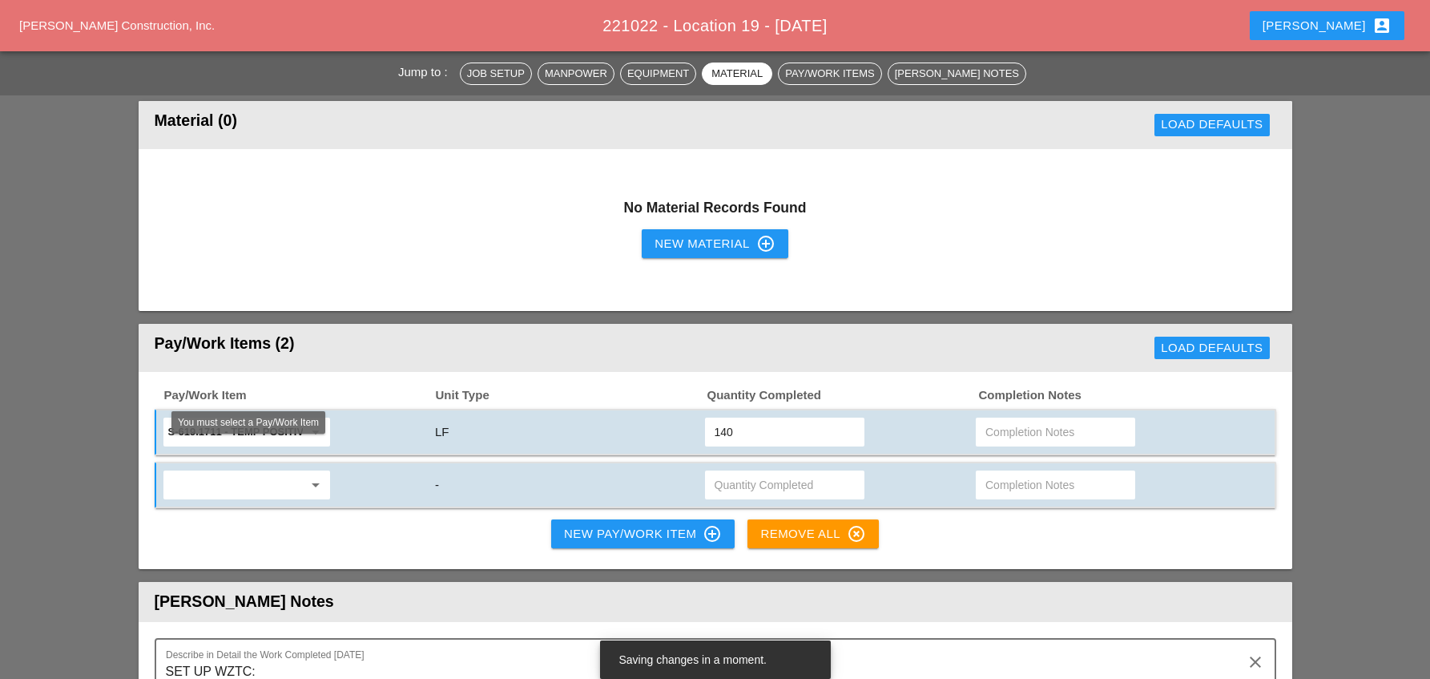
click at [226, 472] on input "text" at bounding box center [235, 485] width 135 height 26
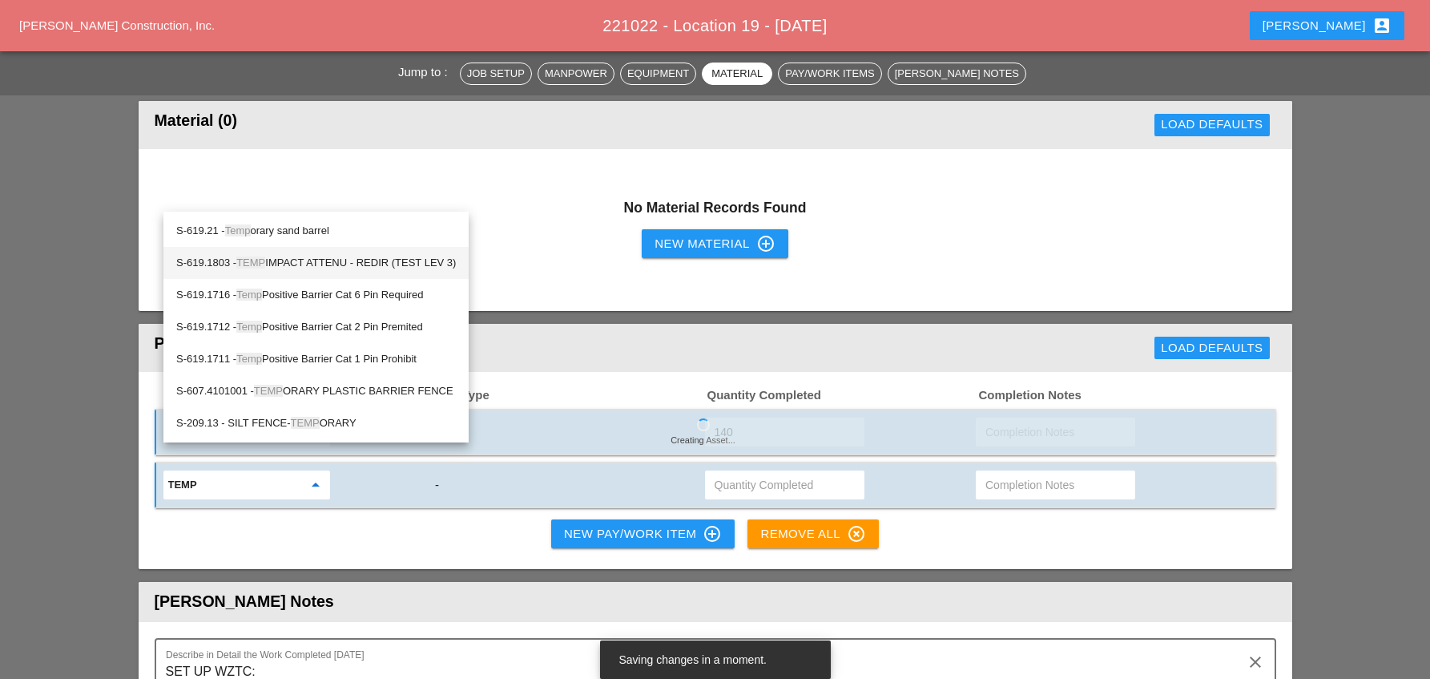
click at [328, 267] on div "S-619.1803 - TEMP IMPACT ATTENU - REDIR (TEST LEV 3)" at bounding box center [316, 262] width 280 height 19
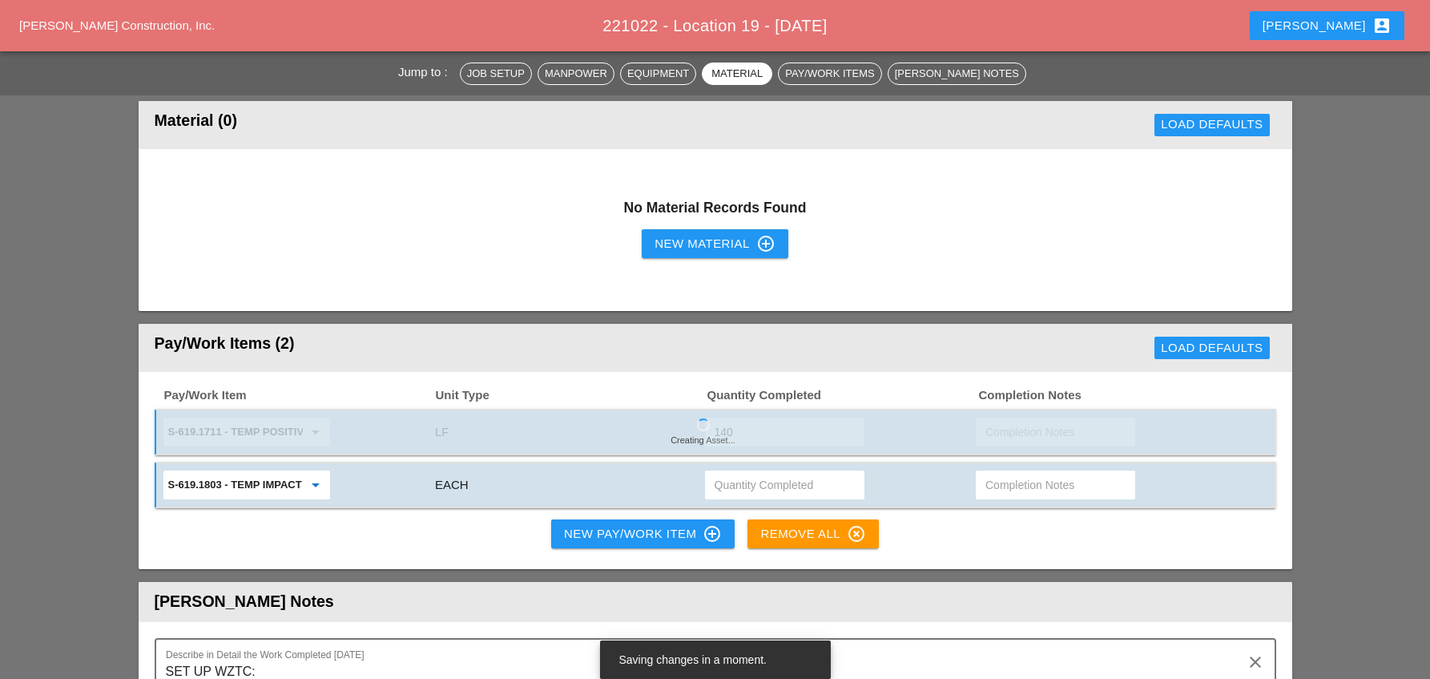
type input "S-619.1803 - TEMP IMPACT ATTENU - REDIR (TEST LEV 3)"
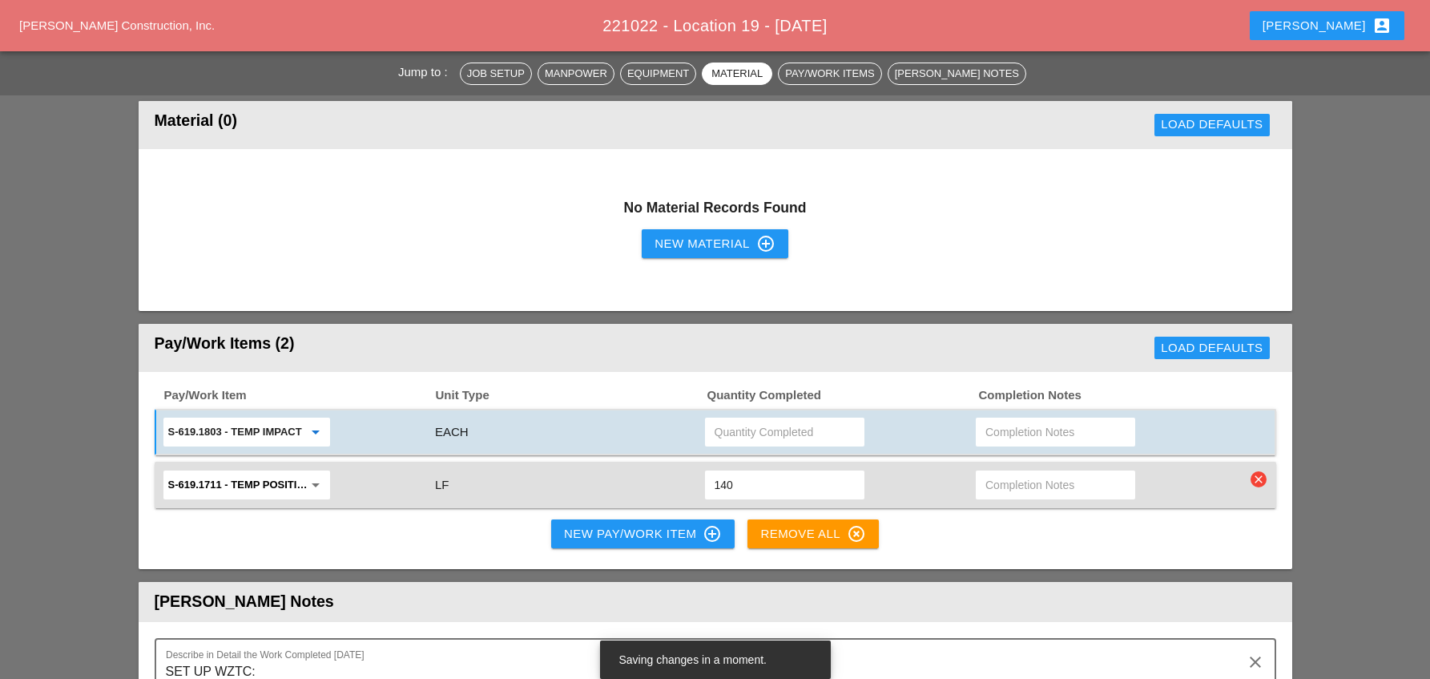
click at [740, 419] on input "text" at bounding box center [785, 432] width 140 height 26
type input "1"
click at [1001, 497] on div "Pay/Work Item Unit Type Quantity Completed Completion Notes S-619.1803 - TEMP I…" at bounding box center [716, 471] width 1154 height 198
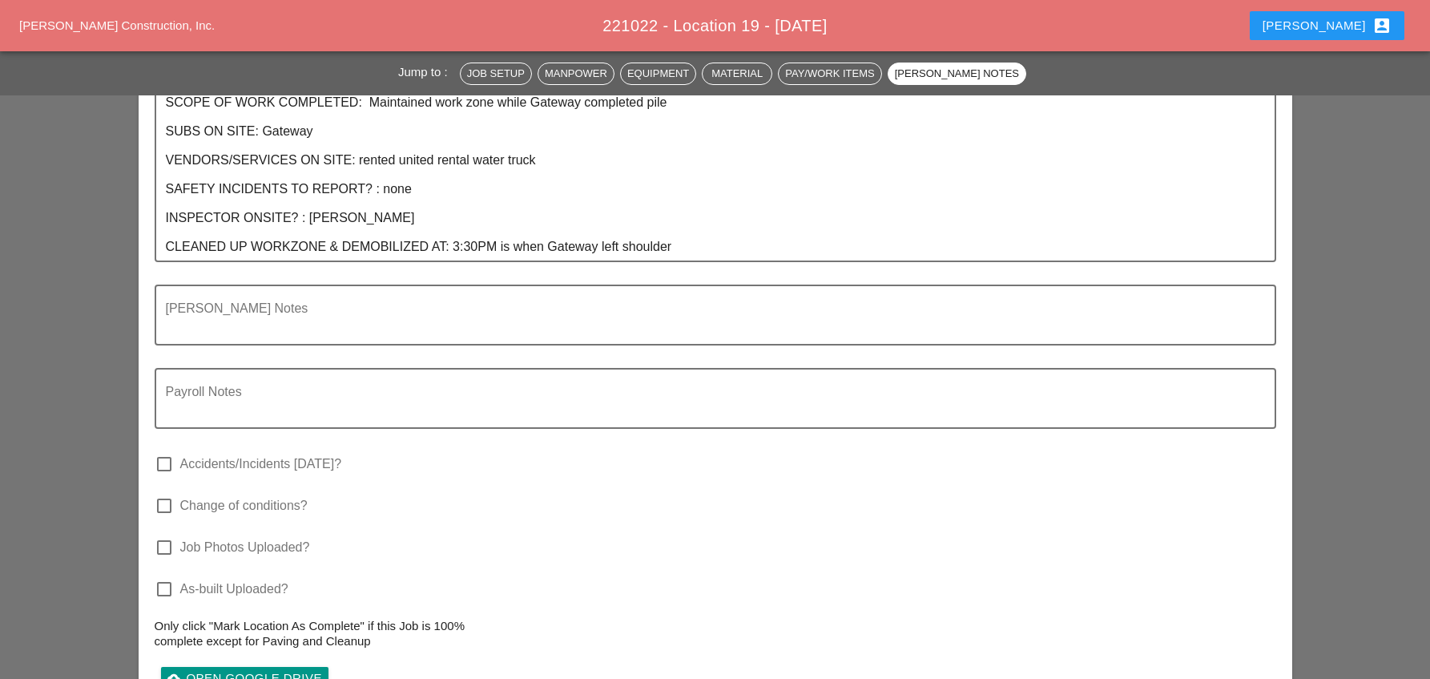
scroll to position [2403, 0]
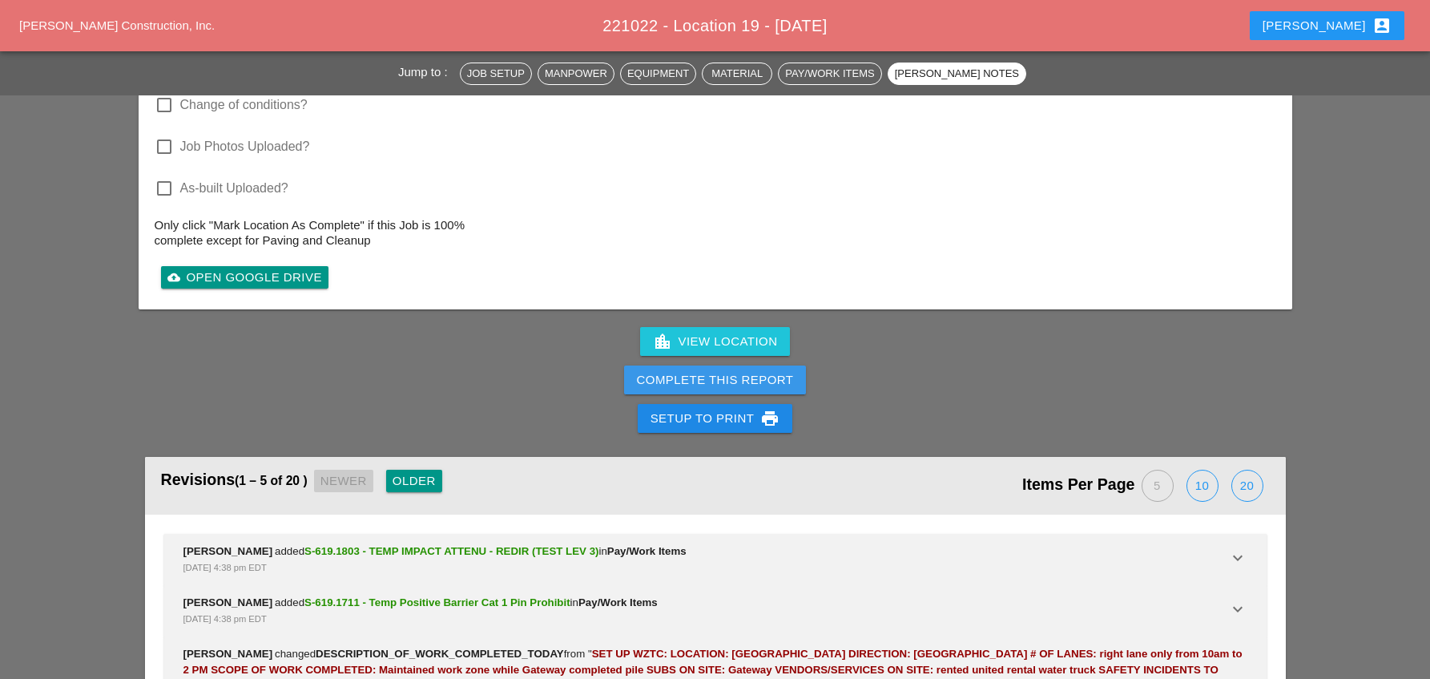
drag, startPoint x: 723, startPoint y: 353, endPoint x: 852, endPoint y: 87, distance: 295.9
click at [723, 371] on div "Complete This Report" at bounding box center [715, 380] width 157 height 18
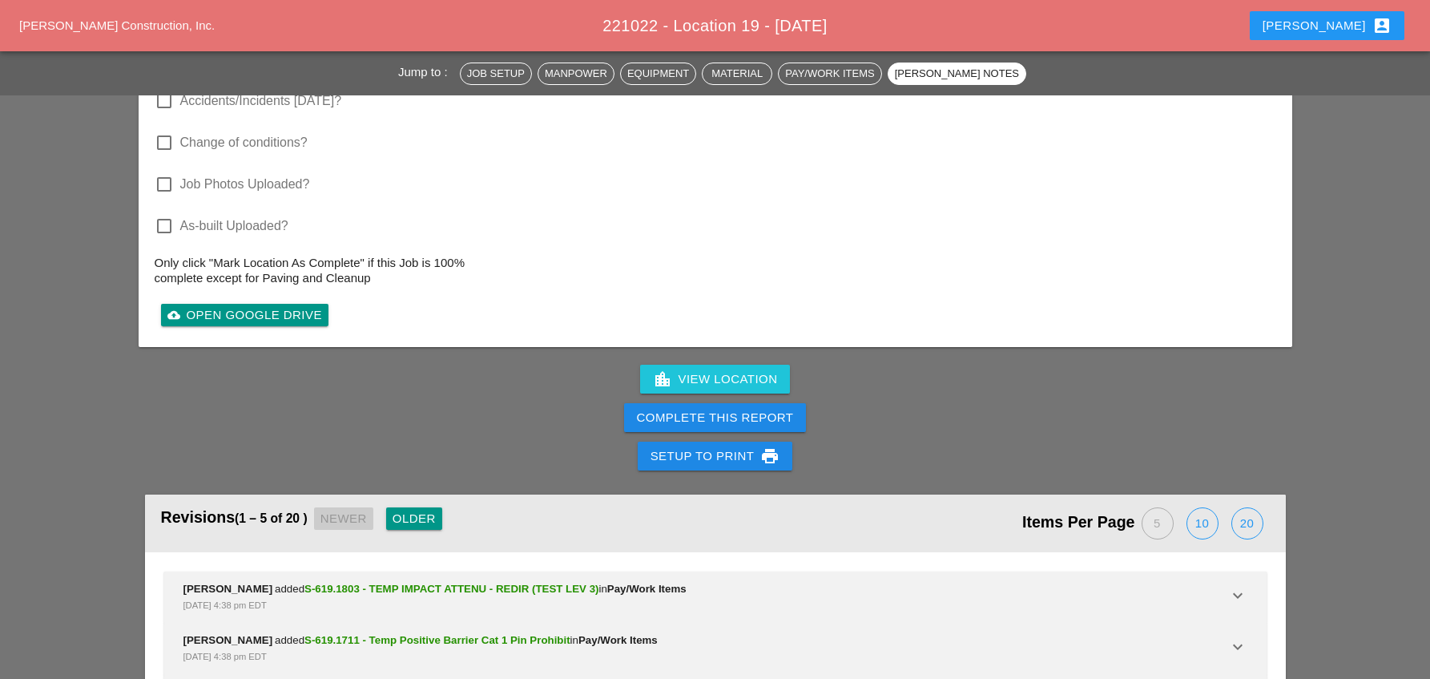
scroll to position [2323, 0]
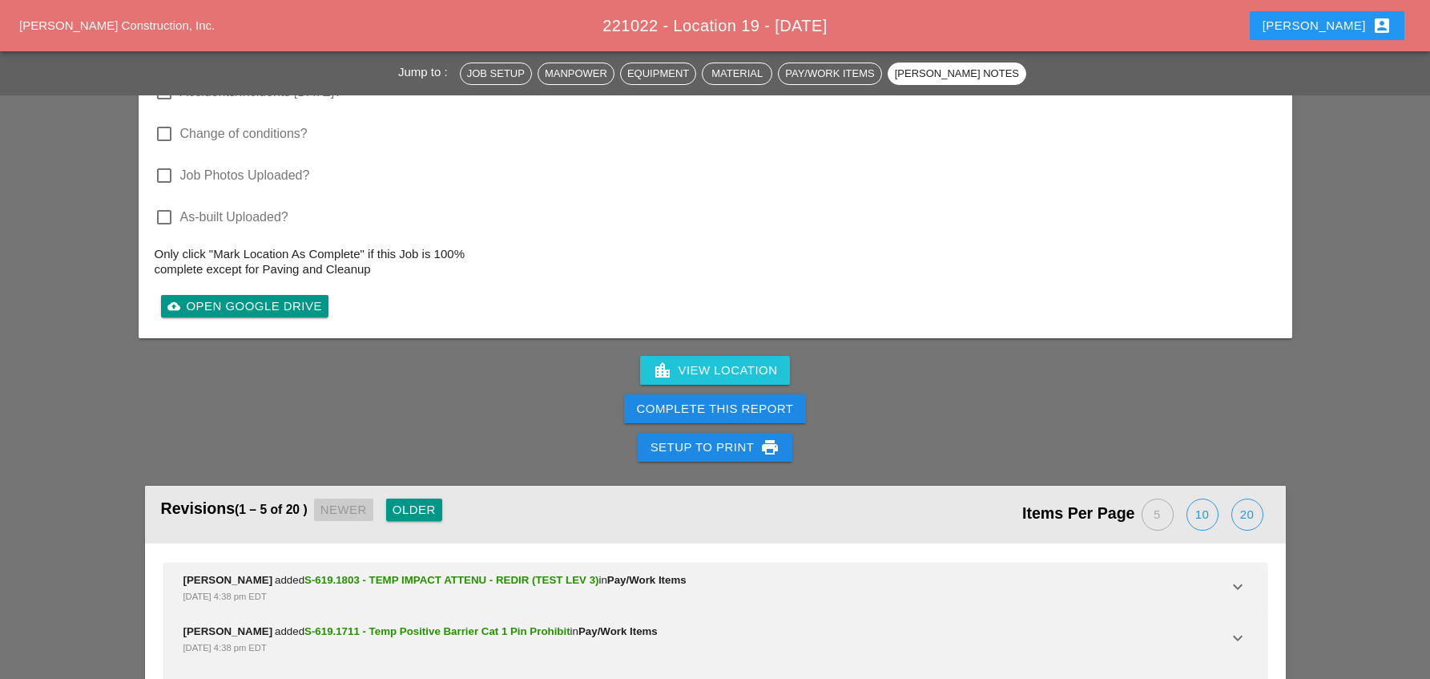
click at [724, 400] on div "Complete This Report" at bounding box center [715, 409] width 157 height 18
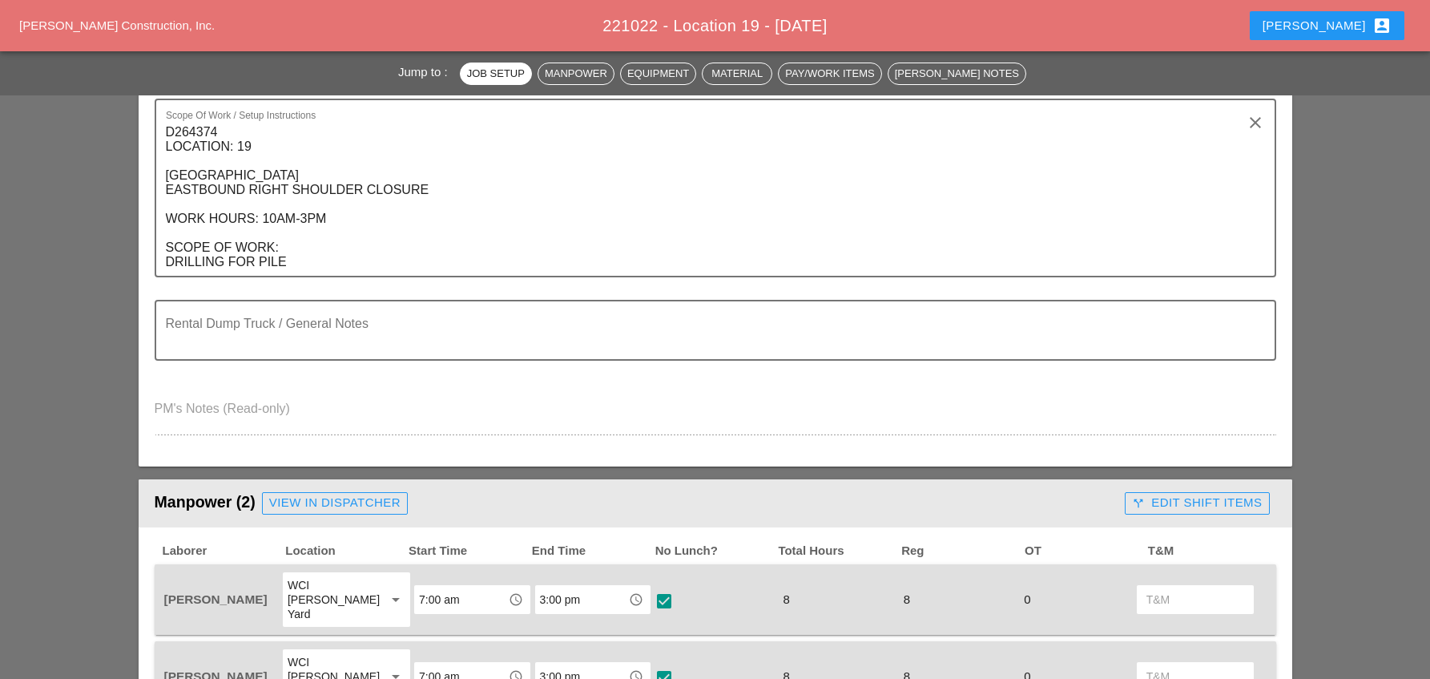
scroll to position [561, 0]
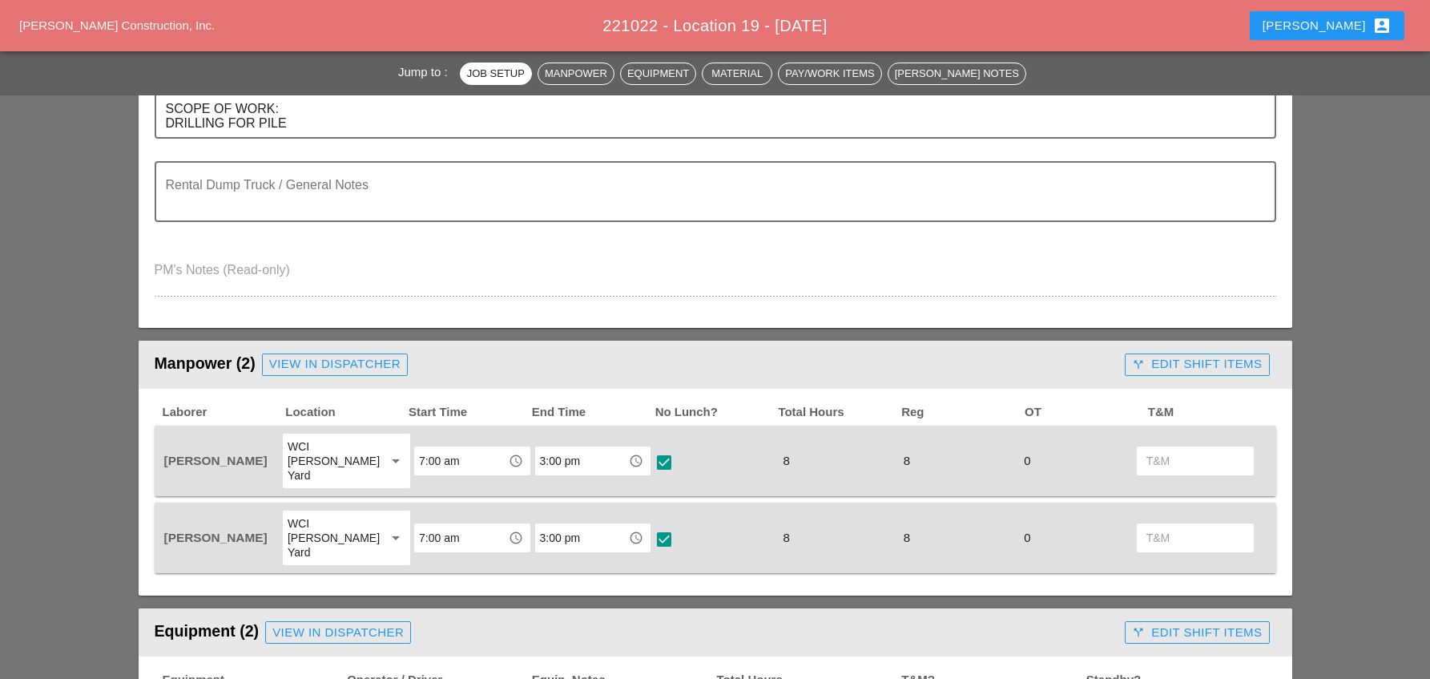
click at [568, 453] on input "3:00 pm" at bounding box center [581, 461] width 83 height 26
click at [547, 556] on div "4 :00 pm" at bounding box center [583, 551] width 90 height 19
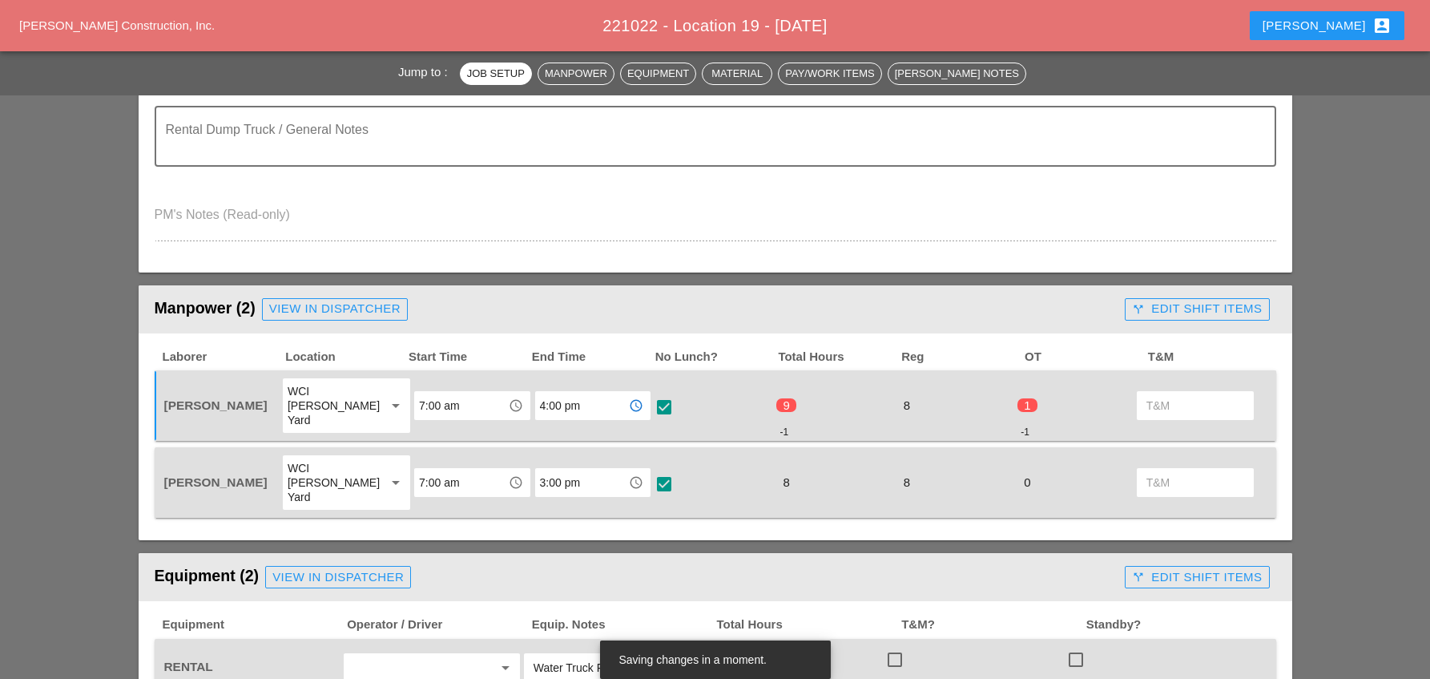
scroll to position [641, 0]
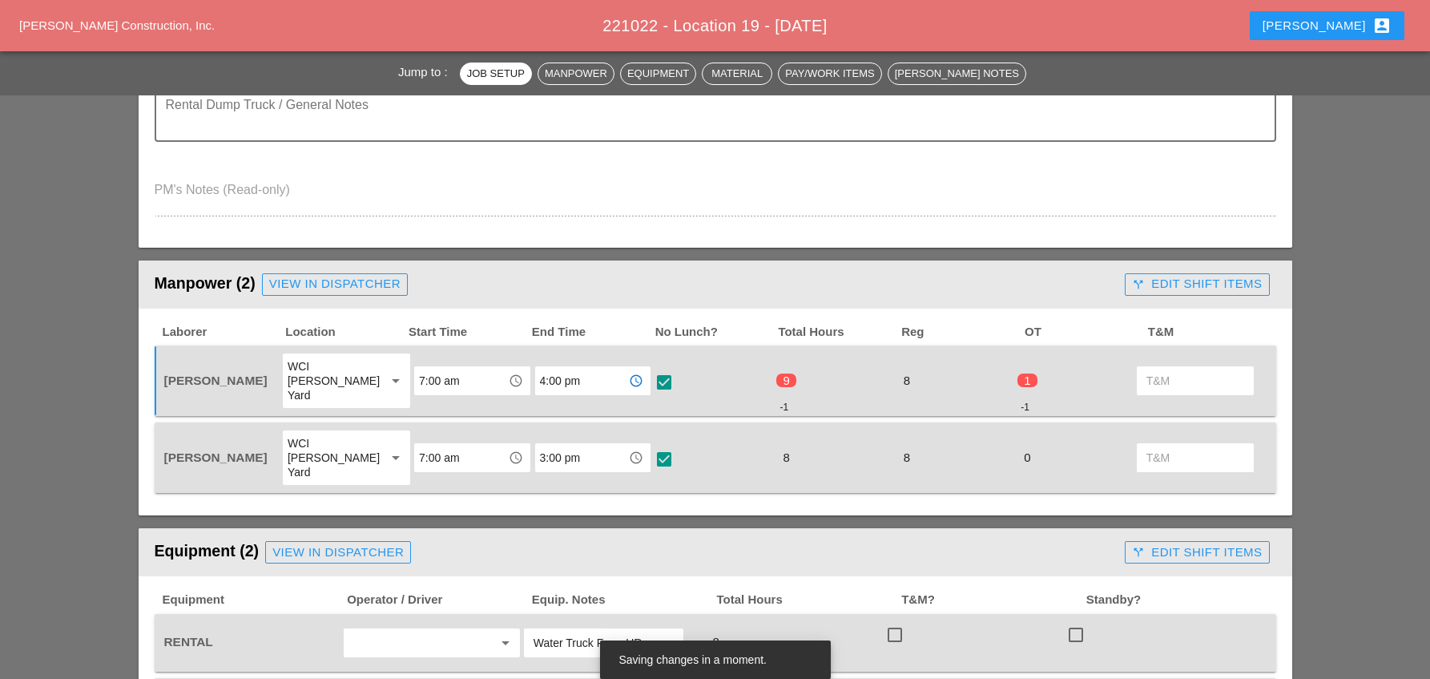
type input "4:00 pm"
click at [576, 445] on input "3:00 pm" at bounding box center [581, 458] width 83 height 26
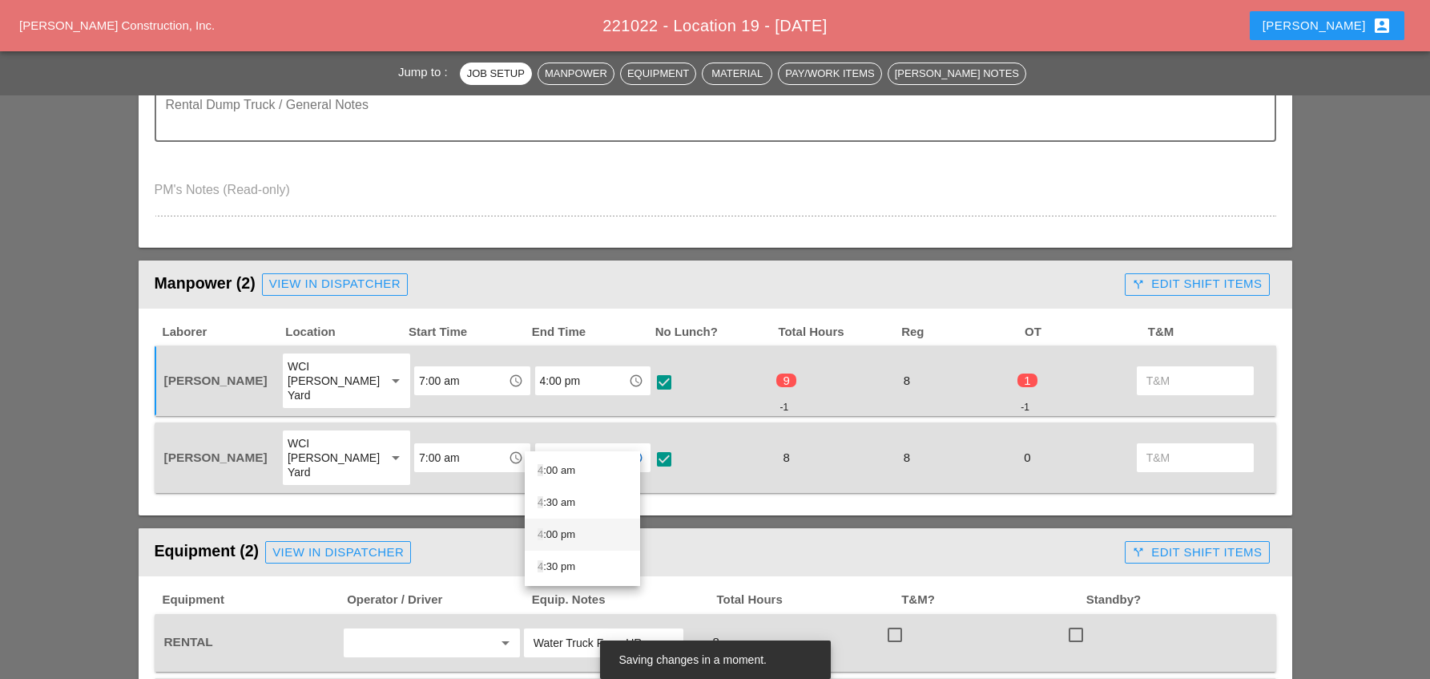
click at [552, 531] on div "4 :00 pm" at bounding box center [583, 534] width 90 height 19
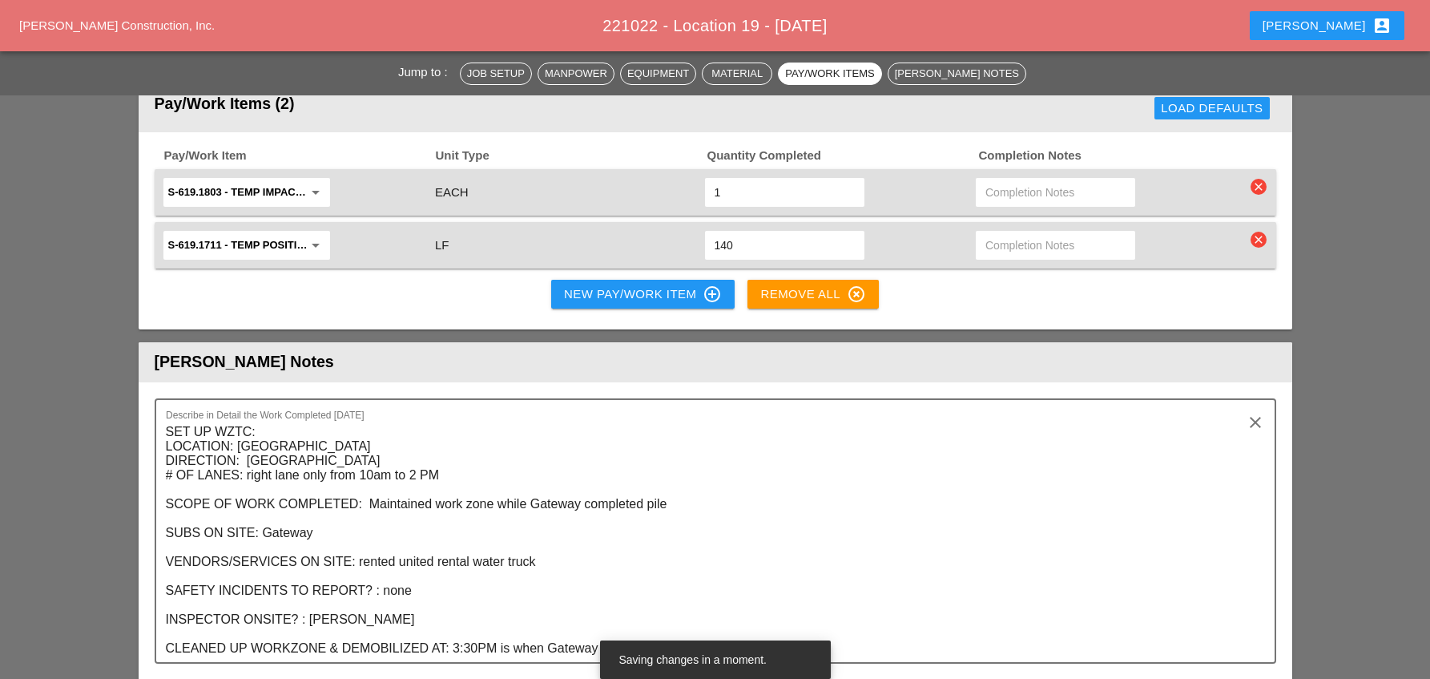
scroll to position [1682, 0]
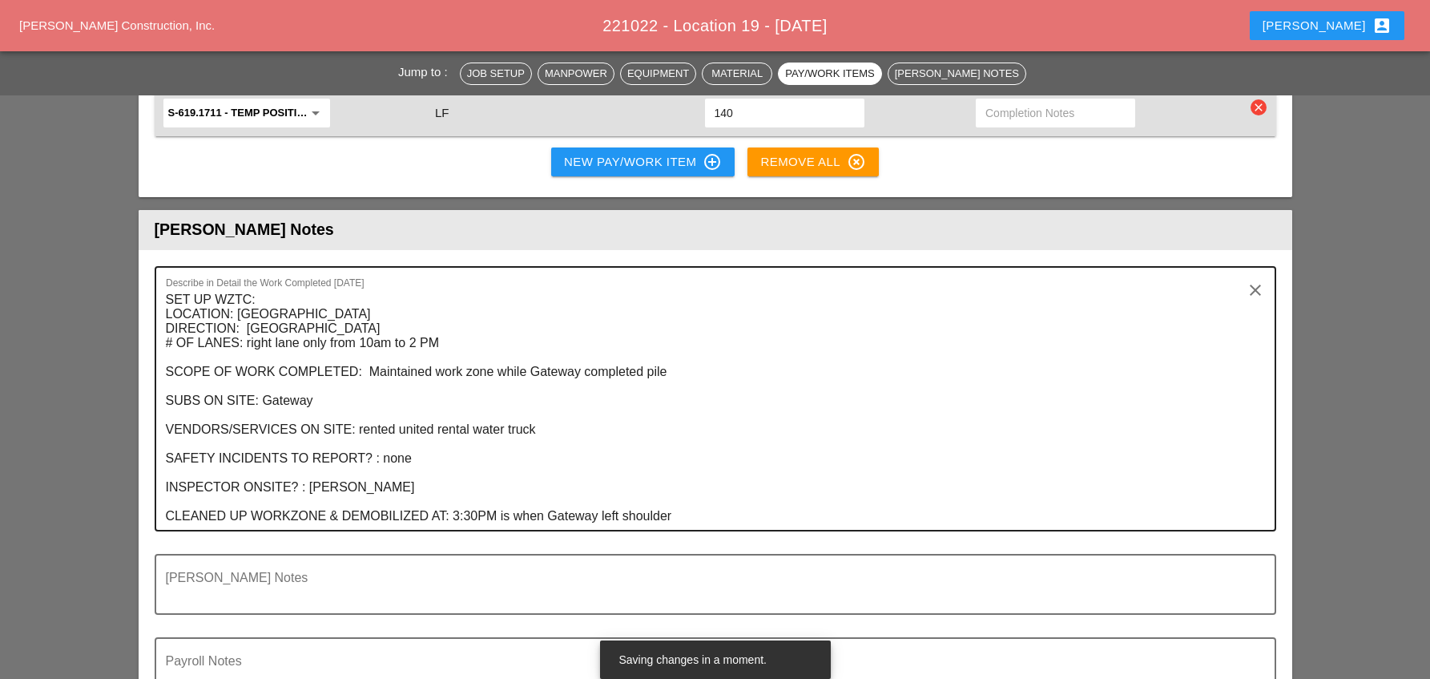
type input "4:00 pm"
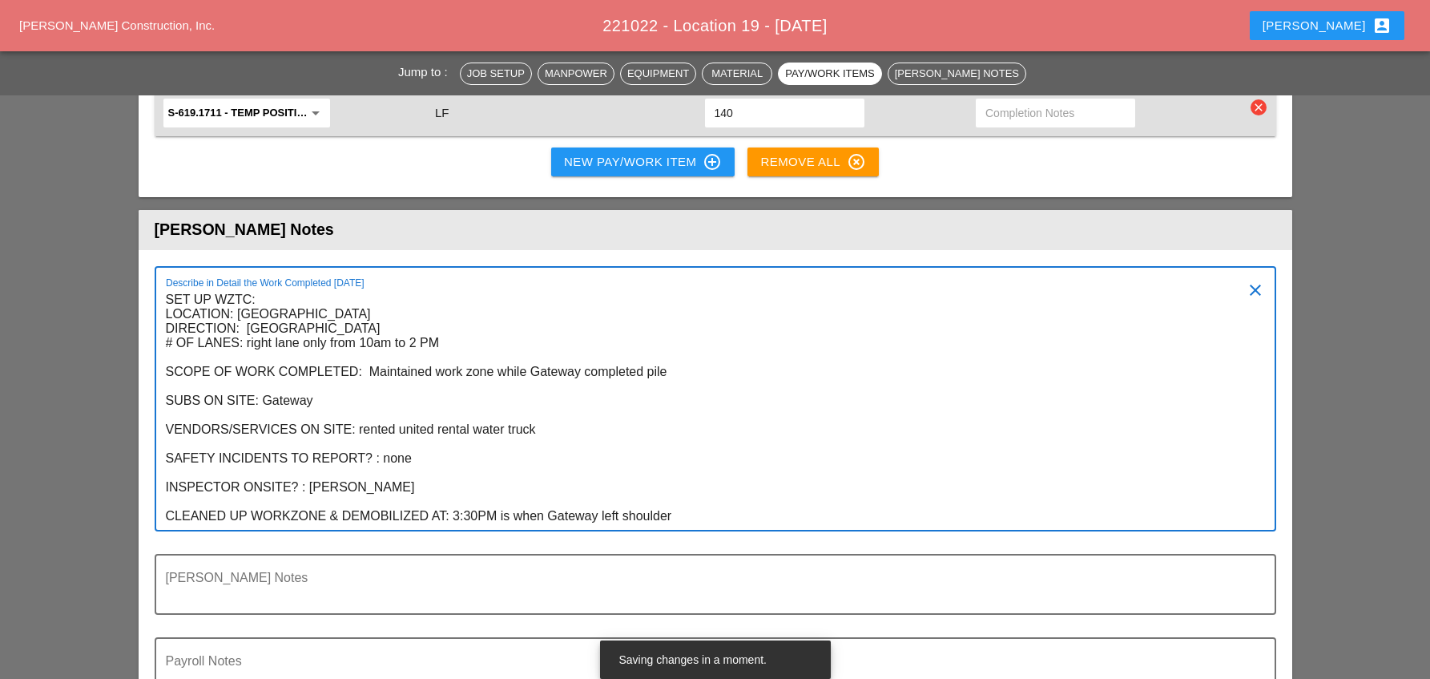
click at [458, 485] on textarea "SET UP WZTC: LOCATION: [GEOGRAPHIC_DATA] DIRECTION: [GEOGRAPHIC_DATA] # OF LANE…" at bounding box center [709, 408] width 1086 height 243
type textarea "SET UP WZTC: LOCATION: [GEOGRAPHIC_DATA] DIRECTION: [GEOGRAPHIC_DATA] # OF LANE…"
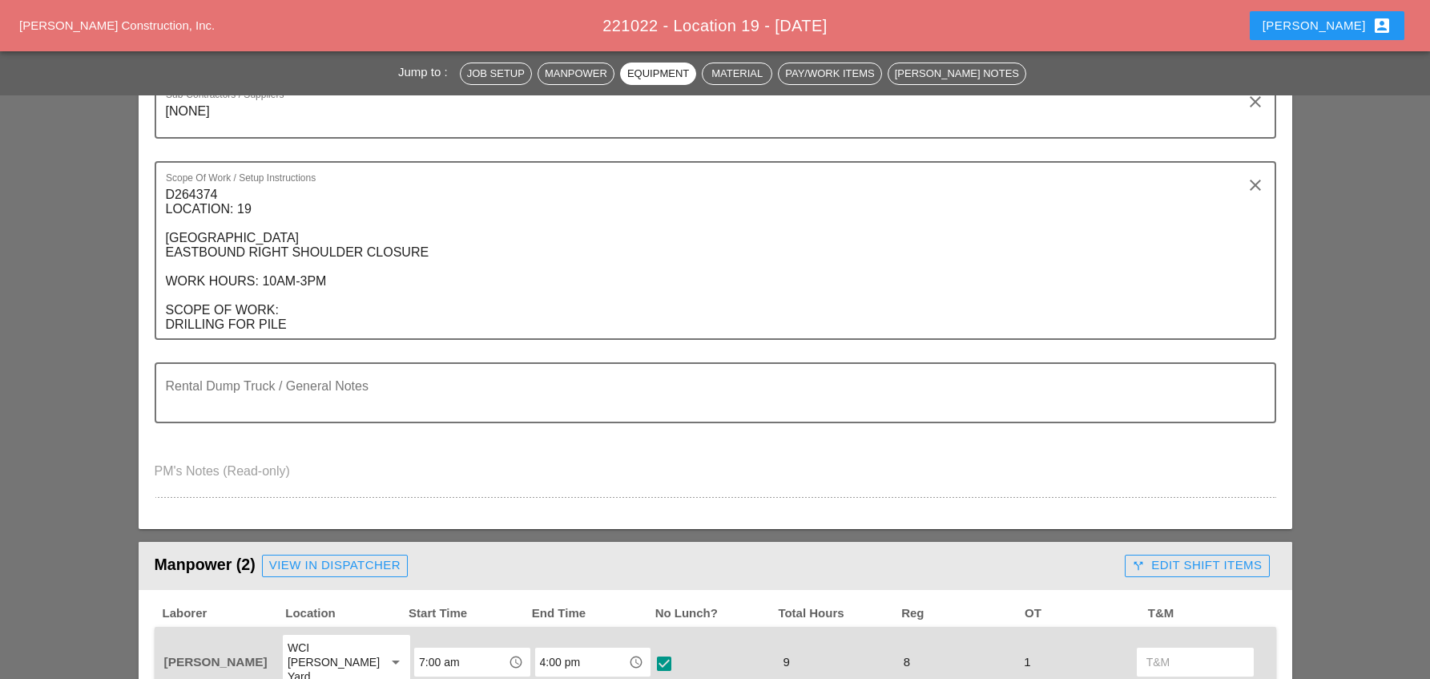
scroll to position [240, 0]
